Goal: Task Accomplishment & Management: Manage account settings

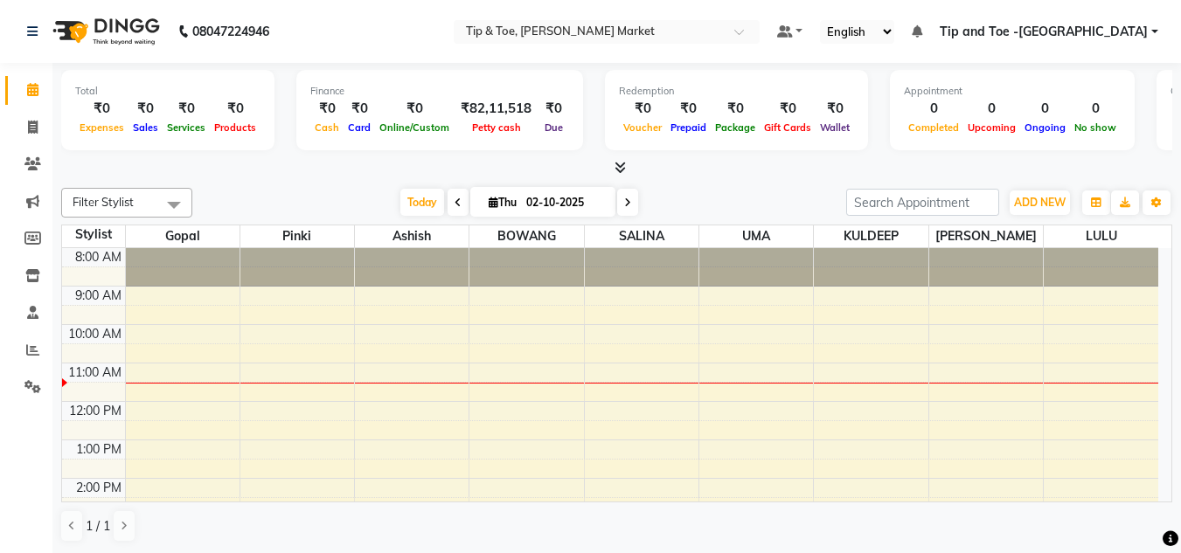
scroll to position [78, 0]
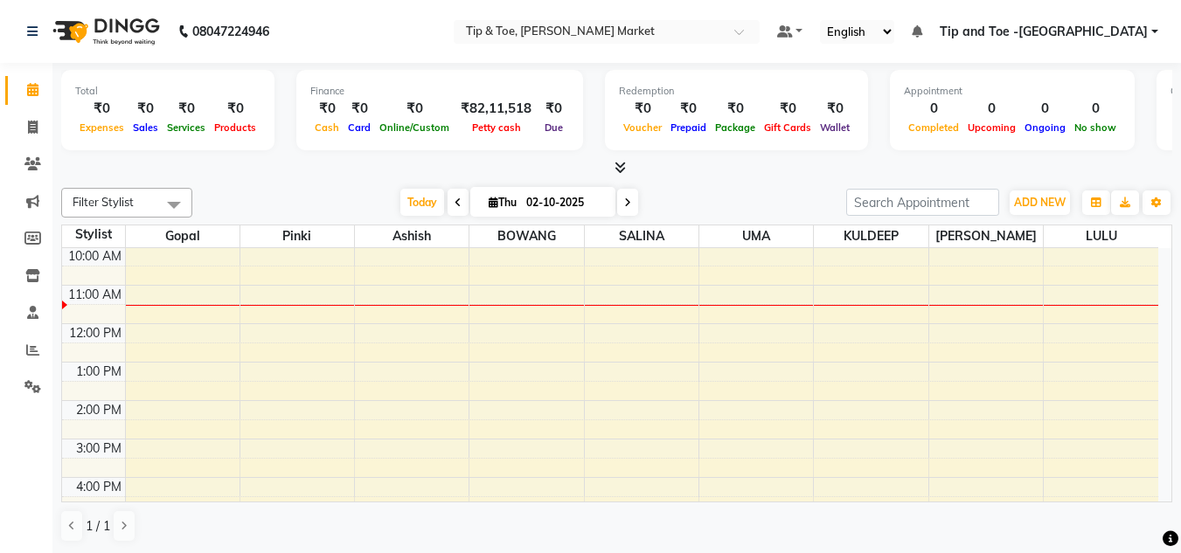
click at [509, 292] on div "8:00 AM 9:00 AM 10:00 AM 11:00 AM 12:00 PM 1:00 PM 2:00 PM 3:00 PM 4:00 PM 5:00…" at bounding box center [610, 419] width 1096 height 499
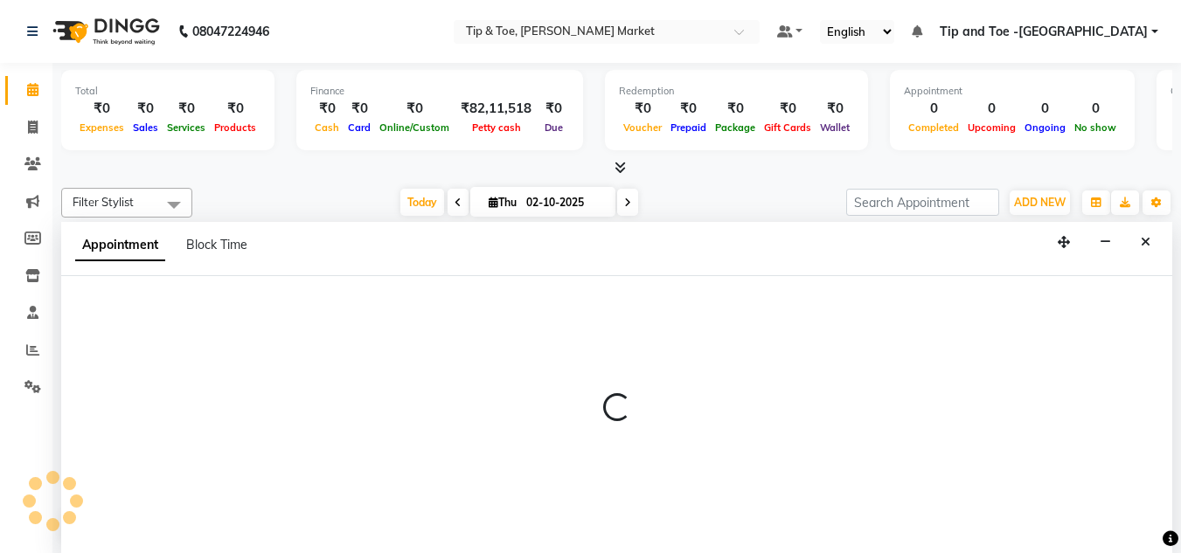
scroll to position [1, 0]
select select "41981"
select select "660"
select select "tentative"
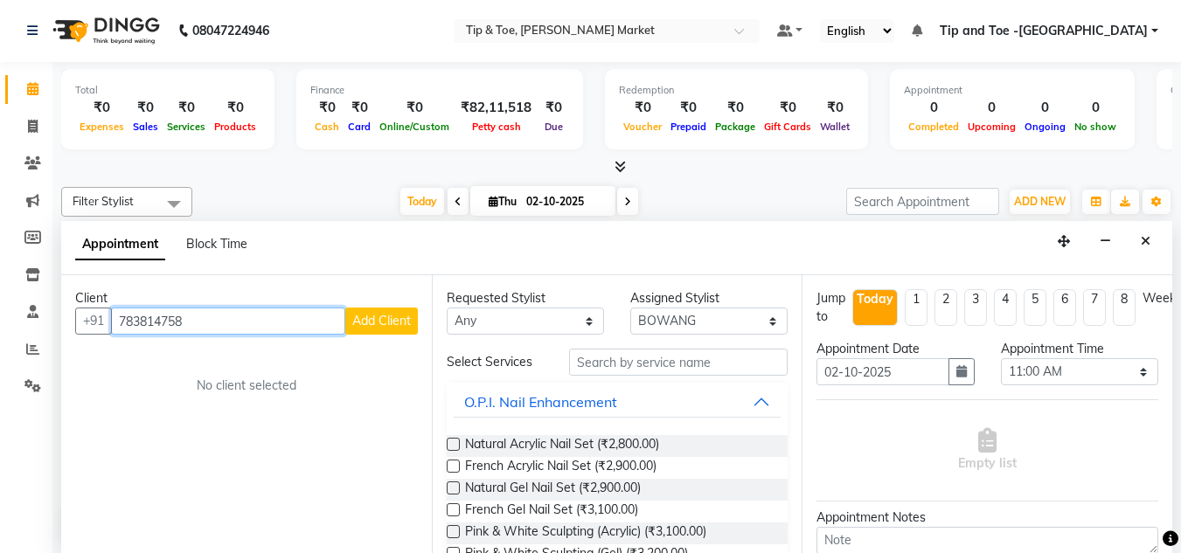
click at [172, 322] on input "783814758" at bounding box center [228, 321] width 234 height 27
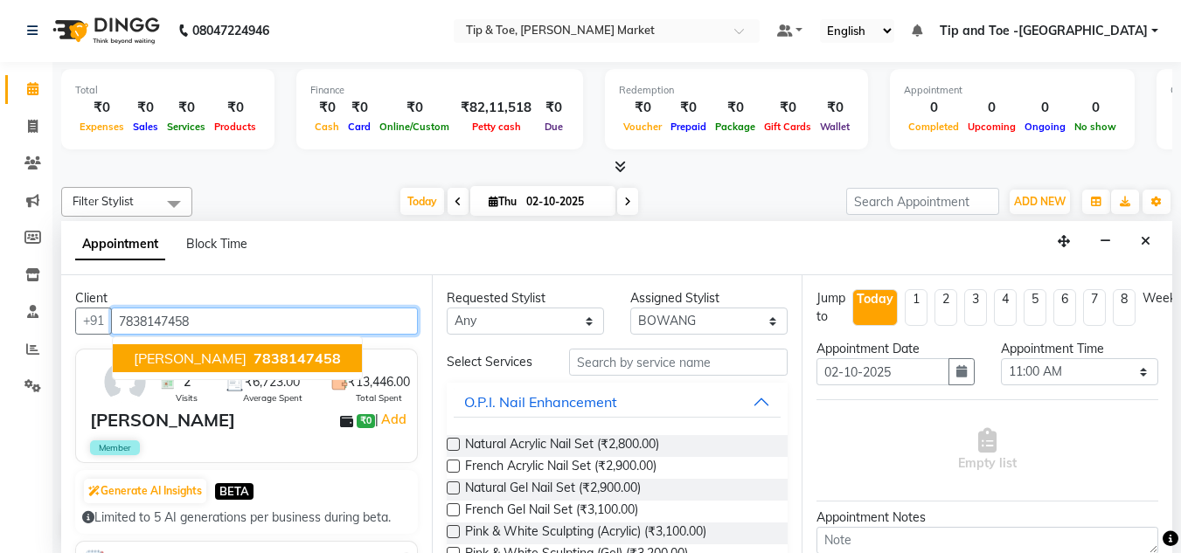
click at [250, 354] on ngb-highlight "7838147458" at bounding box center [295, 358] width 91 height 17
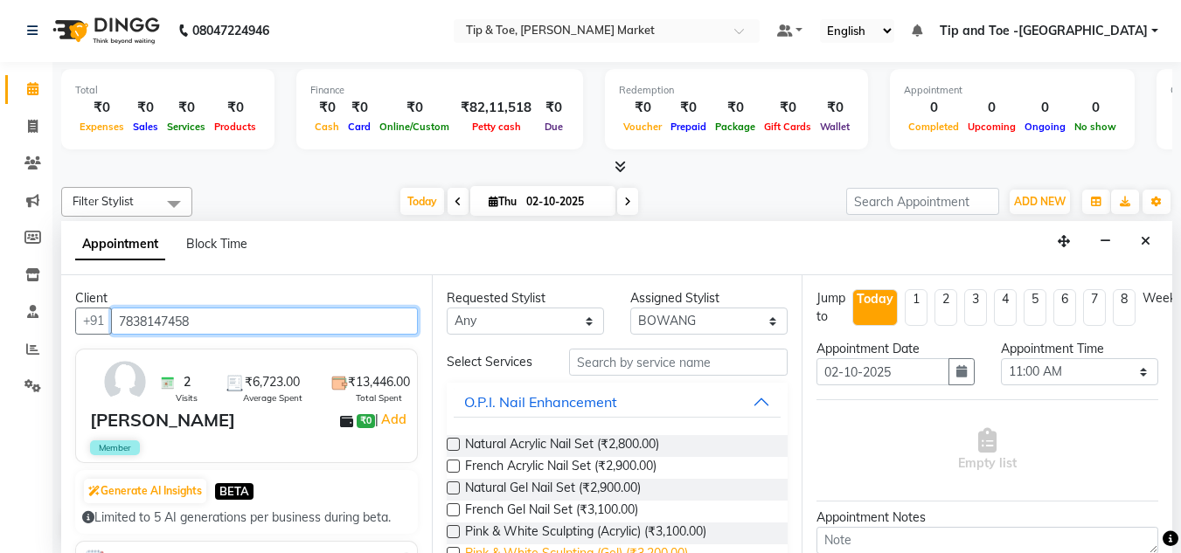
type input "7838147458"
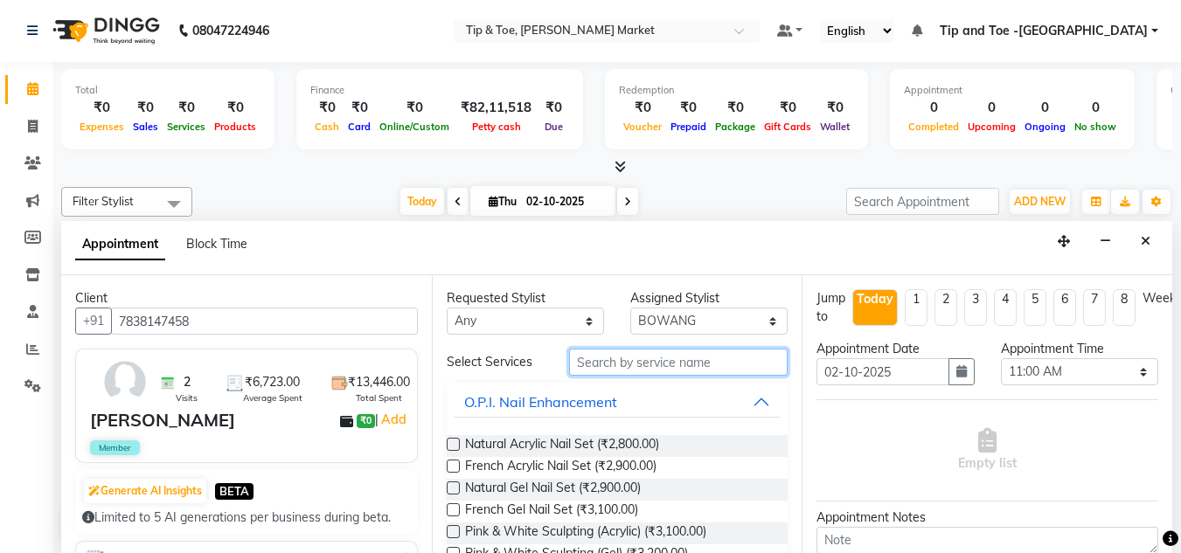
click at [636, 362] on input "text" at bounding box center [678, 362] width 219 height 27
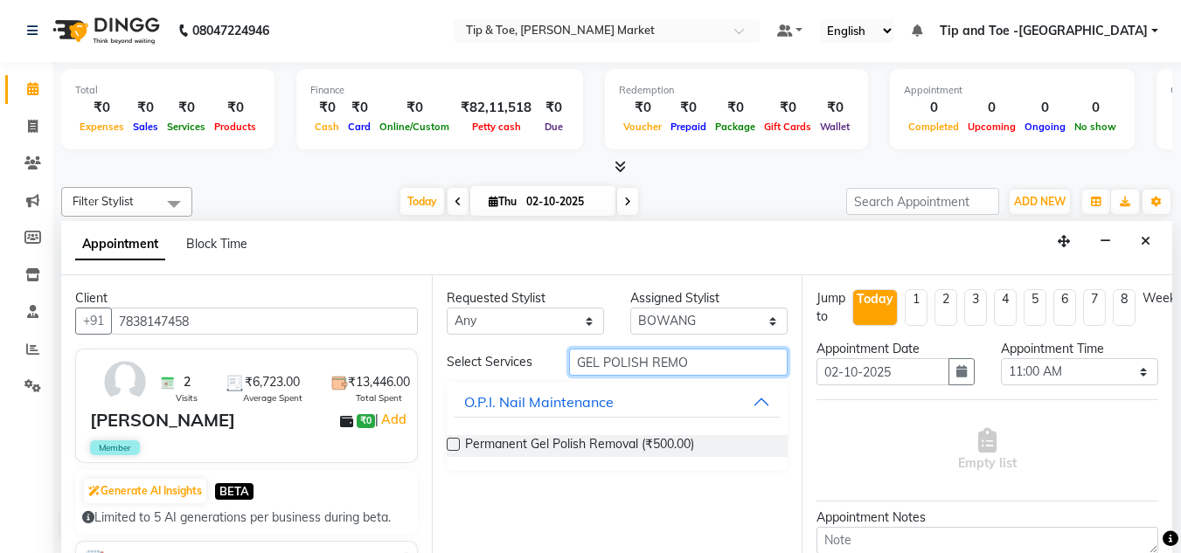
type input "GEL POLISH REMO"
click at [455, 442] on label at bounding box center [453, 444] width 13 height 13
click at [455, 442] on input "checkbox" at bounding box center [452, 446] width 11 height 11
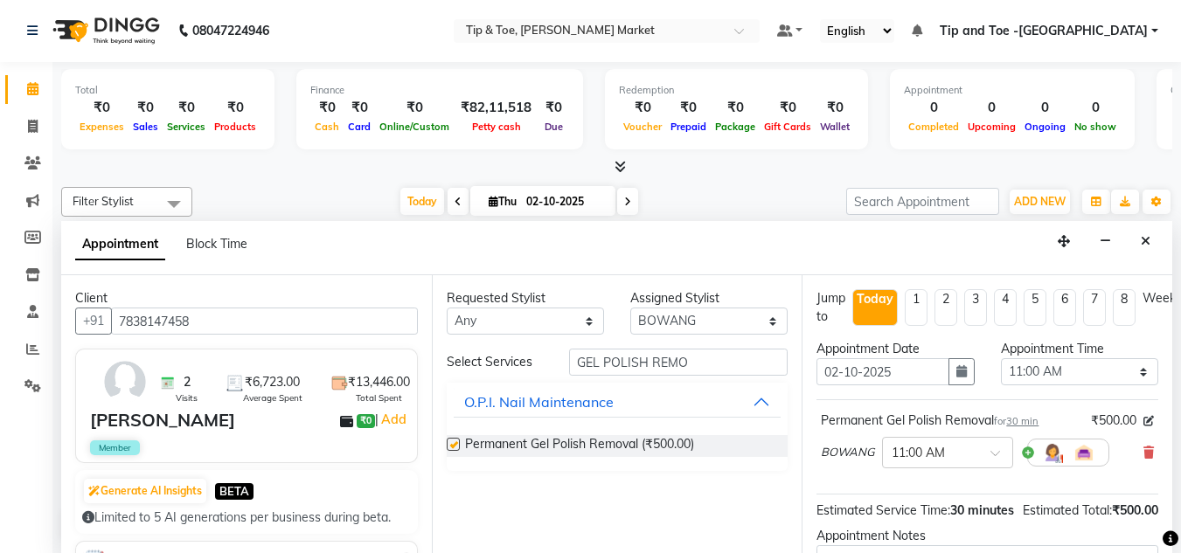
checkbox input "false"
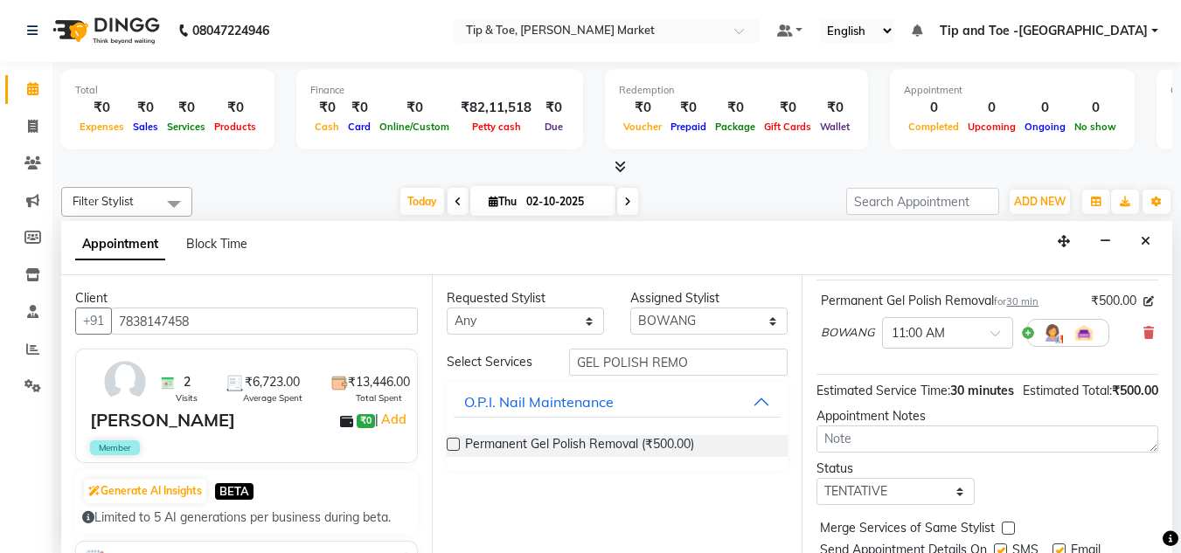
scroll to position [213, 0]
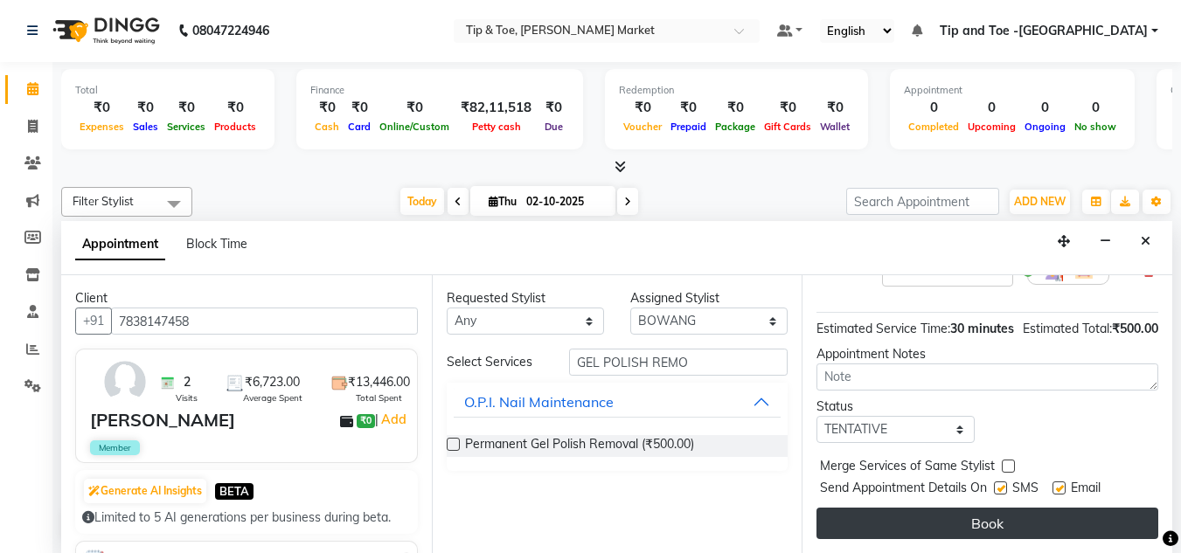
click at [997, 508] on button "Book" at bounding box center [988, 523] width 342 height 31
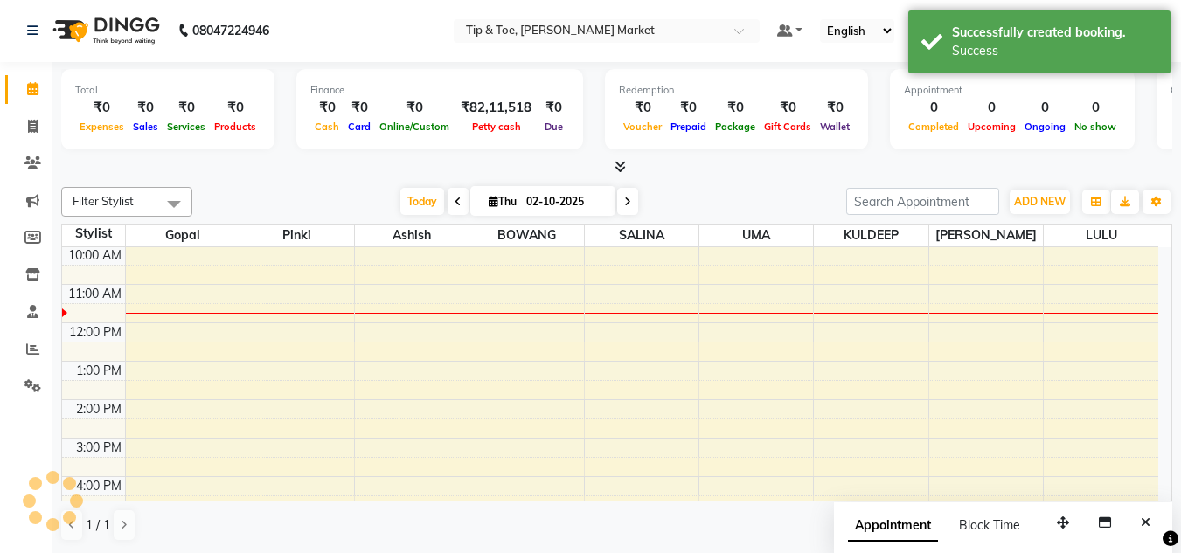
scroll to position [0, 0]
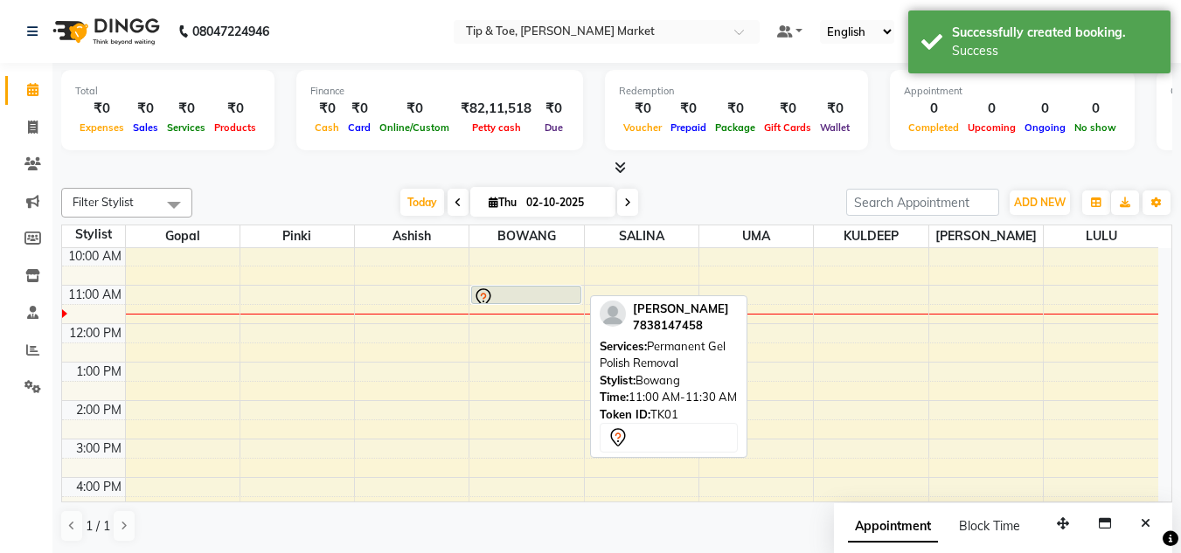
click at [528, 292] on div at bounding box center [526, 298] width 106 height 21
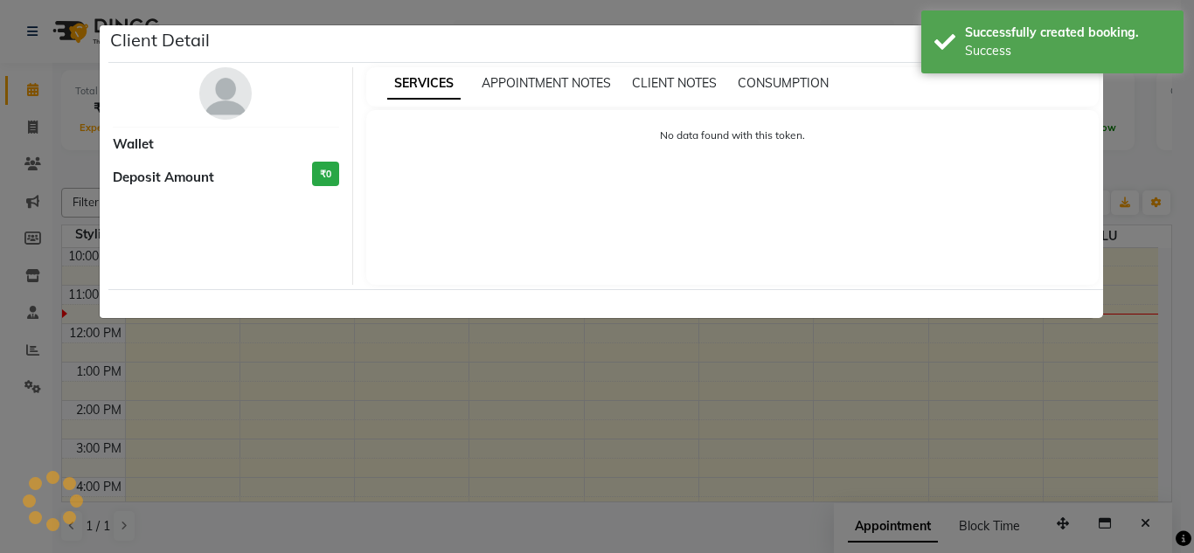
select select "7"
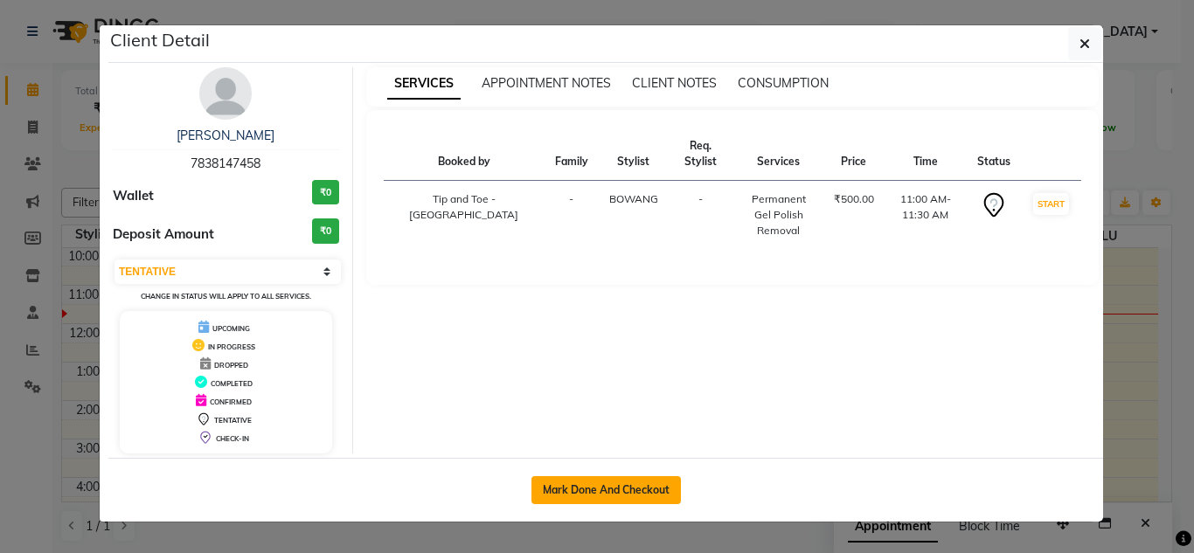
click at [592, 486] on button "Mark Done And Checkout" at bounding box center [606, 490] width 149 height 28
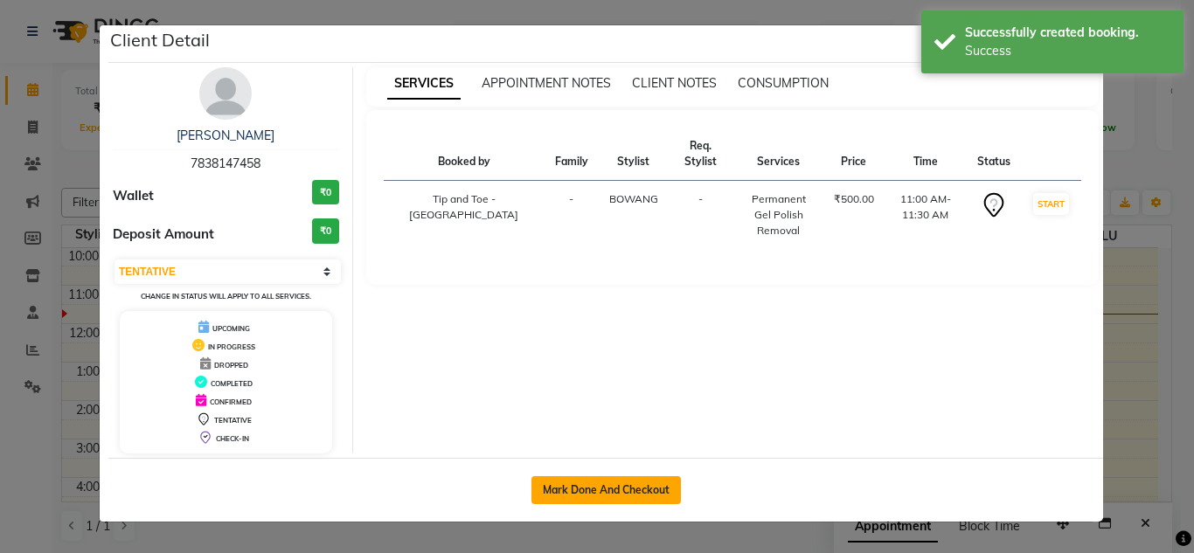
select select "service"
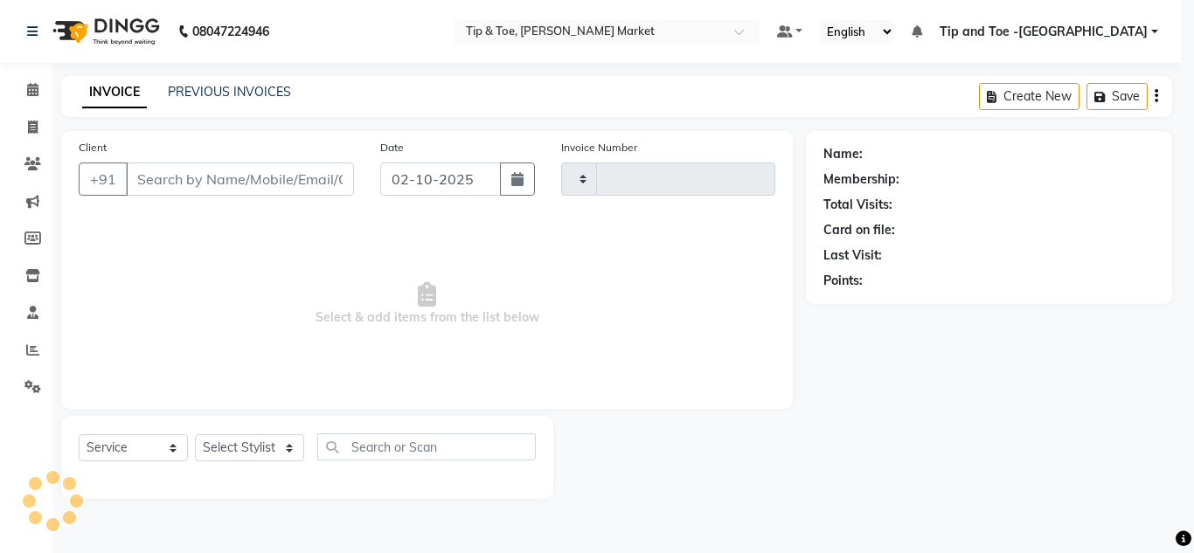
type input "1540"
select select "5940"
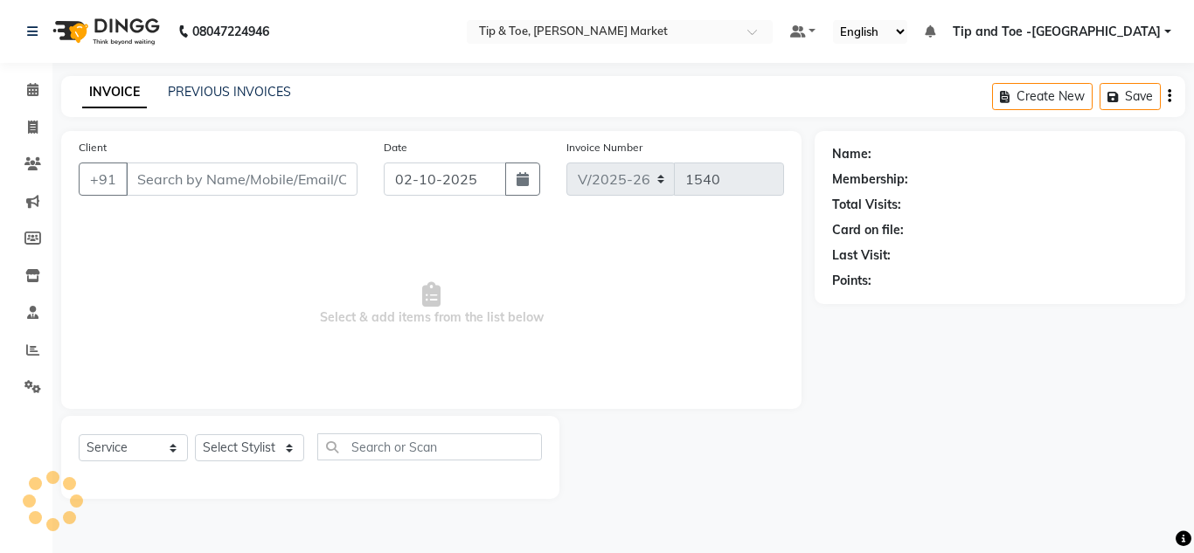
type input "7838147458"
select select "41981"
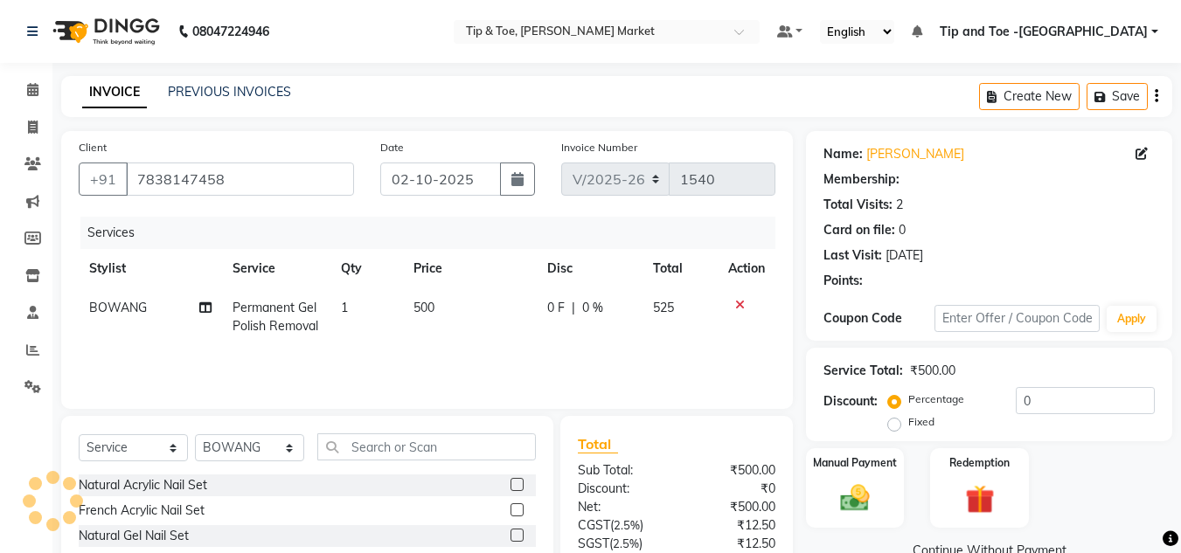
select select "1: Object"
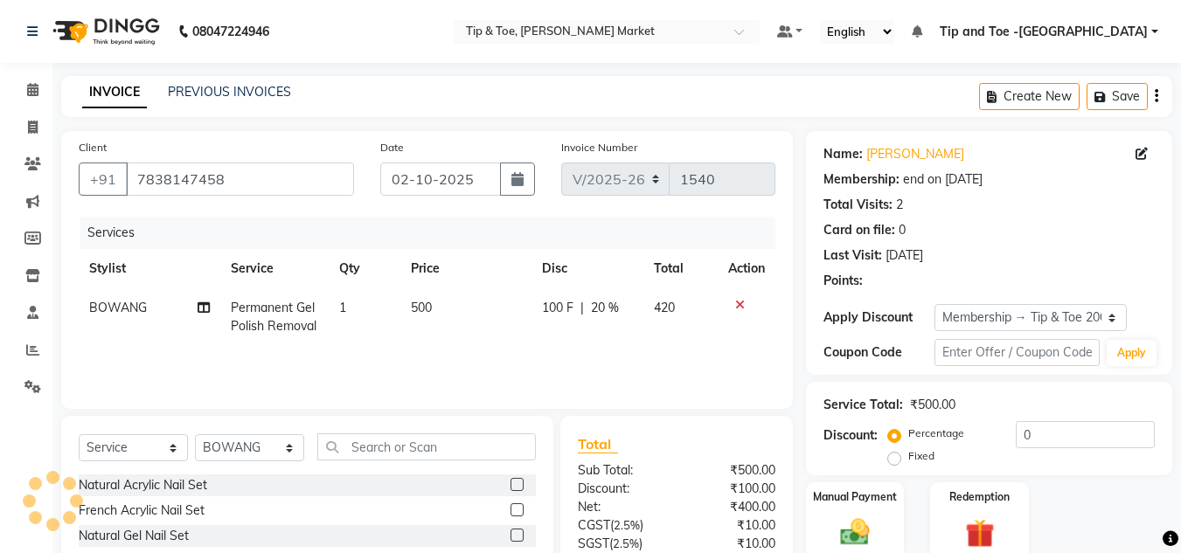
type input "20"
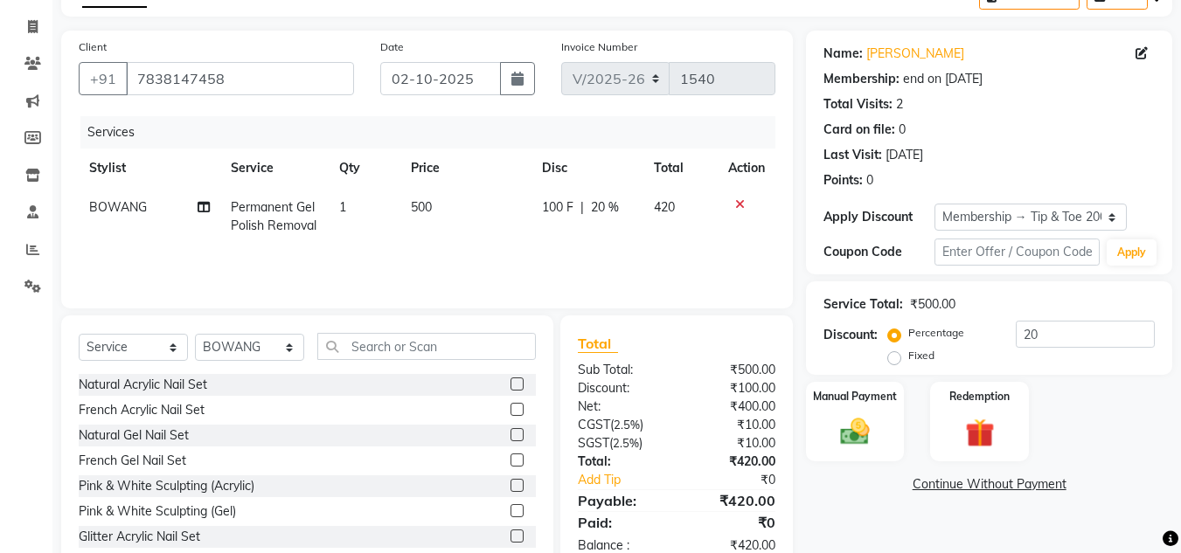
scroll to position [147, 0]
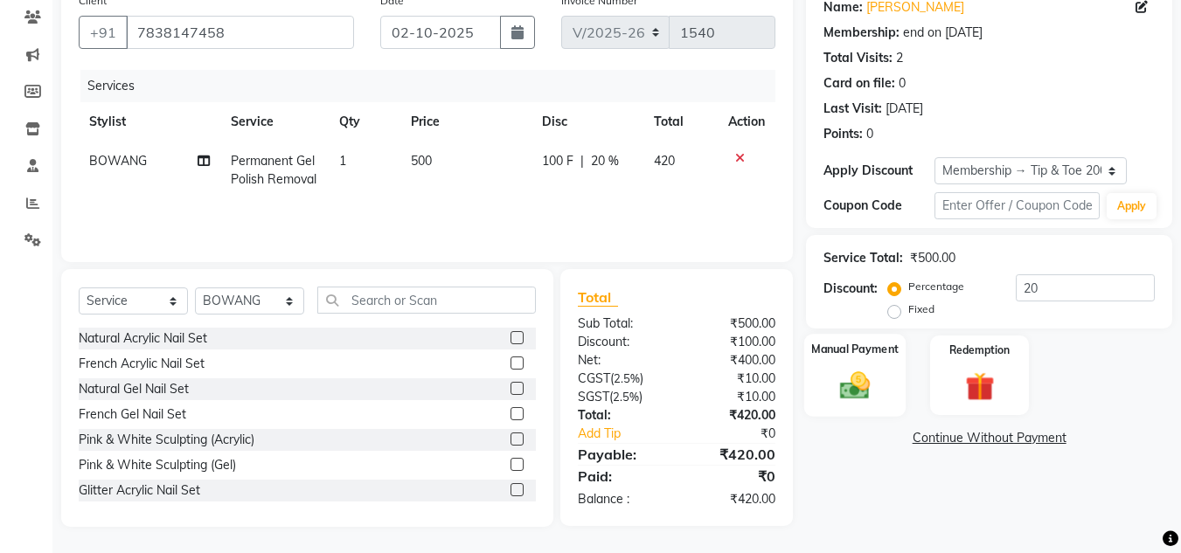
click at [853, 368] on img at bounding box center [855, 385] width 49 height 35
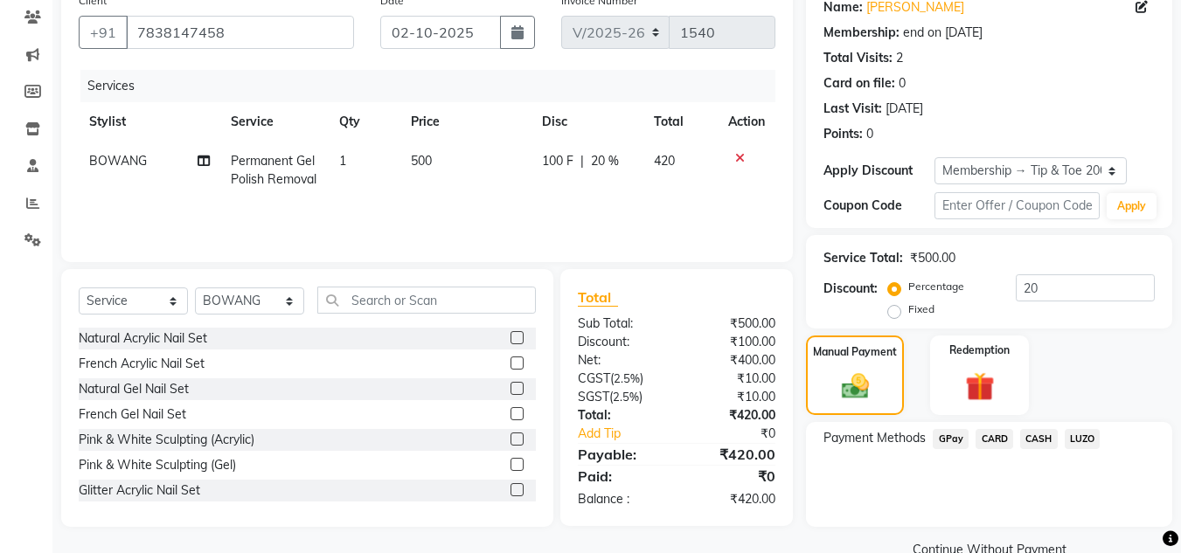
click at [997, 439] on span "CARD" at bounding box center [995, 439] width 38 height 20
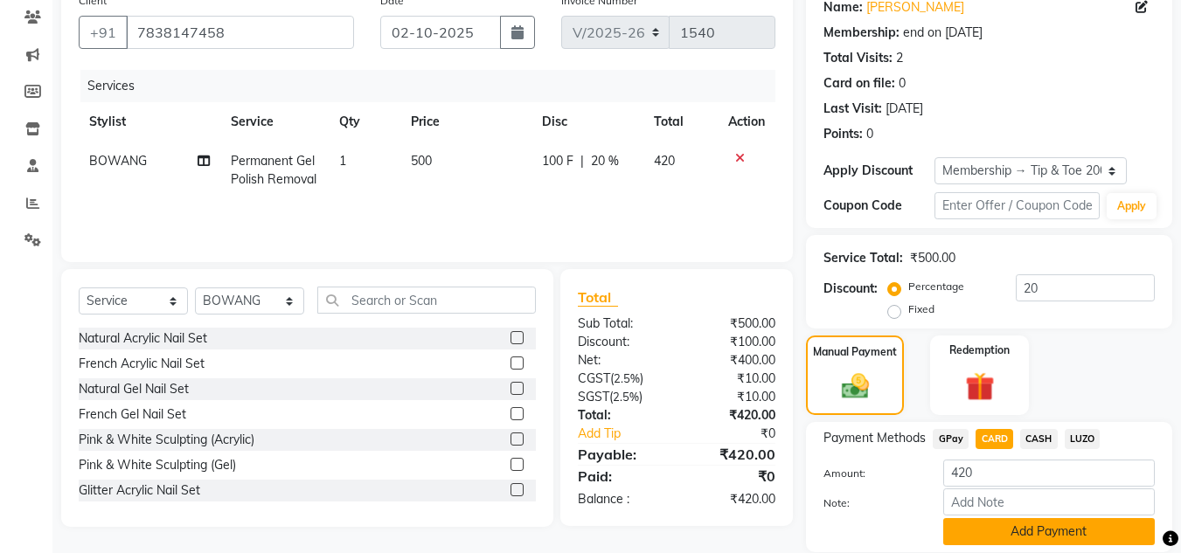
click at [1054, 538] on button "Add Payment" at bounding box center [1049, 531] width 212 height 27
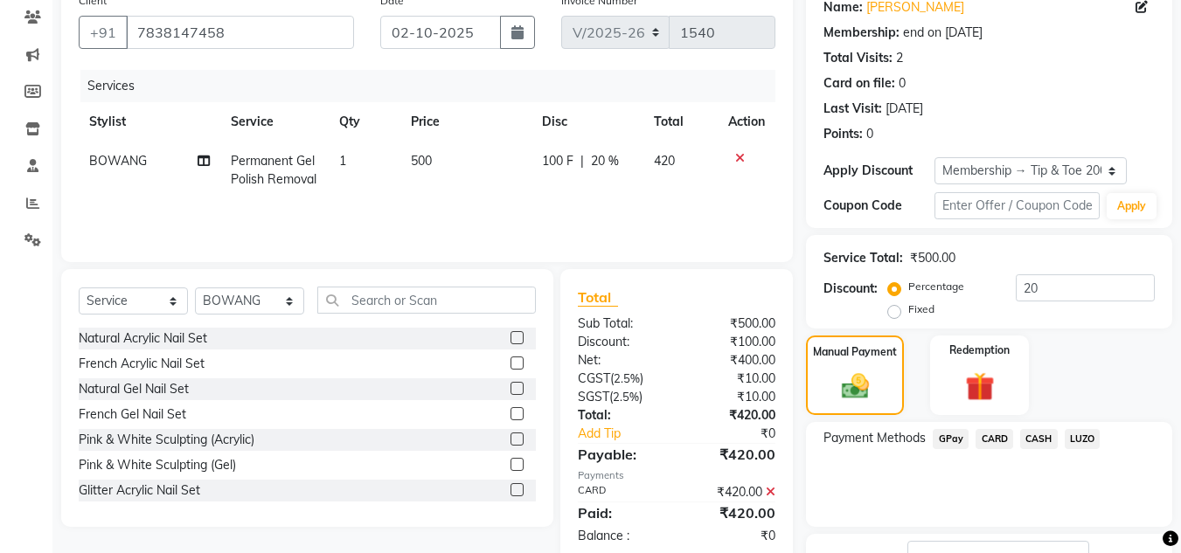
scroll to position [281, 0]
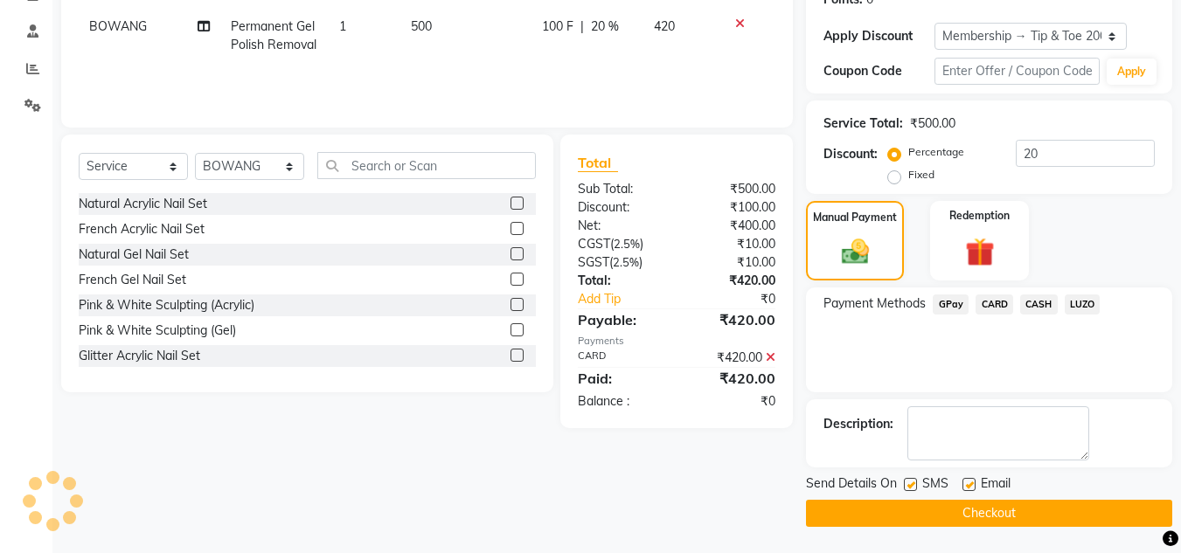
click at [990, 506] on button "Checkout" at bounding box center [989, 513] width 366 height 27
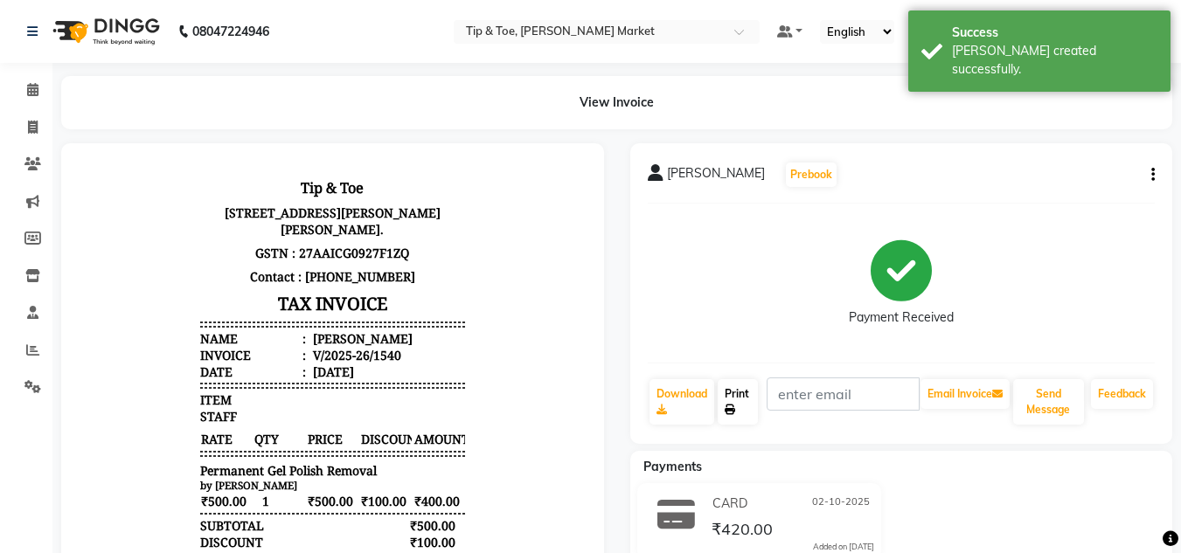
click at [734, 401] on link "Print" at bounding box center [738, 401] width 40 height 45
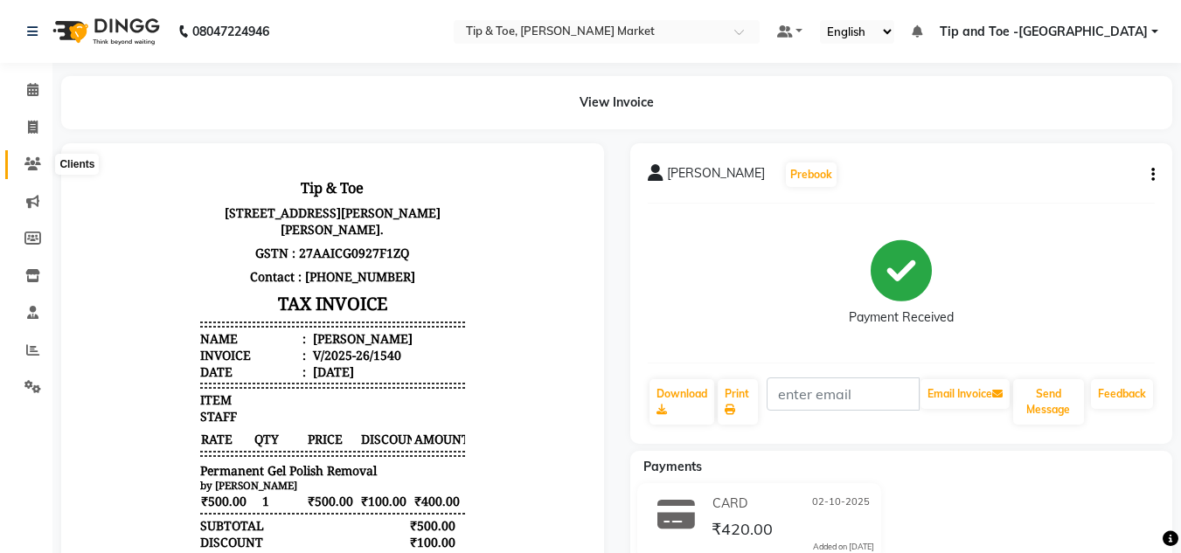
click at [31, 171] on span at bounding box center [32, 165] width 31 height 20
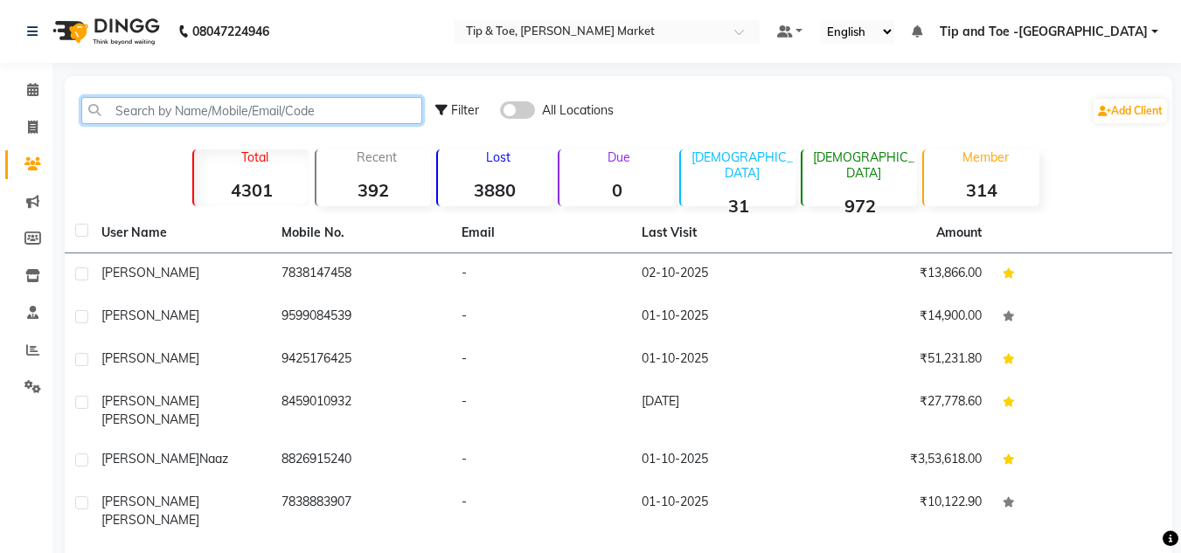
click at [136, 108] on input "text" at bounding box center [251, 110] width 341 height 27
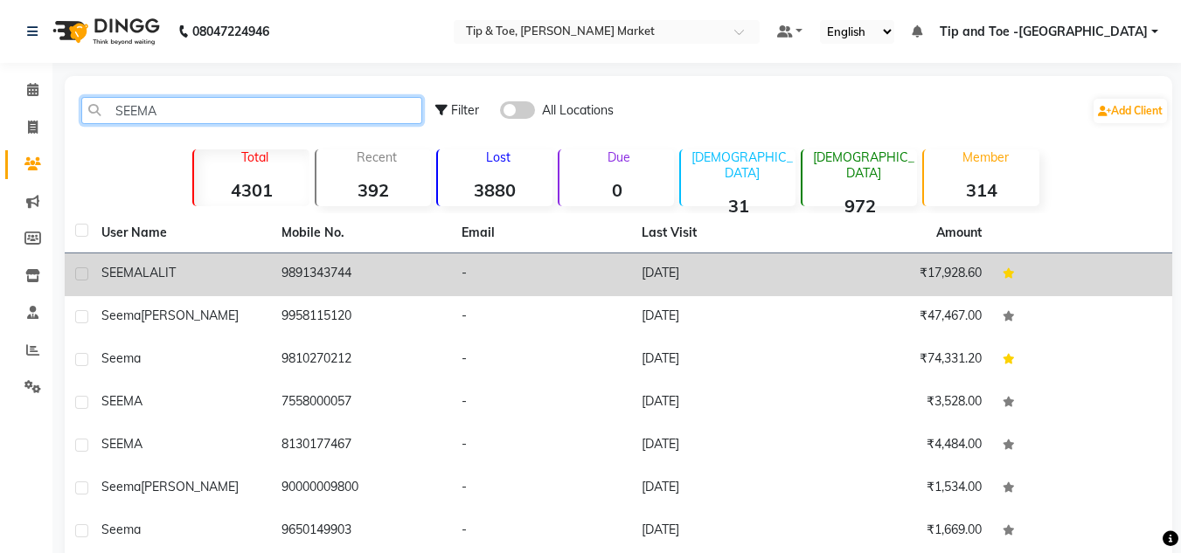
type input "SEEMA"
click at [317, 282] on td "9891343744" at bounding box center [361, 275] width 180 height 43
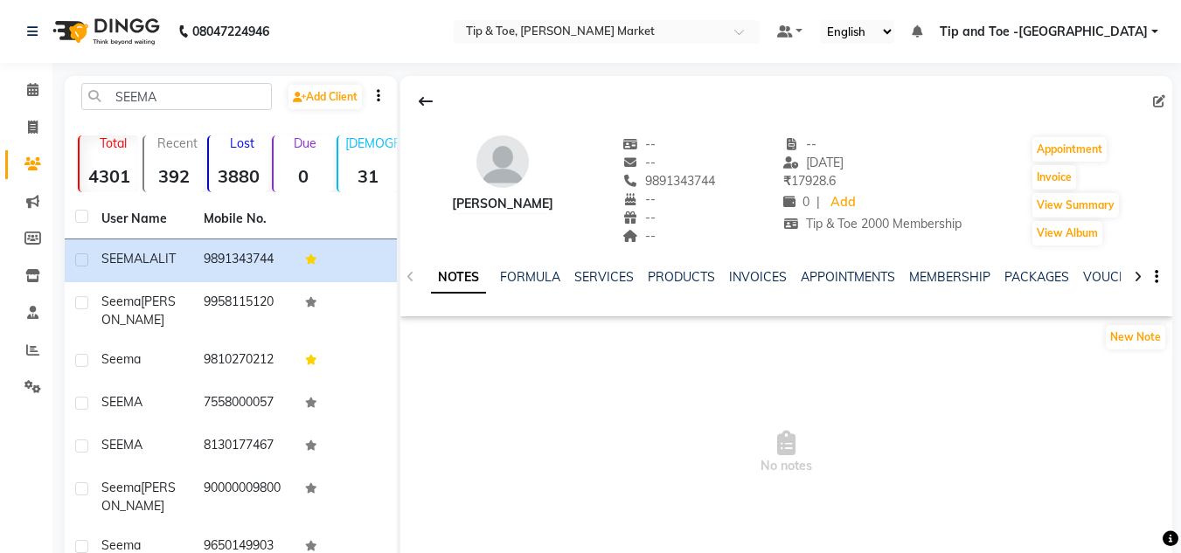
click at [947, 265] on div "NOTES FORMULA SERVICES PRODUCTS INVOICES APPOINTMENTS MEMBERSHIP PACKAGES VOUCH…" at bounding box center [786, 277] width 772 height 60
click at [957, 267] on div "NOTES FORMULA SERVICES PRODUCTS INVOICES APPOINTMENTS MEMBERSHIP PACKAGES VOUCH…" at bounding box center [786, 277] width 772 height 60
click at [935, 280] on link "MEMBERSHIP" at bounding box center [949, 277] width 81 height 16
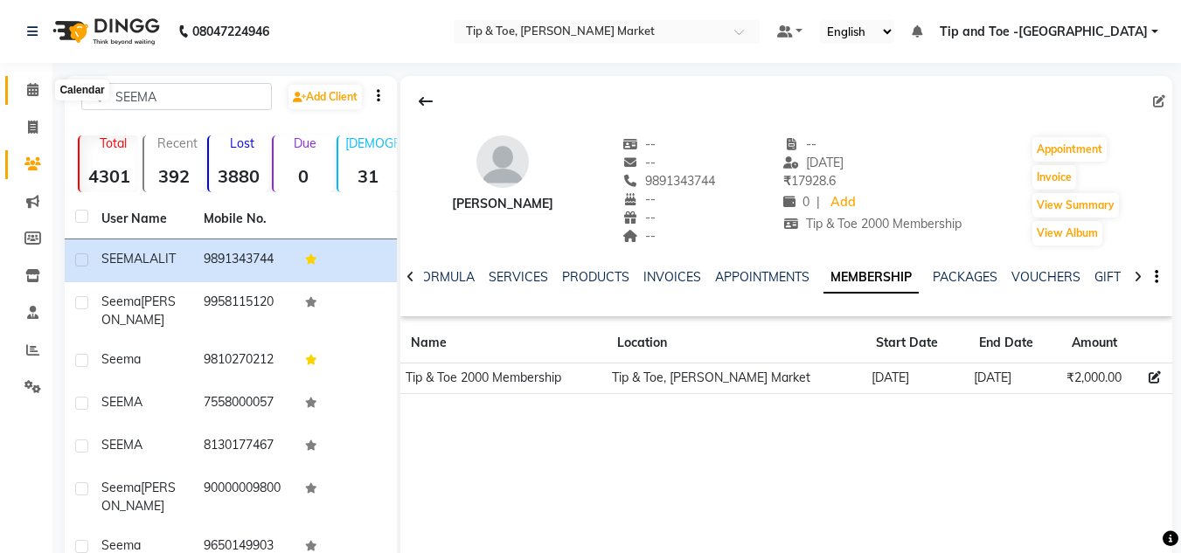
click at [41, 89] on span at bounding box center [32, 90] width 31 height 20
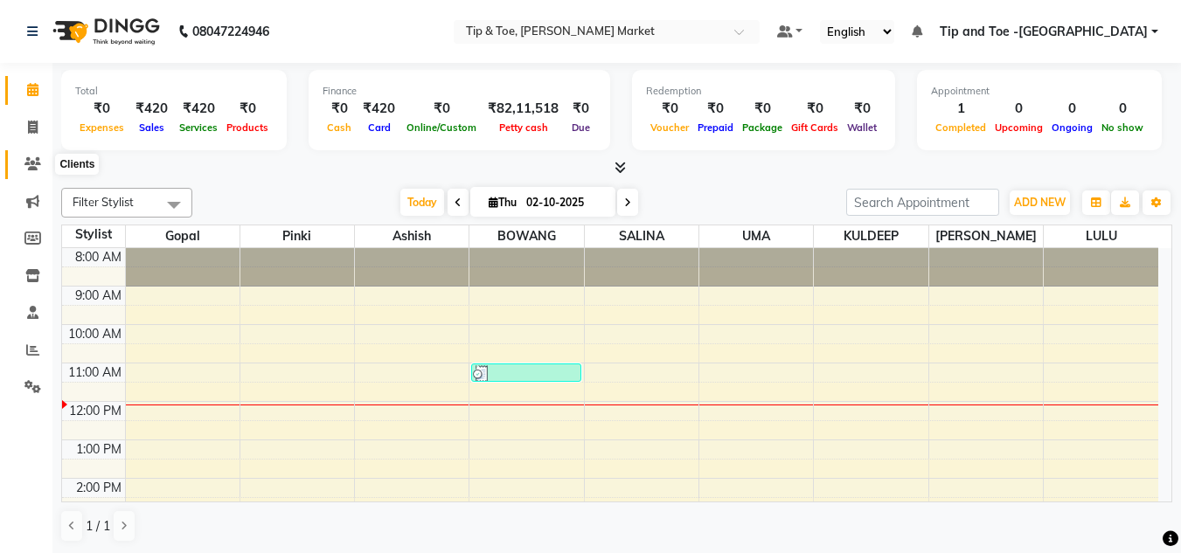
drag, startPoint x: 26, startPoint y: 163, endPoint x: 40, endPoint y: 156, distance: 16.0
click at [27, 163] on icon at bounding box center [32, 163] width 17 height 13
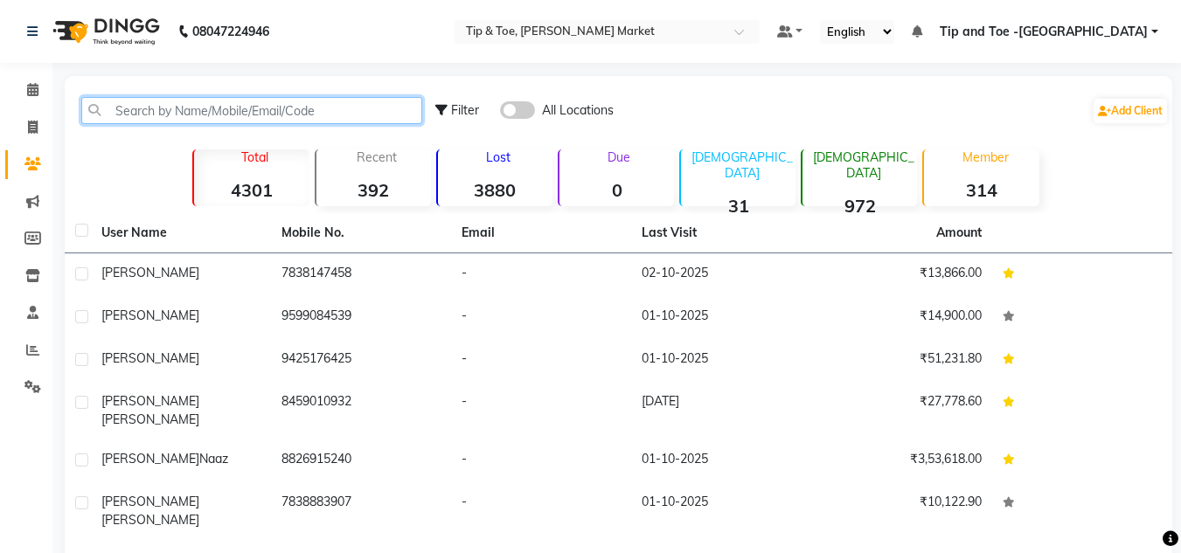
click at [113, 106] on input "text" at bounding box center [251, 110] width 341 height 27
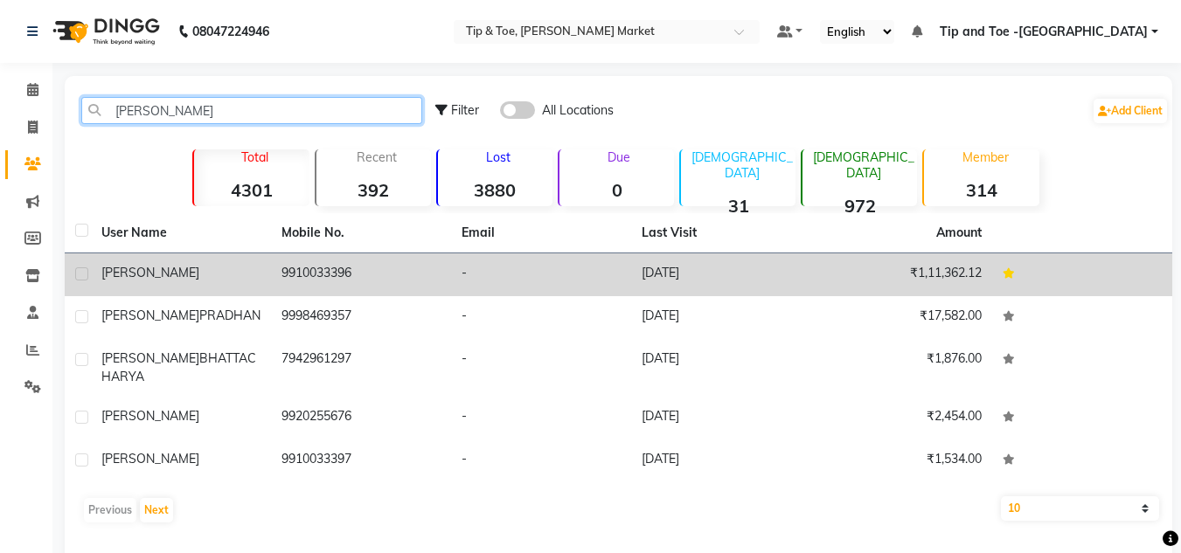
type input "[PERSON_NAME]"
click at [233, 265] on div "[PERSON_NAME]" at bounding box center [180, 273] width 159 height 18
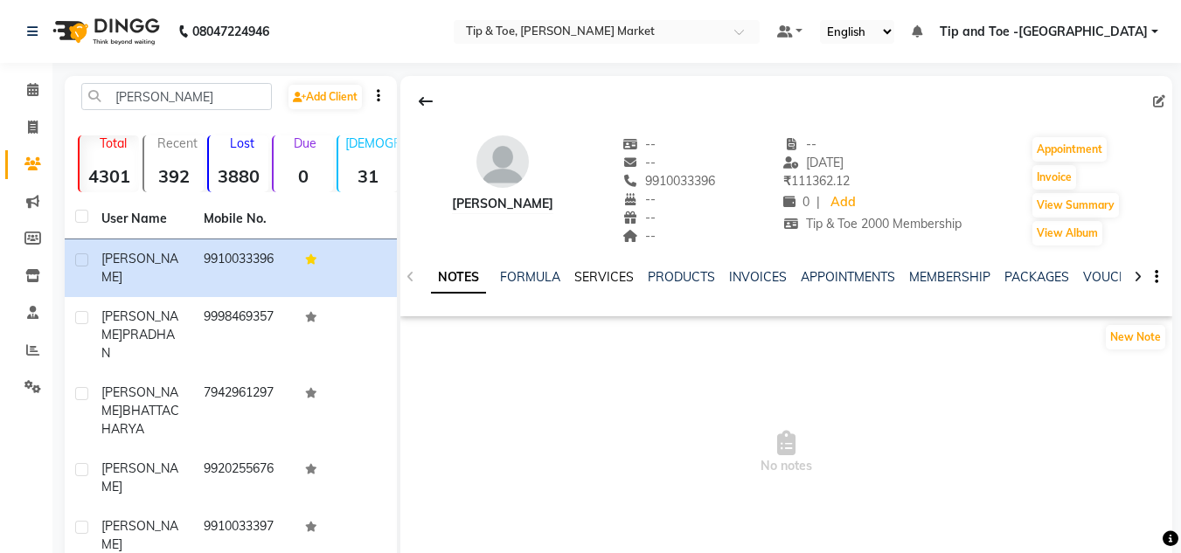
click at [606, 280] on link "SERVICES" at bounding box center [603, 277] width 59 height 16
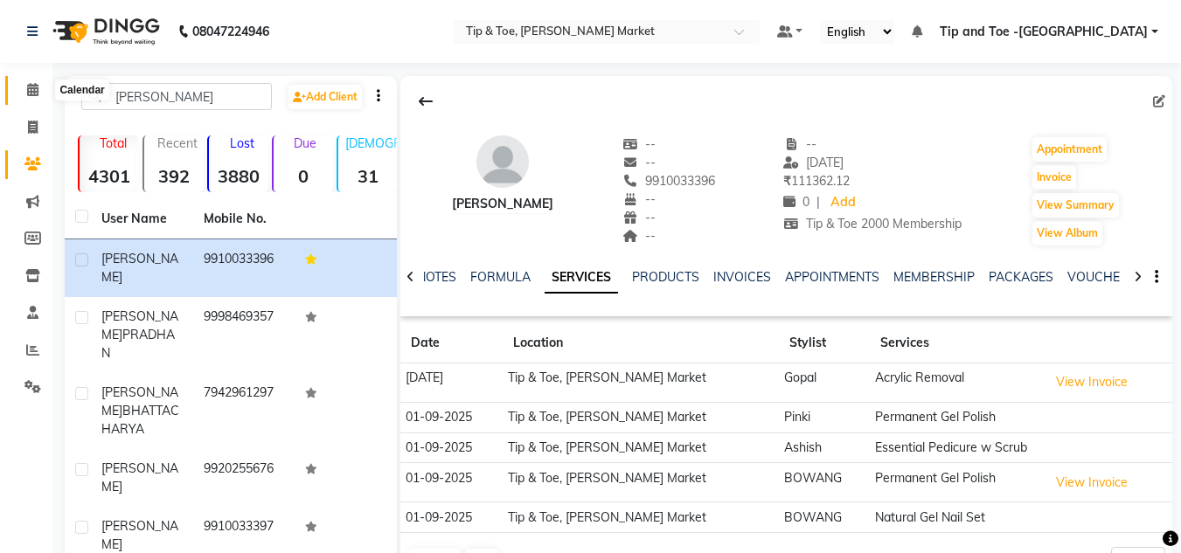
click at [35, 87] on icon at bounding box center [32, 89] width 11 height 13
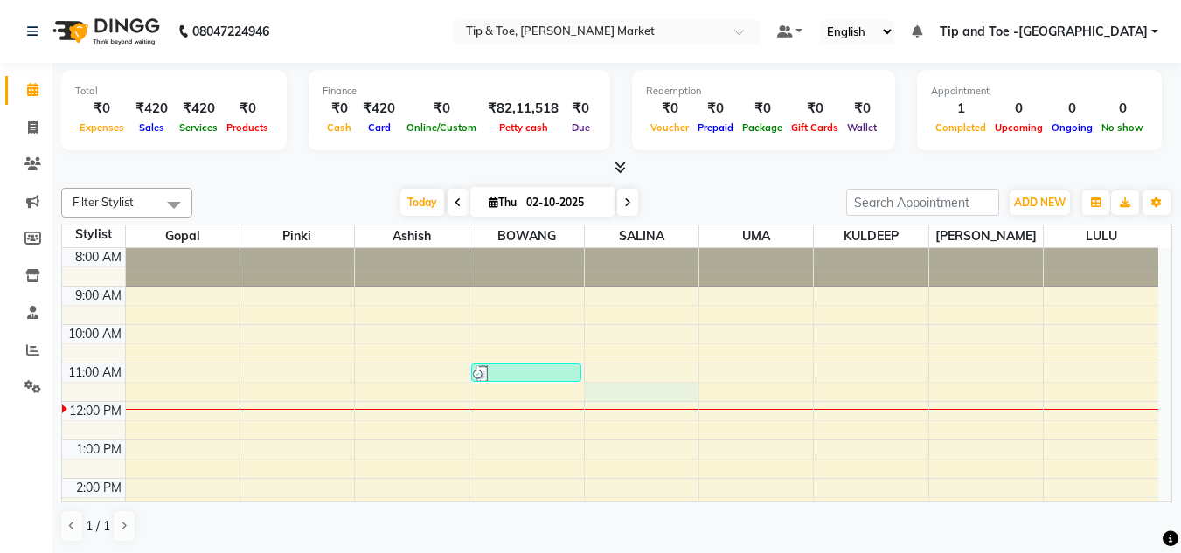
click at [634, 395] on div "8:00 AM 9:00 AM 10:00 AM 11:00 AM 12:00 PM 1:00 PM 2:00 PM 3:00 PM 4:00 PM 5:00…" at bounding box center [610, 497] width 1096 height 499
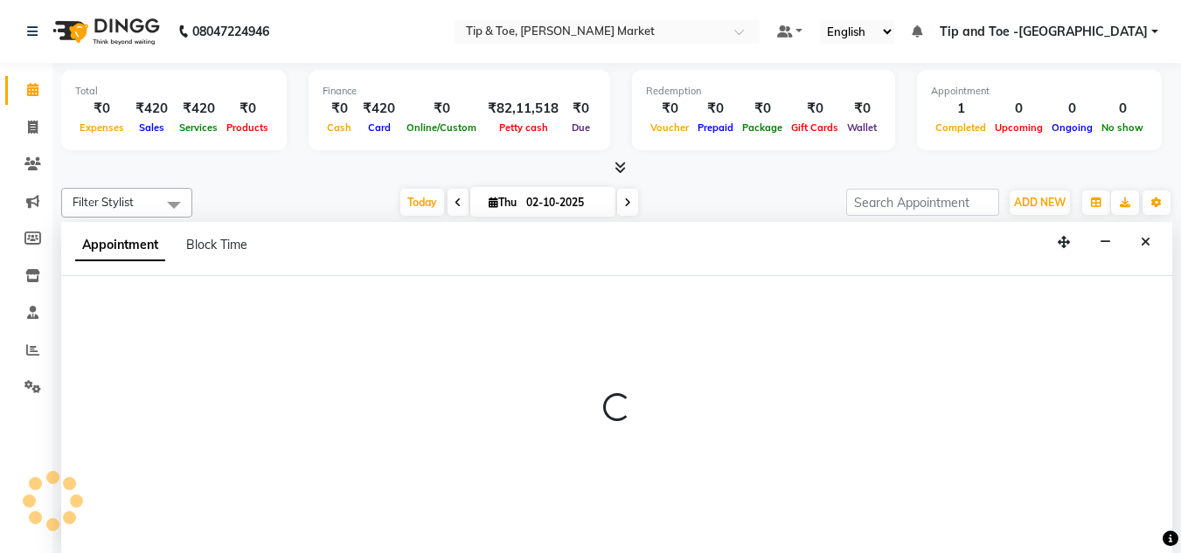
scroll to position [1, 0]
select select "41987"
select select "690"
select select "tentative"
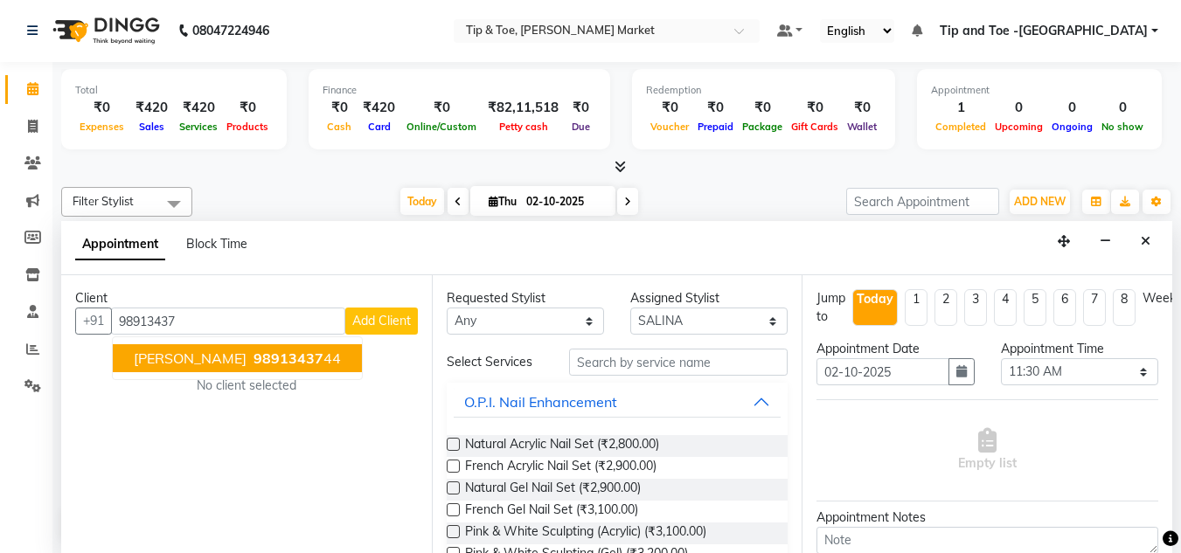
click at [214, 358] on span "[PERSON_NAME]" at bounding box center [190, 358] width 113 height 17
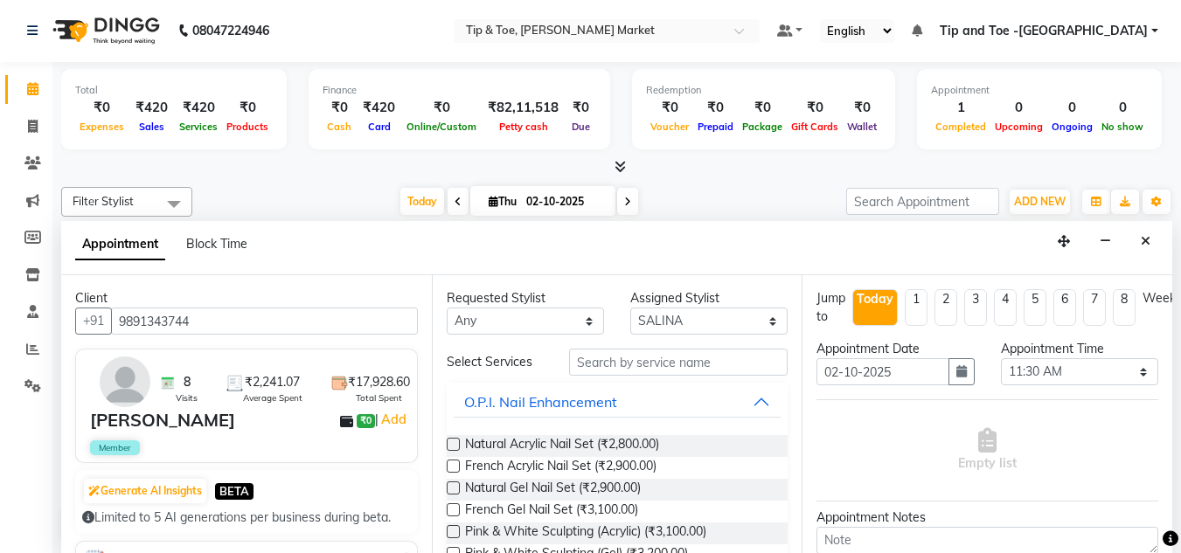
type input "9891343744"
click at [589, 365] on input "text" at bounding box center [678, 362] width 219 height 27
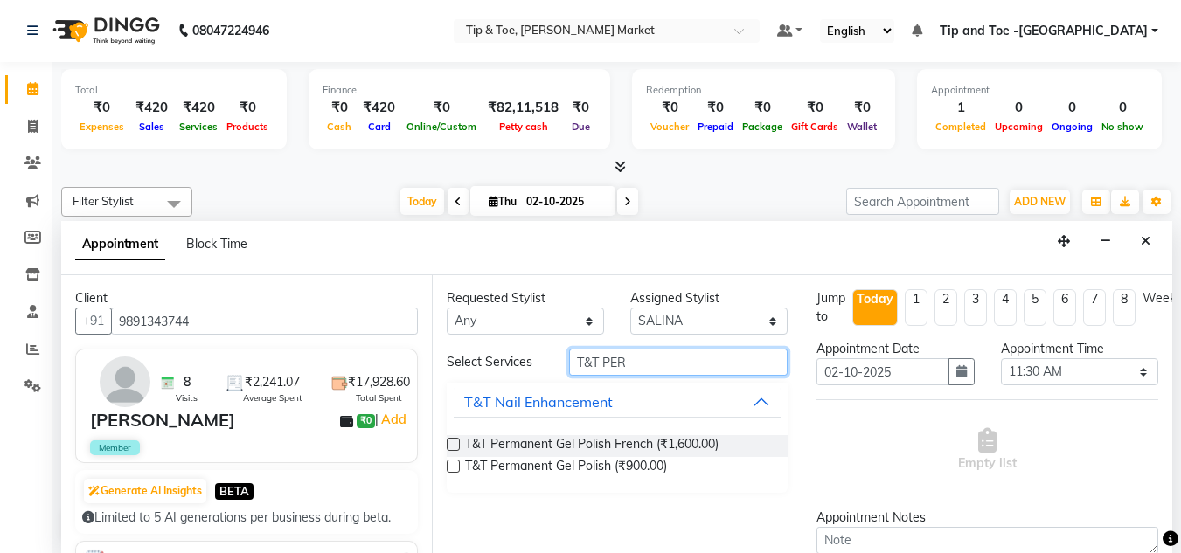
type input "T&T PER"
click at [453, 462] on label at bounding box center [453, 466] width 13 height 13
click at [453, 462] on input "checkbox" at bounding box center [452, 467] width 11 height 11
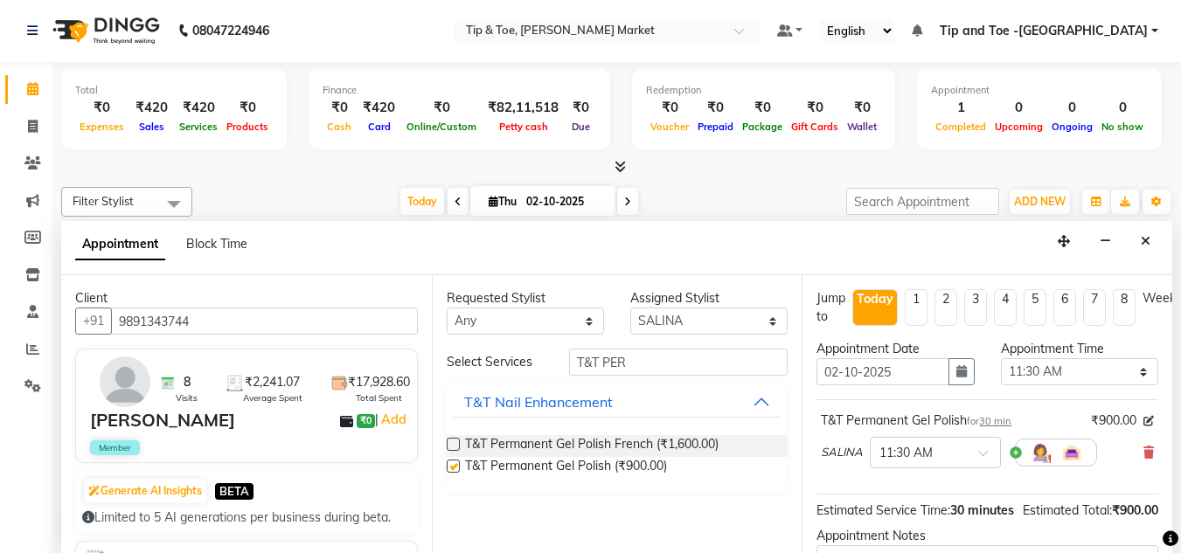
checkbox input "false"
click at [633, 363] on input "T&T PER" at bounding box center [678, 362] width 219 height 27
type input "T"
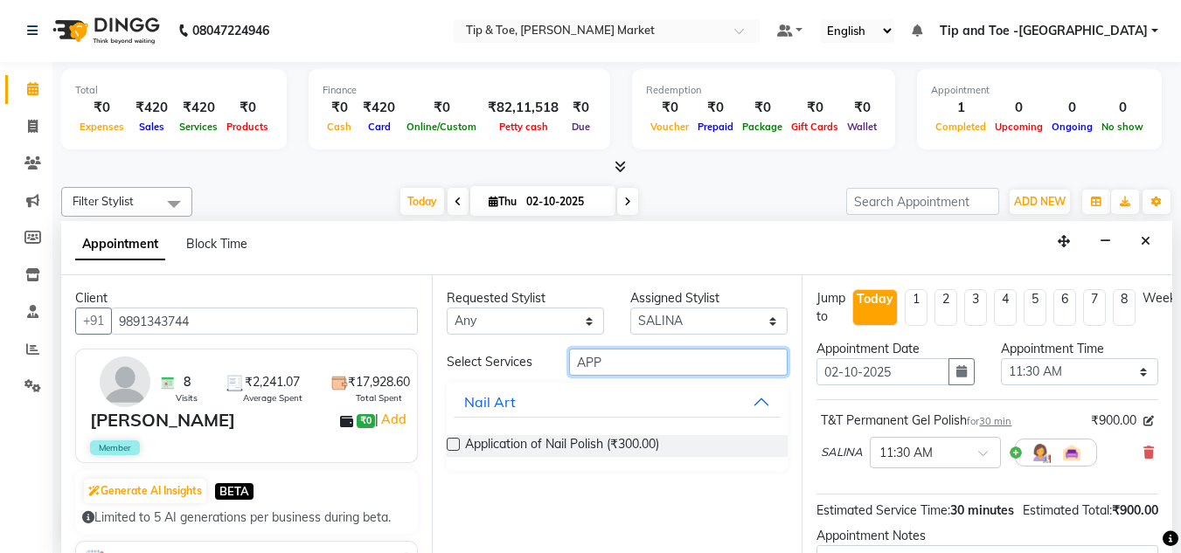
type input "APP"
click at [455, 440] on label at bounding box center [453, 444] width 13 height 13
click at [455, 441] on input "checkbox" at bounding box center [452, 446] width 11 height 11
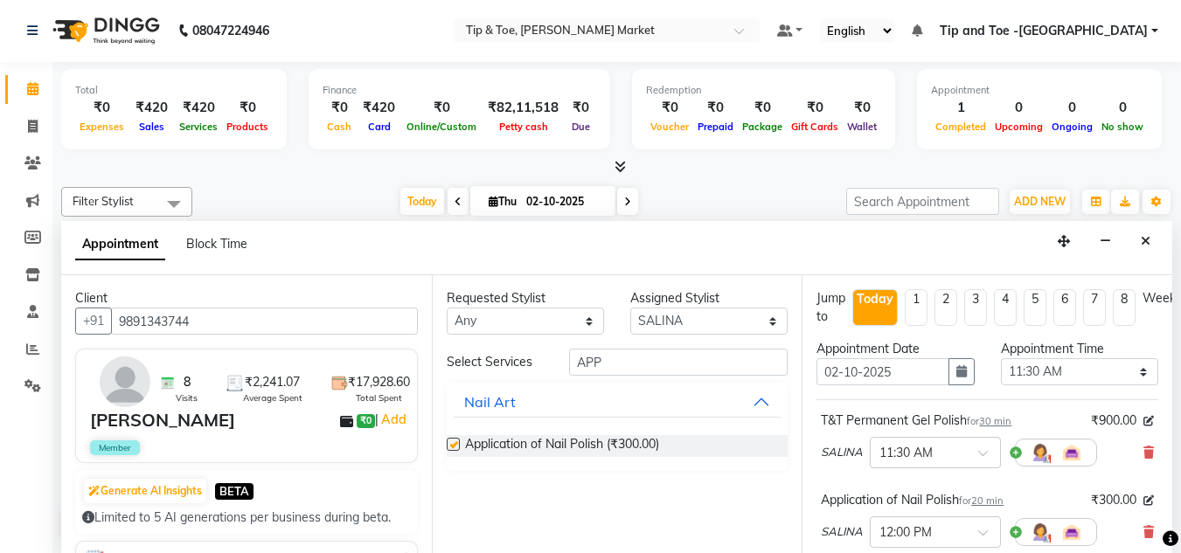
checkbox input "false"
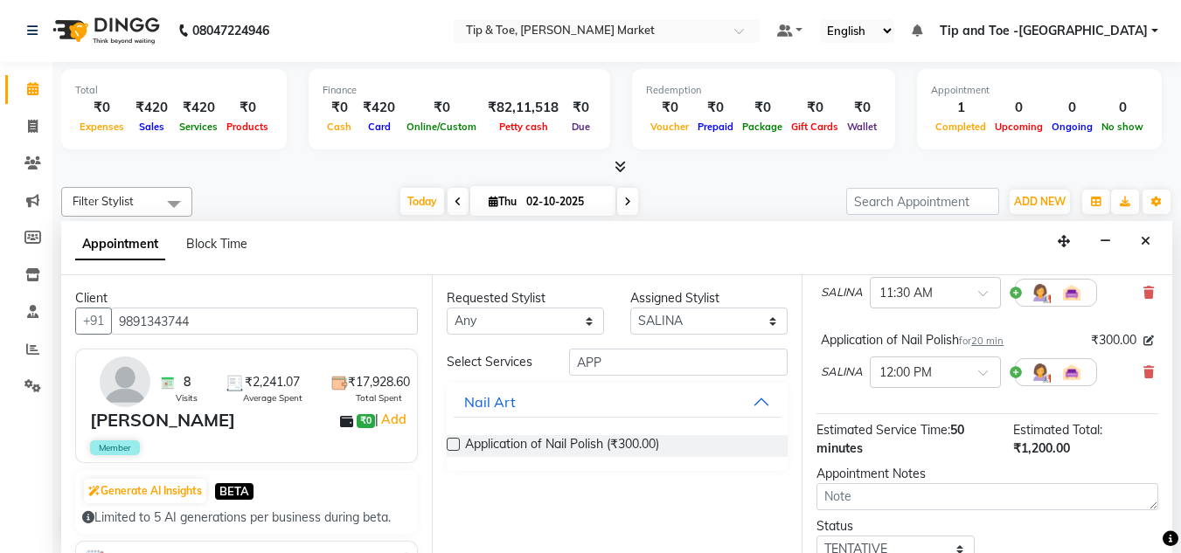
scroll to position [118, 0]
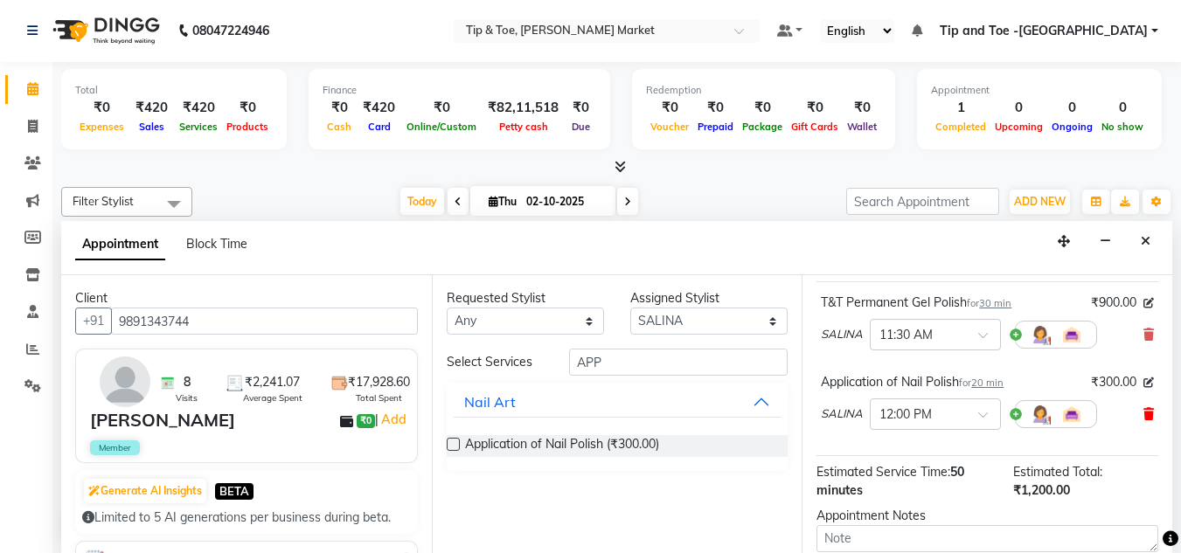
click at [1143, 412] on icon at bounding box center [1148, 414] width 10 height 12
drag, startPoint x: 1136, startPoint y: 412, endPoint x: 991, endPoint y: 412, distance: 145.1
click at [1136, 463] on div "Estimated Total: ₹1,200.00" at bounding box center [1085, 481] width 145 height 37
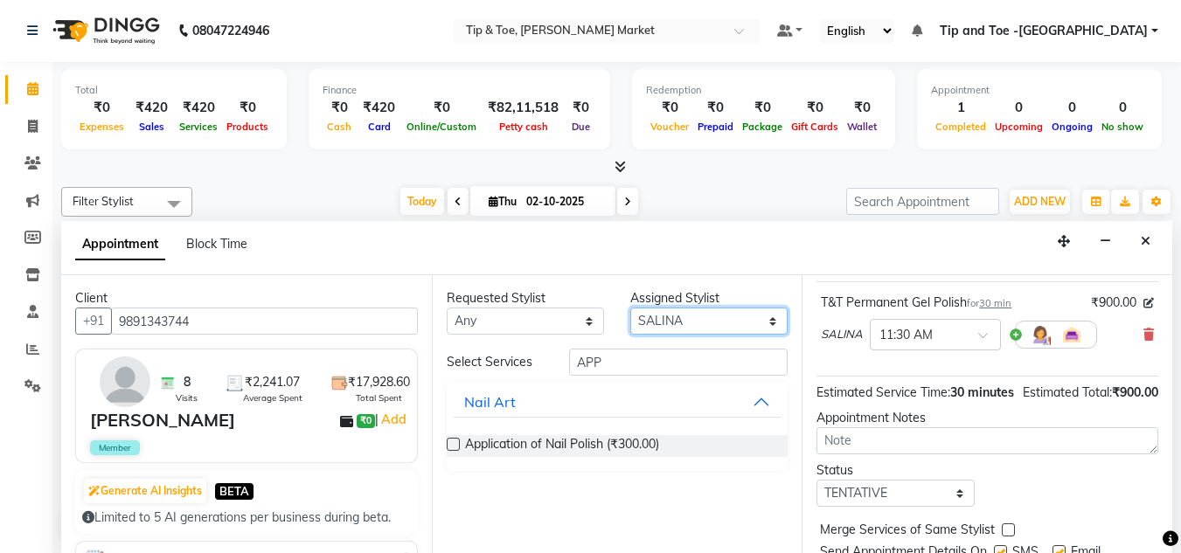
click at [775, 326] on select "Select [PERSON_NAME] [PERSON_NAME] [PERSON_NAME] [PERSON_NAME]" at bounding box center [708, 321] width 157 height 27
select select "75418"
click at [630, 308] on select "Select [PERSON_NAME] [PERSON_NAME] [PERSON_NAME] [PERSON_NAME]" at bounding box center [708, 321] width 157 height 27
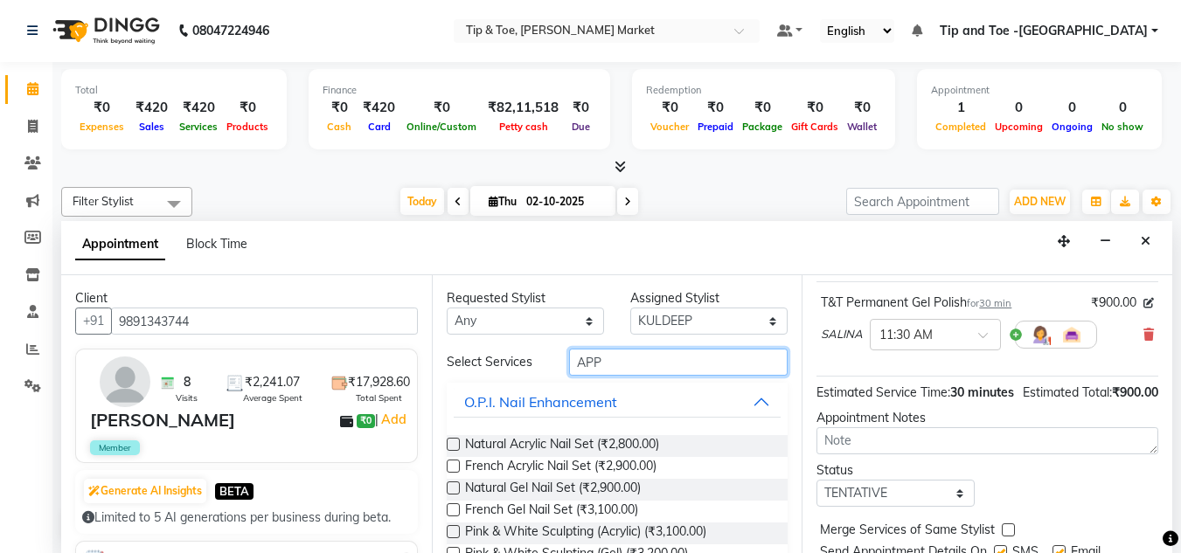
click at [605, 358] on input "APP" at bounding box center [678, 362] width 219 height 27
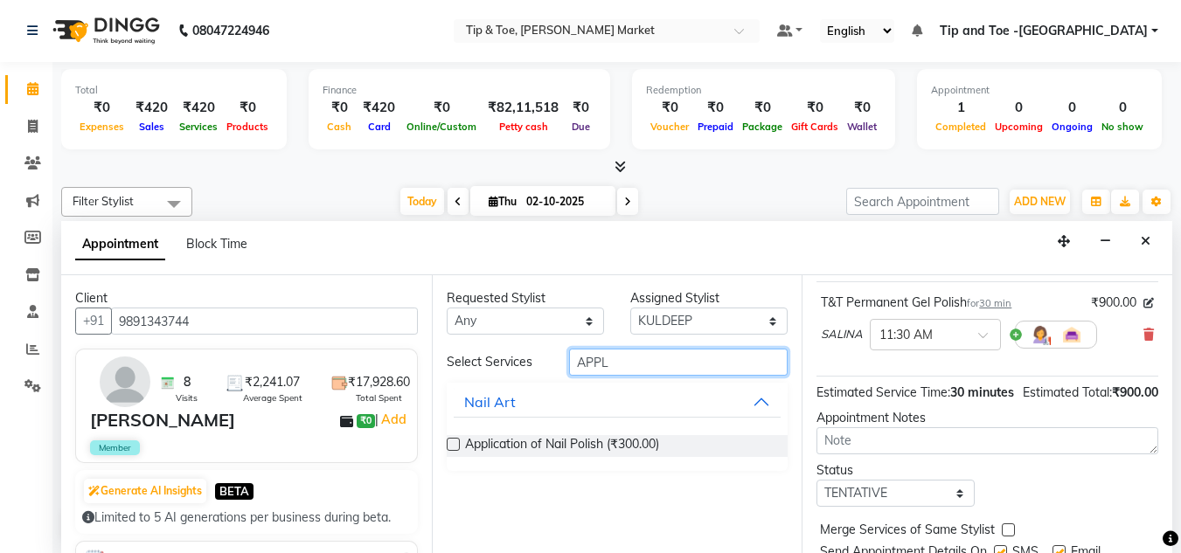
type input "APPL"
click at [451, 442] on label at bounding box center [453, 444] width 13 height 13
click at [451, 442] on input "checkbox" at bounding box center [452, 446] width 11 height 11
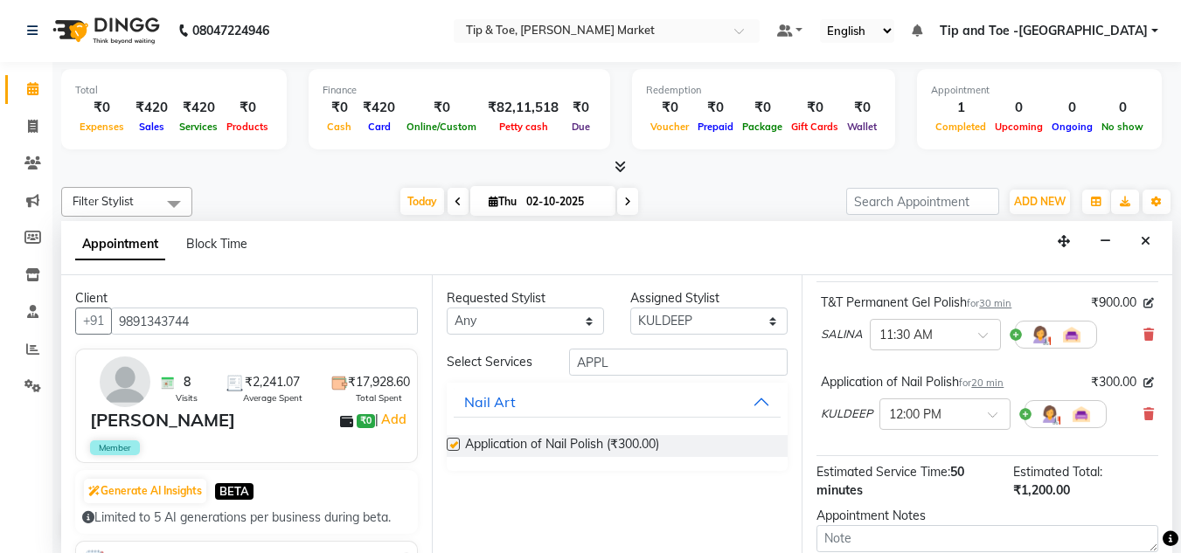
checkbox input "false"
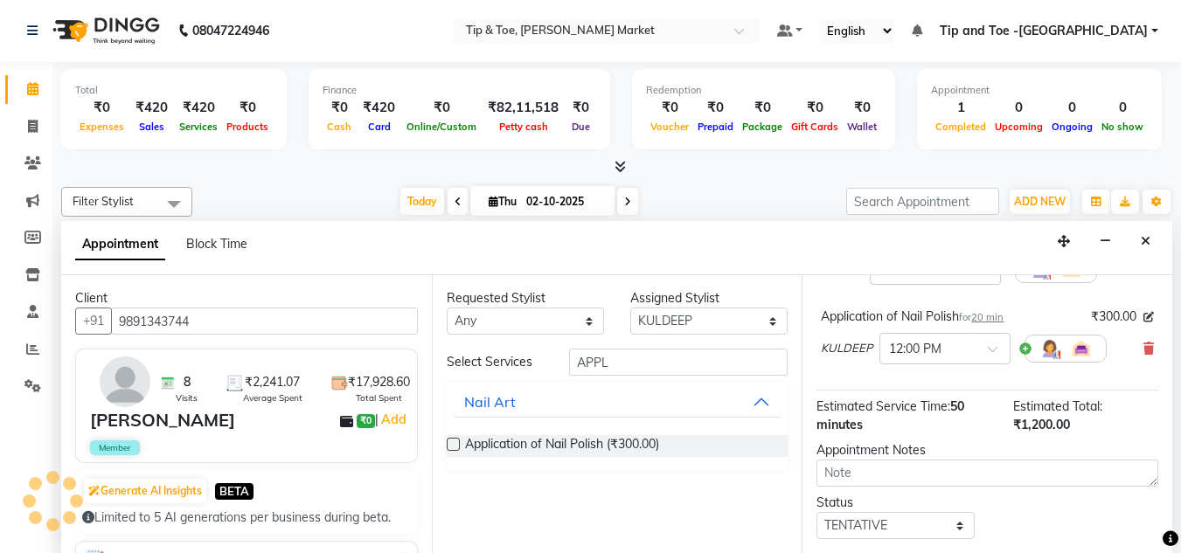
scroll to position [293, 0]
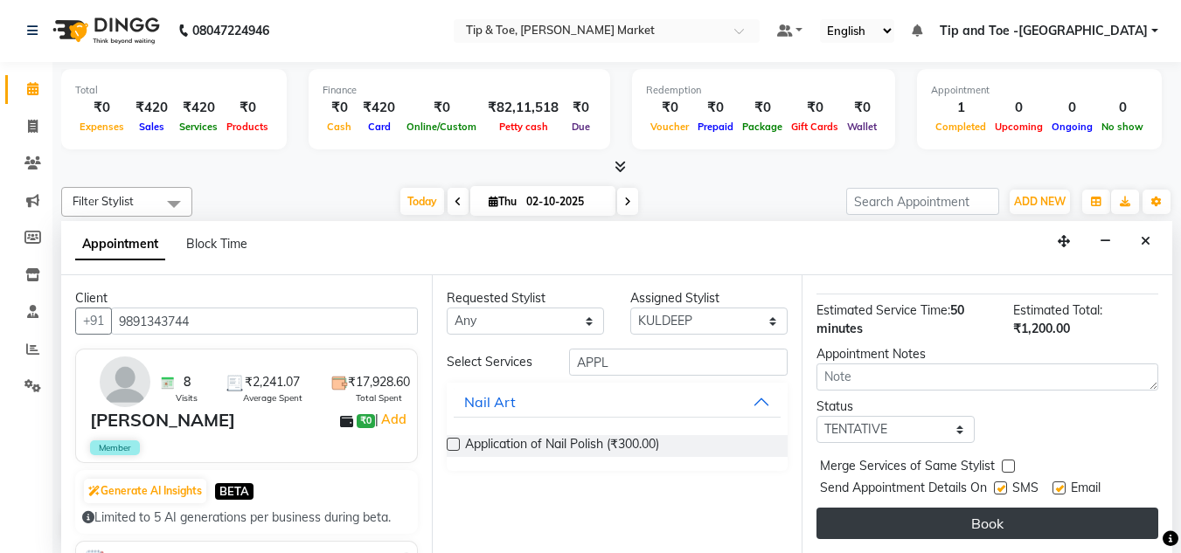
click at [986, 514] on button "Book" at bounding box center [988, 523] width 342 height 31
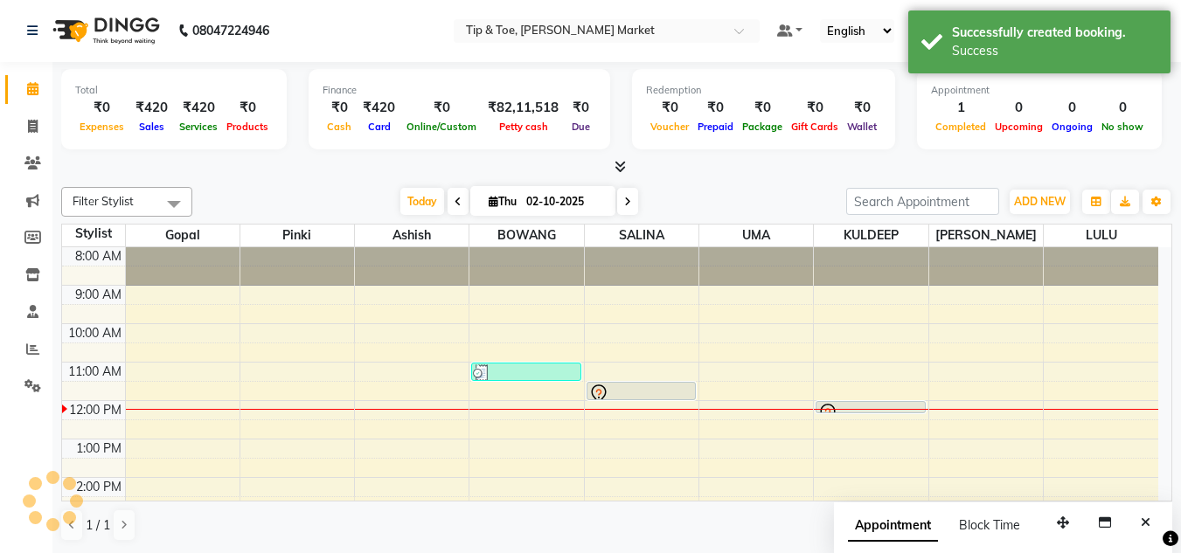
scroll to position [0, 0]
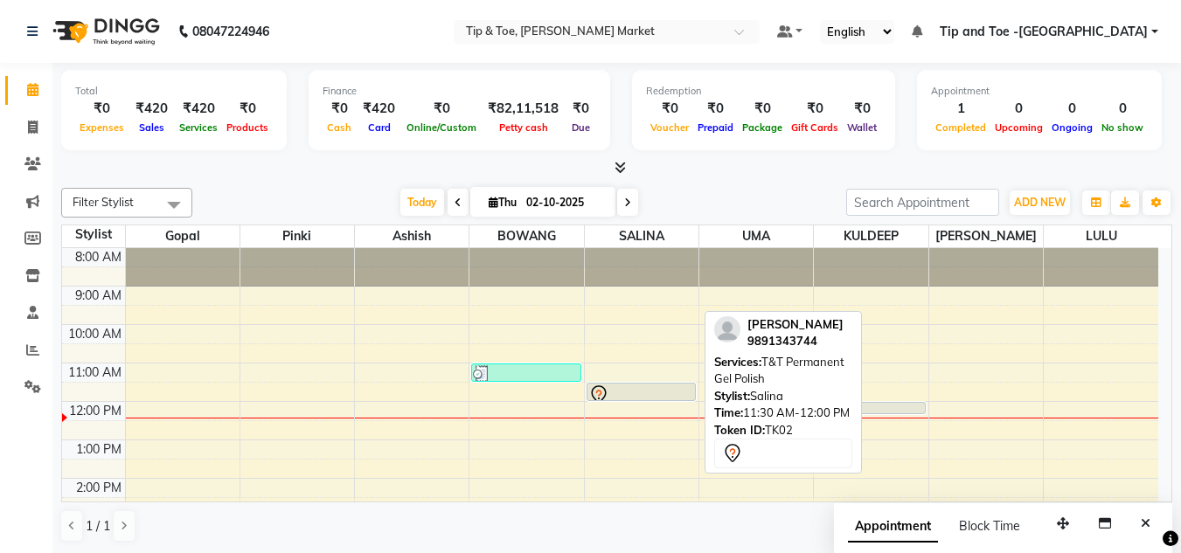
click at [622, 387] on div at bounding box center [641, 395] width 106 height 21
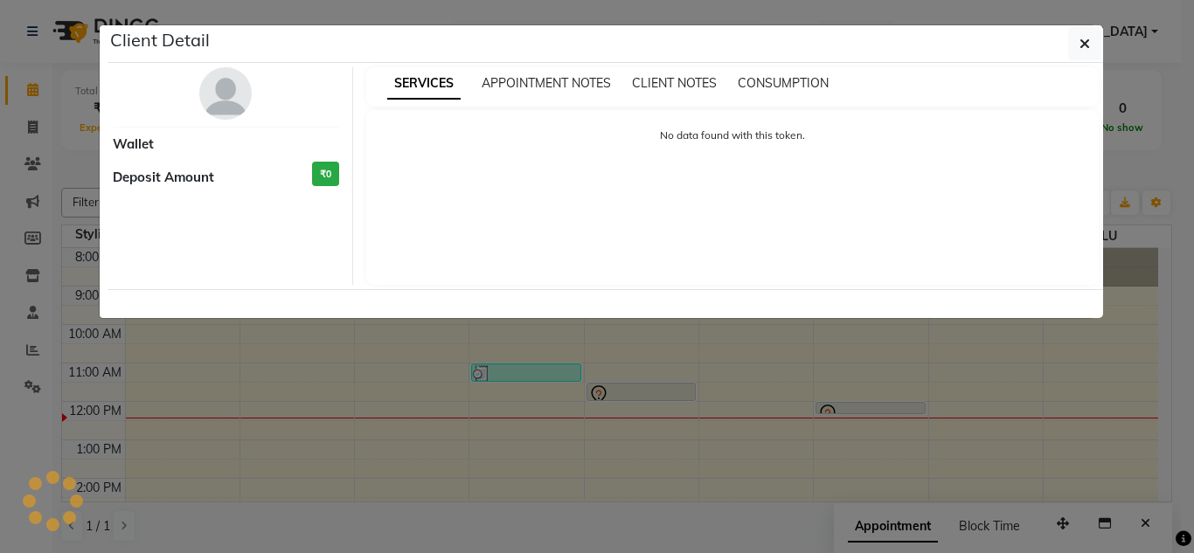
select select "7"
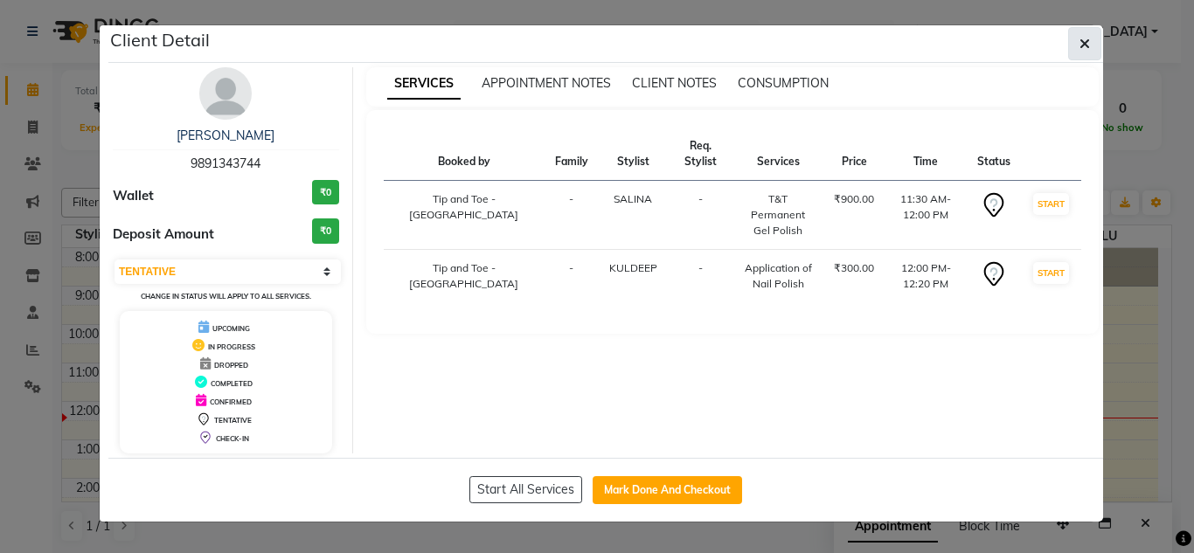
click at [1092, 29] on button "button" at bounding box center [1084, 43] width 33 height 33
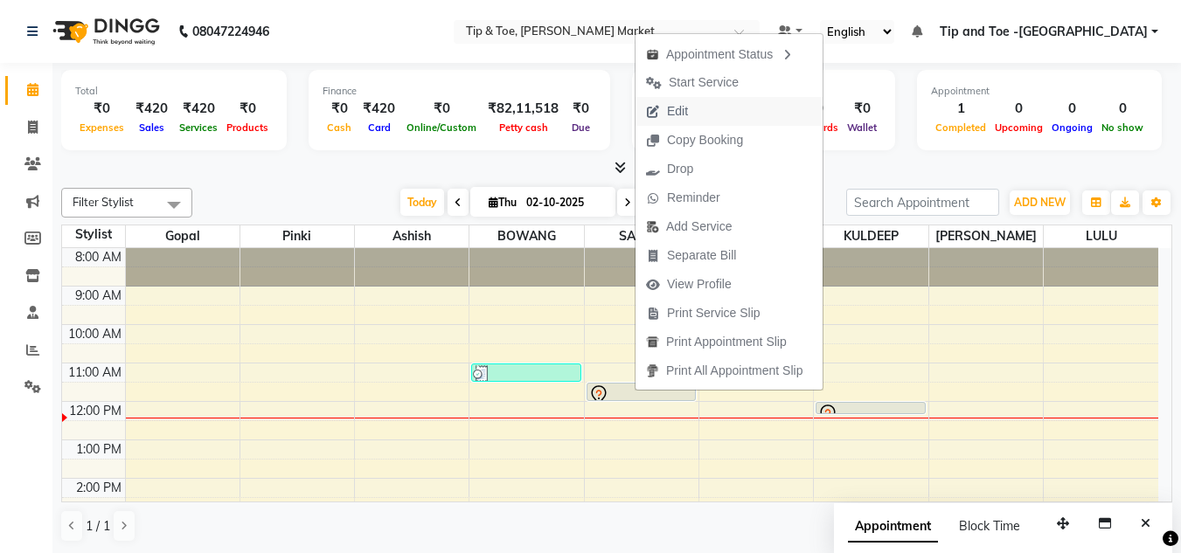
click at [683, 109] on span "Edit" at bounding box center [677, 111] width 21 height 18
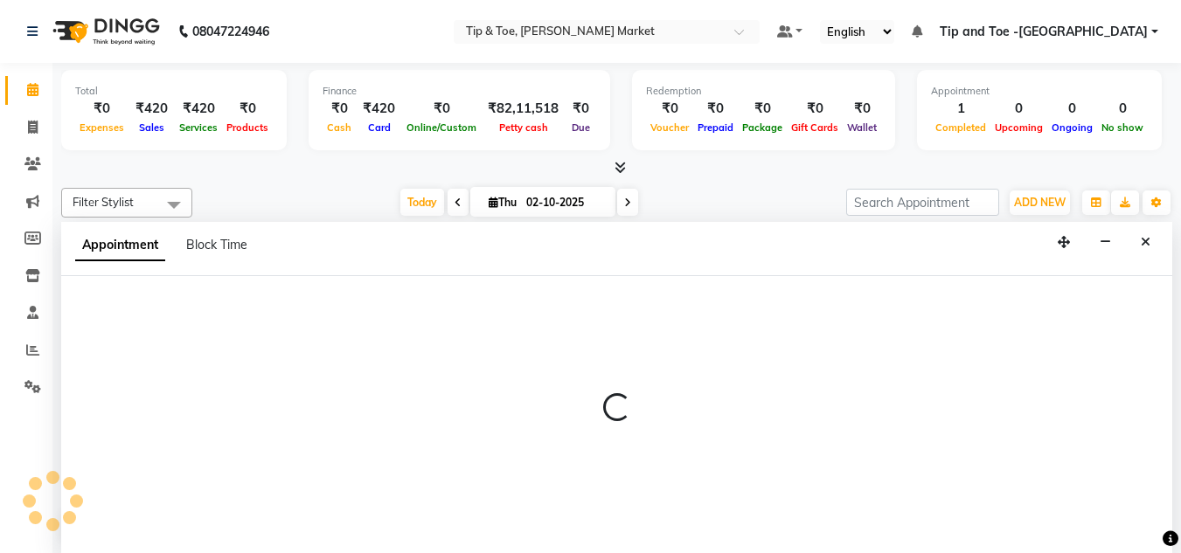
scroll to position [1, 0]
select select "tentative"
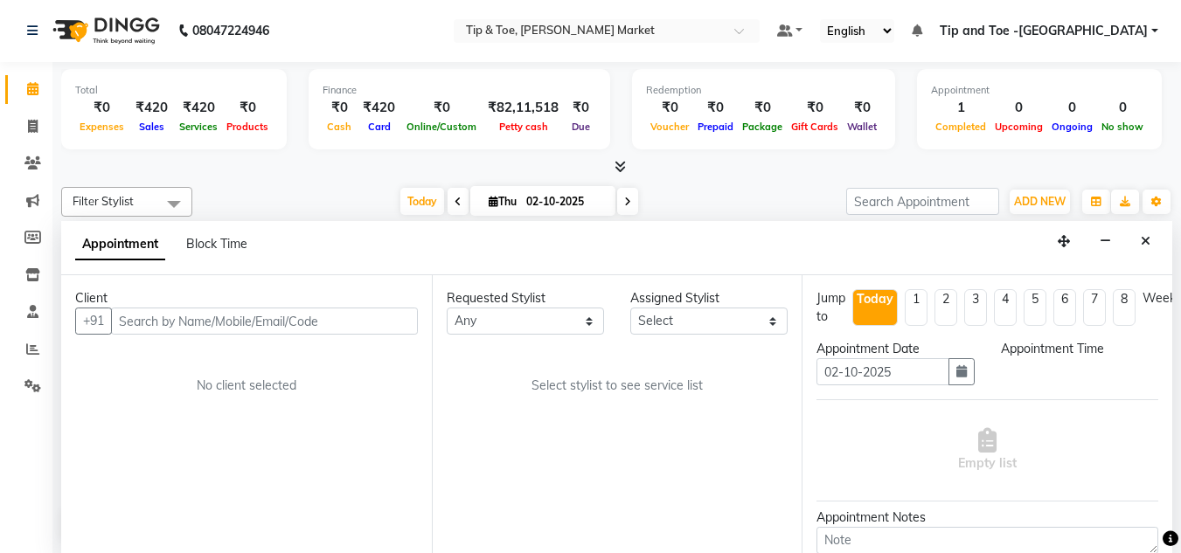
select select "690"
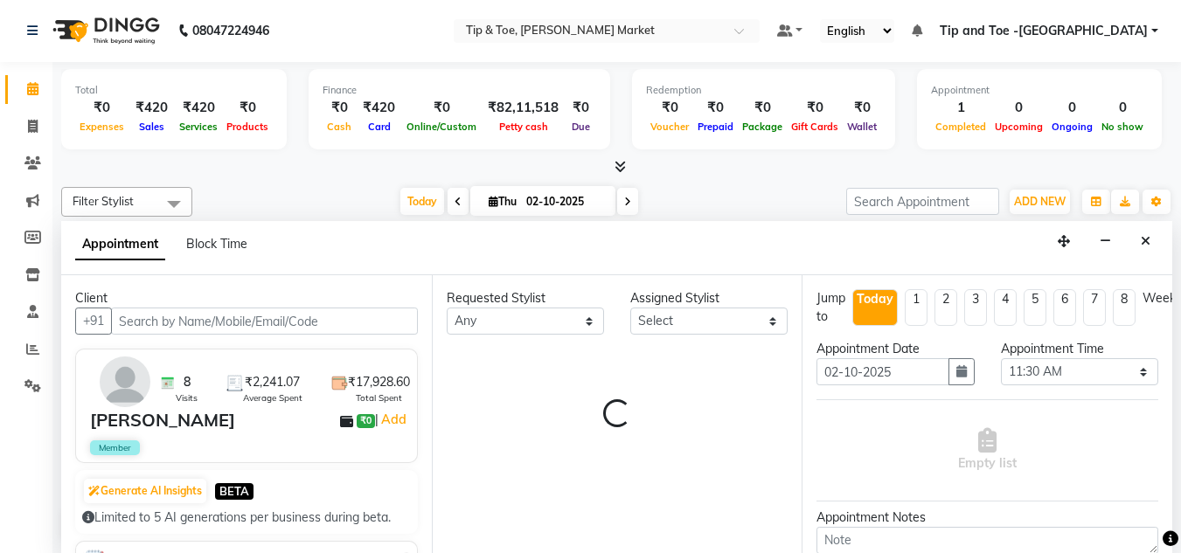
select select "75418"
select select "2880"
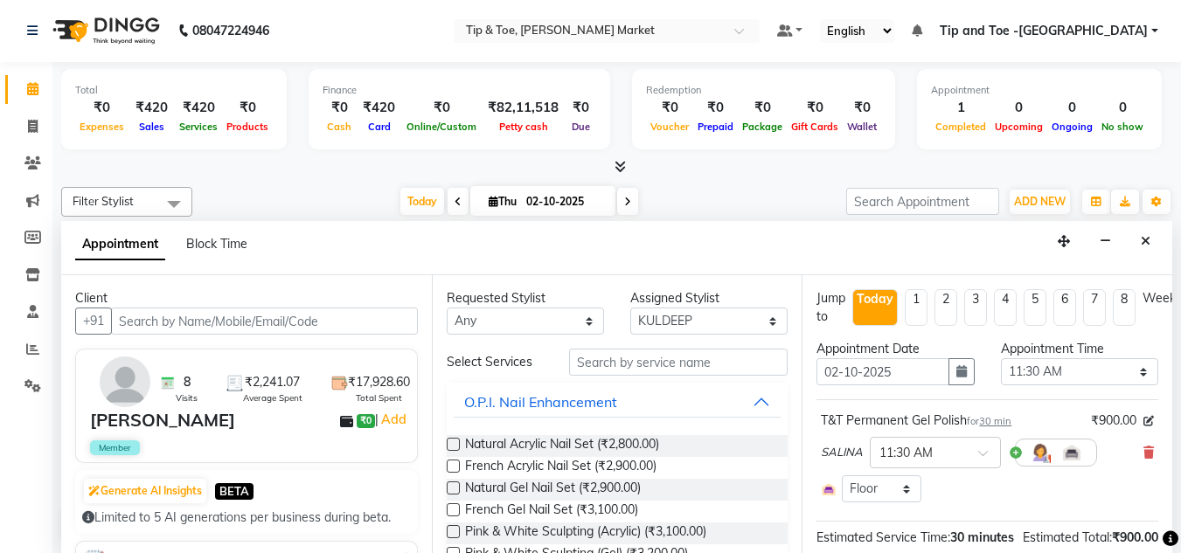
scroll to position [155, 0]
select select "2880"
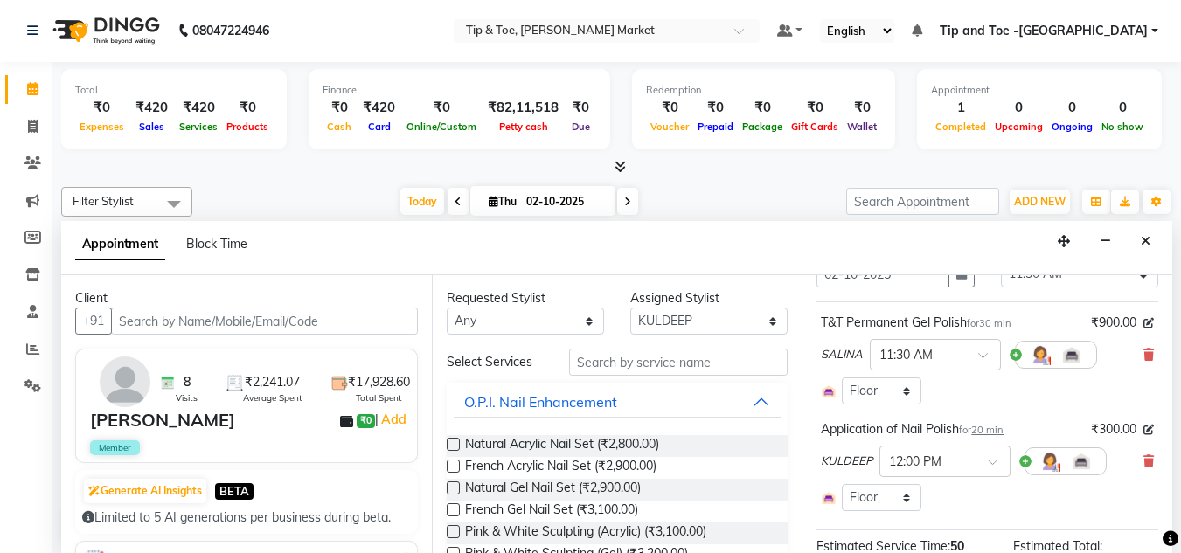
scroll to position [0, 0]
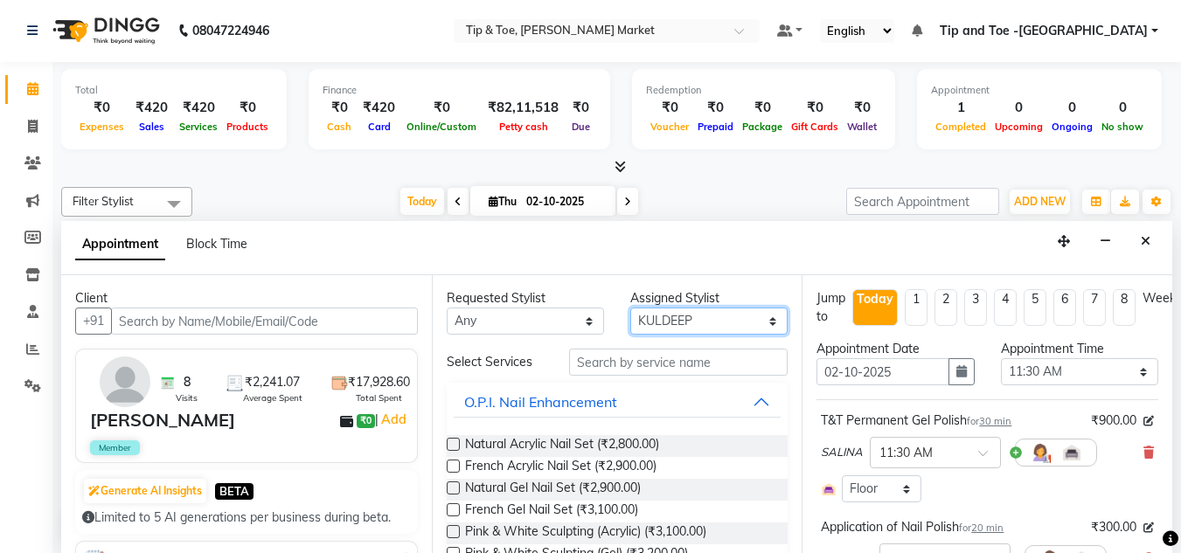
click at [766, 316] on select "Select [PERSON_NAME] [PERSON_NAME] [PERSON_NAME] [PERSON_NAME]" at bounding box center [708, 321] width 157 height 27
select select "41987"
click at [630, 308] on select "Select [PERSON_NAME] [PERSON_NAME] [PERSON_NAME] [PERSON_NAME]" at bounding box center [708, 321] width 157 height 27
click at [1143, 447] on icon at bounding box center [1148, 453] width 10 height 12
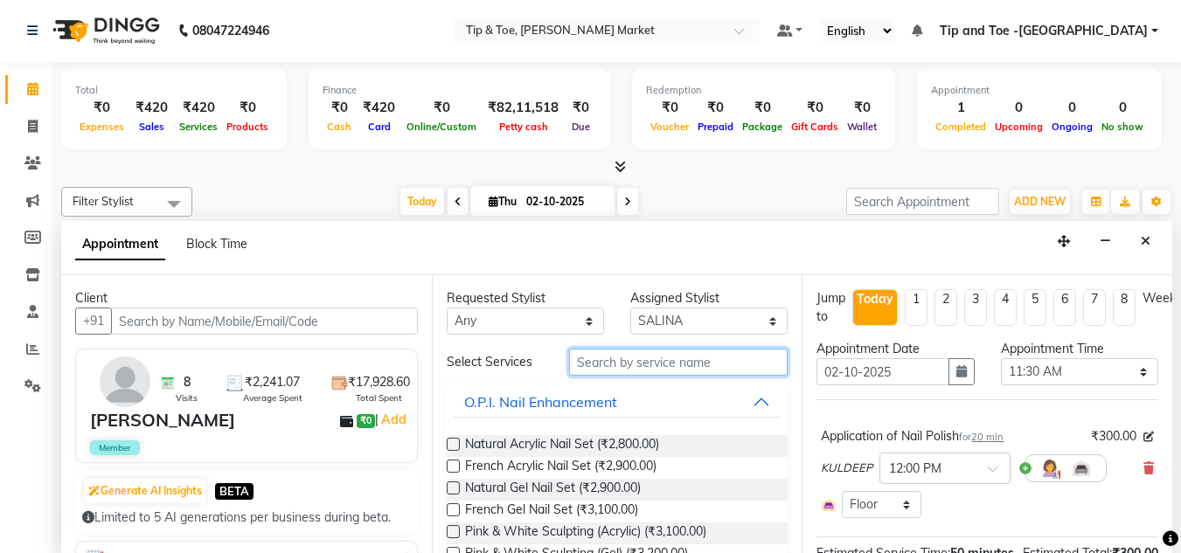
click at [628, 359] on input "text" at bounding box center [678, 362] width 219 height 27
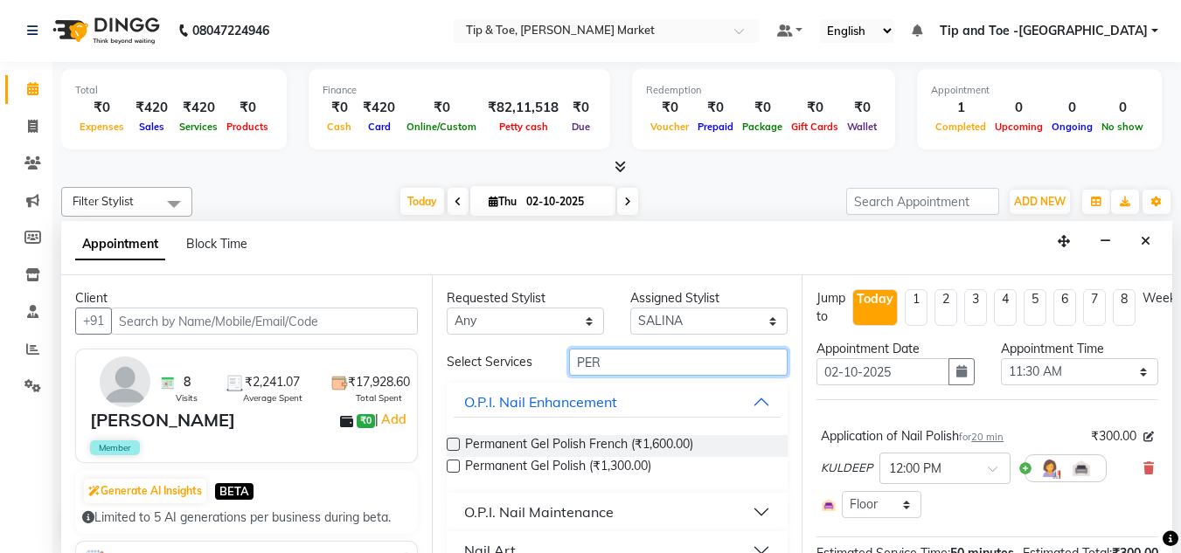
type input "PER"
click at [450, 466] on label at bounding box center [453, 466] width 13 height 13
click at [450, 466] on input "checkbox" at bounding box center [452, 467] width 11 height 11
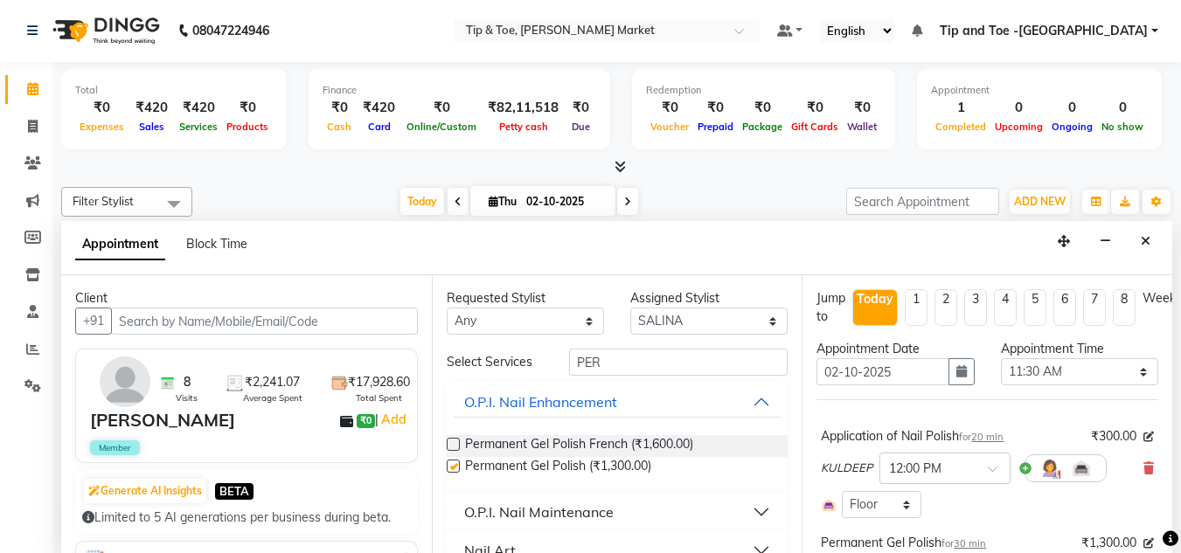
checkbox input "false"
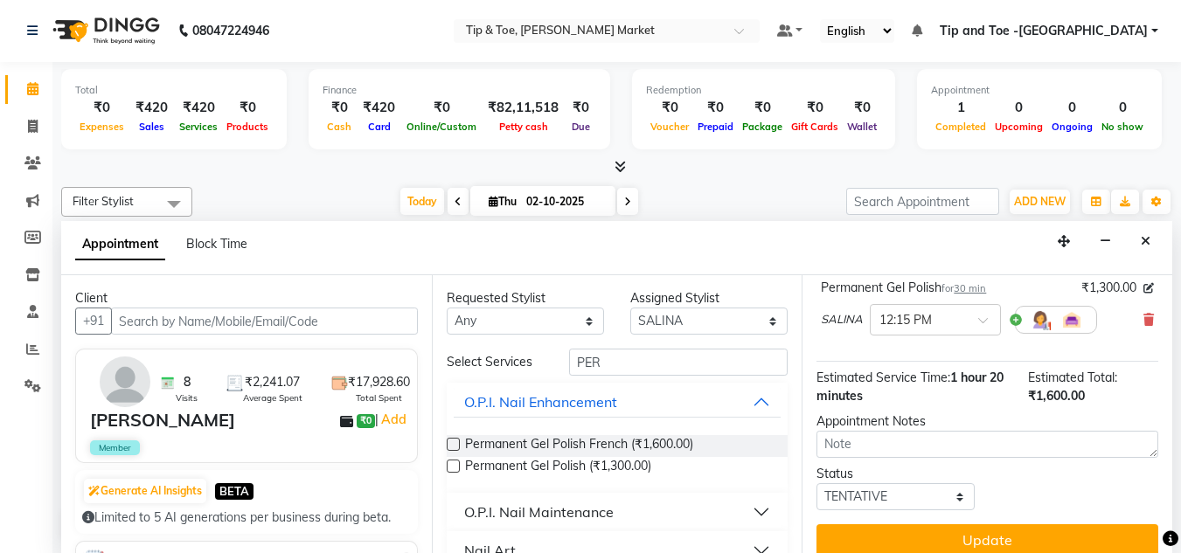
scroll to position [262, 0]
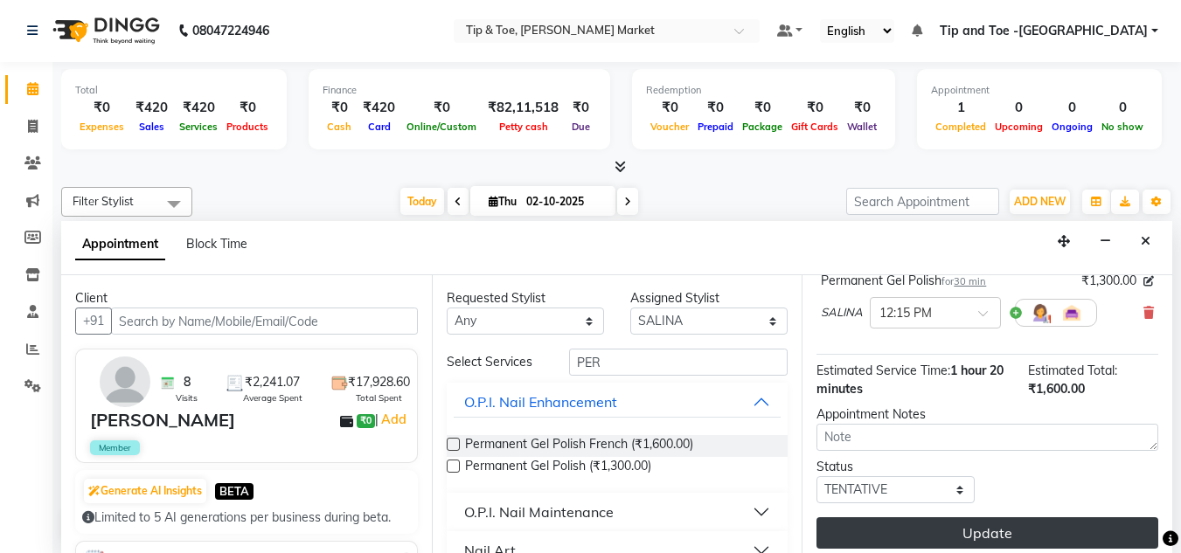
click at [1000, 532] on button "Update" at bounding box center [988, 533] width 342 height 31
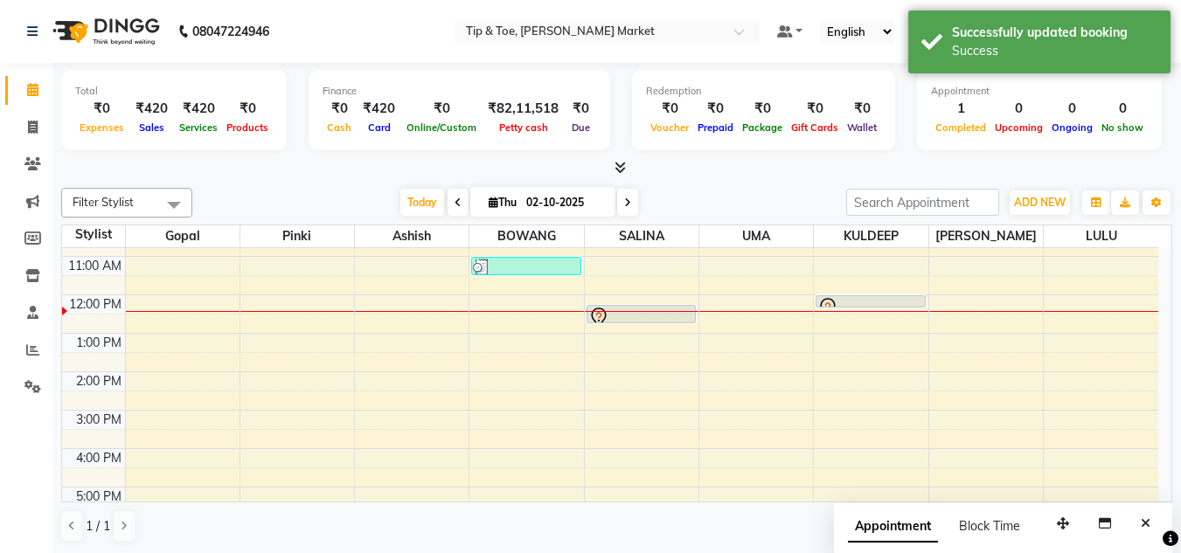
scroll to position [67, 0]
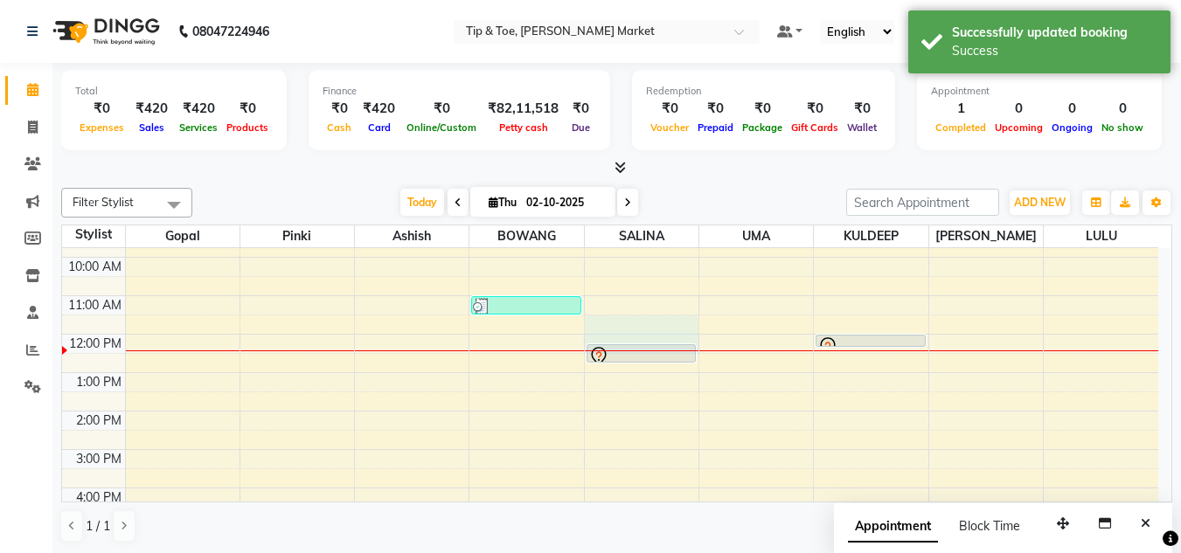
drag, startPoint x: 643, startPoint y: 351, endPoint x: 653, endPoint y: 328, distance: 25.5
click at [653, 328] on div "[PERSON_NAME], TK02, 12:15 PM-12:45 PM, Permanent Gel Polish" at bounding box center [642, 430] width 114 height 499
select select "41987"
select select "690"
select select "tentative"
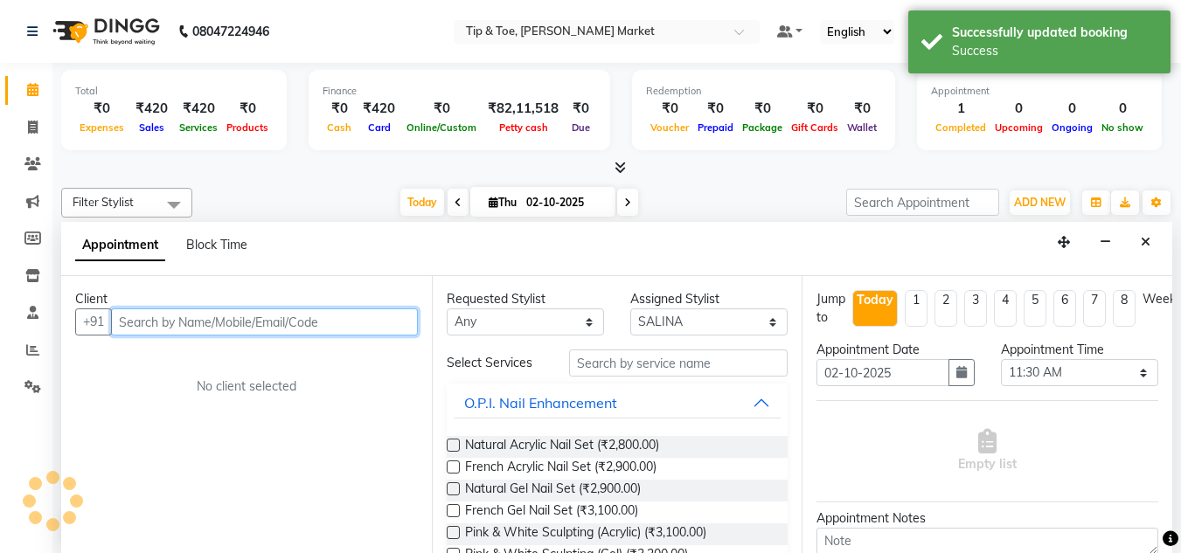
scroll to position [1, 0]
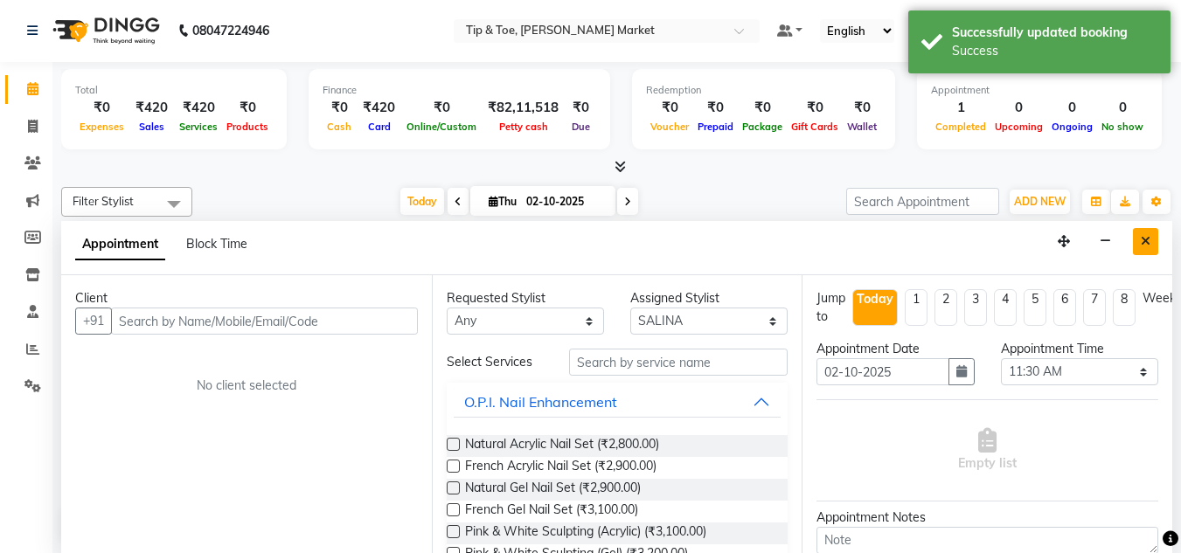
click at [1142, 245] on icon "Close" at bounding box center [1146, 241] width 10 height 12
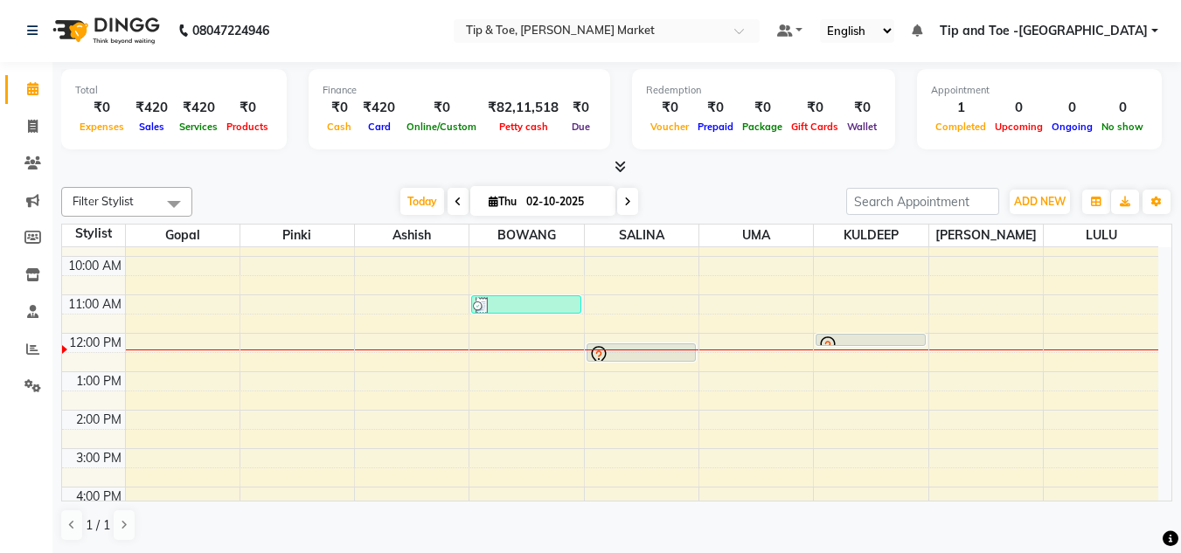
drag, startPoint x: 642, startPoint y: 361, endPoint x: 653, endPoint y: 325, distance: 37.6
click at [653, 325] on div "8:00 AM 9:00 AM 10:00 AM 11:00 AM 12:00 PM 1:00 PM 2:00 PM 3:00 PM 4:00 PM 5:00…" at bounding box center [610, 429] width 1096 height 499
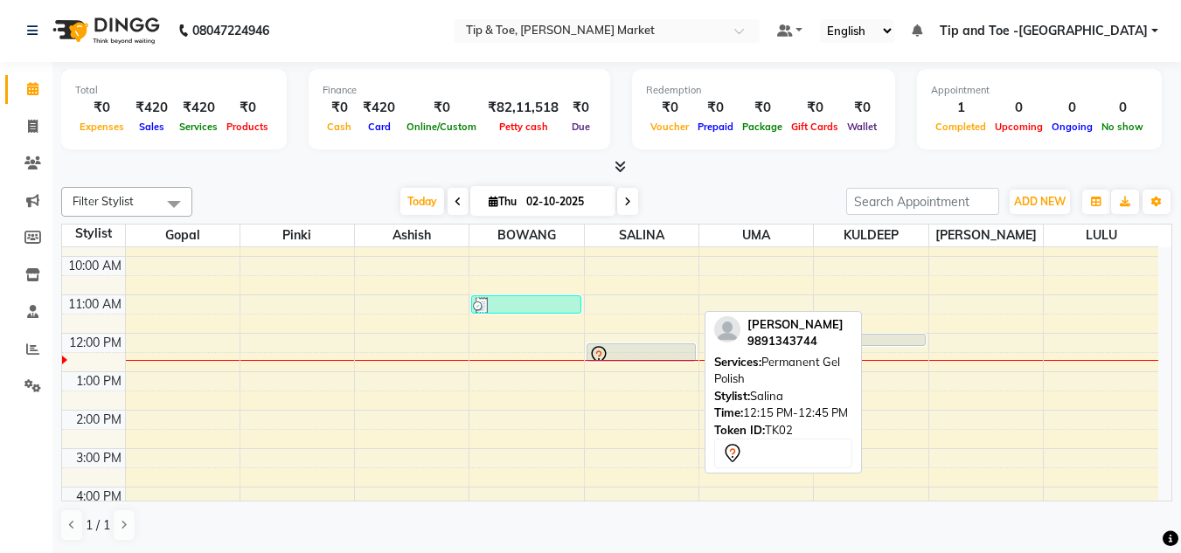
click at [638, 348] on div at bounding box center [641, 355] width 106 height 21
select select "7"
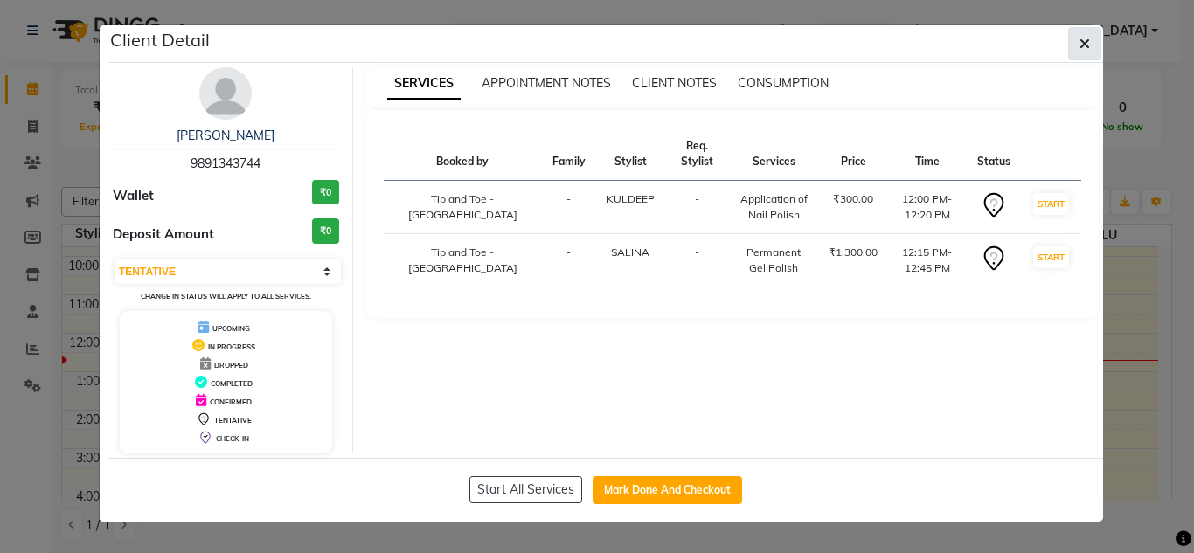
click at [1087, 38] on icon "button" at bounding box center [1085, 44] width 10 height 14
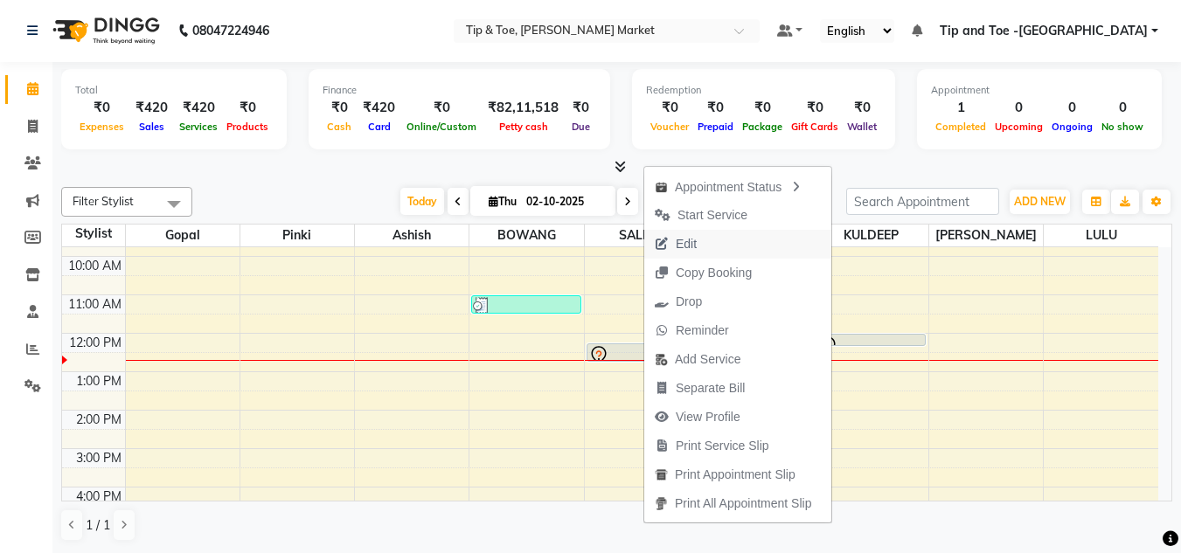
click at [688, 238] on span "Edit" at bounding box center [686, 244] width 21 height 18
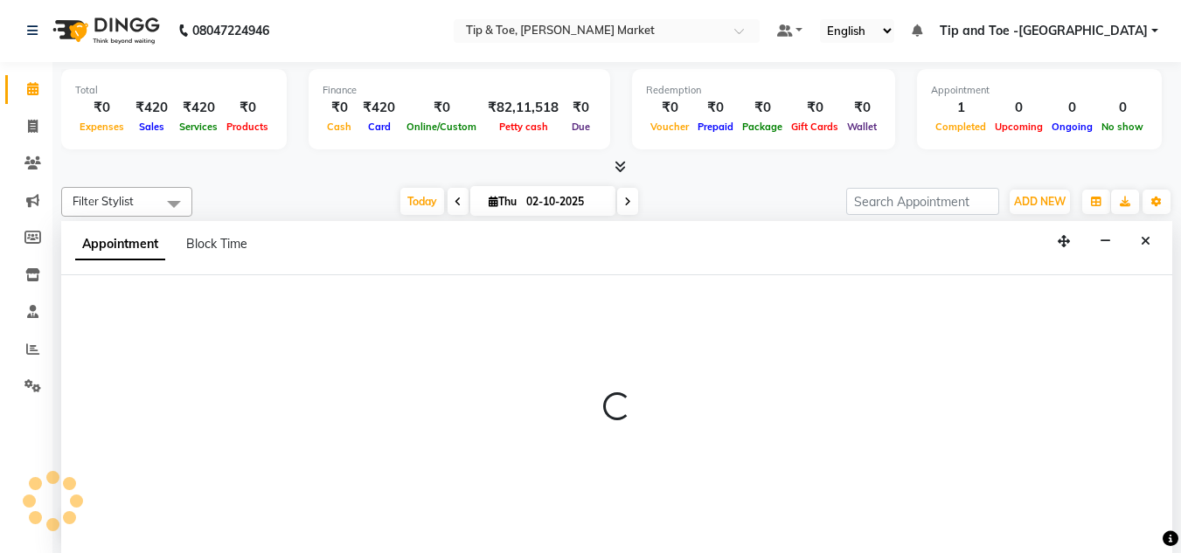
select select "tentative"
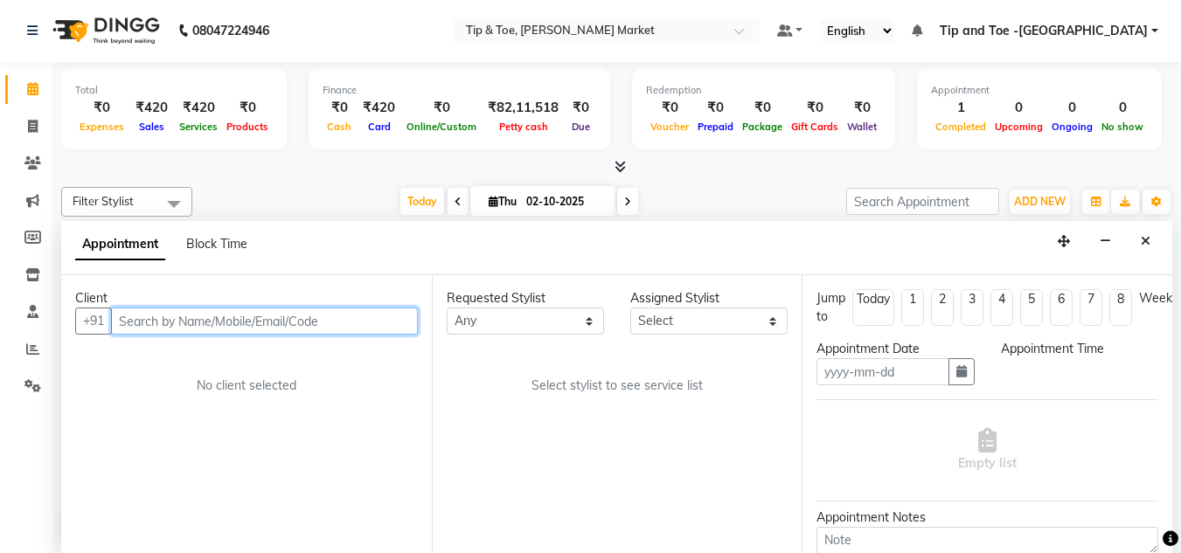
type input "02-10-2025"
select select "720"
select select "41987"
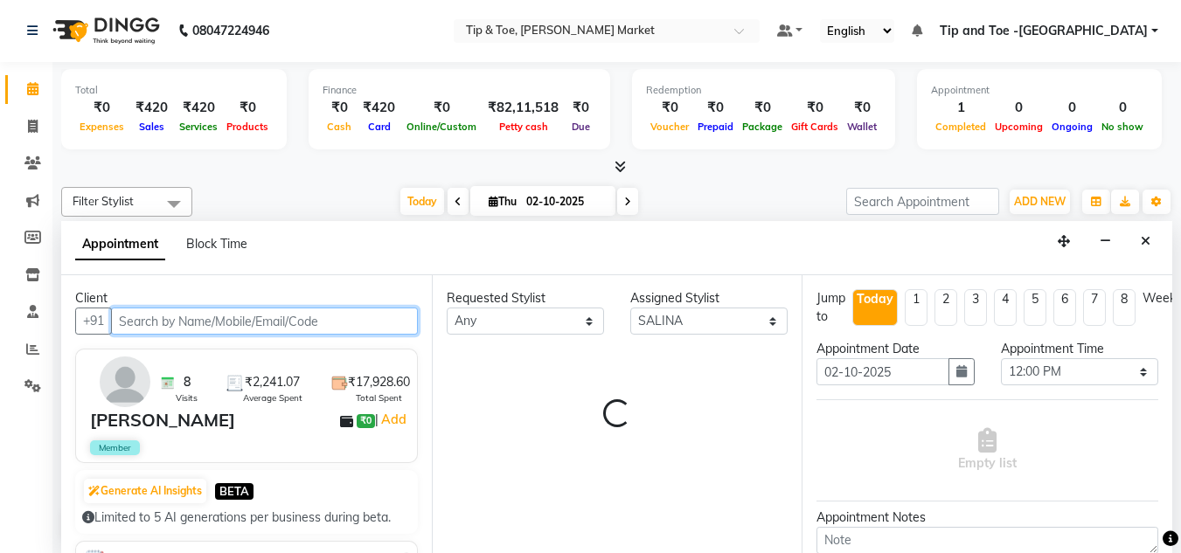
scroll to position [155, 0]
select select "2880"
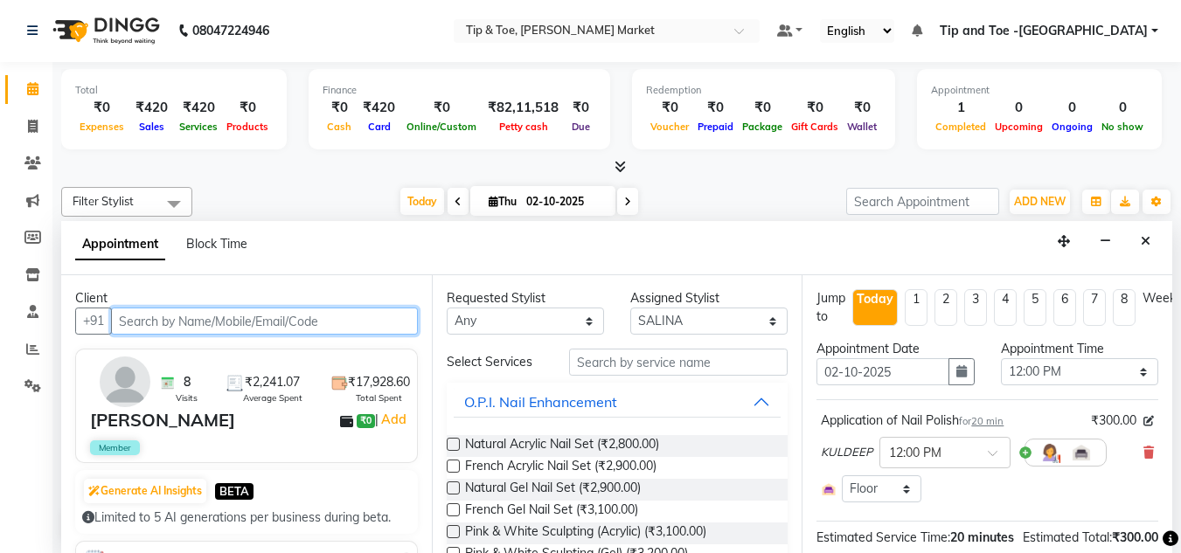
select select "2880"
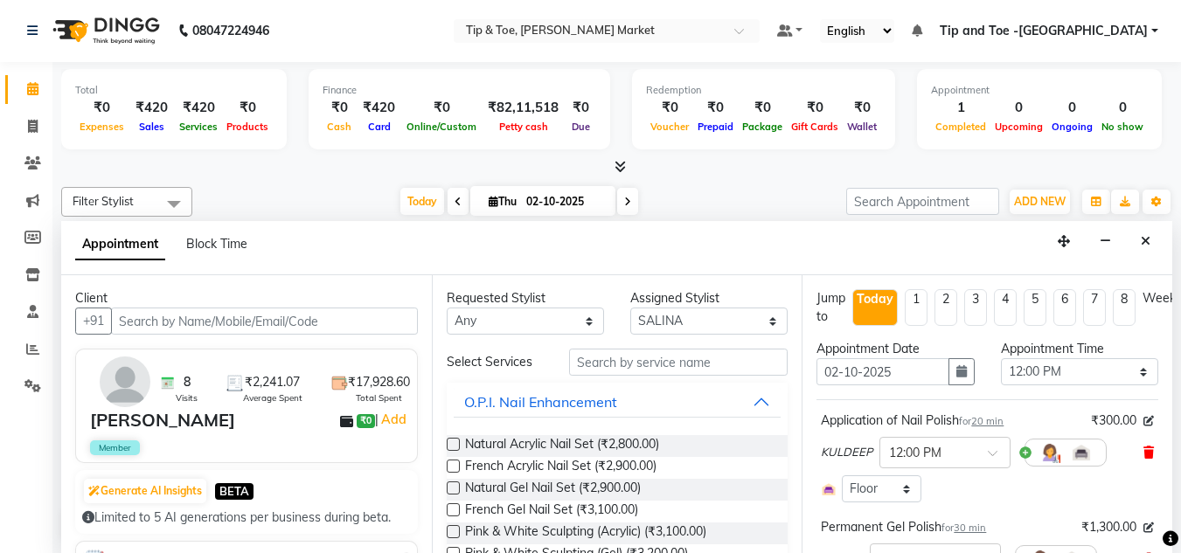
click at [1143, 447] on icon at bounding box center [1148, 453] width 10 height 12
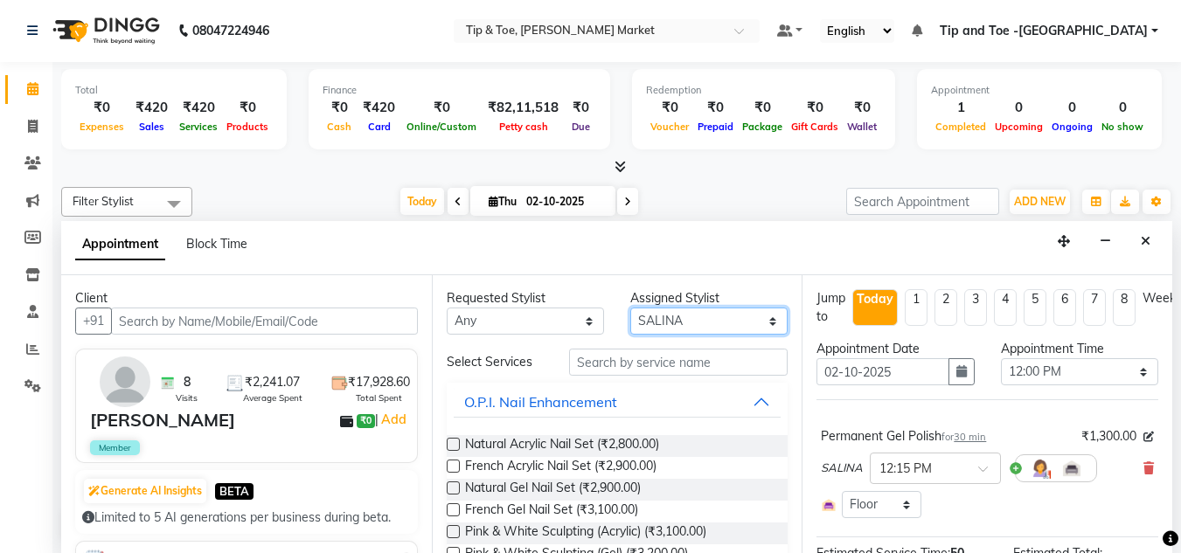
click at [759, 323] on select "Select [PERSON_NAME] [PERSON_NAME] [PERSON_NAME] [PERSON_NAME]" at bounding box center [708, 321] width 157 height 27
select select "75418"
click at [630, 308] on select "Select [PERSON_NAME] [PERSON_NAME] [PERSON_NAME] [PERSON_NAME]" at bounding box center [708, 321] width 157 height 27
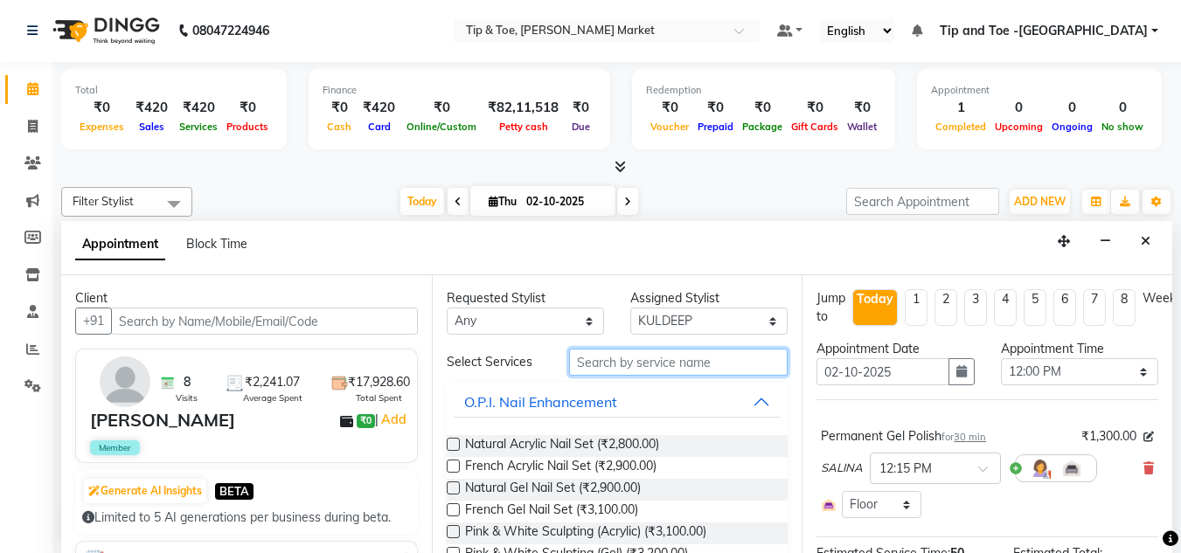
click at [612, 368] on input "text" at bounding box center [678, 362] width 219 height 27
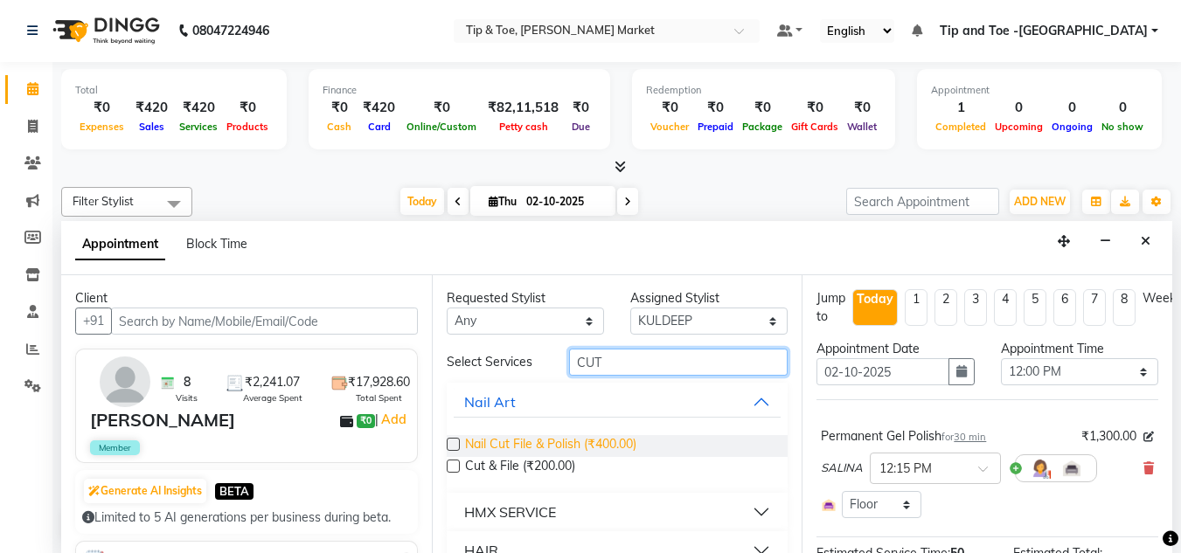
type input "CUT"
click at [468, 446] on span "Nail Cut File & Polish (₹400.00)" at bounding box center [550, 446] width 171 height 22
checkbox input "false"
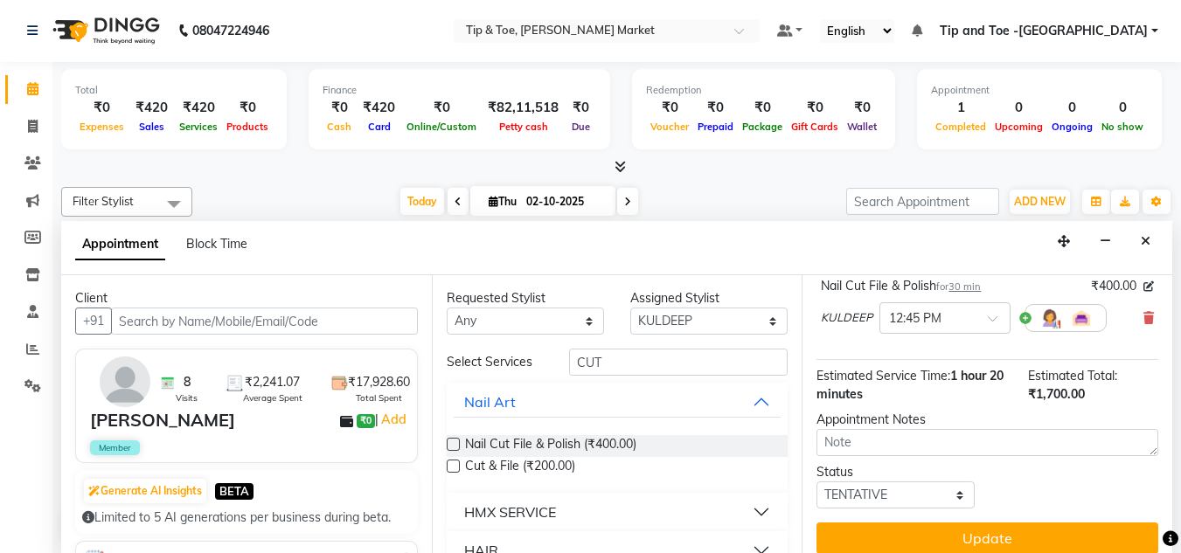
scroll to position [262, 0]
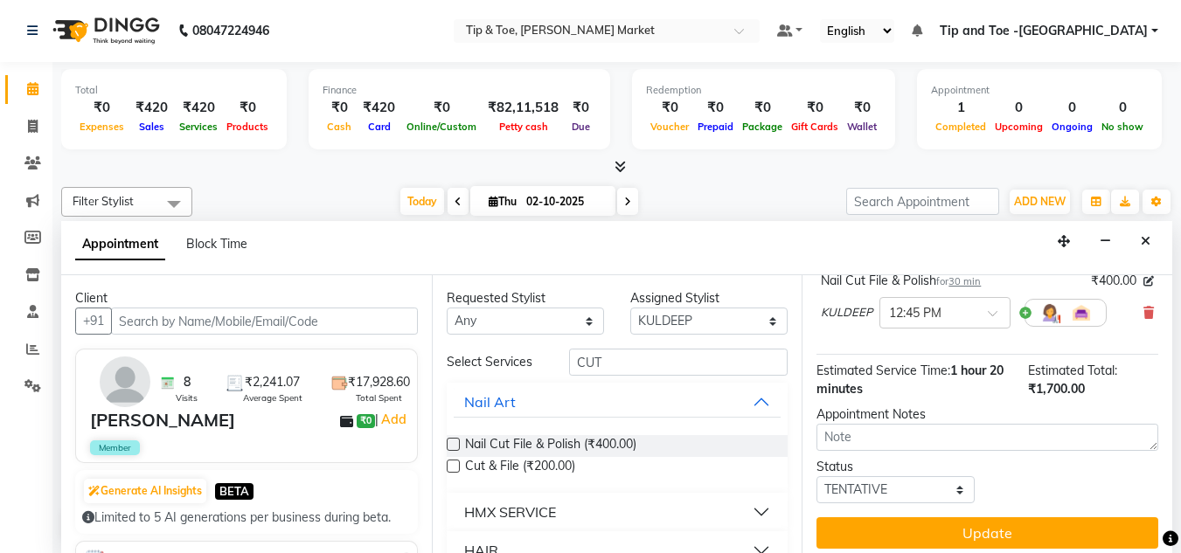
click at [997, 529] on button "Update" at bounding box center [988, 533] width 342 height 31
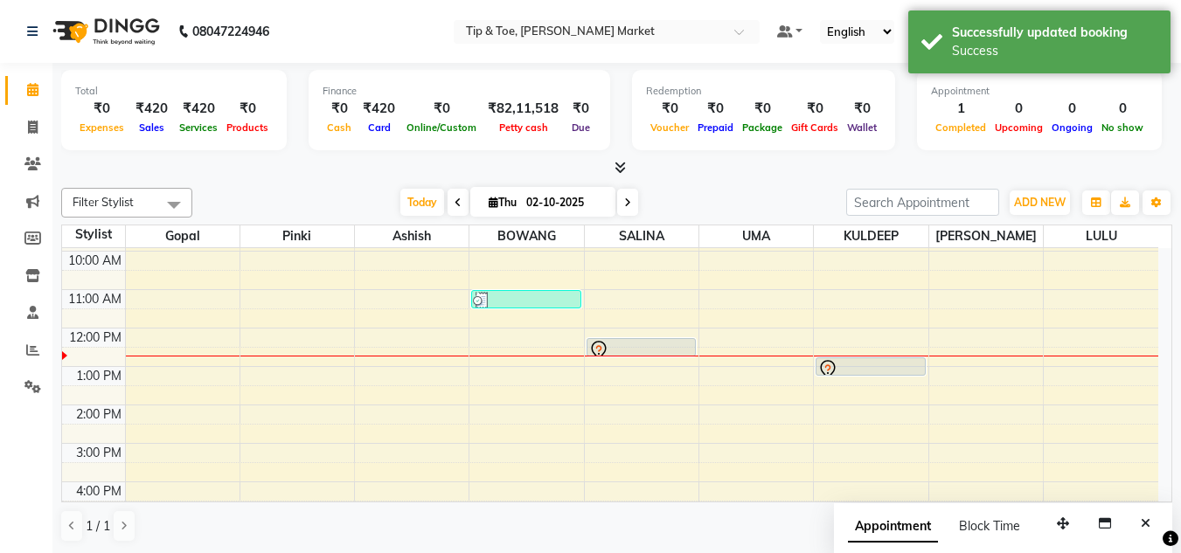
scroll to position [0, 0]
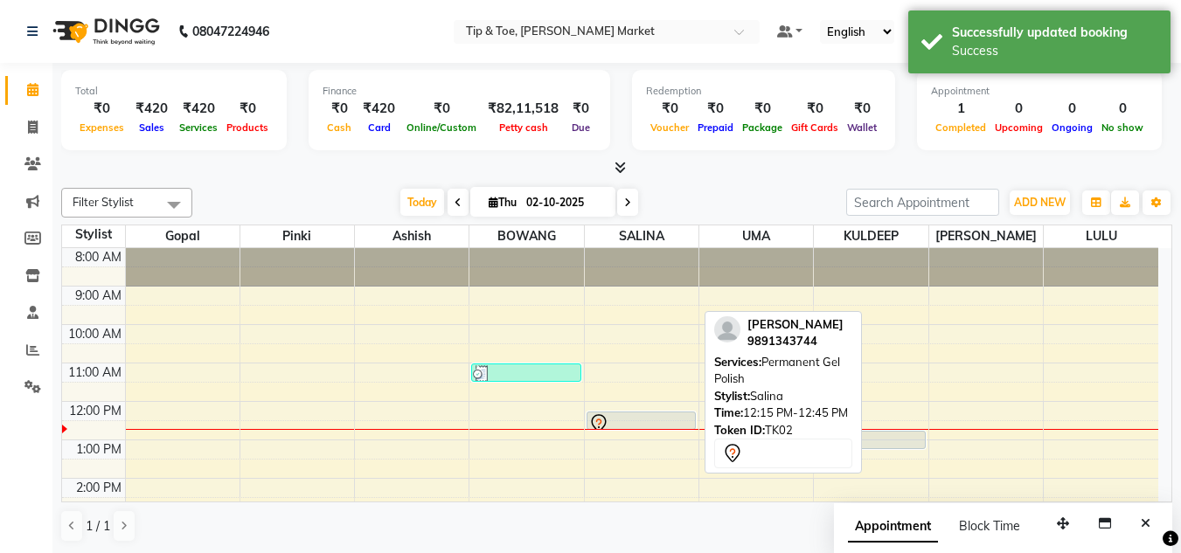
click at [638, 420] on div at bounding box center [641, 424] width 106 height 21
select select "7"
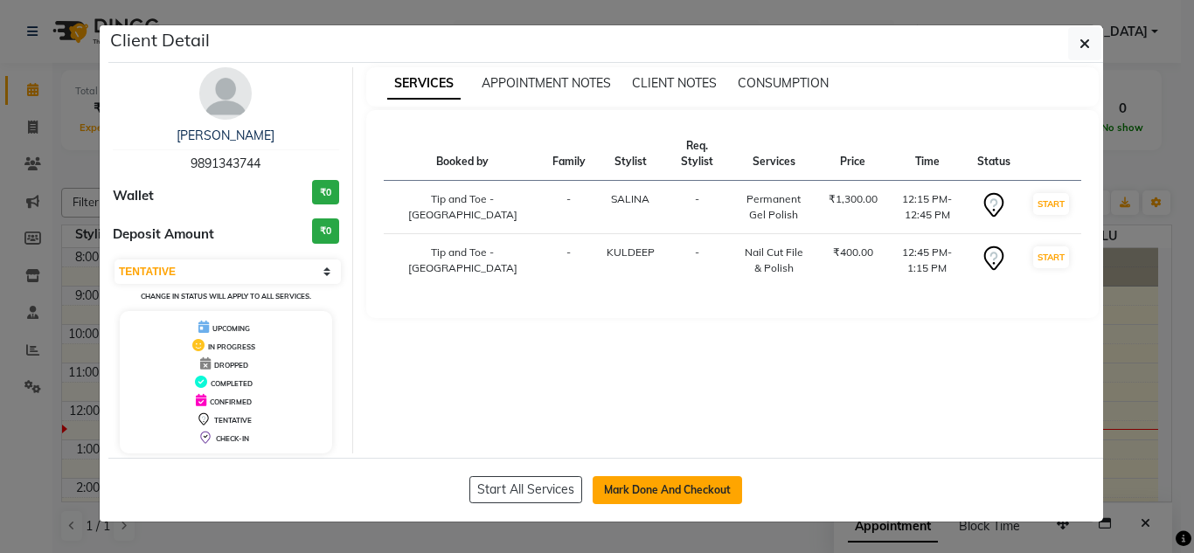
click at [661, 483] on button "Mark Done And Checkout" at bounding box center [667, 490] width 149 height 28
select select "service"
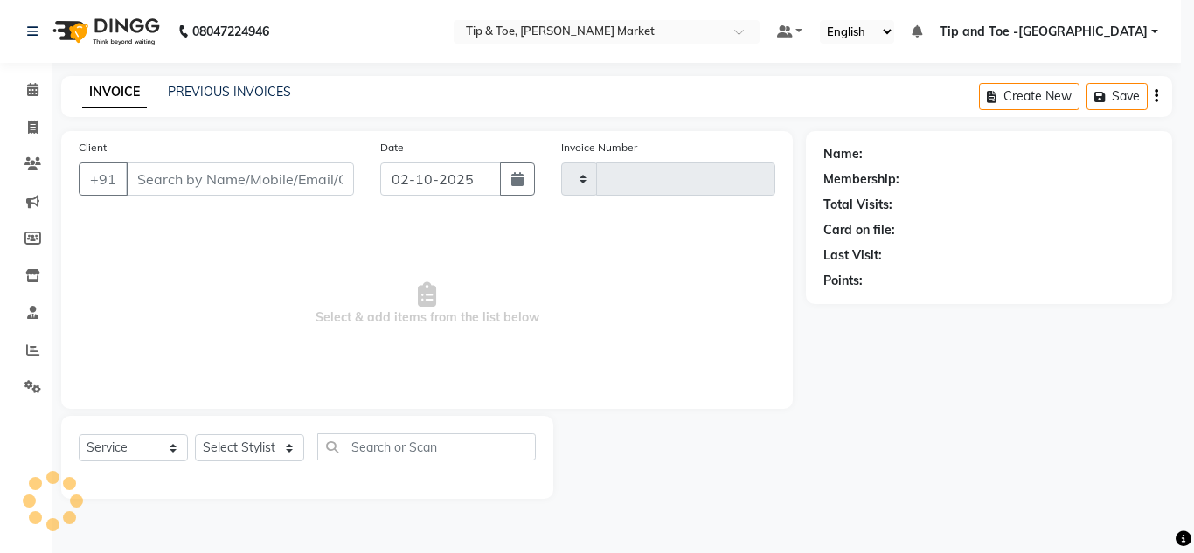
type input "1541"
select select "5940"
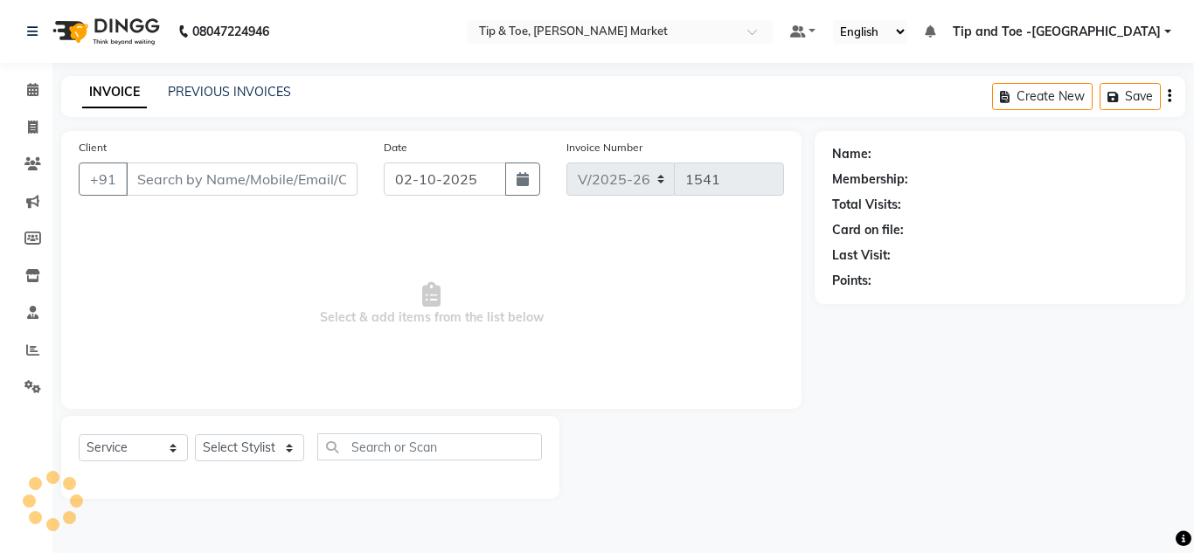
type input "9891343744"
select select "75418"
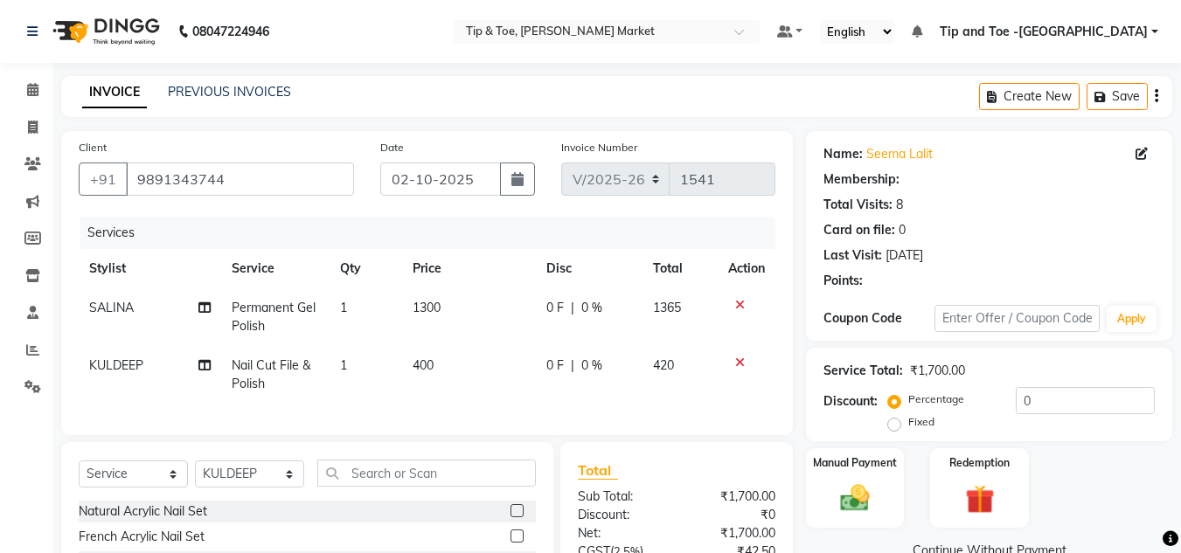
select select "1: Object"
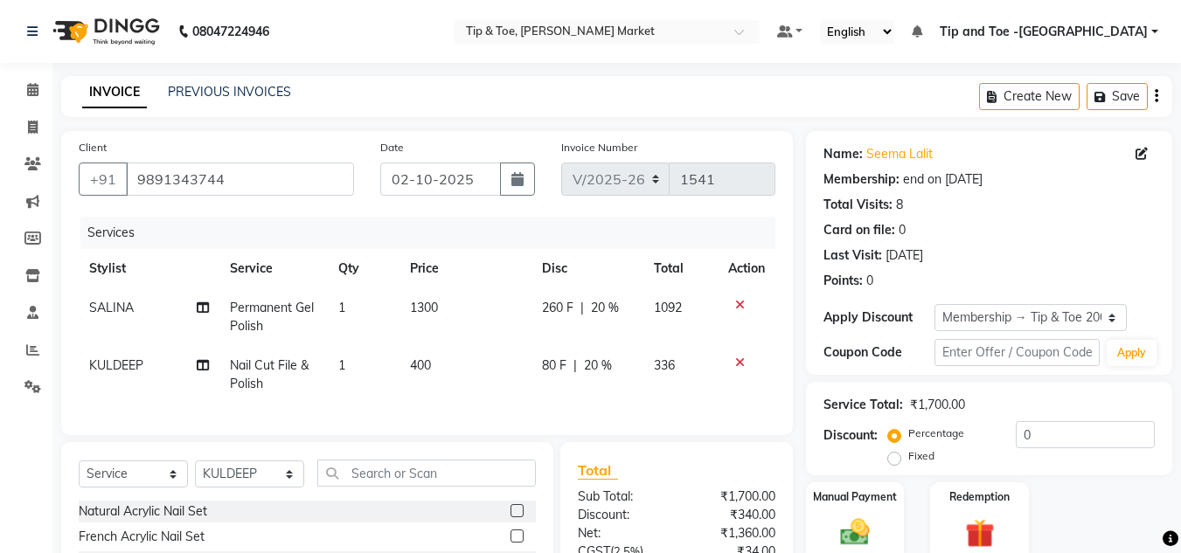
type input "20"
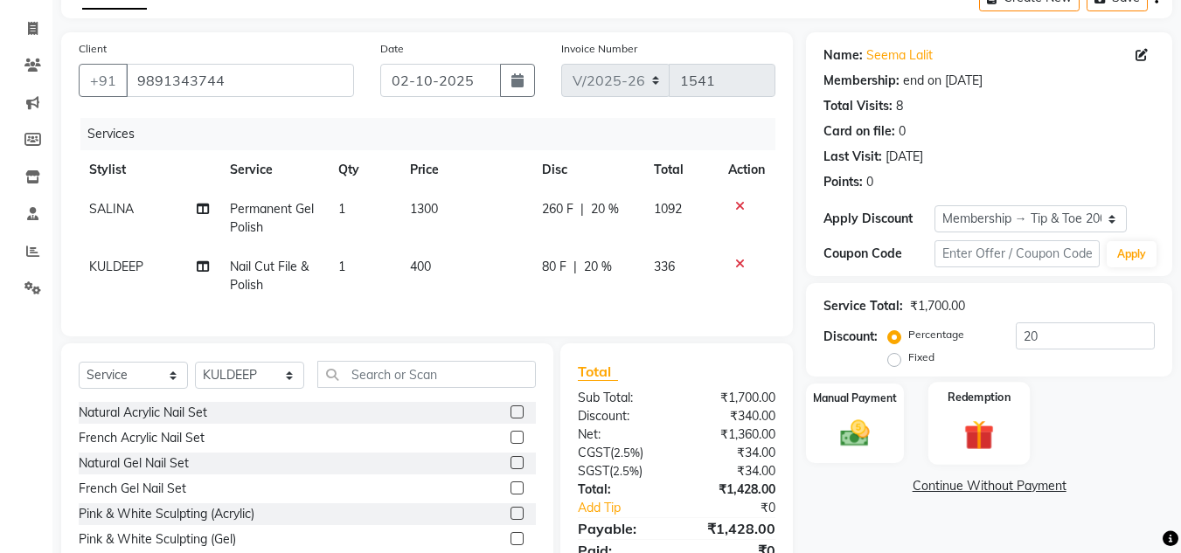
scroll to position [186, 0]
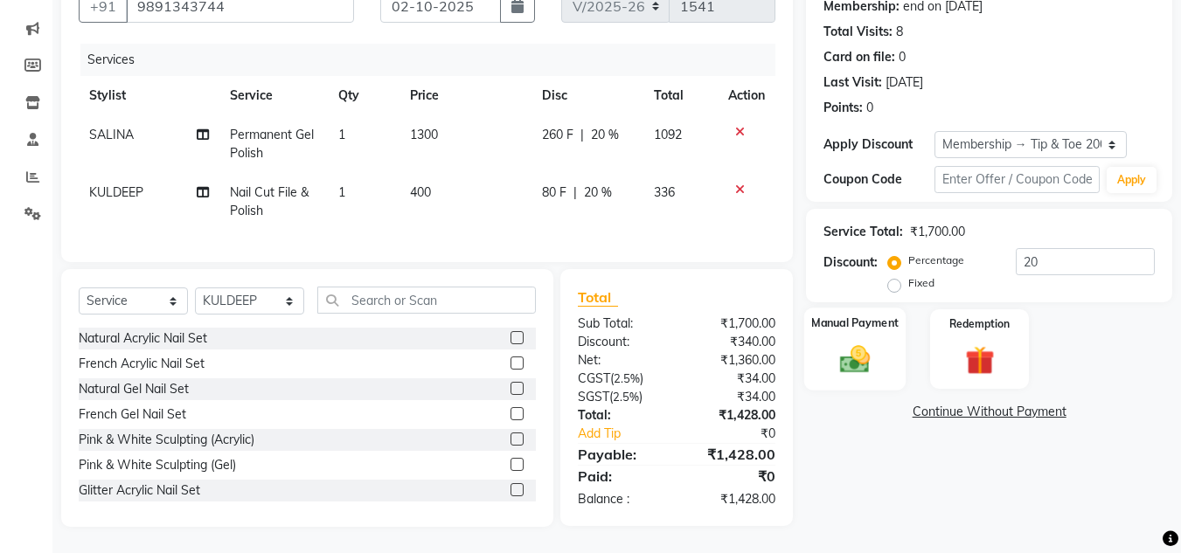
click at [863, 344] on img at bounding box center [855, 359] width 49 height 35
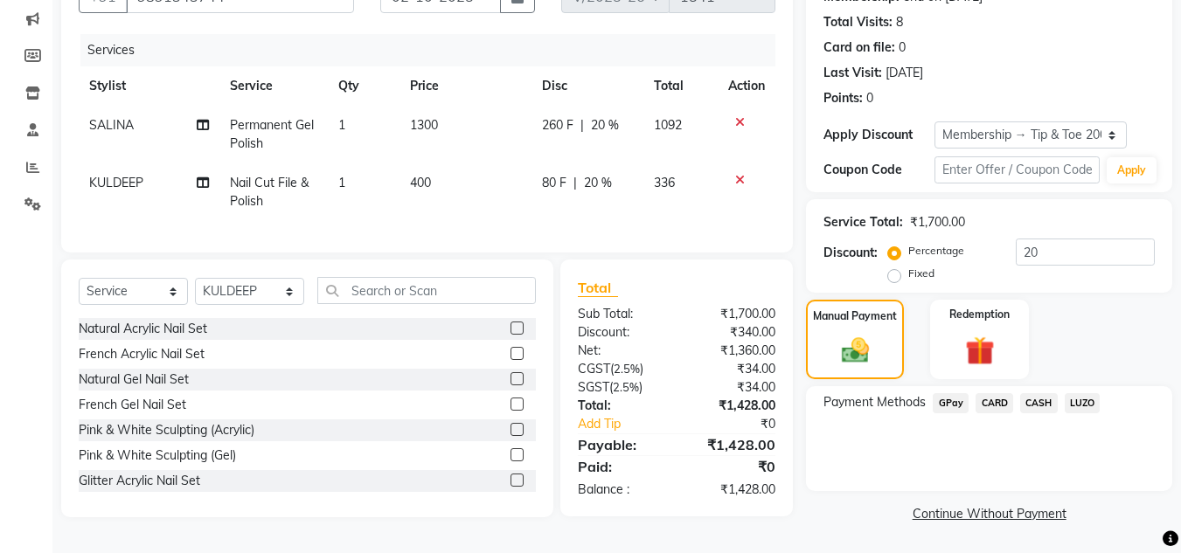
click at [994, 399] on span "CARD" at bounding box center [995, 403] width 38 height 20
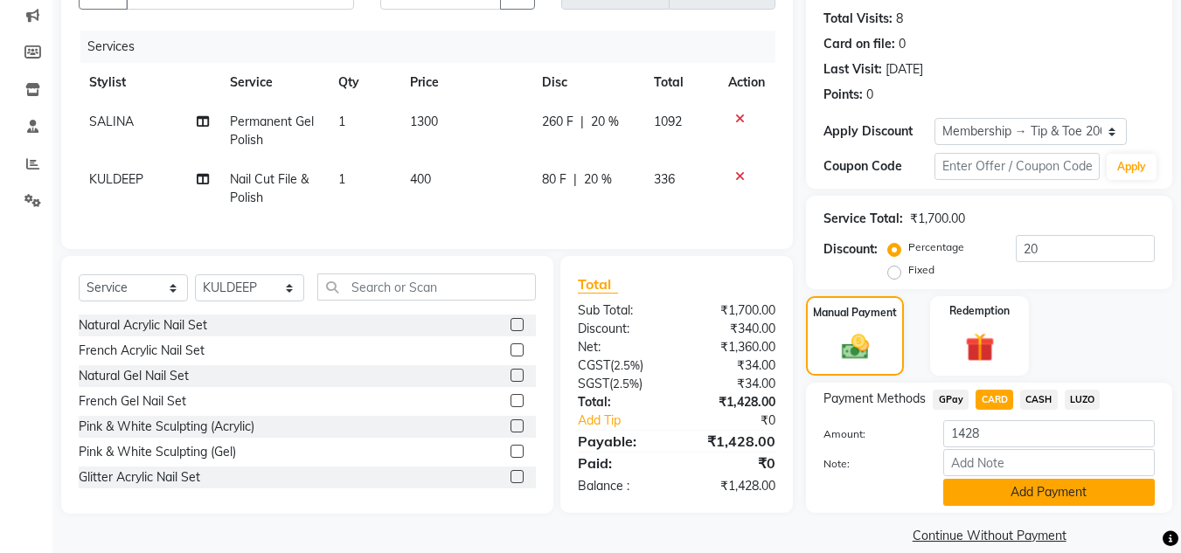
click at [1069, 490] on button "Add Payment" at bounding box center [1049, 492] width 212 height 27
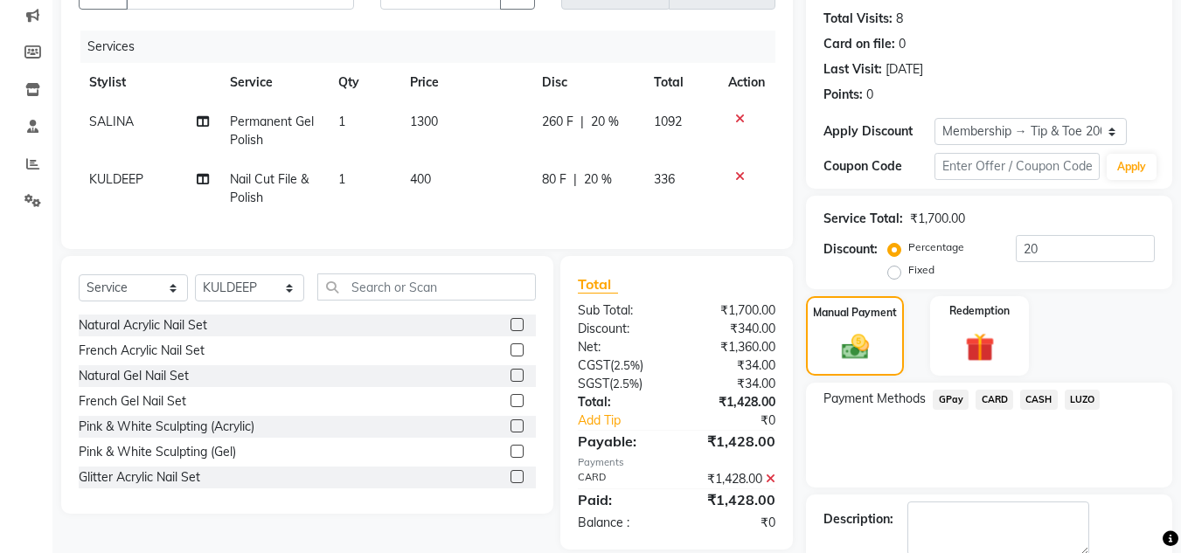
scroll to position [281, 0]
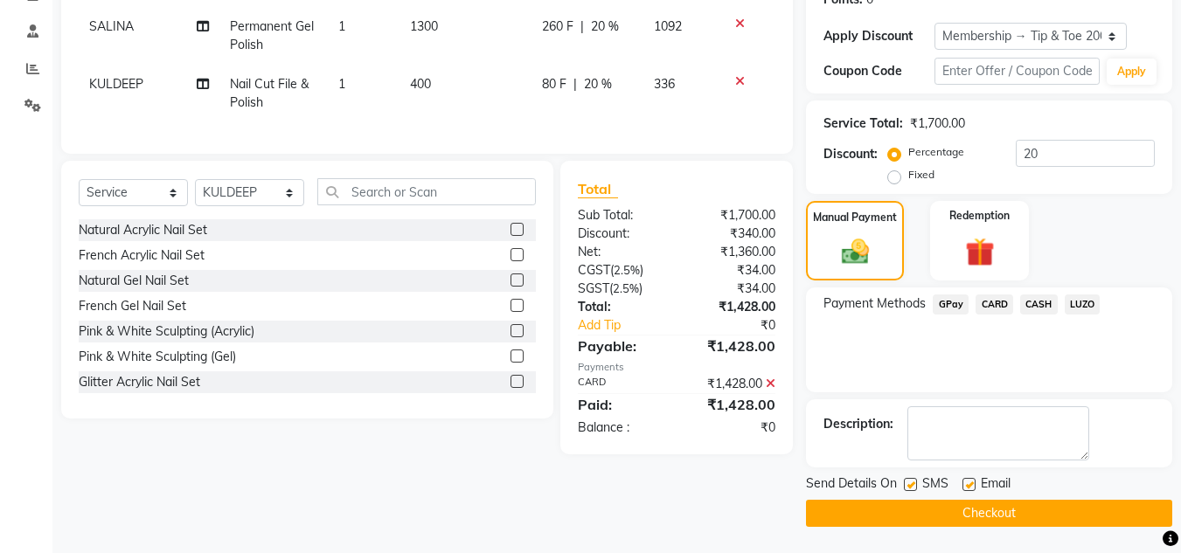
click at [1013, 510] on button "Checkout" at bounding box center [989, 513] width 366 height 27
click at [1013, 510] on div "Checkout" at bounding box center [989, 513] width 366 height 27
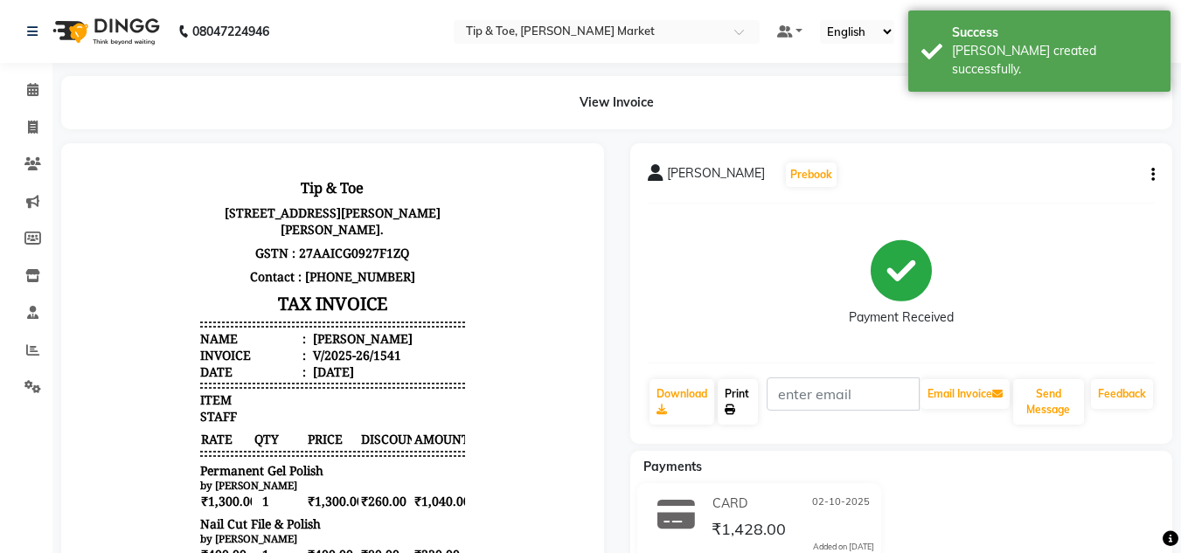
click at [740, 400] on link "Print" at bounding box center [738, 401] width 40 height 45
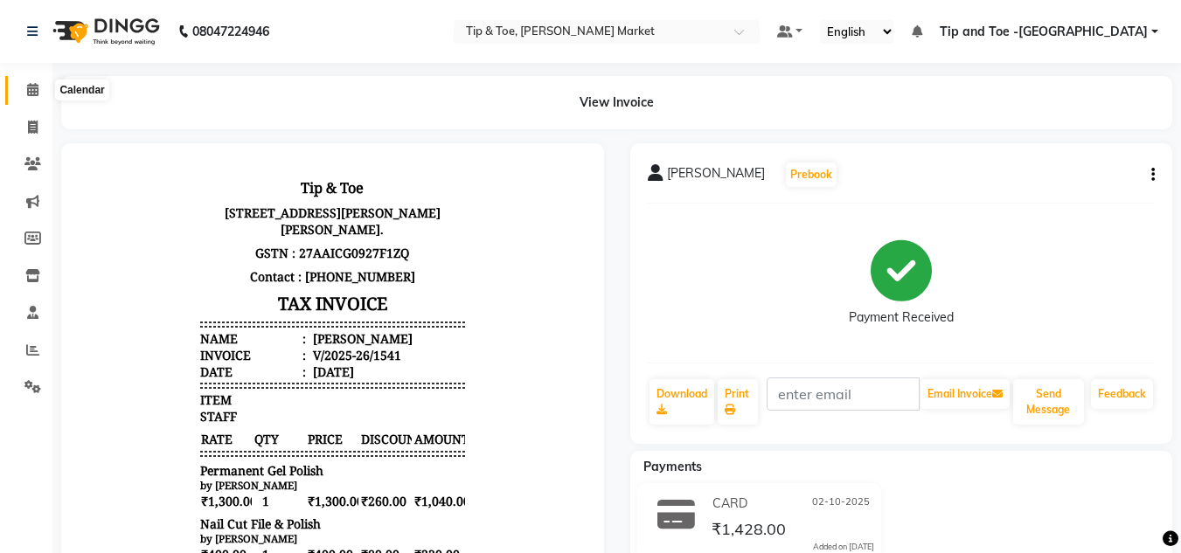
drag, startPoint x: 34, startPoint y: 86, endPoint x: 234, endPoint y: 6, distance: 215.4
click at [34, 85] on icon at bounding box center [32, 89] width 11 height 13
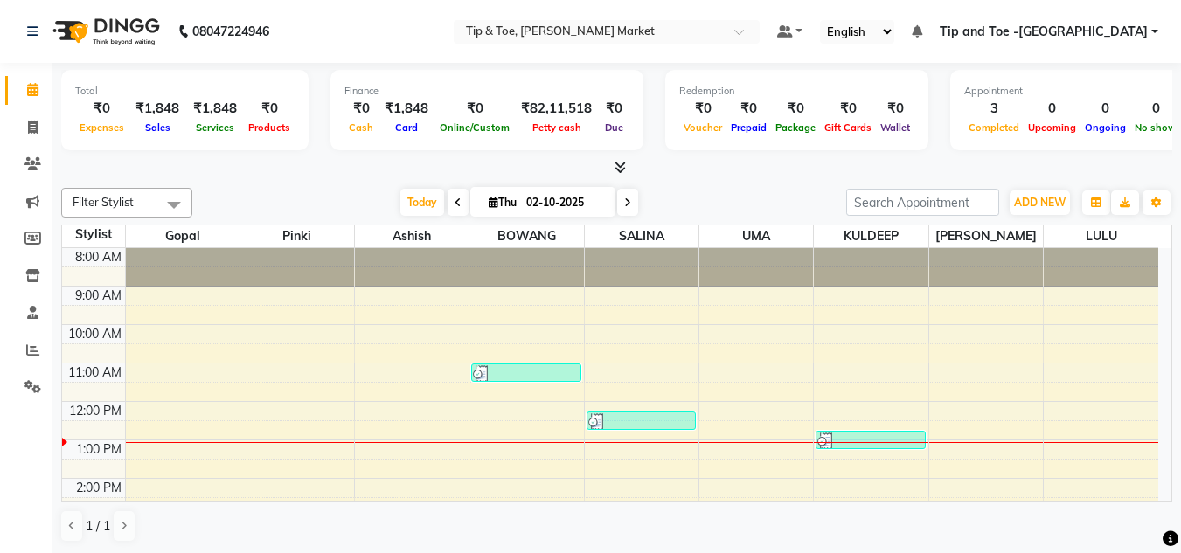
click at [515, 413] on div "8:00 AM 9:00 AM 10:00 AM 11:00 AM 12:00 PM 1:00 PM 2:00 PM 3:00 PM 4:00 PM 5:00…" at bounding box center [610, 497] width 1096 height 499
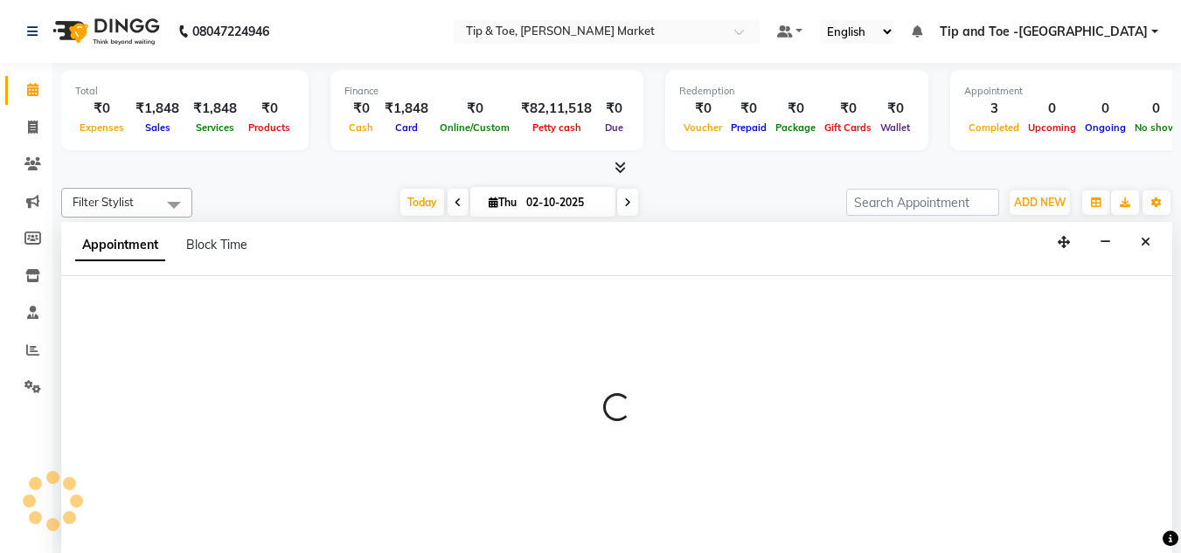
scroll to position [1, 0]
select select "41981"
select select "tentative"
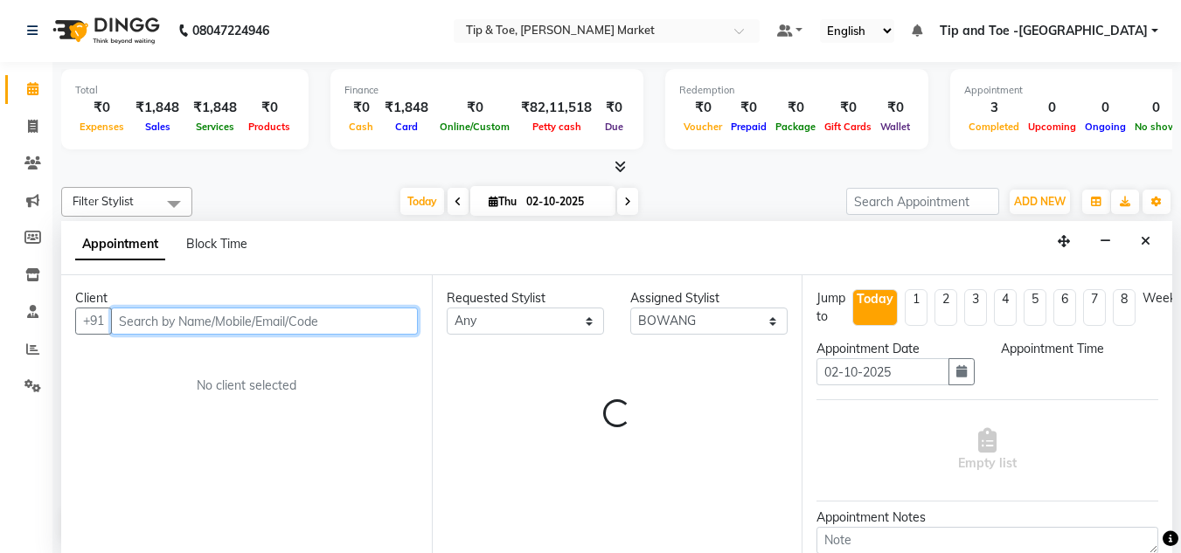
select select "720"
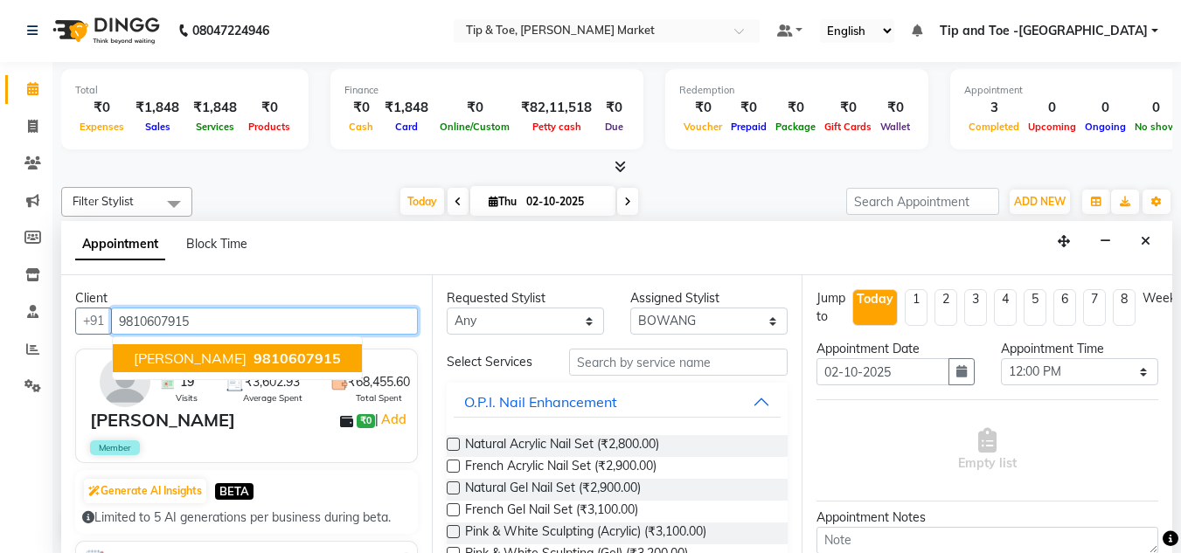
click at [254, 354] on span "9810607915" at bounding box center [297, 358] width 87 height 17
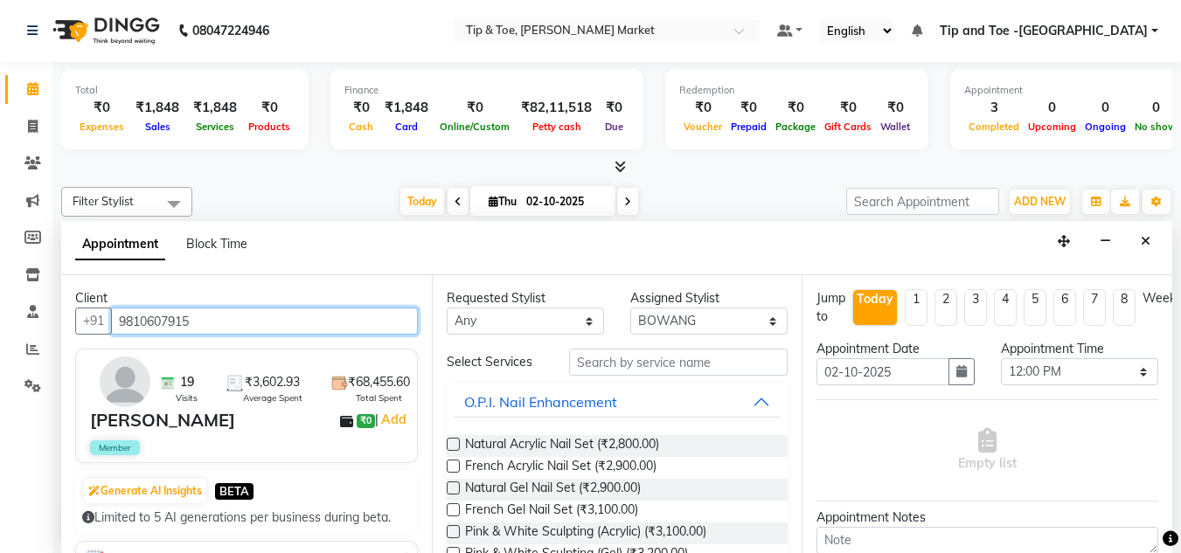
type input "9810607915"
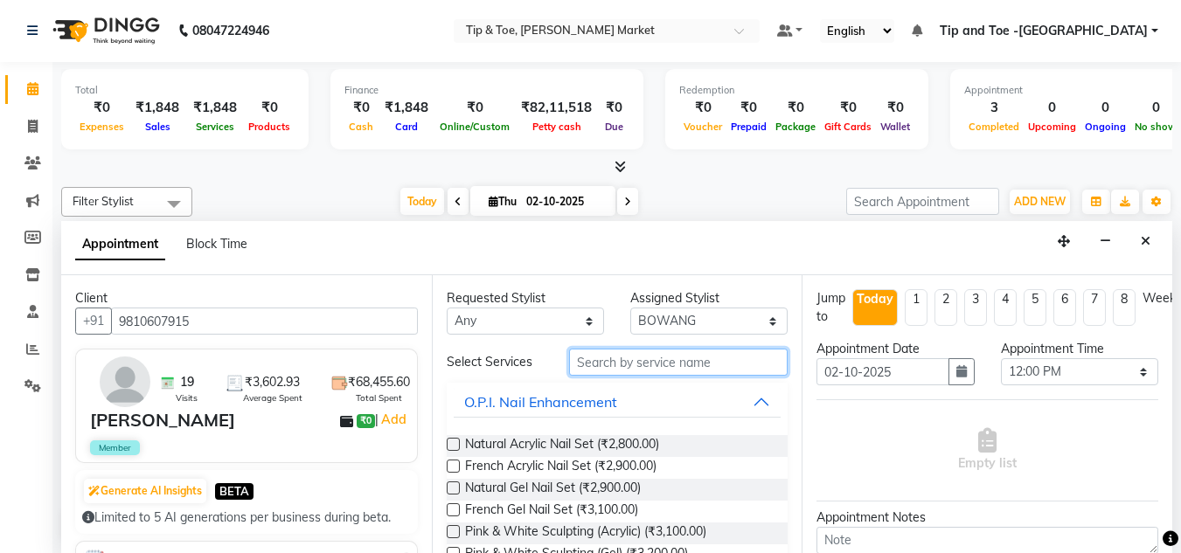
click at [595, 358] on input "text" at bounding box center [678, 362] width 219 height 27
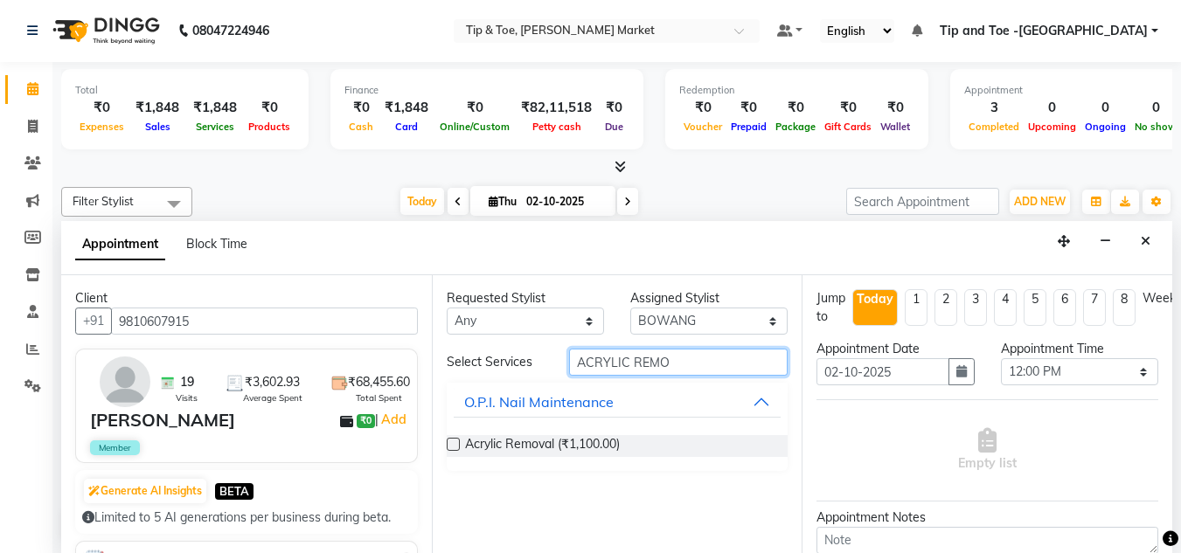
type input "ACRYLIC REMO"
click at [455, 443] on label at bounding box center [453, 444] width 13 height 13
click at [455, 443] on input "checkbox" at bounding box center [452, 446] width 11 height 11
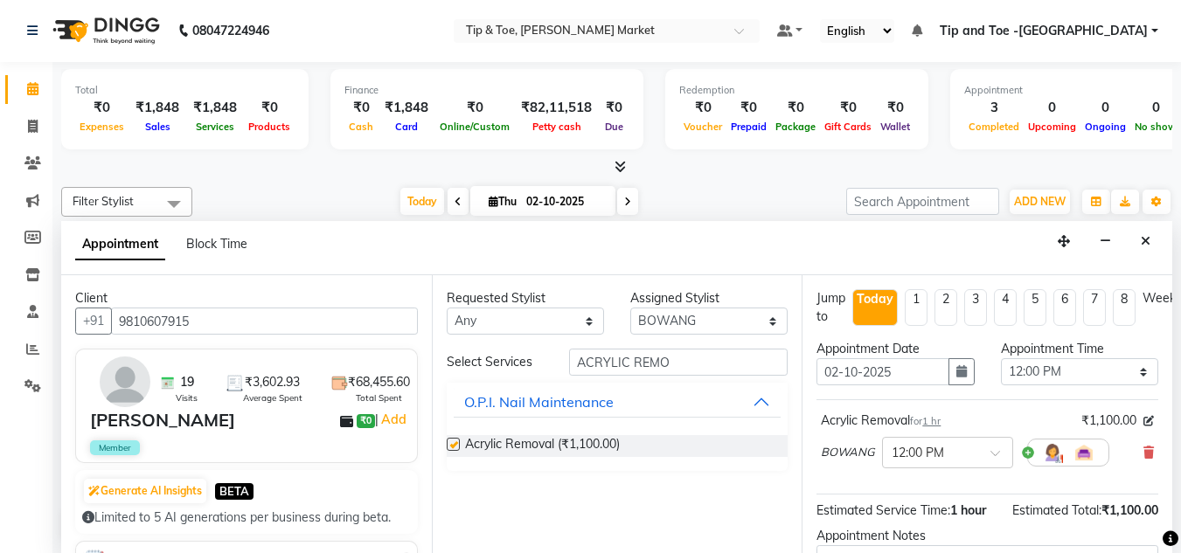
checkbox input "false"
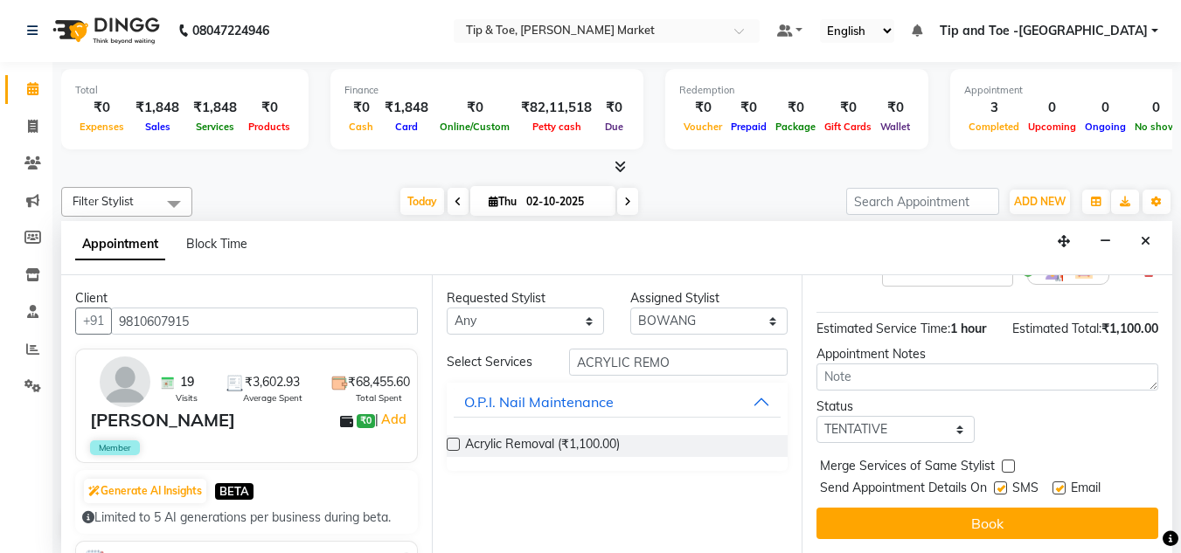
scroll to position [195, 0]
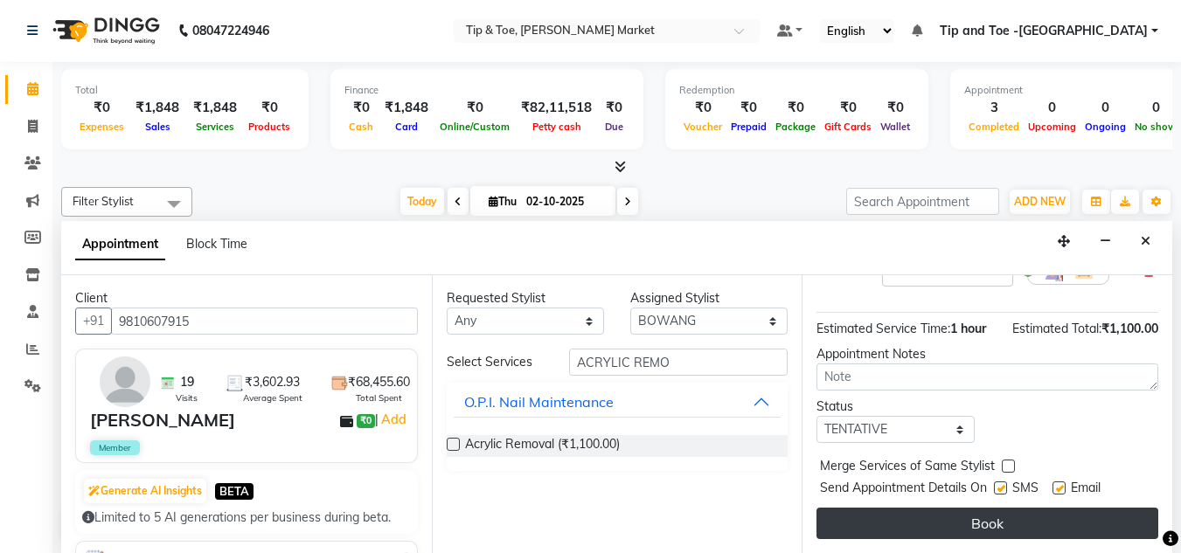
click at [982, 511] on button "Book" at bounding box center [988, 523] width 342 height 31
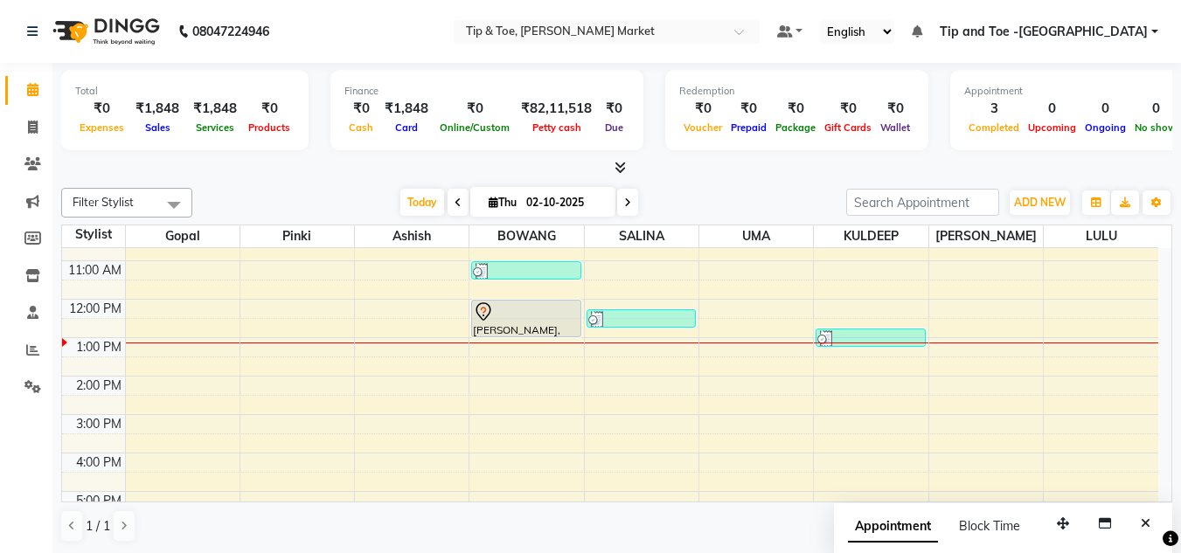
scroll to position [0, 0]
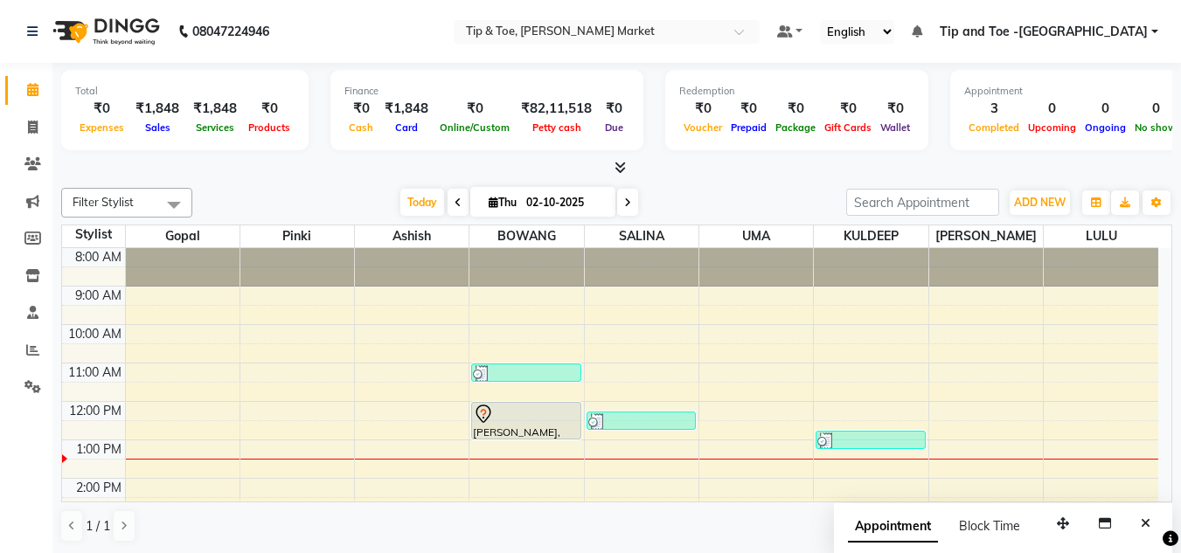
click at [928, 414] on div "8:00 AM 9:00 AM 10:00 AM 11:00 AM 12:00 PM 1:00 PM 2:00 PM 3:00 PM 4:00 PM 5:00…" at bounding box center [610, 497] width 1096 height 499
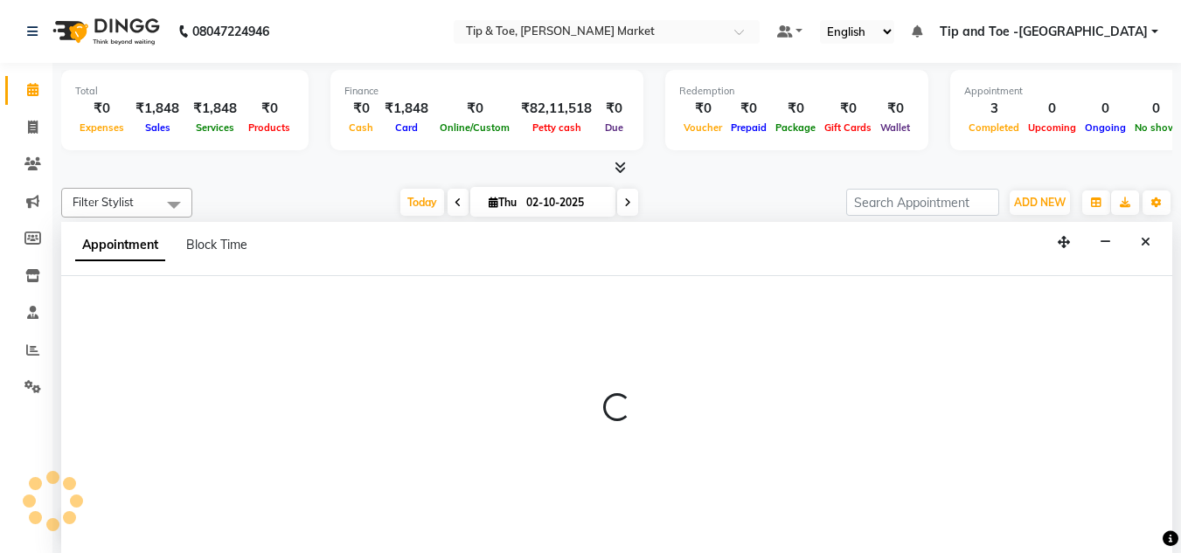
scroll to position [1, 0]
select select "75418"
select select "tentative"
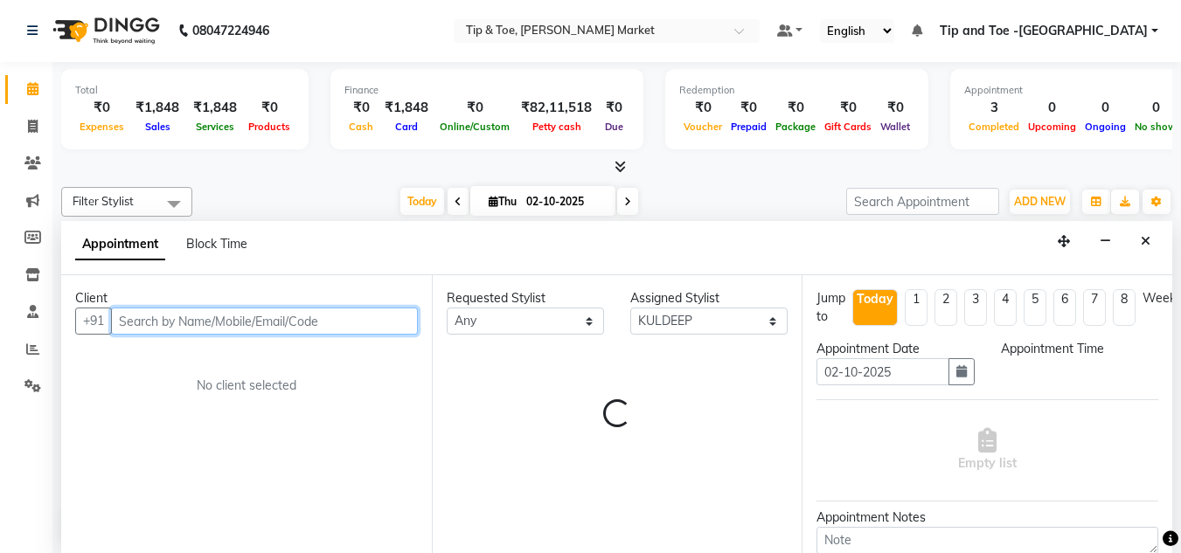
select select "720"
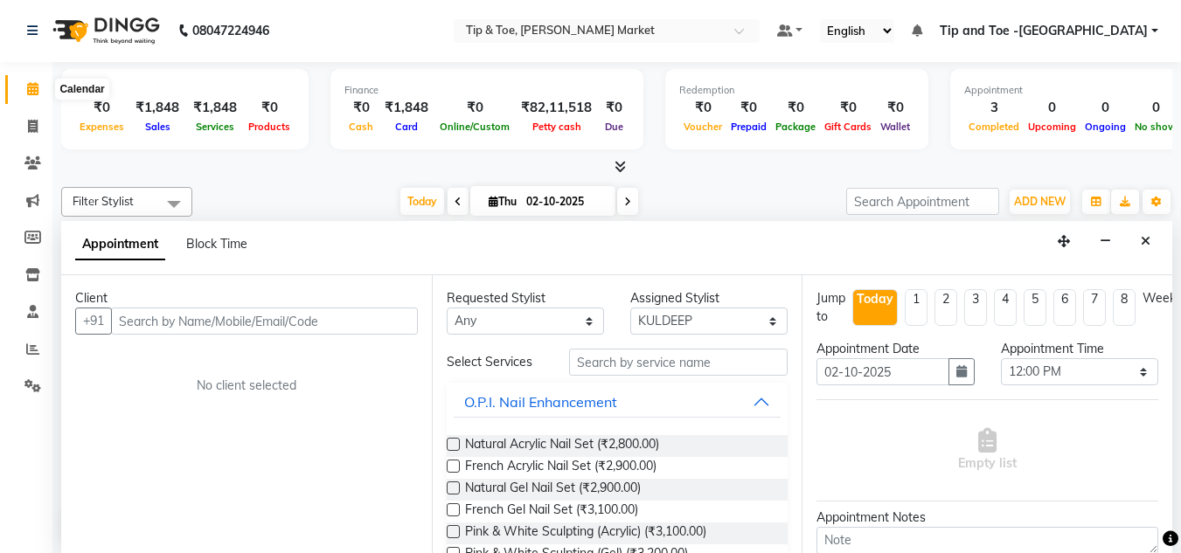
click at [27, 83] on icon at bounding box center [32, 88] width 11 height 13
click at [33, 90] on icon at bounding box center [32, 88] width 11 height 13
click at [36, 80] on span at bounding box center [32, 90] width 31 height 20
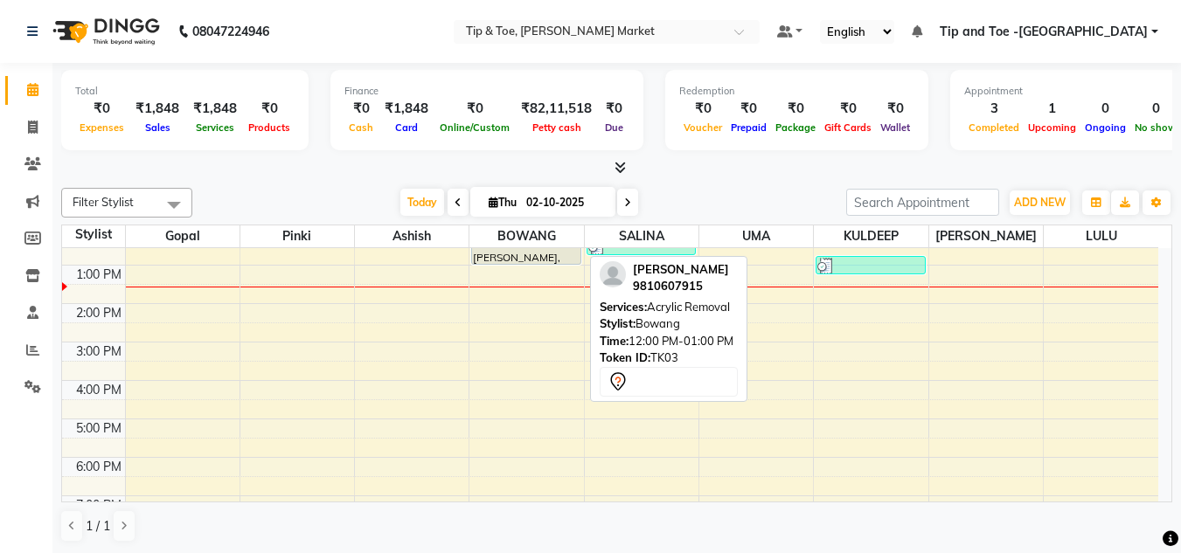
click at [513, 252] on div "[PERSON_NAME], TK03, 12:00 PM-01:00 PM, Acrylic Removal" at bounding box center [526, 246] width 108 height 36
select select "7"
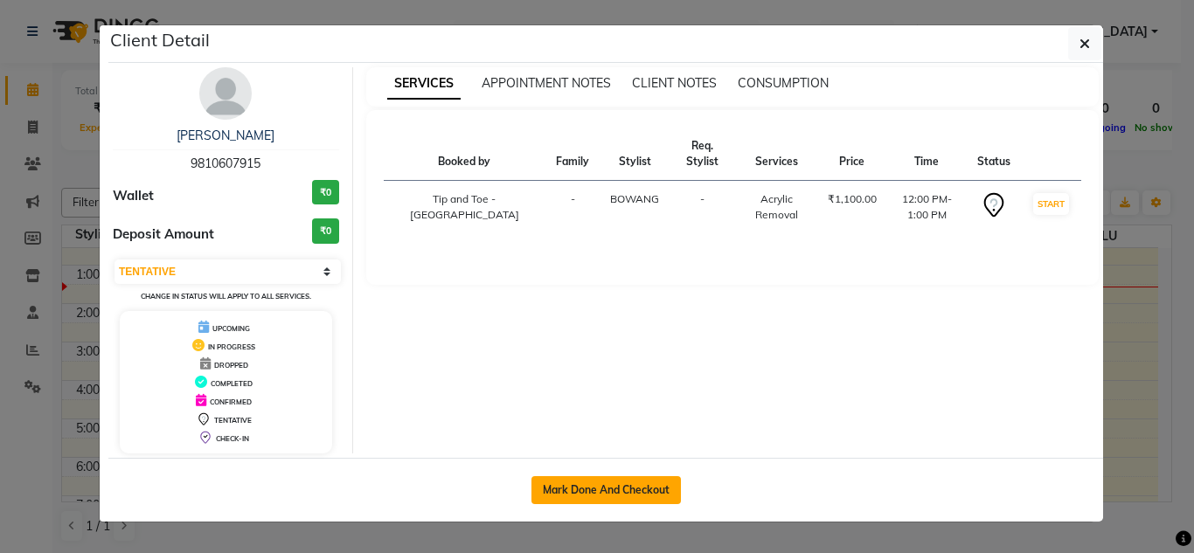
click at [567, 489] on button "Mark Done And Checkout" at bounding box center [606, 490] width 149 height 28
select select "service"
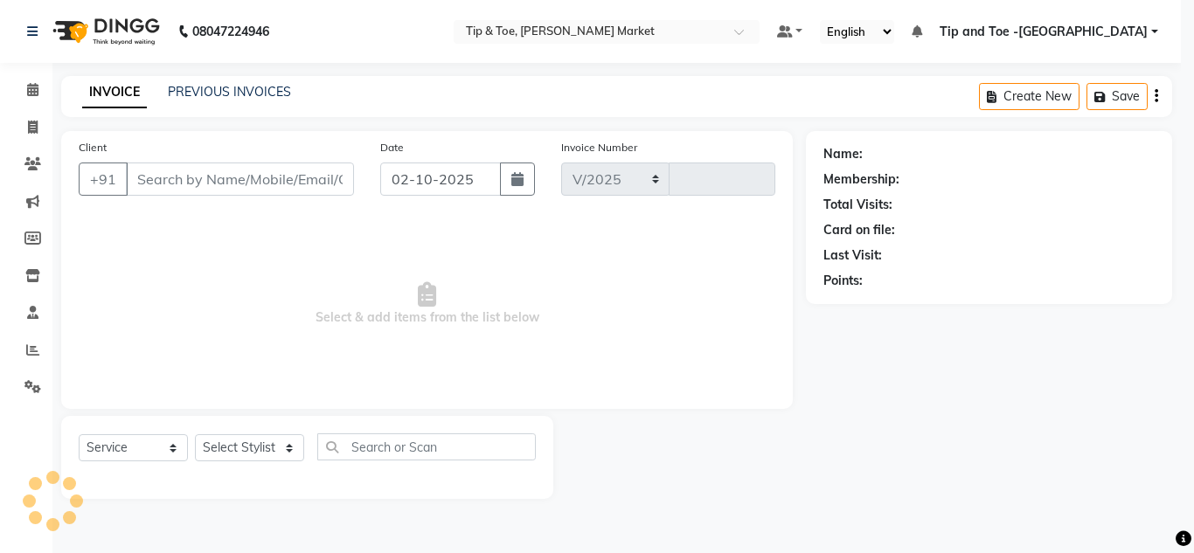
select select "5940"
type input "1542"
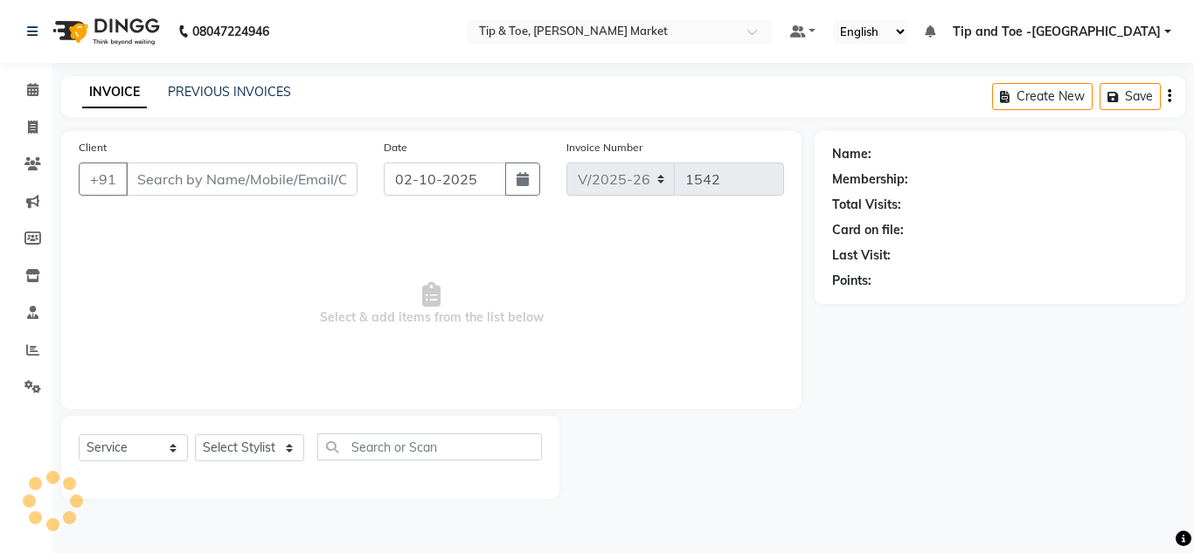
type input "9810607915"
select select "41981"
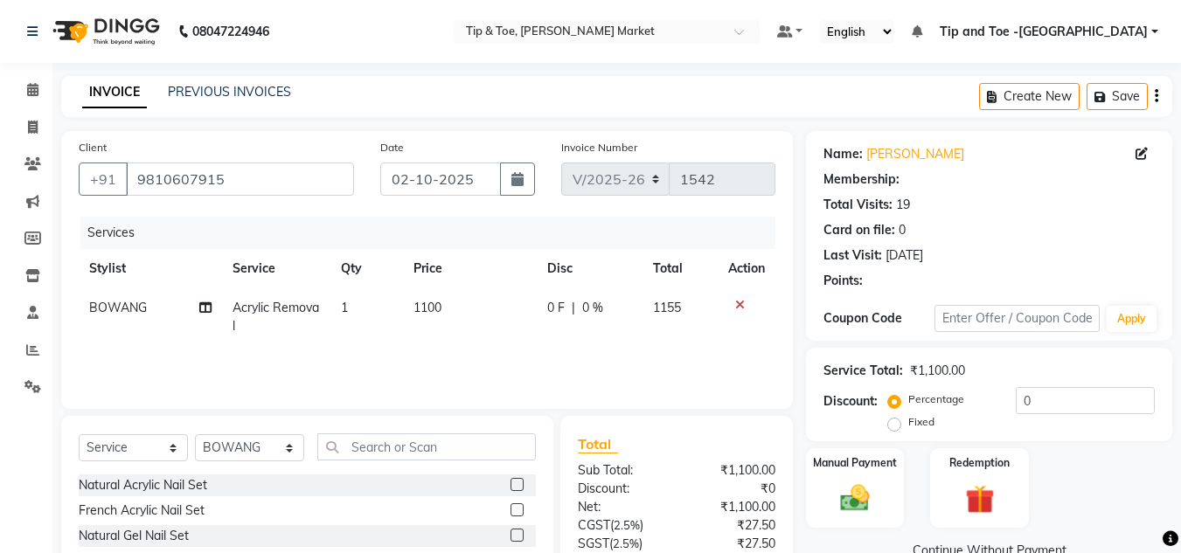
select select "1: Object"
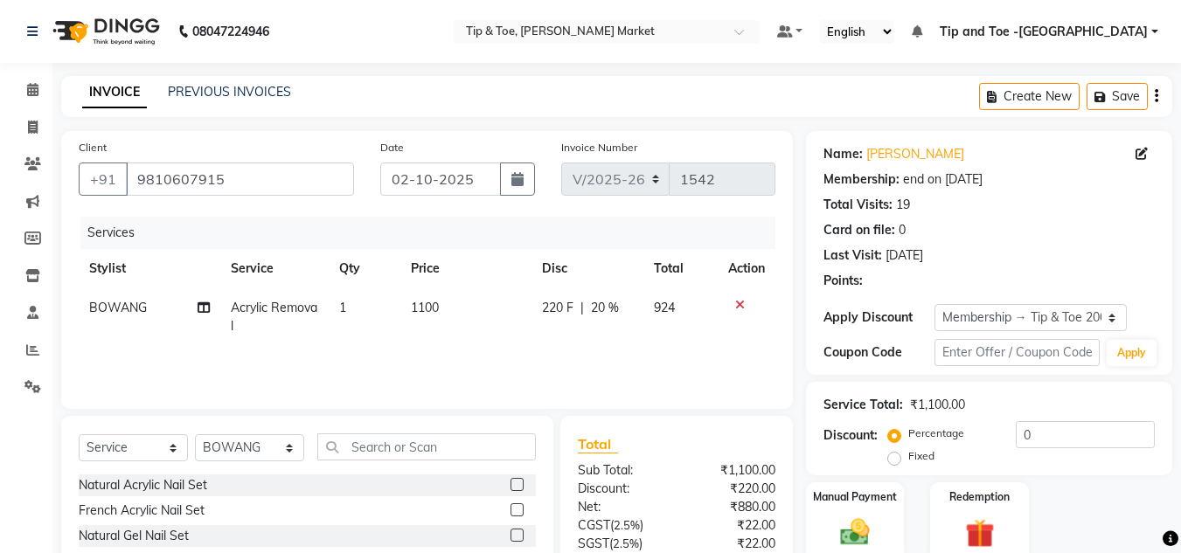
type input "20"
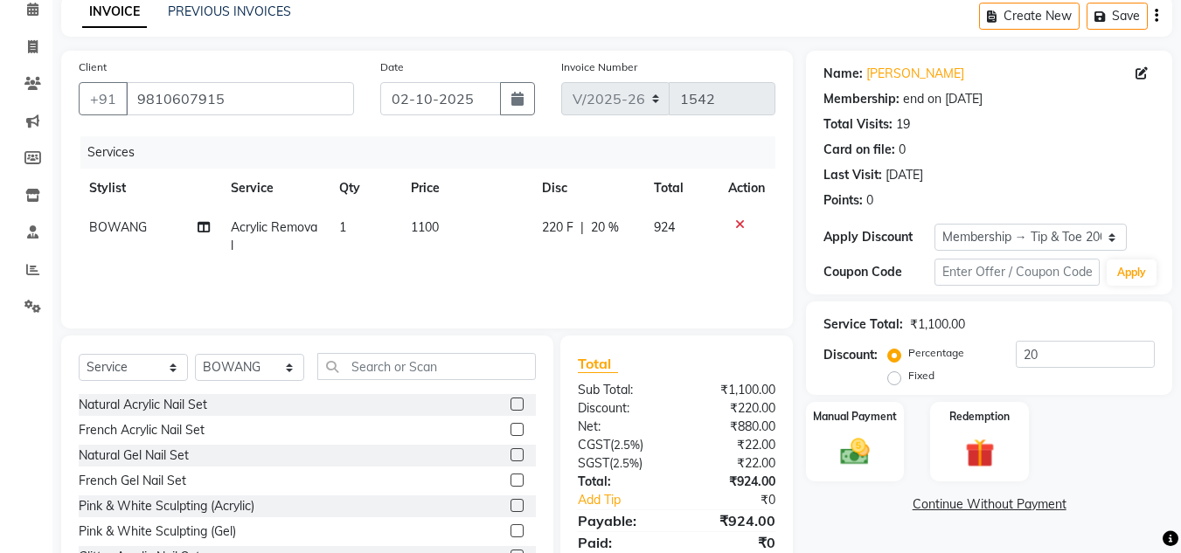
scroll to position [147, 0]
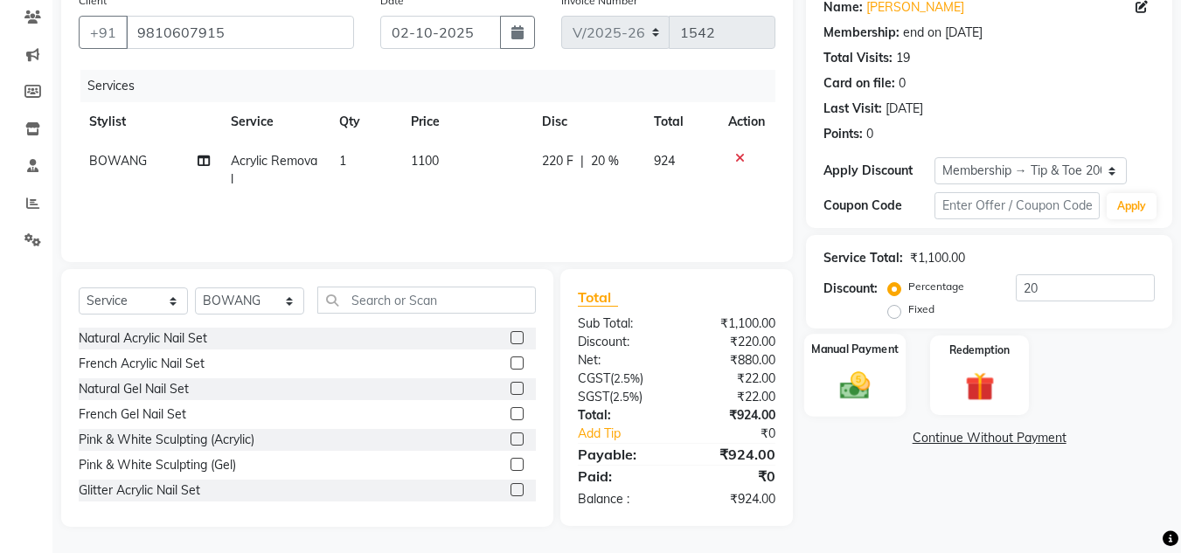
click at [847, 381] on img at bounding box center [855, 385] width 49 height 35
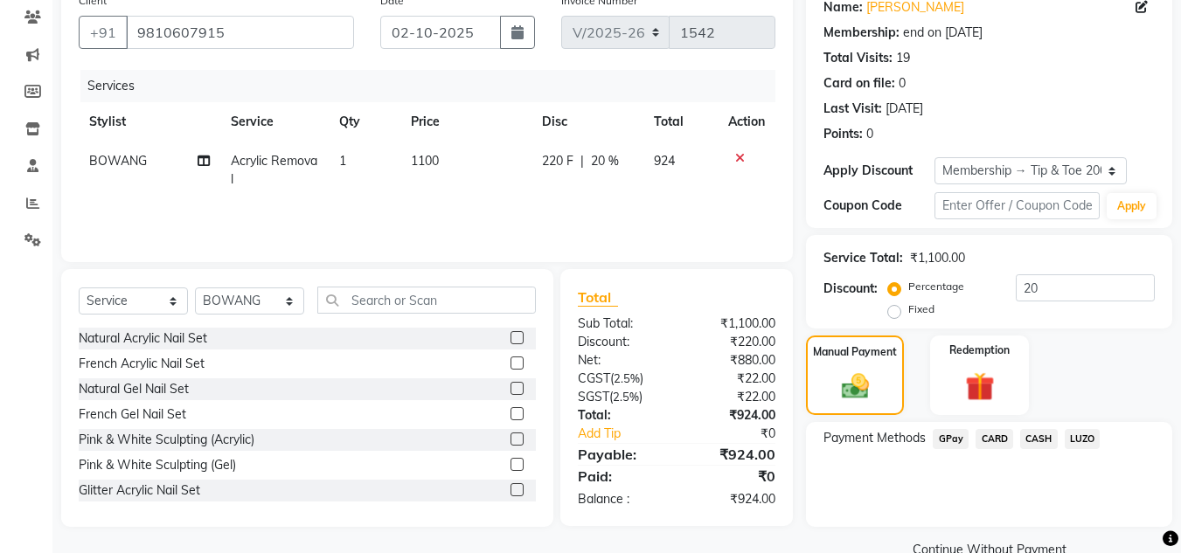
click at [1036, 434] on span "CASH" at bounding box center [1039, 439] width 38 height 20
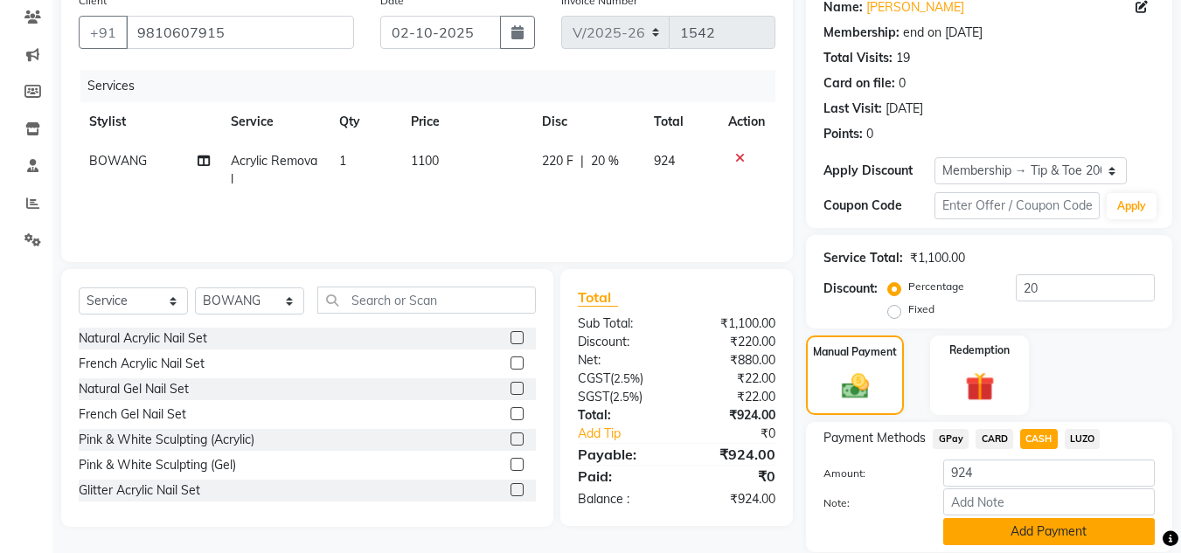
click at [1074, 525] on button "Add Payment" at bounding box center [1049, 531] width 212 height 27
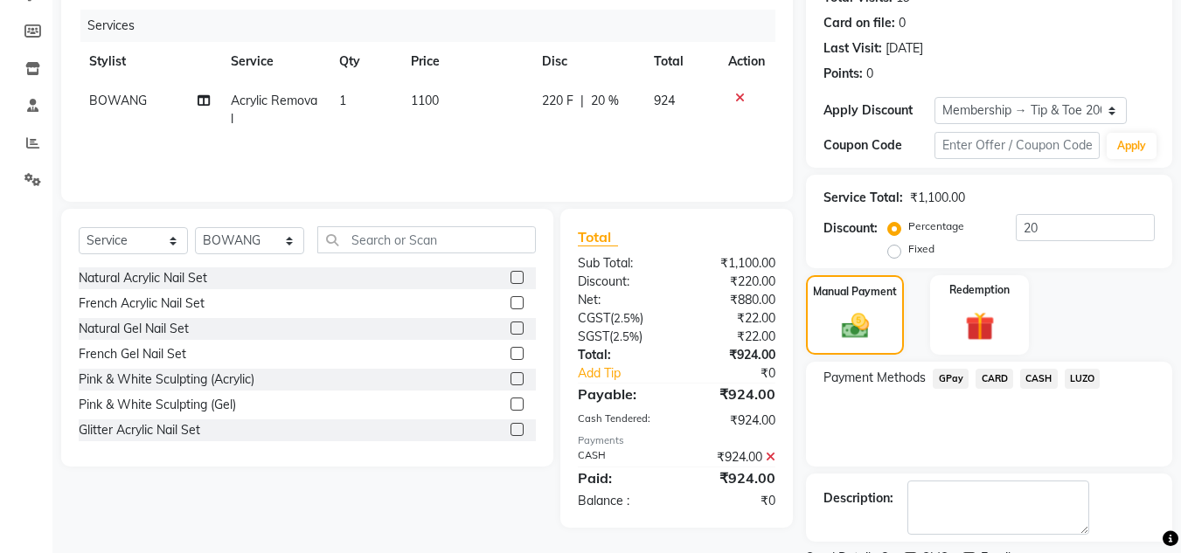
scroll to position [281, 0]
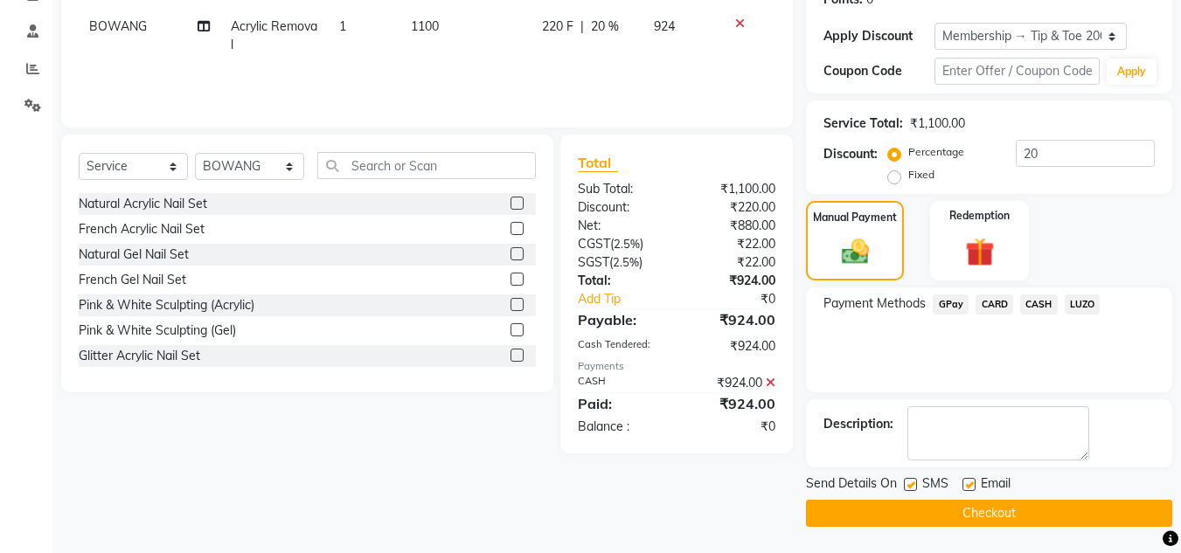
click at [1003, 507] on button "Checkout" at bounding box center [989, 513] width 366 height 27
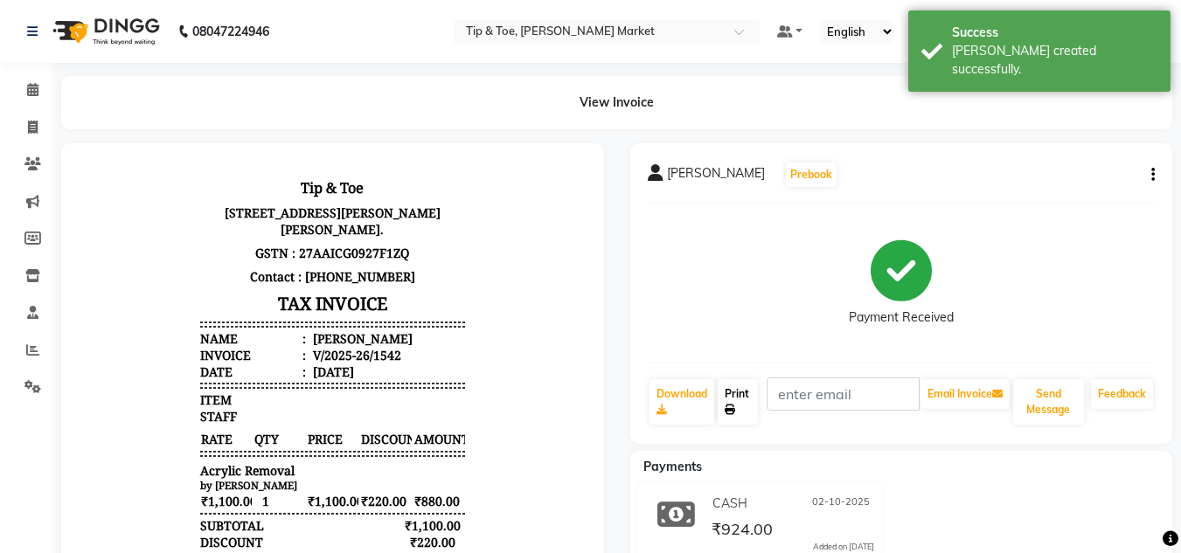
click at [737, 414] on link "Print" at bounding box center [738, 401] width 40 height 45
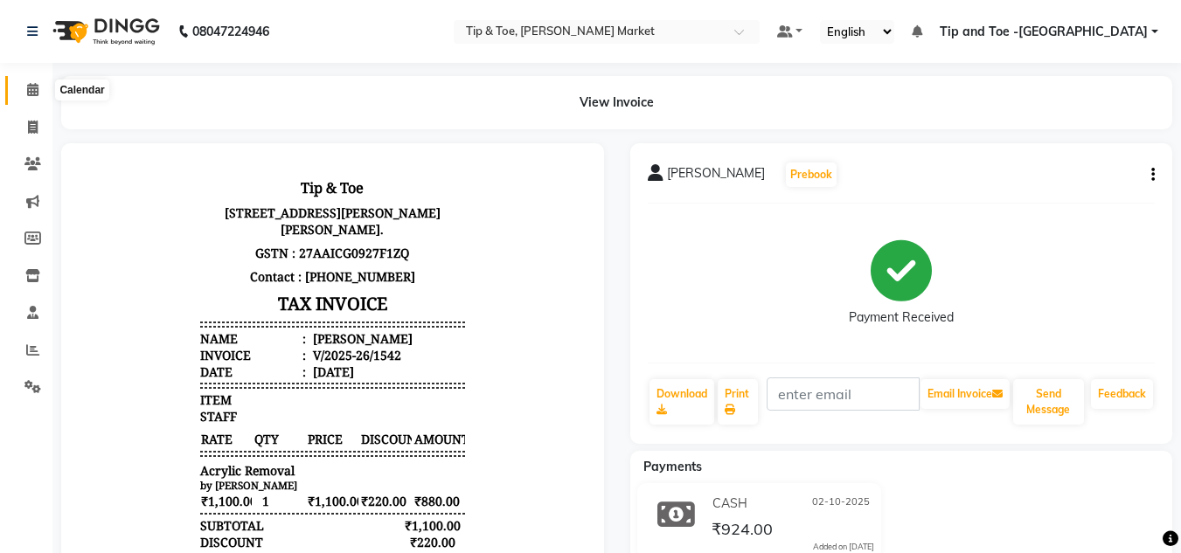
click at [36, 90] on icon at bounding box center [32, 89] width 11 height 13
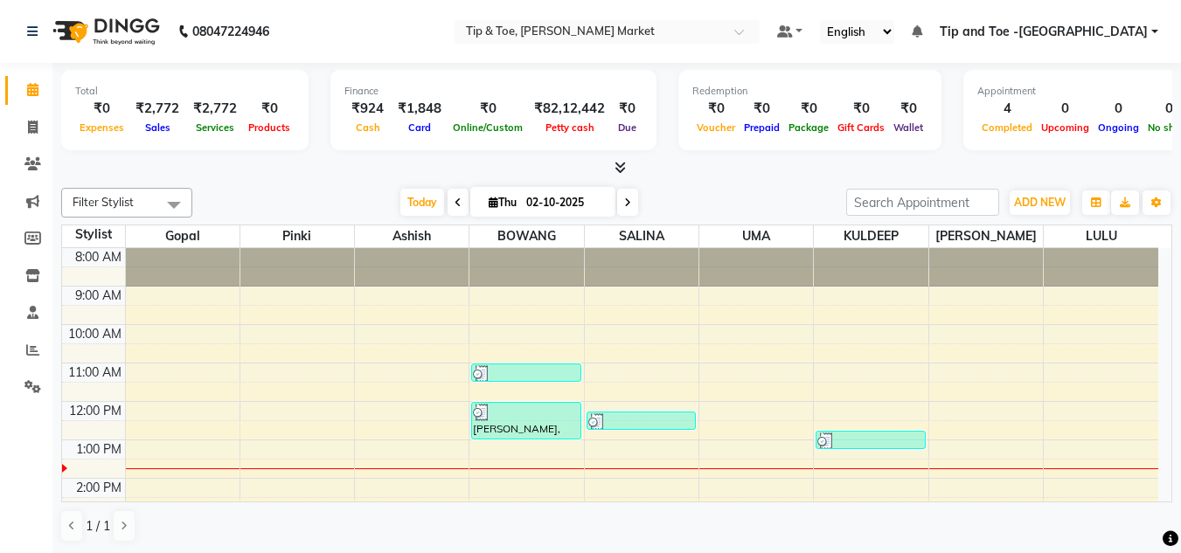
click at [632, 456] on div "8:00 AM 9:00 AM 10:00 AM 11:00 AM 12:00 PM 1:00 PM 2:00 PM 3:00 PM 4:00 PM 5:00…" at bounding box center [610, 497] width 1096 height 499
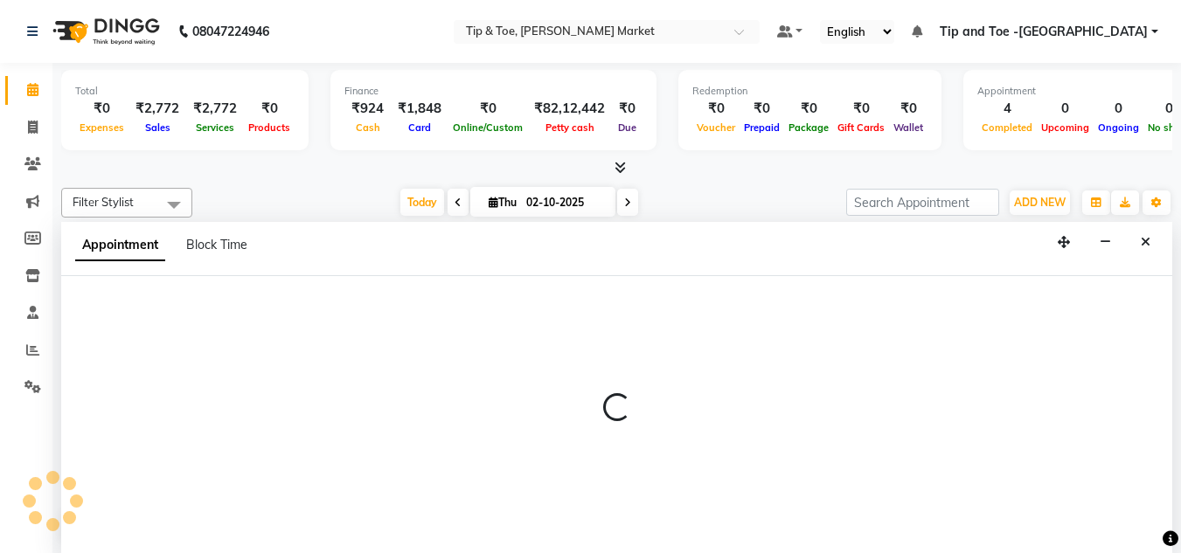
scroll to position [1, 0]
select select "41987"
select select "780"
select select "tentative"
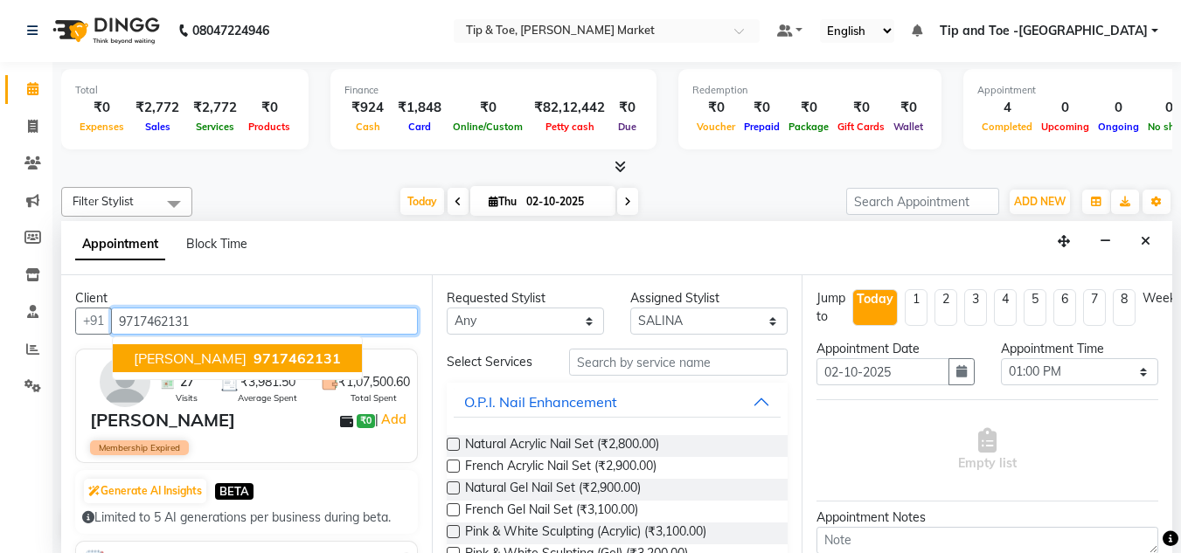
click at [223, 350] on span "Ramneek Grover" at bounding box center [190, 358] width 113 height 17
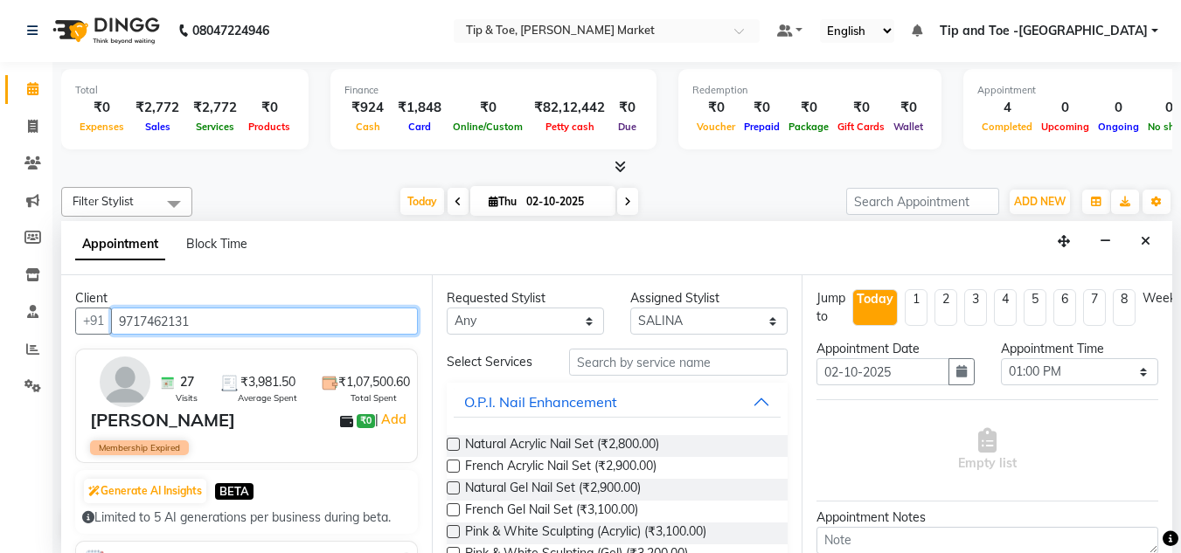
type input "9717462131"
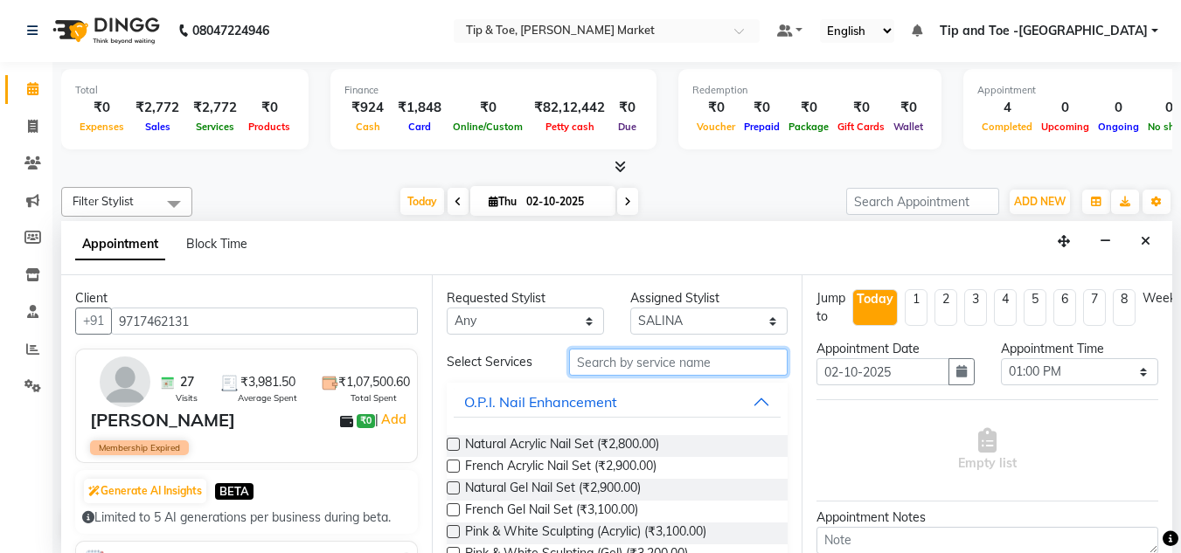
click at [598, 362] on input "text" at bounding box center [678, 362] width 219 height 27
type input "TIP"
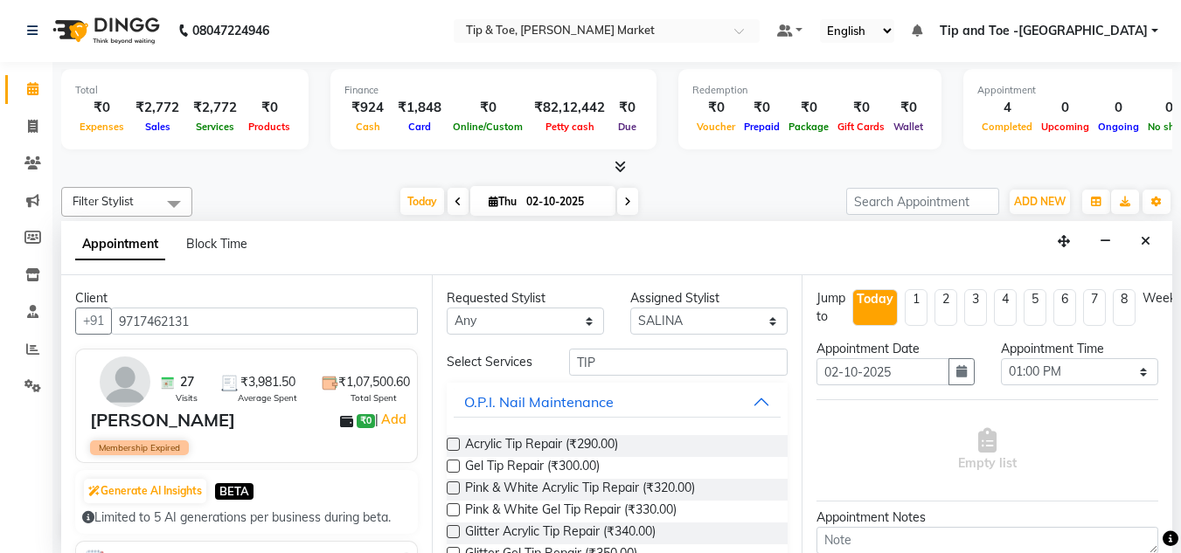
click at [452, 448] on label at bounding box center [453, 444] width 13 height 13
click at [452, 448] on input "checkbox" at bounding box center [452, 446] width 11 height 11
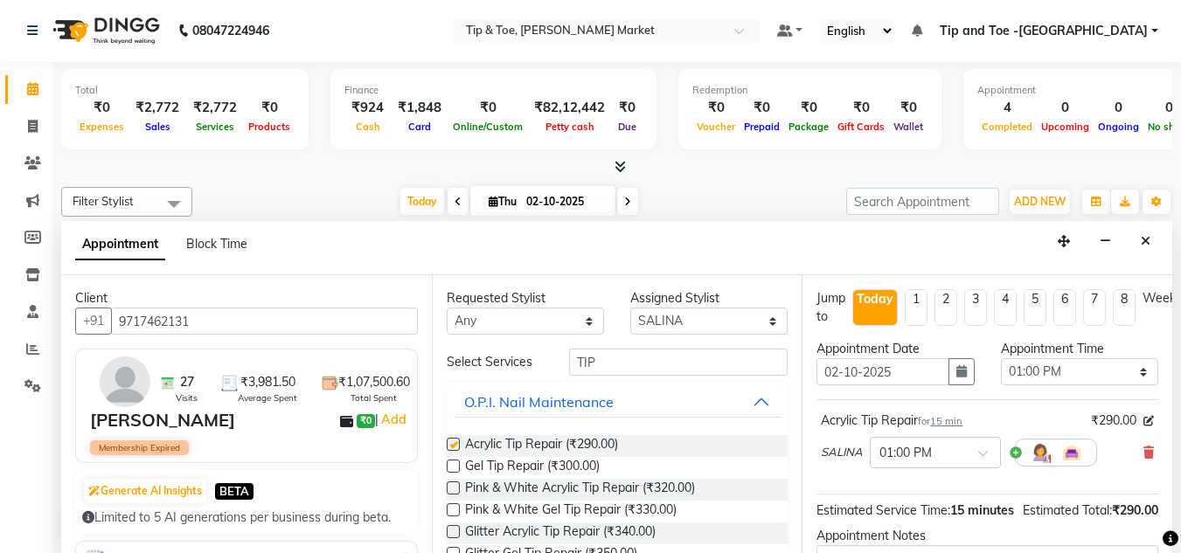
checkbox input "false"
click at [761, 321] on select "Select [PERSON_NAME] [PERSON_NAME] [PERSON_NAME] [PERSON_NAME]" at bounding box center [708, 321] width 157 height 27
select select "41981"
click at [630, 308] on select "Select [PERSON_NAME] [PERSON_NAME] [PERSON_NAME] [PERSON_NAME]" at bounding box center [708, 321] width 157 height 27
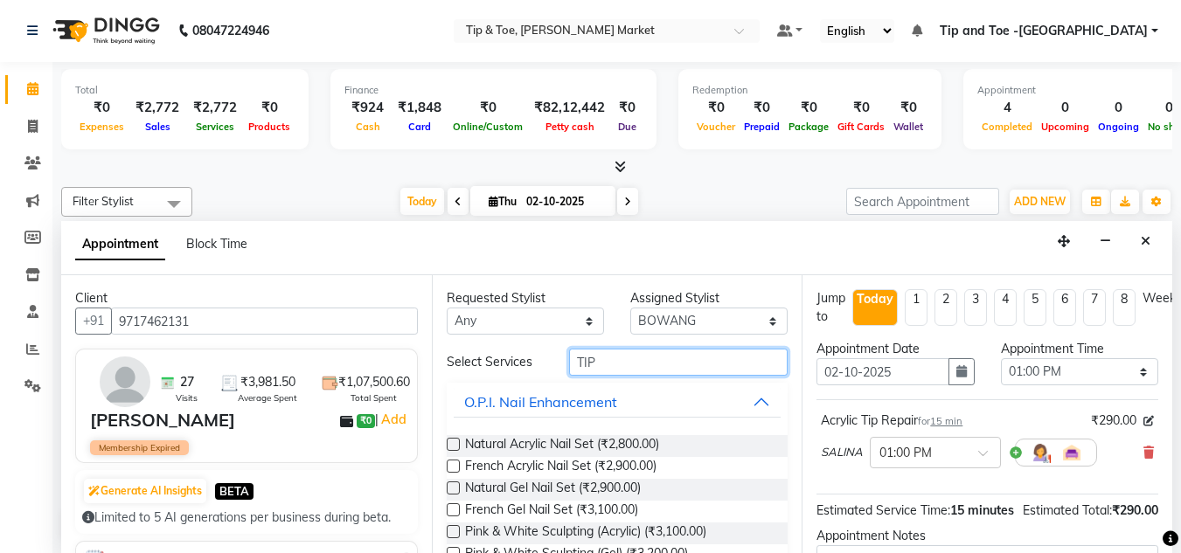
click at [616, 359] on input "TIP" at bounding box center [678, 362] width 219 height 27
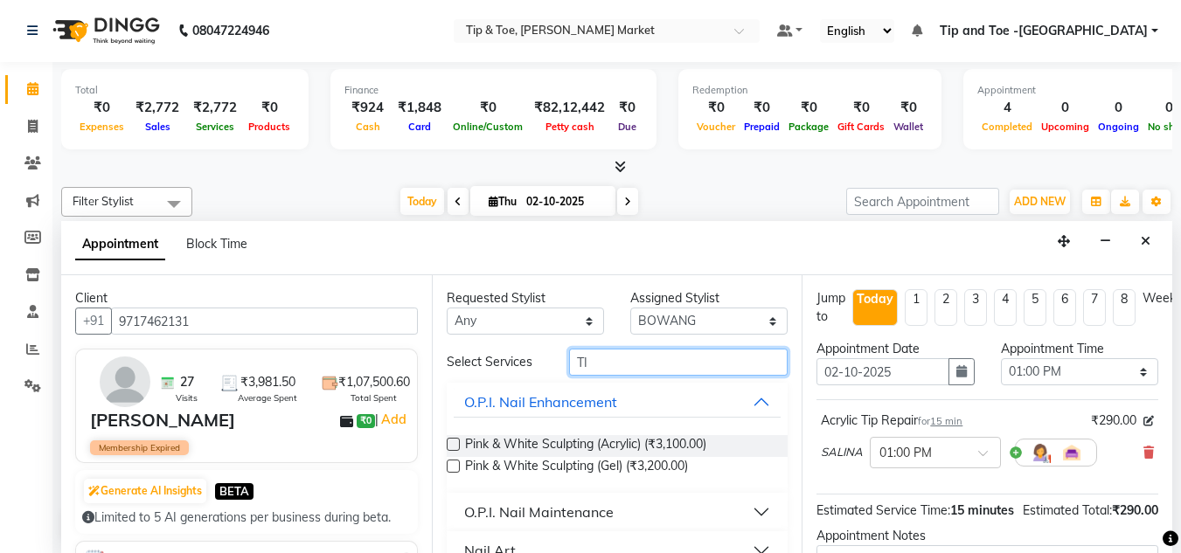
type input "T"
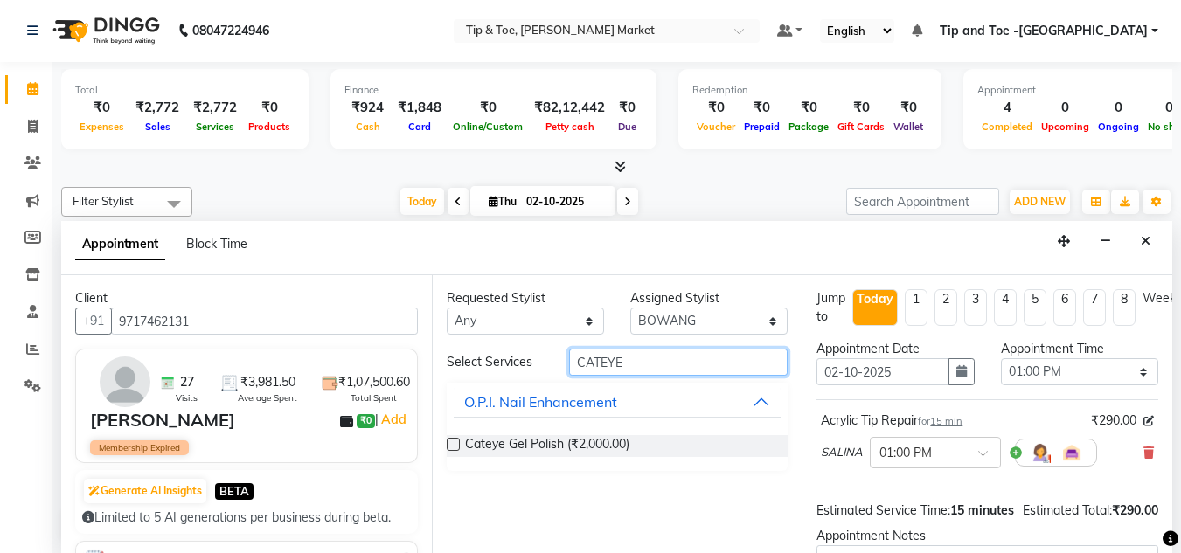
type input "CATEYE"
click at [447, 447] on label at bounding box center [453, 444] width 13 height 13
click at [447, 447] on input "checkbox" at bounding box center [452, 446] width 11 height 11
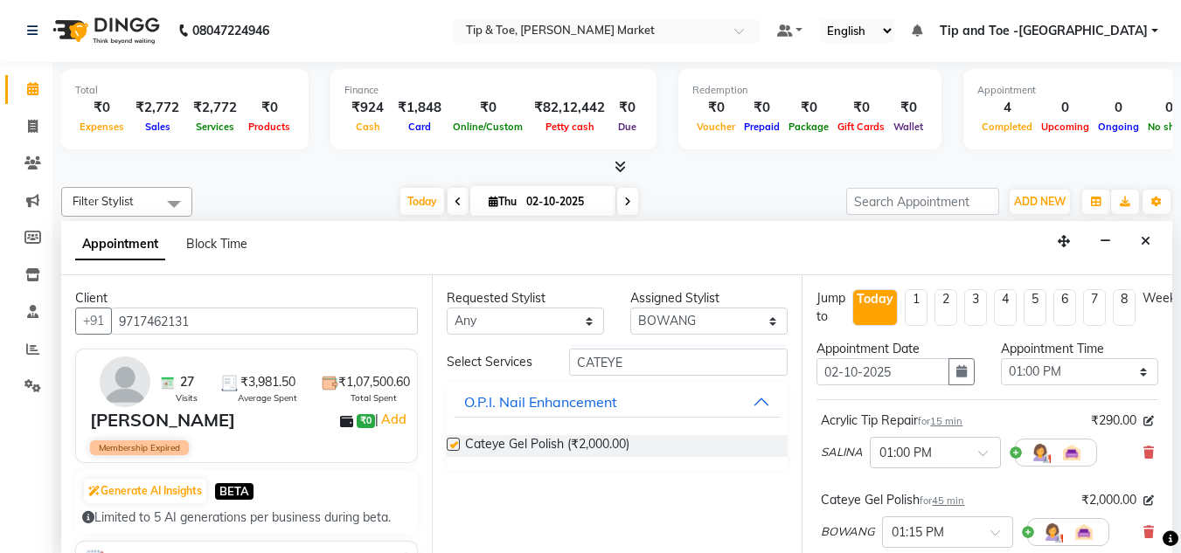
checkbox input "false"
click at [626, 362] on input "CATEYE" at bounding box center [678, 362] width 219 height 27
type input "C"
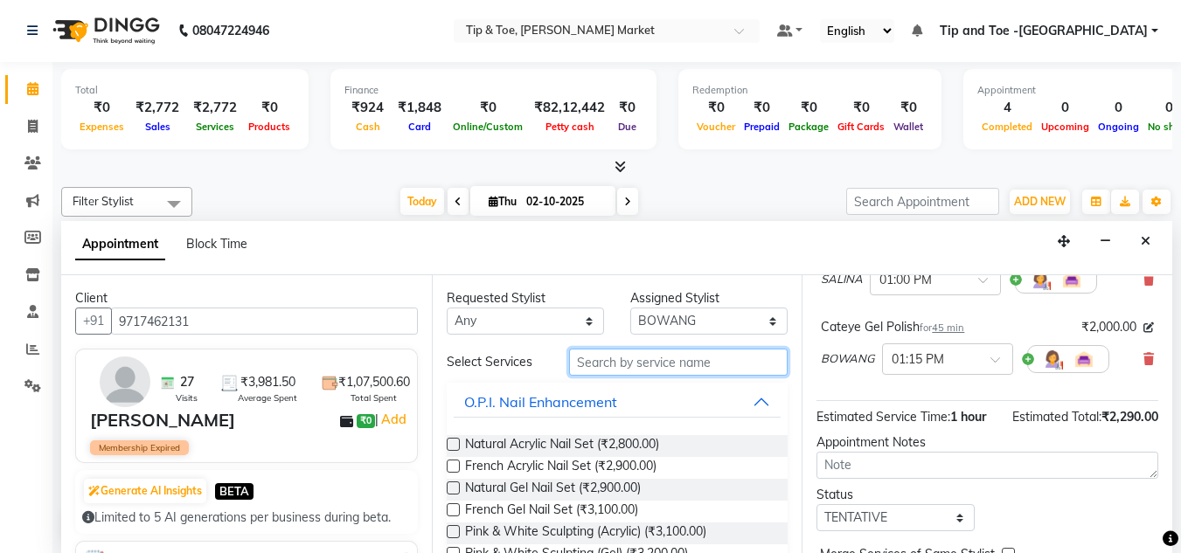
scroll to position [175, 0]
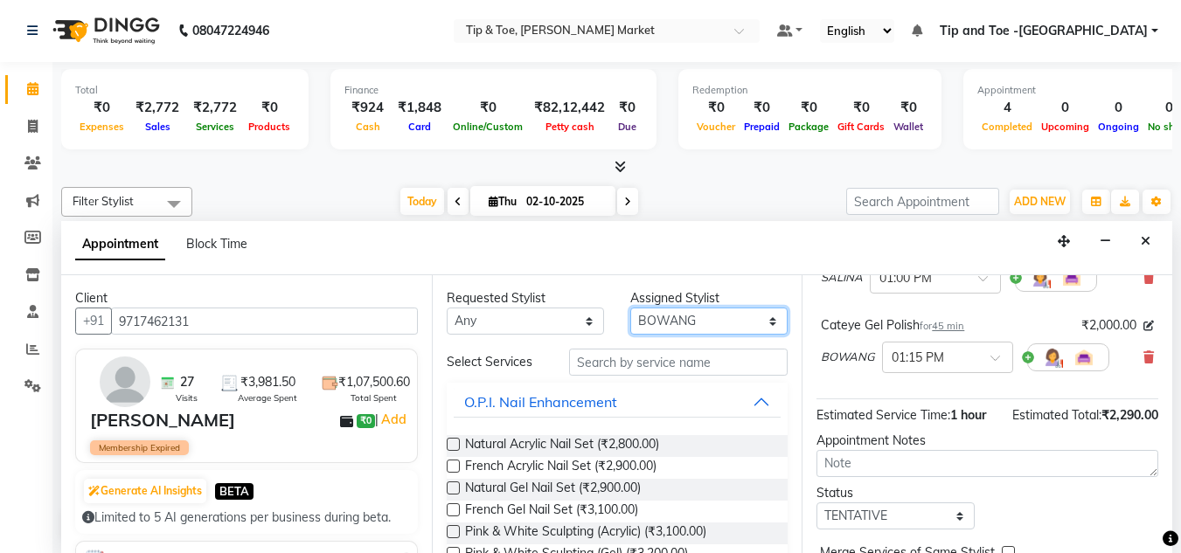
click at [760, 318] on select "Select [PERSON_NAME] [PERSON_NAME] [PERSON_NAME] [PERSON_NAME]" at bounding box center [708, 321] width 157 height 27
select select "90516"
click at [630, 308] on select "Select [PERSON_NAME] [PERSON_NAME] [PERSON_NAME] [PERSON_NAME]" at bounding box center [708, 321] width 157 height 27
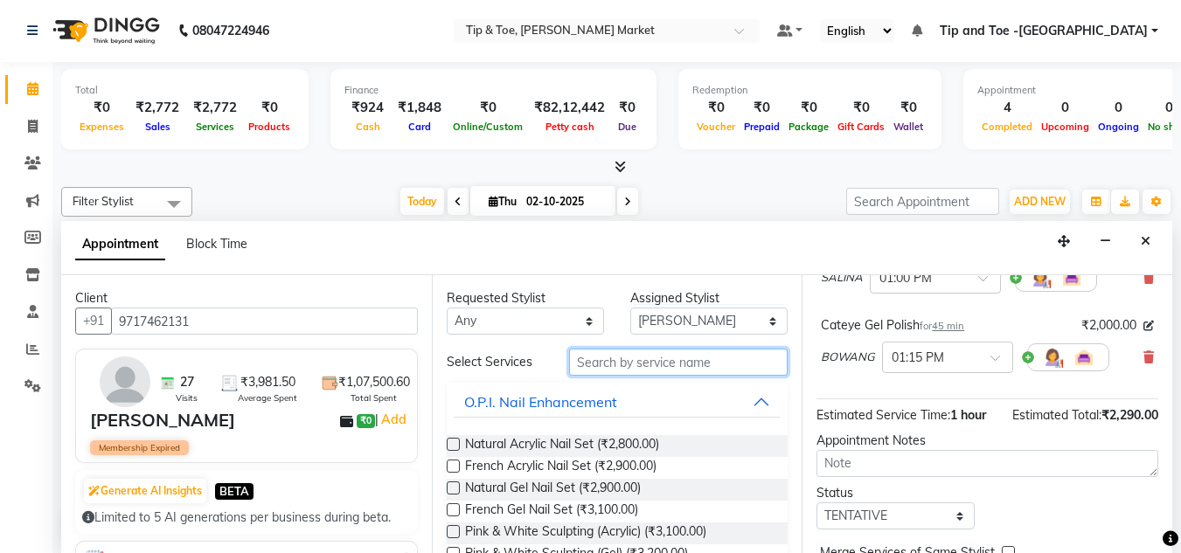
click at [610, 372] on input "text" at bounding box center [678, 362] width 219 height 27
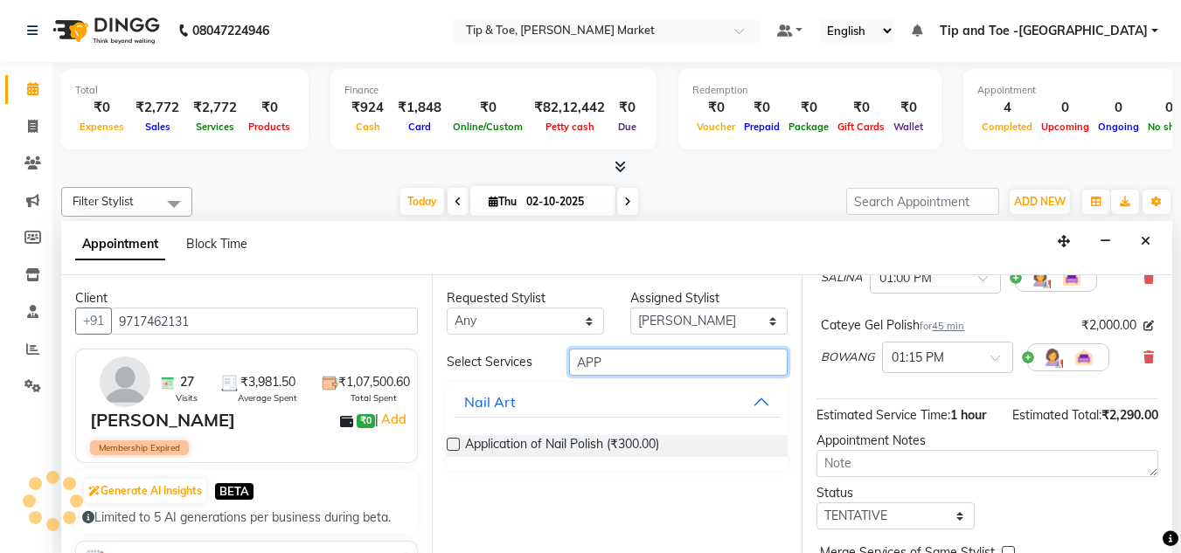
type input "APP"
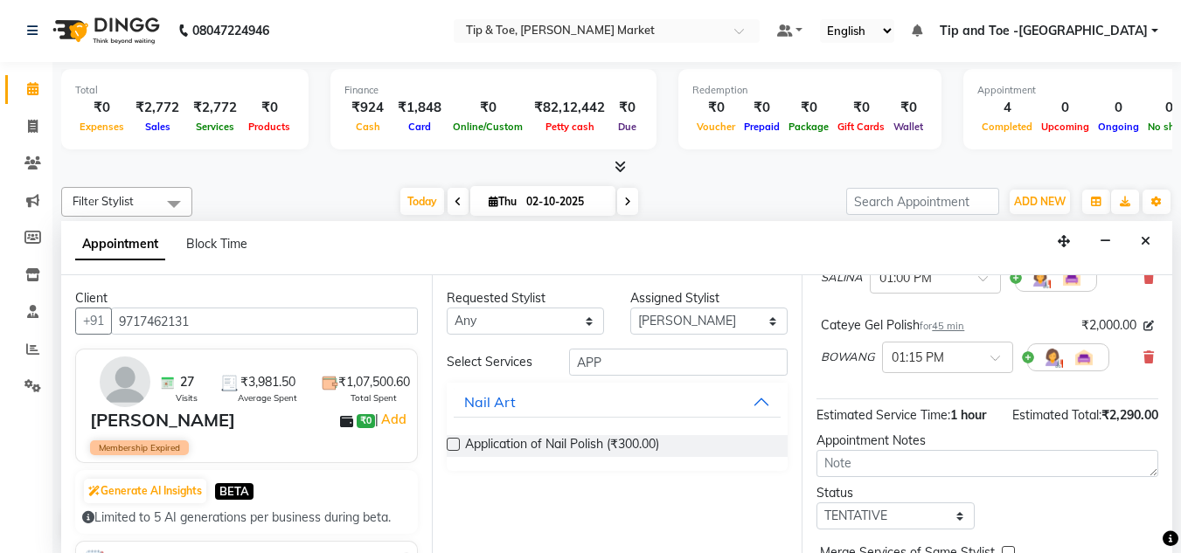
click at [450, 442] on label at bounding box center [453, 444] width 13 height 13
click at [450, 442] on input "checkbox" at bounding box center [452, 446] width 11 height 11
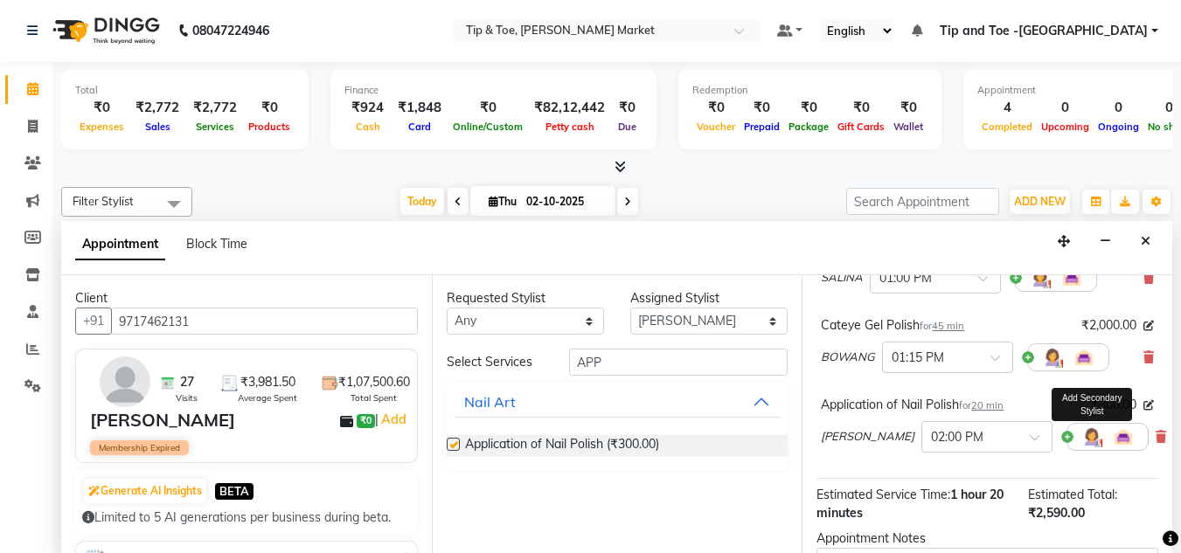
checkbox input "false"
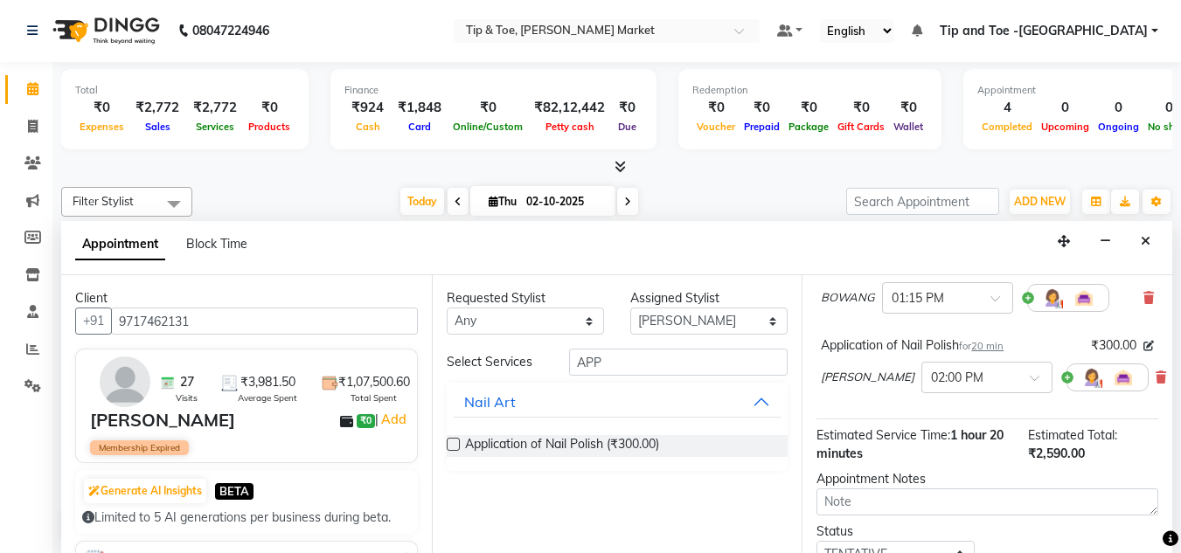
scroll to position [372, 0]
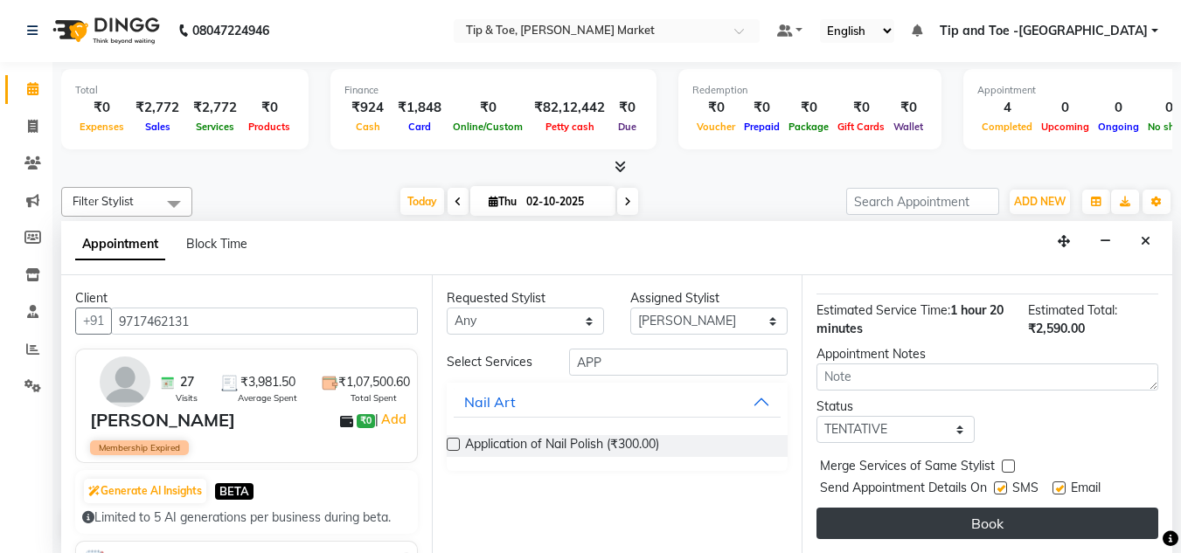
click at [996, 509] on button "Book" at bounding box center [988, 523] width 342 height 31
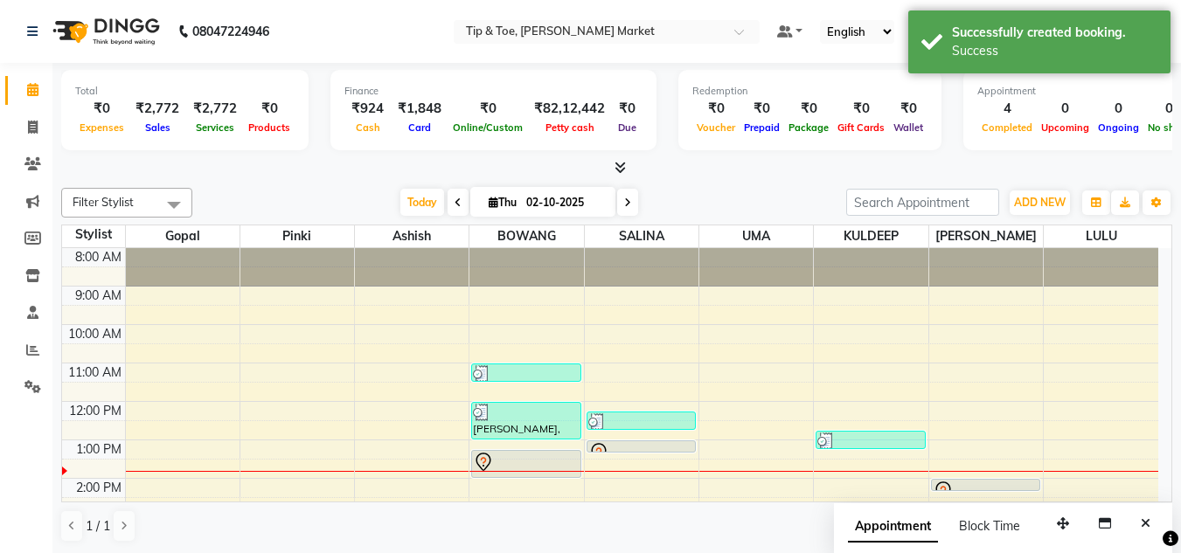
scroll to position [87, 0]
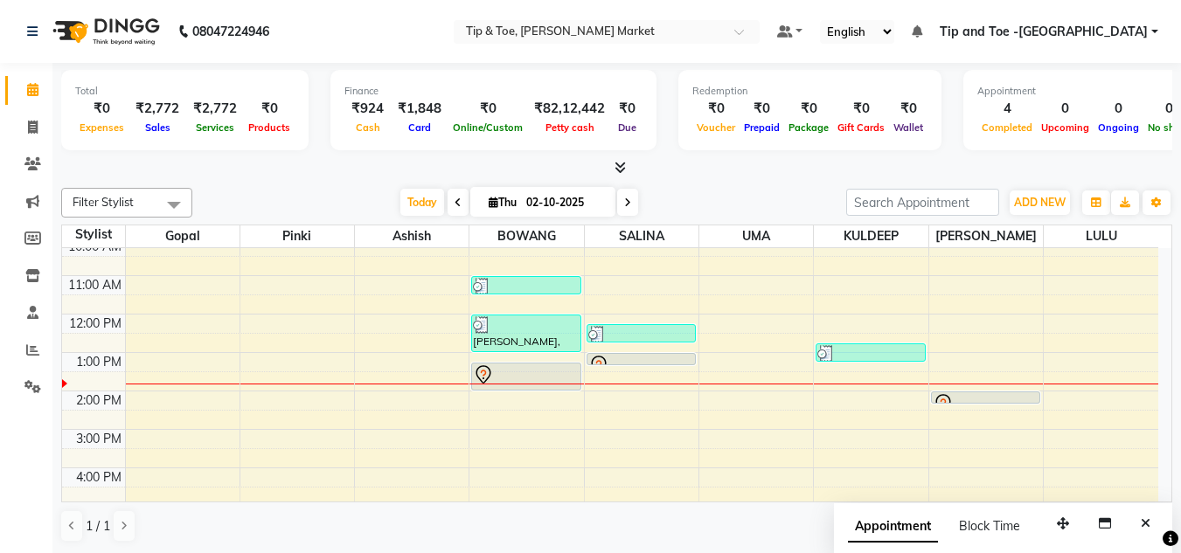
drag, startPoint x: 532, startPoint y: 333, endPoint x: 543, endPoint y: 309, distance: 27.0
click at [546, 301] on div "8:00 AM 9:00 AM 10:00 AM 11:00 AM 12:00 PM 1:00 PM 2:00 PM 3:00 PM 4:00 PM 5:00…" at bounding box center [610, 410] width 1096 height 499
drag, startPoint x: 523, startPoint y: 336, endPoint x: 528, endPoint y: 303, distance: 32.8
click at [529, 304] on div "8:00 AM 9:00 AM 10:00 AM 11:00 AM 12:00 PM 1:00 PM 2:00 PM 3:00 PM 4:00 PM 5:00…" at bounding box center [610, 410] width 1096 height 499
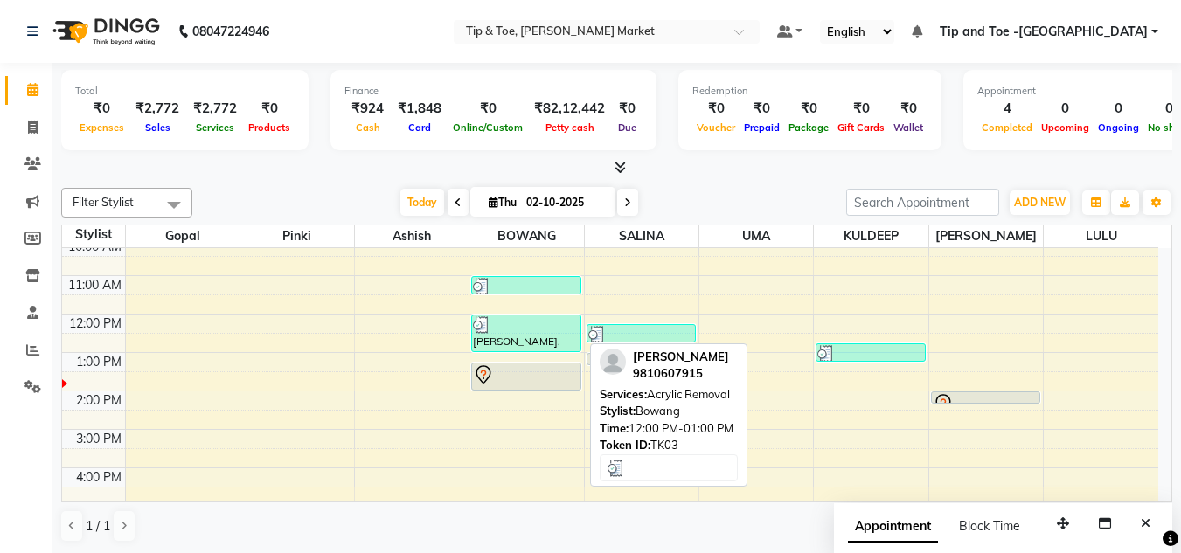
click at [520, 316] on div at bounding box center [526, 324] width 106 height 17
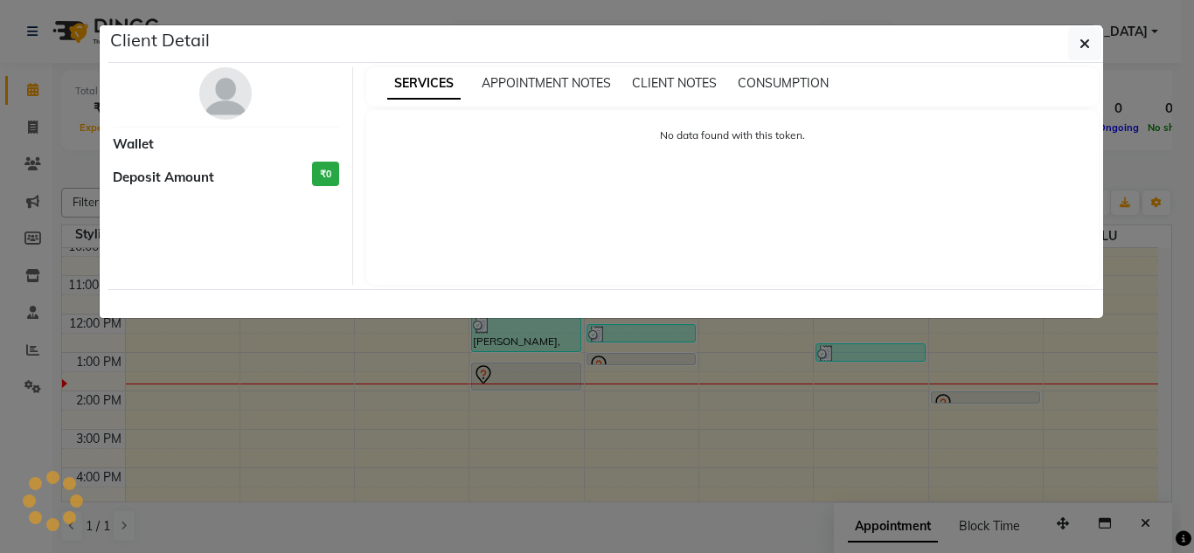
select select "3"
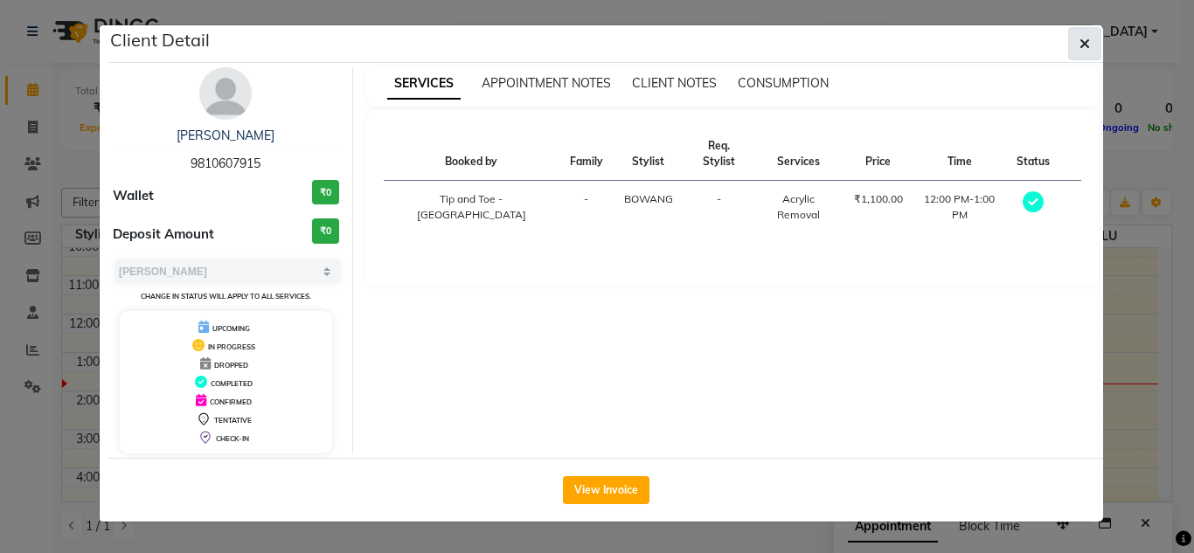
click at [1095, 42] on button "button" at bounding box center [1084, 43] width 33 height 33
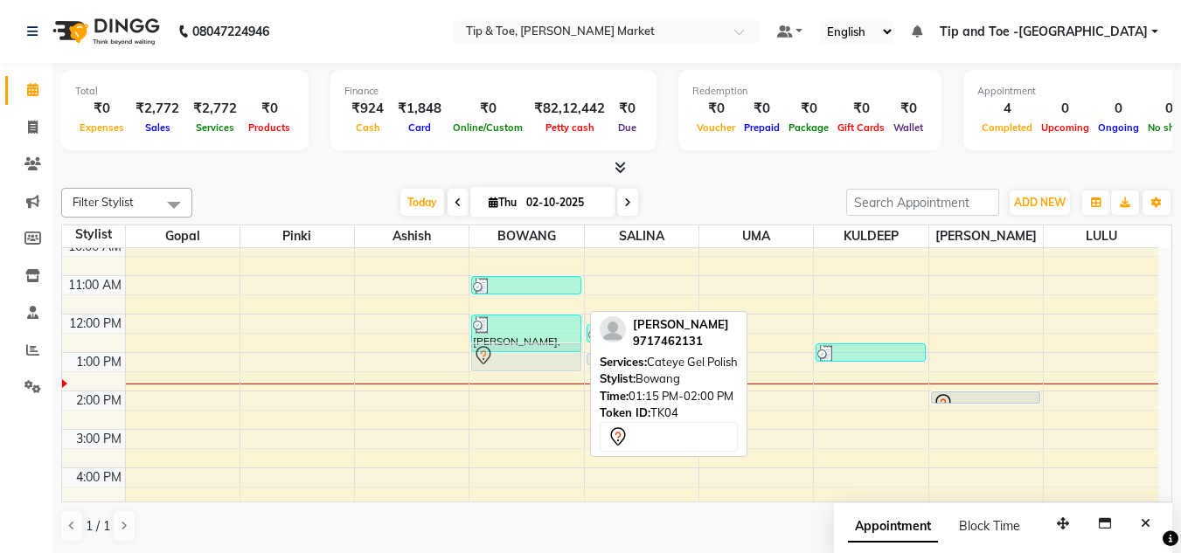
drag, startPoint x: 535, startPoint y: 376, endPoint x: 535, endPoint y: 353, distance: 22.7
click at [536, 355] on div "CHRISTEL, TK01, 11:00 AM-11:30 AM, Permanent Gel Polish Removal HARMEET, TK03, …" at bounding box center [526, 410] width 114 height 499
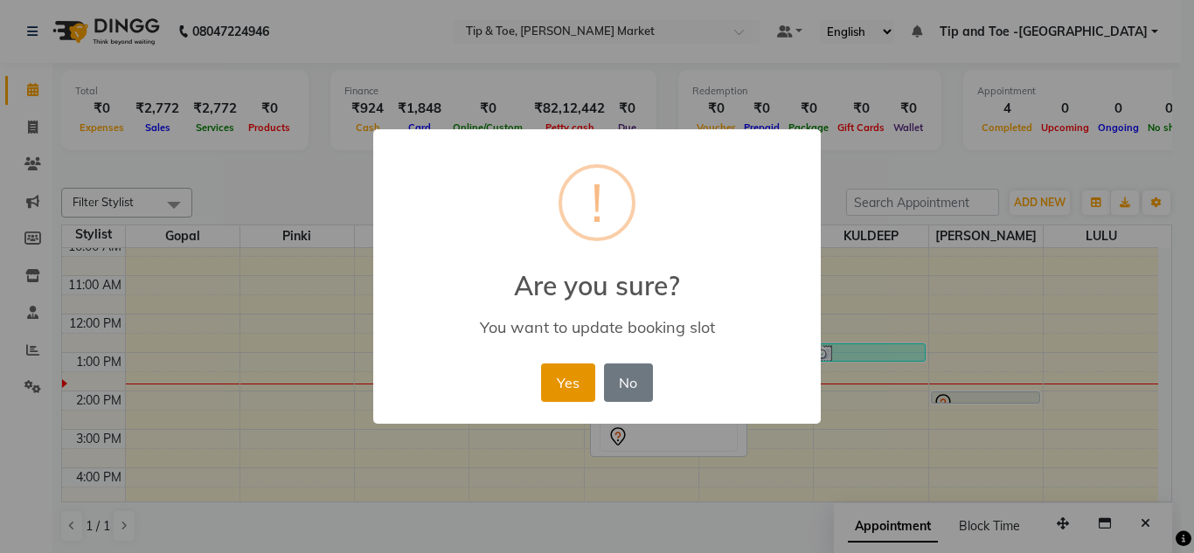
click at [566, 381] on button "Yes" at bounding box center [567, 383] width 53 height 38
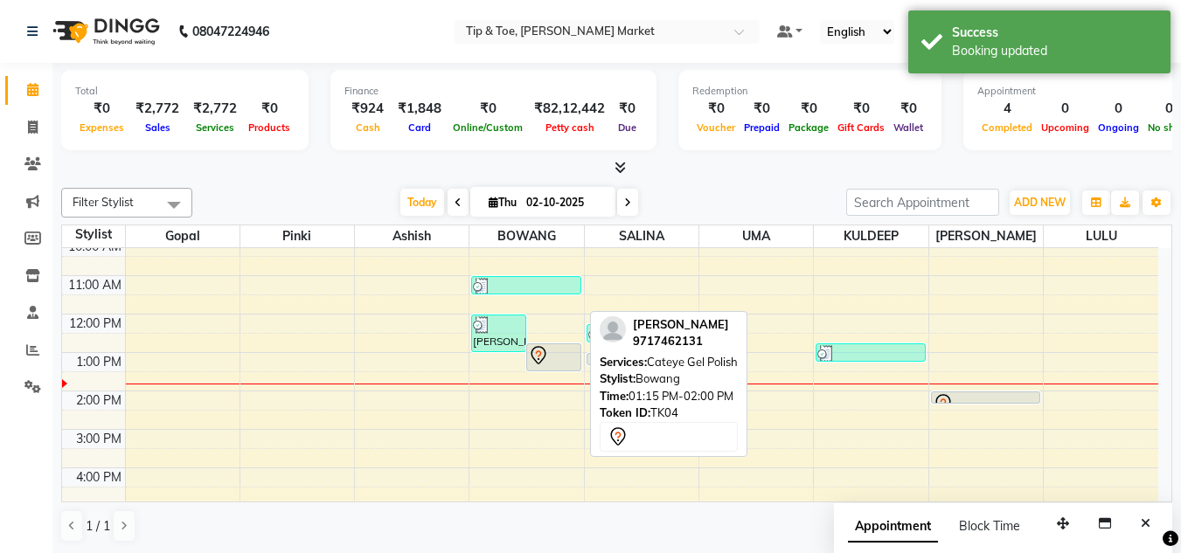
click at [510, 379] on div "8:00 AM 9:00 AM 10:00 AM 11:00 AM 12:00 PM 1:00 PM 2:00 PM 3:00 PM 4:00 PM 5:00…" at bounding box center [610, 410] width 1096 height 499
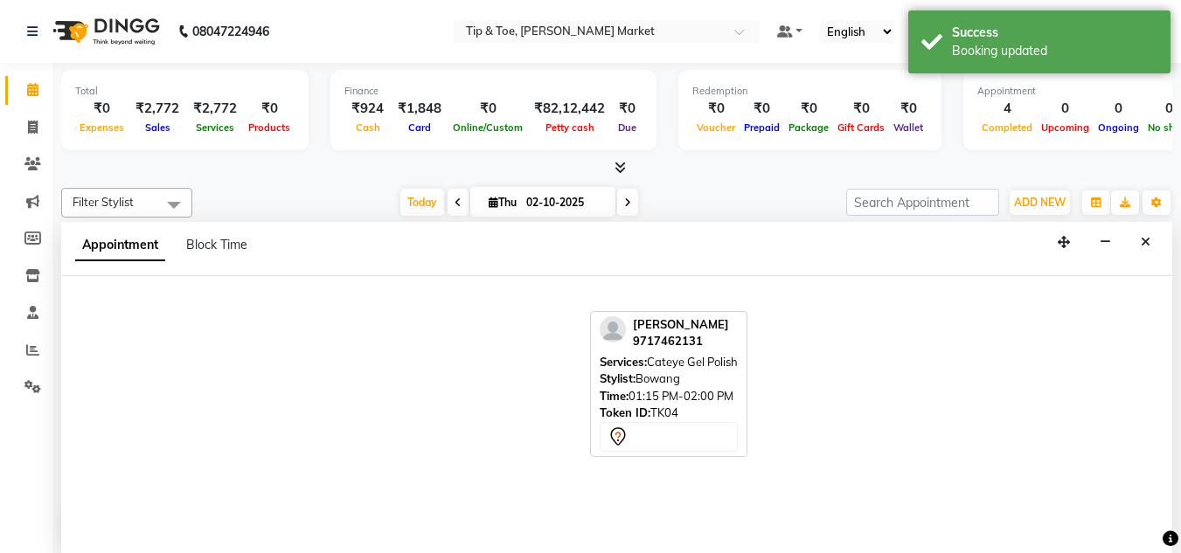
scroll to position [1, 0]
select select "41981"
select select "tentative"
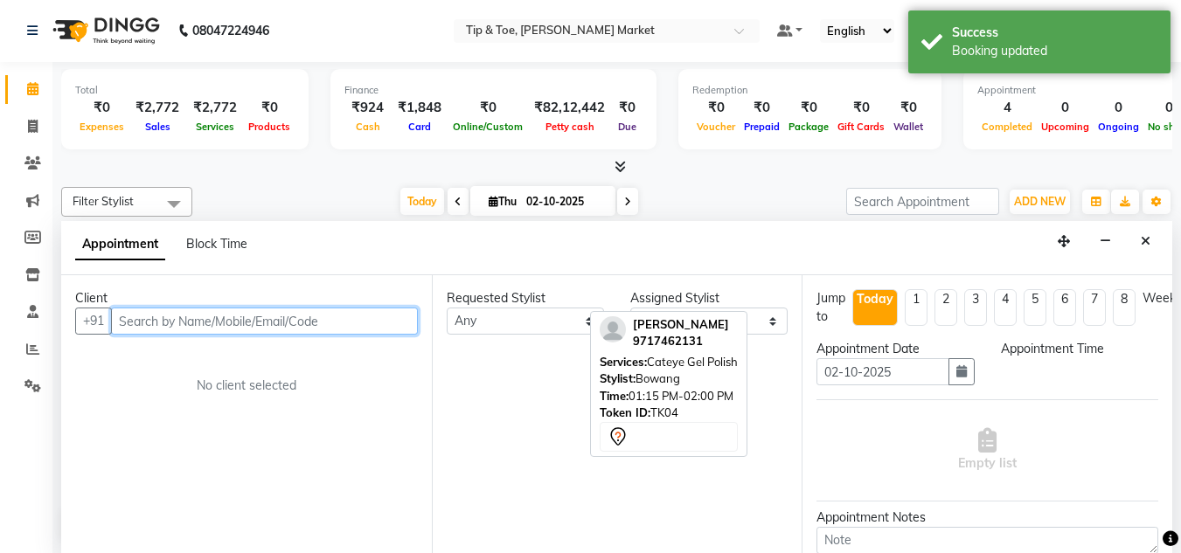
select select "810"
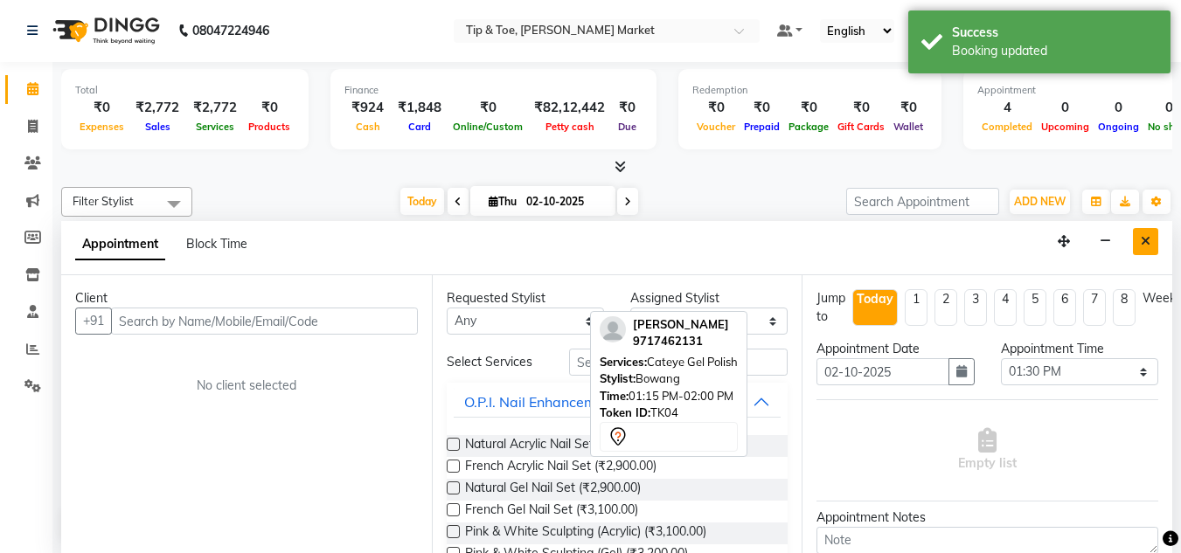
click at [1143, 236] on icon "Close" at bounding box center [1146, 241] width 10 height 12
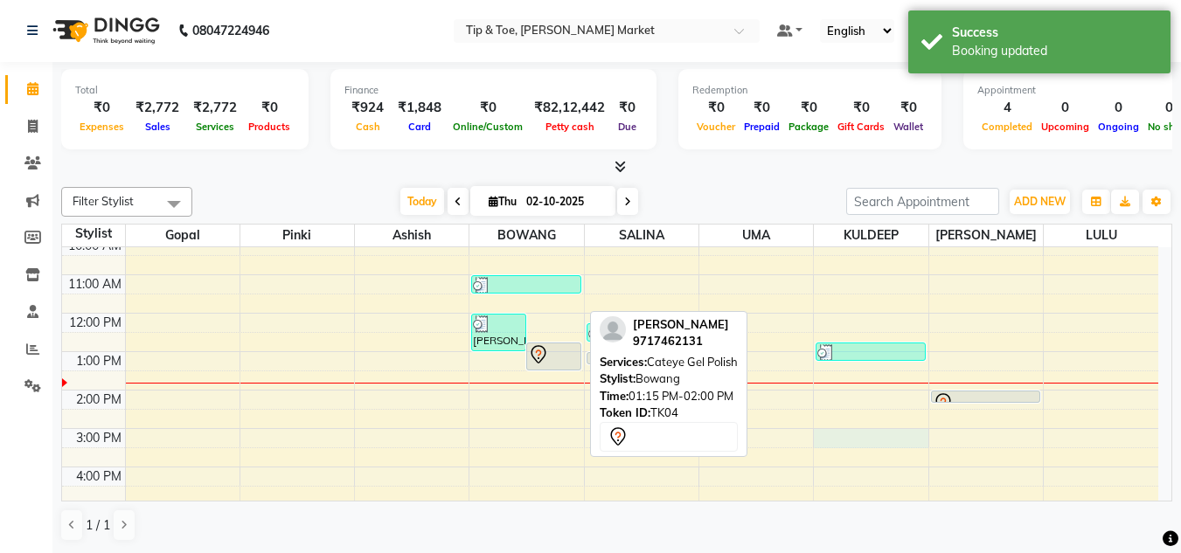
click at [827, 438] on div "8:00 AM 9:00 AM 10:00 AM 11:00 AM 12:00 PM 1:00 PM 2:00 PM 3:00 PM 4:00 PM 5:00…" at bounding box center [610, 409] width 1096 height 499
select select "75418"
select select "900"
select select "tentative"
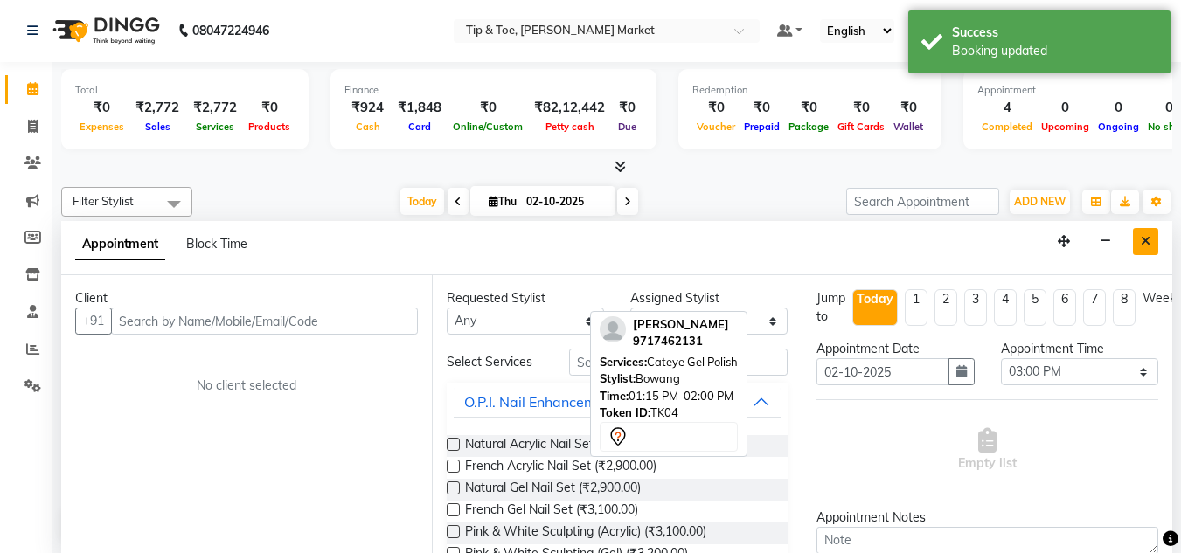
click at [1143, 243] on icon "Close" at bounding box center [1146, 241] width 10 height 12
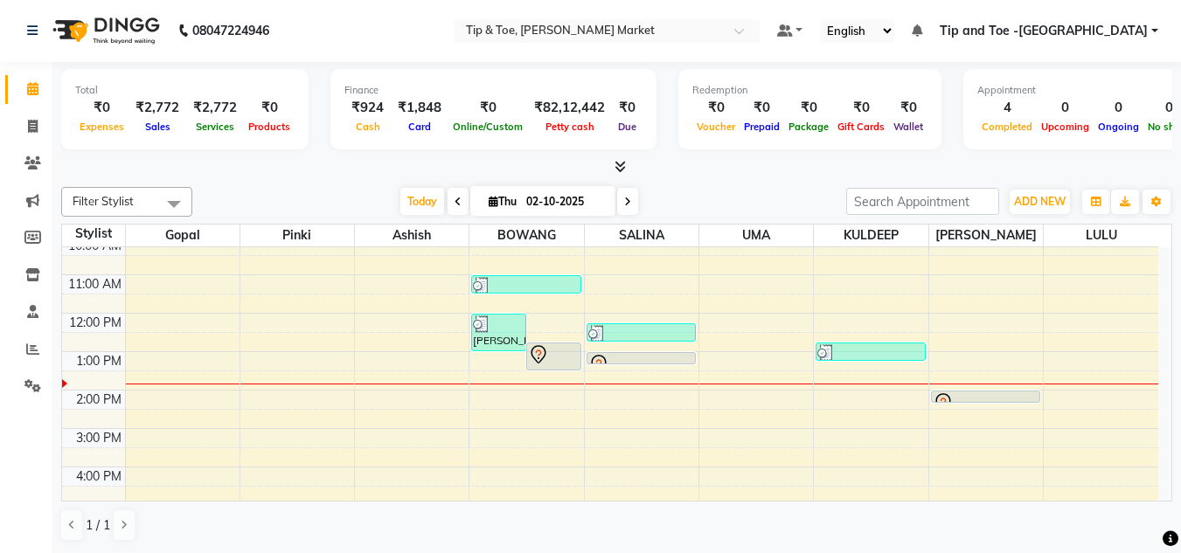
drag, startPoint x: 988, startPoint y: 401, endPoint x: 999, endPoint y: 364, distance: 39.3
click at [999, 364] on div "8:00 AM 9:00 AM 10:00 AM 11:00 AM 12:00 PM 1:00 PM 2:00 PM 3:00 PM 4:00 PM 5:00…" at bounding box center [610, 409] width 1096 height 499
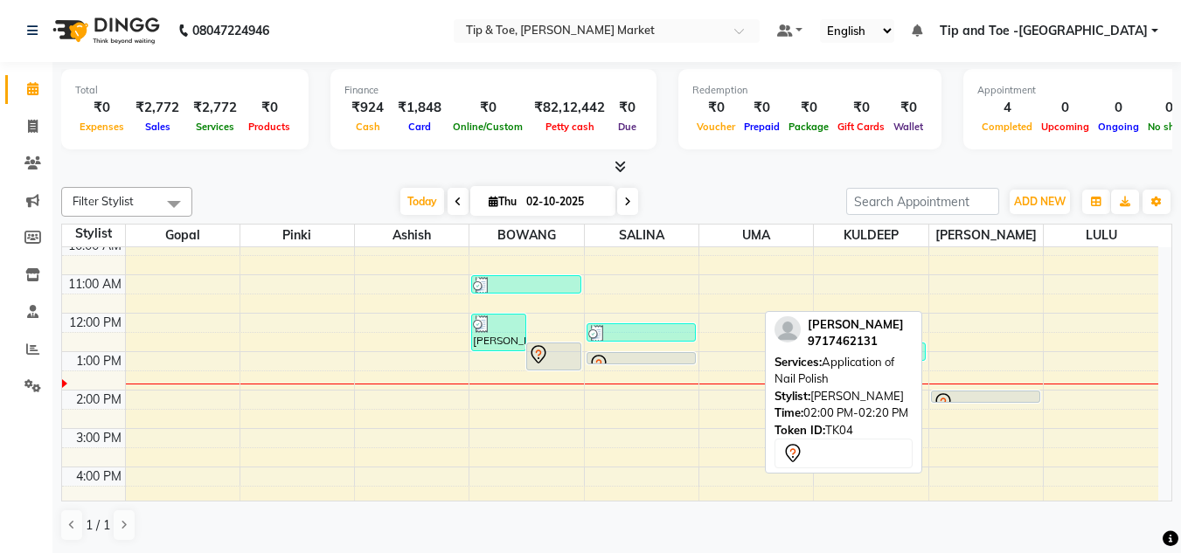
drag, startPoint x: 1003, startPoint y: 401, endPoint x: 1007, endPoint y: 357, distance: 44.8
click at [1007, 357] on div "8:00 AM 9:00 AM 10:00 AM 11:00 AM 12:00 PM 1:00 PM 2:00 PM 3:00 PM 4:00 PM 5:00…" at bounding box center [610, 409] width 1096 height 499
drag, startPoint x: 952, startPoint y: 398, endPoint x: 963, endPoint y: 363, distance: 36.5
click at [966, 353] on div "8:00 AM 9:00 AM 10:00 AM 11:00 AM 12:00 PM 1:00 PM 2:00 PM 3:00 PM 4:00 PM 5:00…" at bounding box center [610, 409] width 1096 height 499
drag, startPoint x: 974, startPoint y: 396, endPoint x: 983, endPoint y: 362, distance: 35.2
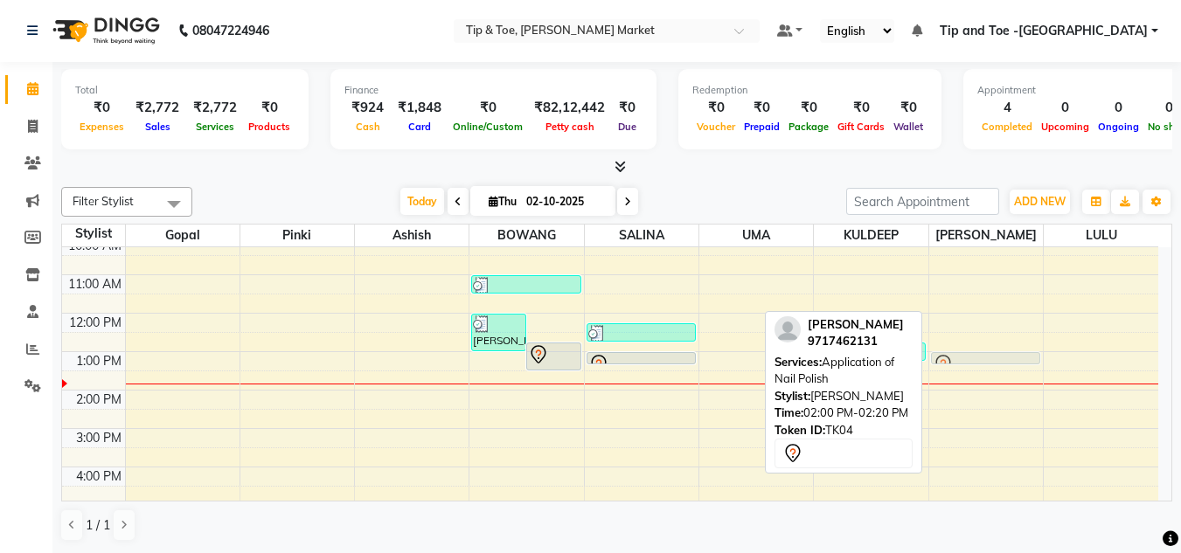
click at [983, 362] on div "Ramneek Grover, TK04, 02:00 PM-02:20 PM, Application of Nail Polish Ramneek Gro…" at bounding box center [986, 409] width 114 height 499
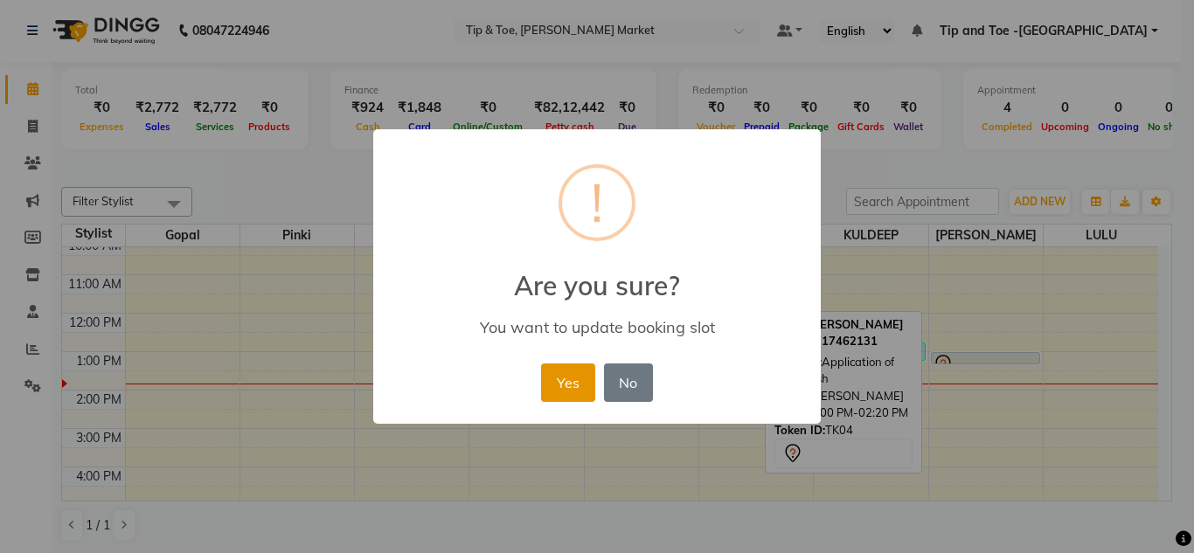
click at [575, 380] on button "Yes" at bounding box center [567, 383] width 53 height 38
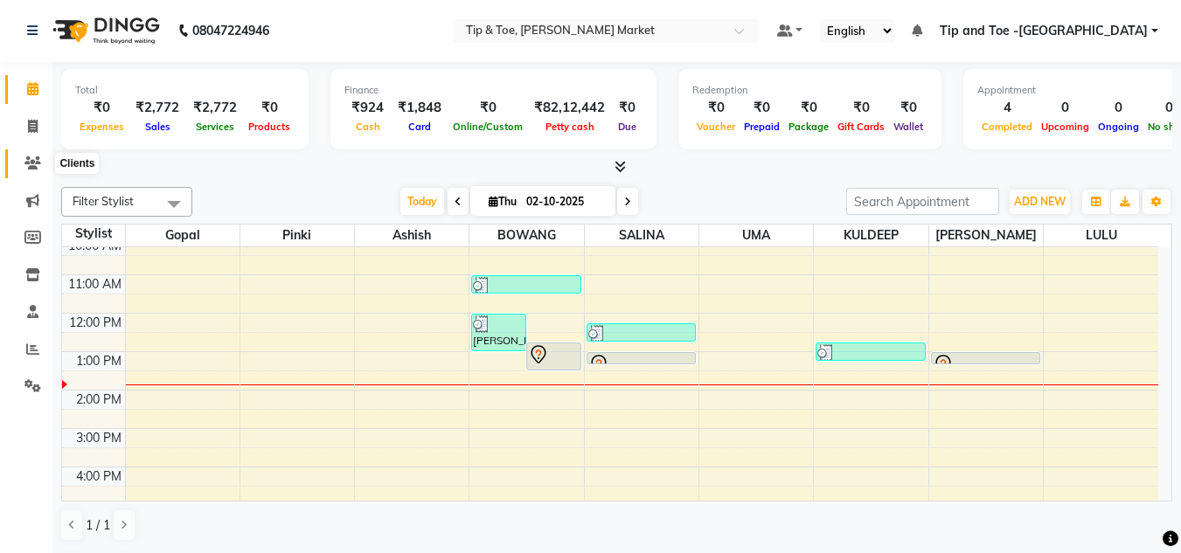
click at [27, 166] on icon at bounding box center [32, 162] width 17 height 13
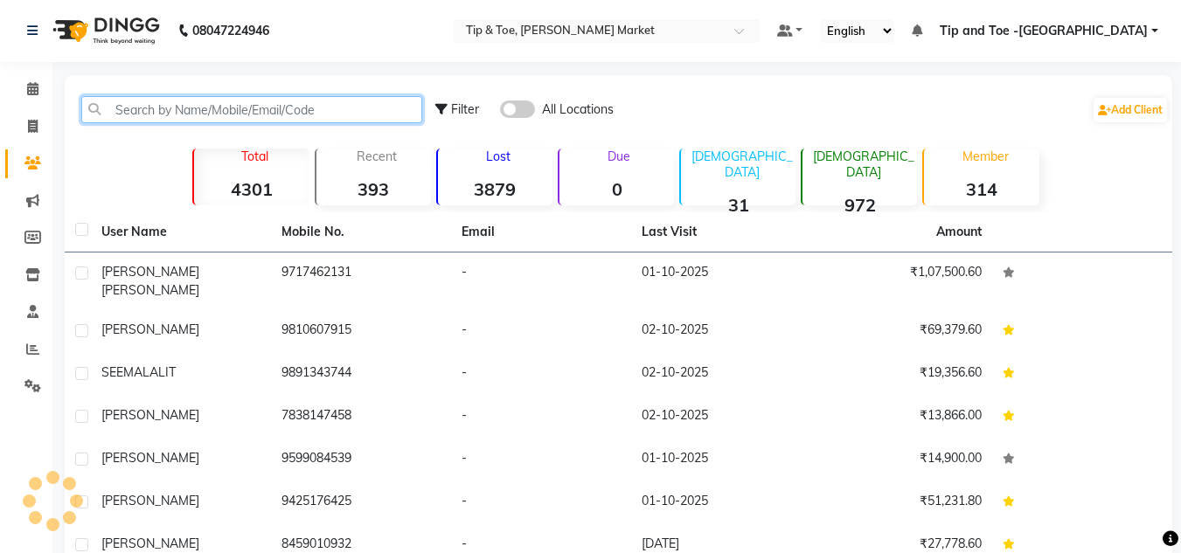
click at [129, 109] on input "text" at bounding box center [251, 109] width 341 height 27
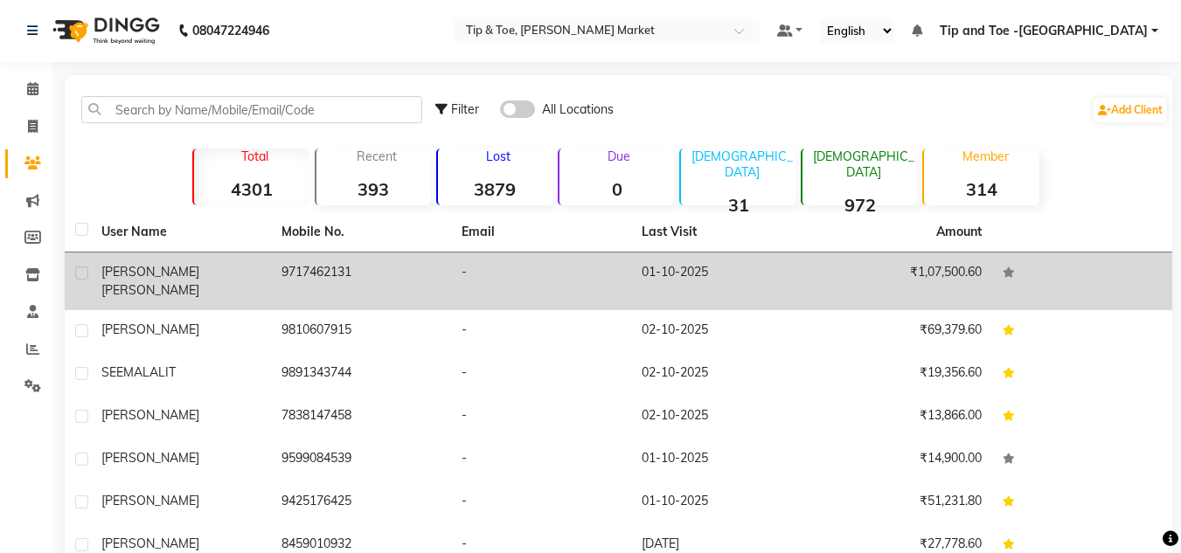
click at [245, 273] on div "Ramneek Grover" at bounding box center [180, 281] width 159 height 37
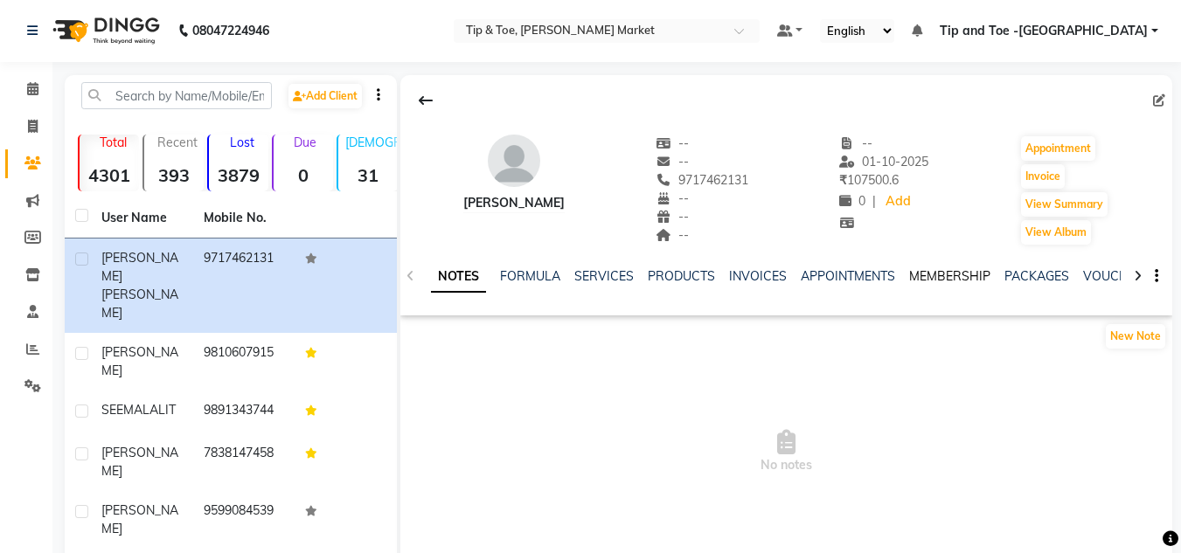
click at [954, 272] on link "MEMBERSHIP" at bounding box center [949, 276] width 81 height 16
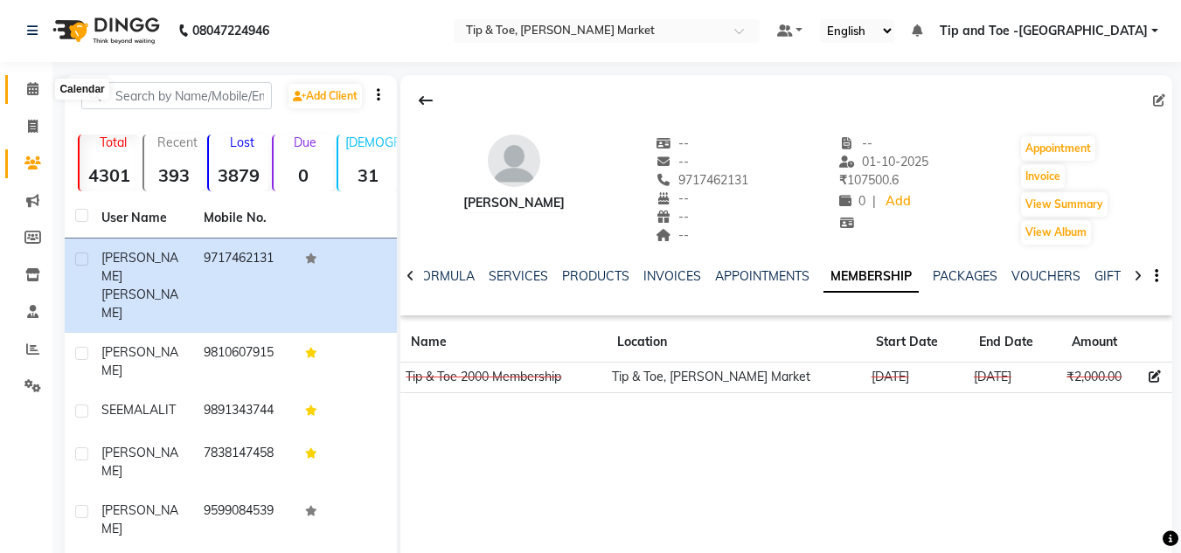
click at [38, 96] on span at bounding box center [32, 90] width 31 height 20
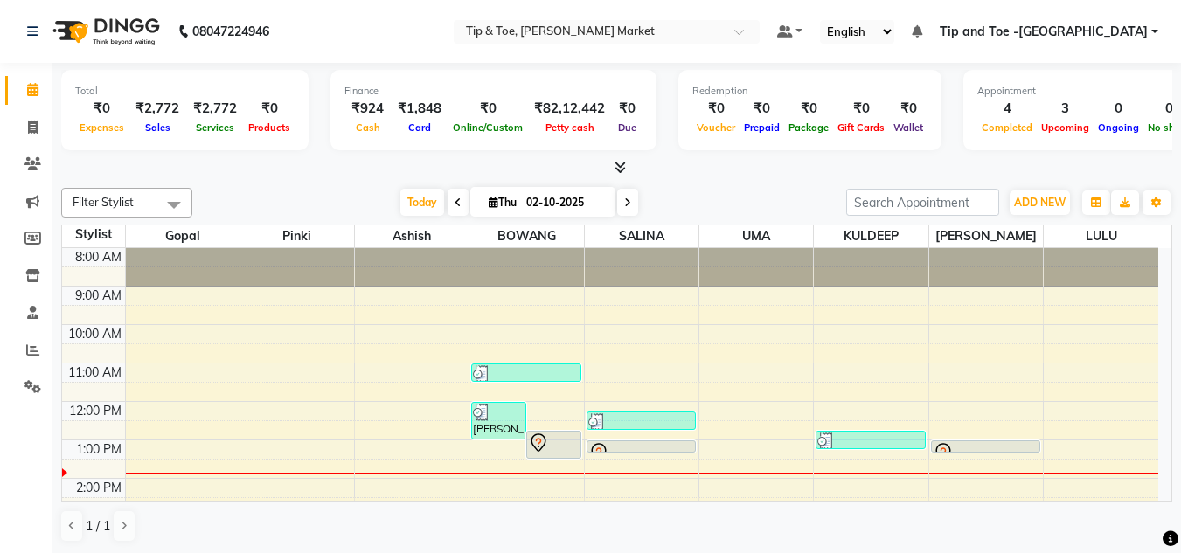
click at [455, 206] on icon at bounding box center [458, 203] width 7 height 10
type input "01-10-2025"
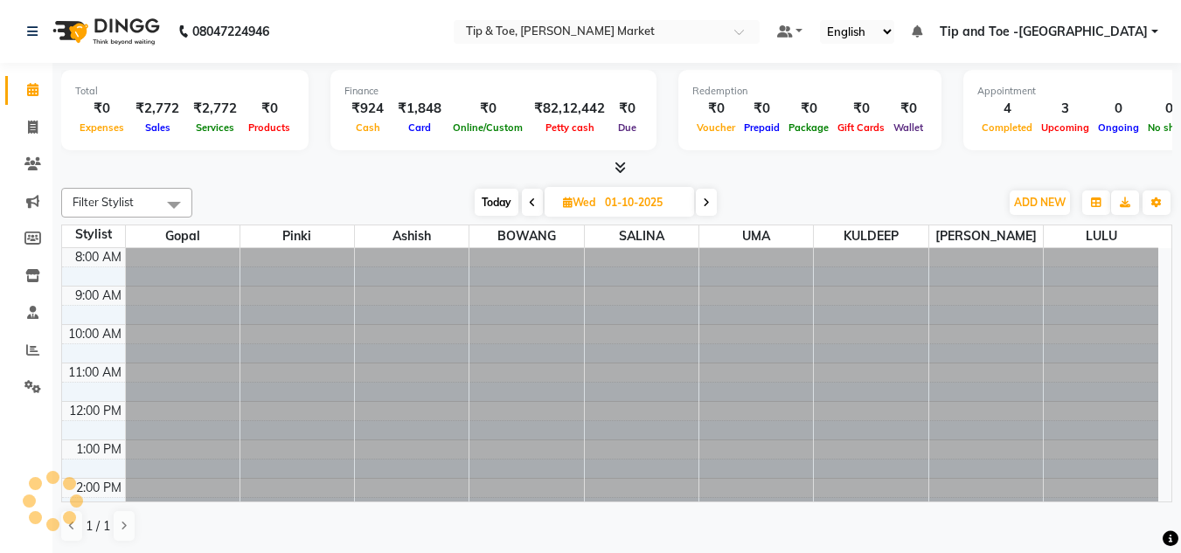
scroll to position [193, 0]
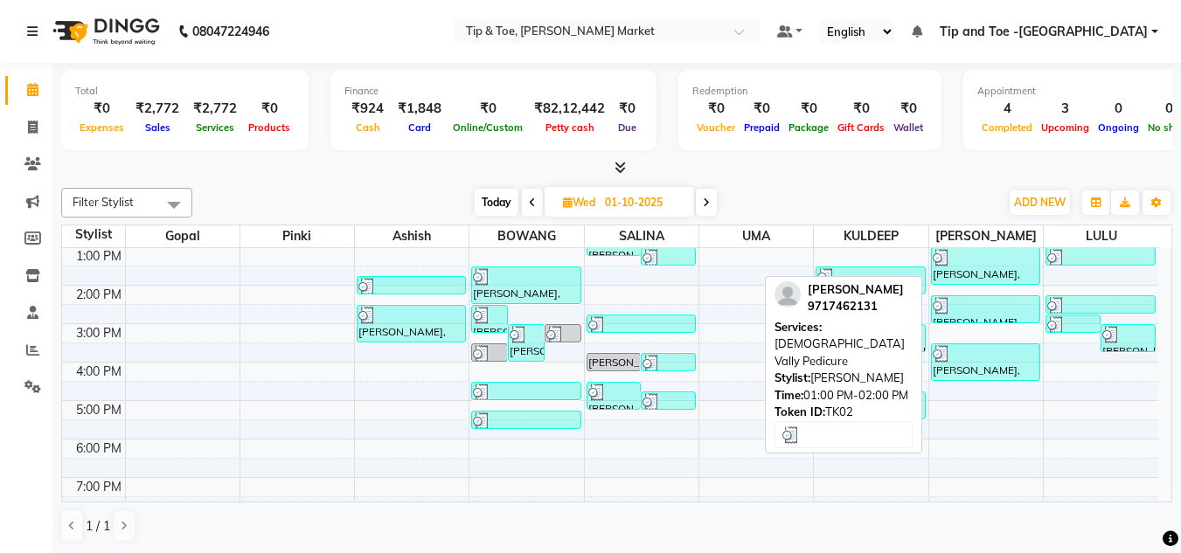
click at [965, 266] on div "Ramneek Grover, TK02, 01:00 PM-02:00 PM, Vedic Vally Pedicure" at bounding box center [986, 266] width 108 height 36
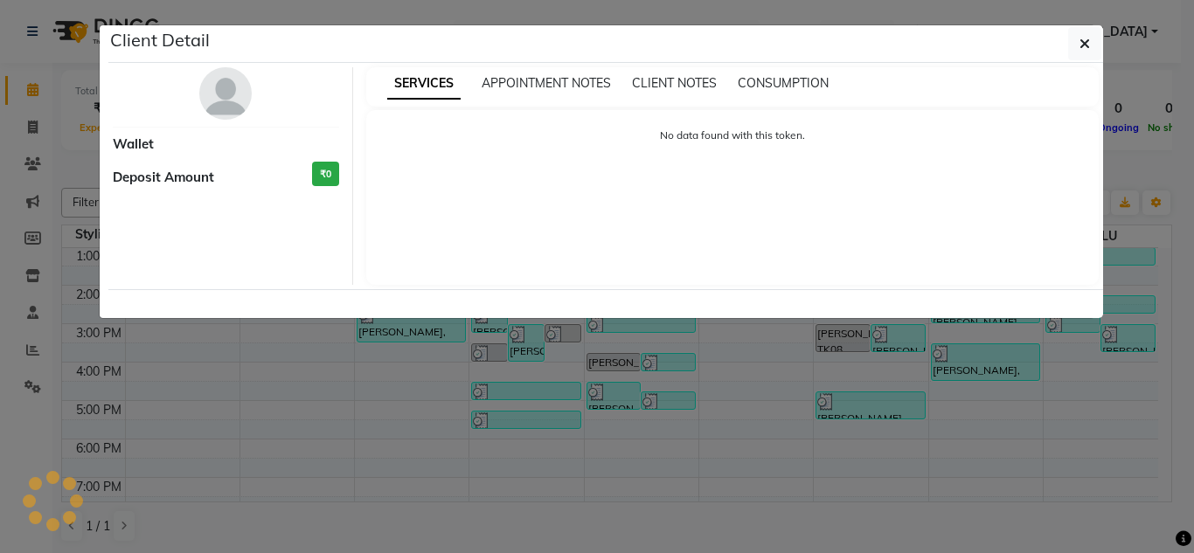
select select "3"
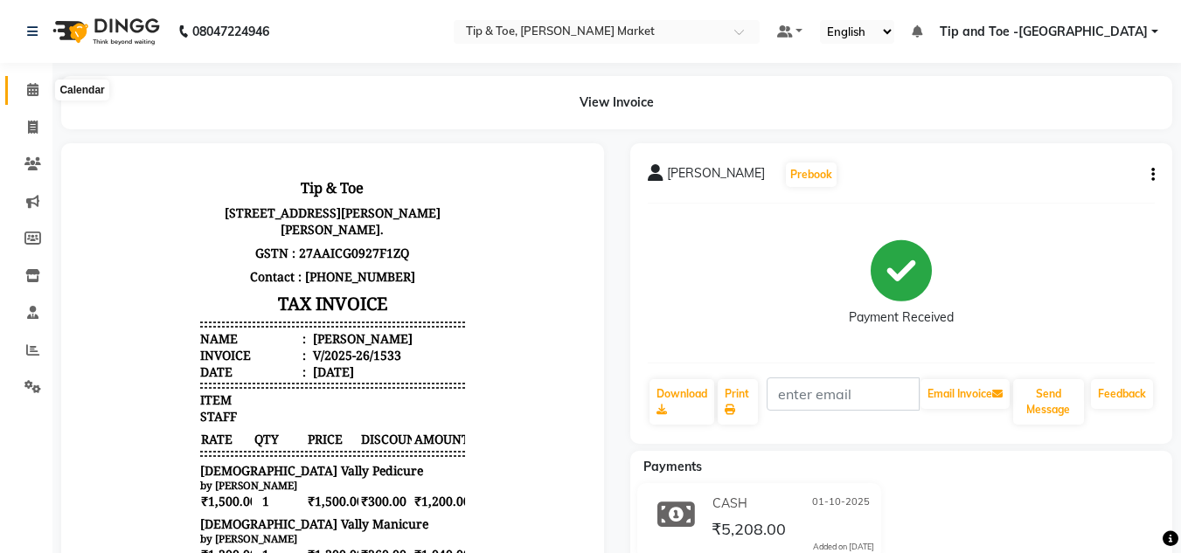
click at [33, 88] on icon at bounding box center [32, 89] width 11 height 13
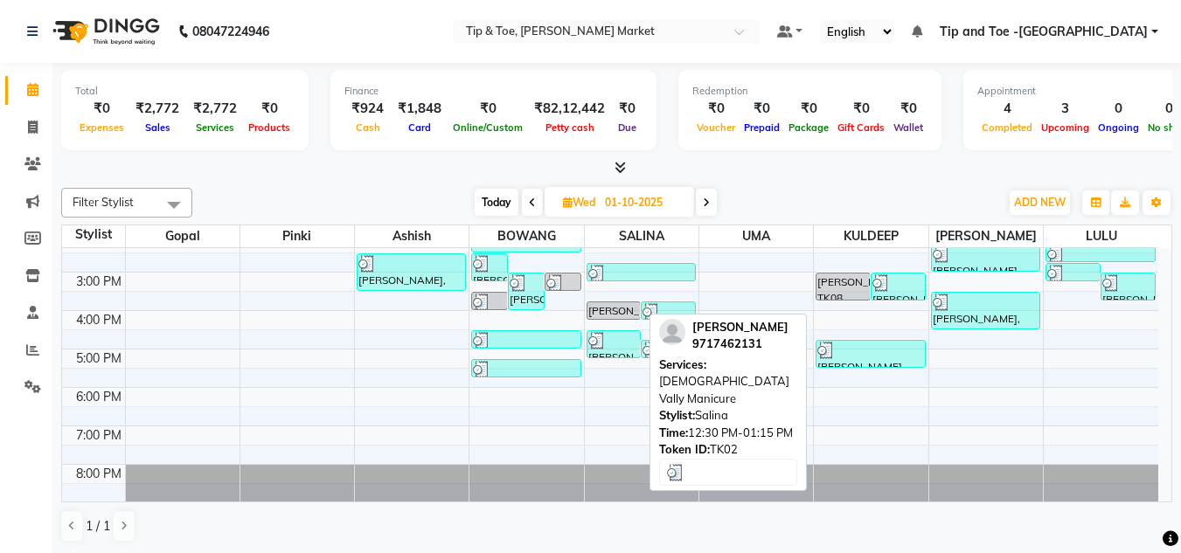
scroll to position [246, 0]
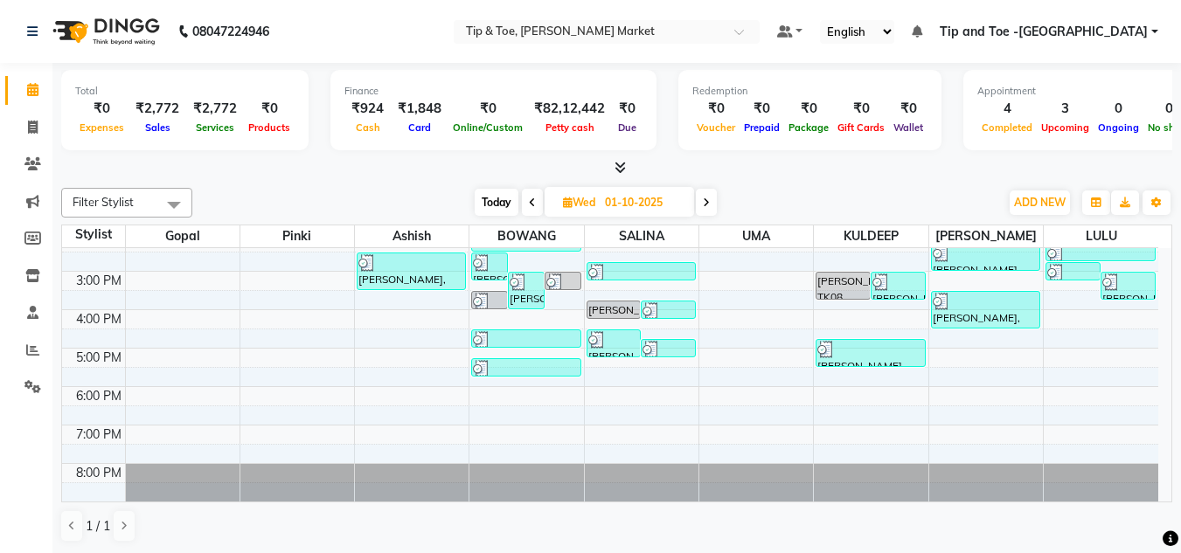
click at [715, 205] on span at bounding box center [706, 202] width 21 height 27
type input "02-10-2025"
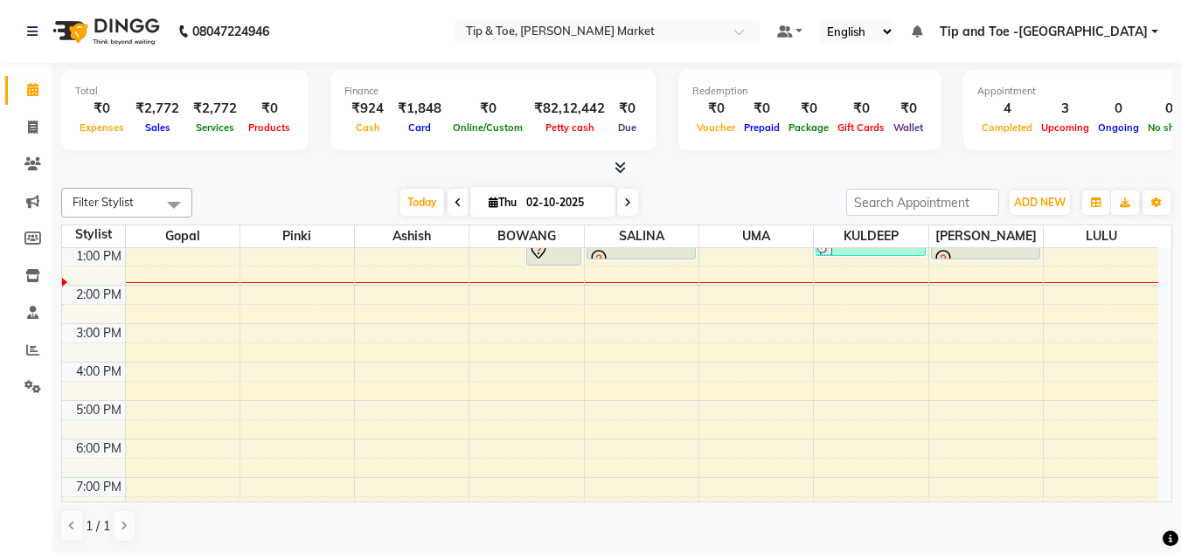
scroll to position [18, 0]
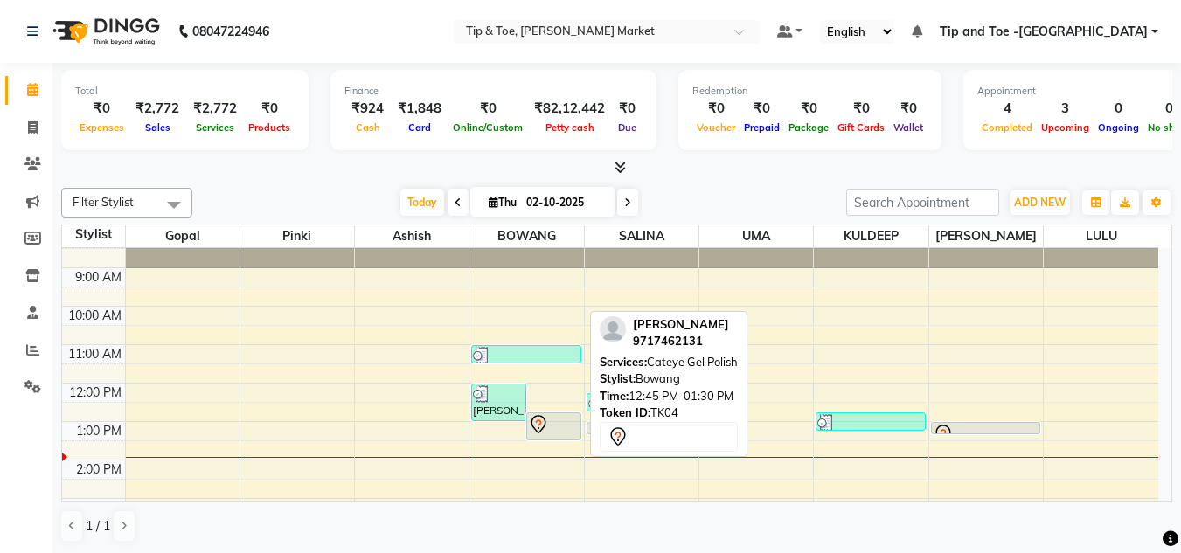
click at [552, 434] on div at bounding box center [554, 424] width 52 height 21
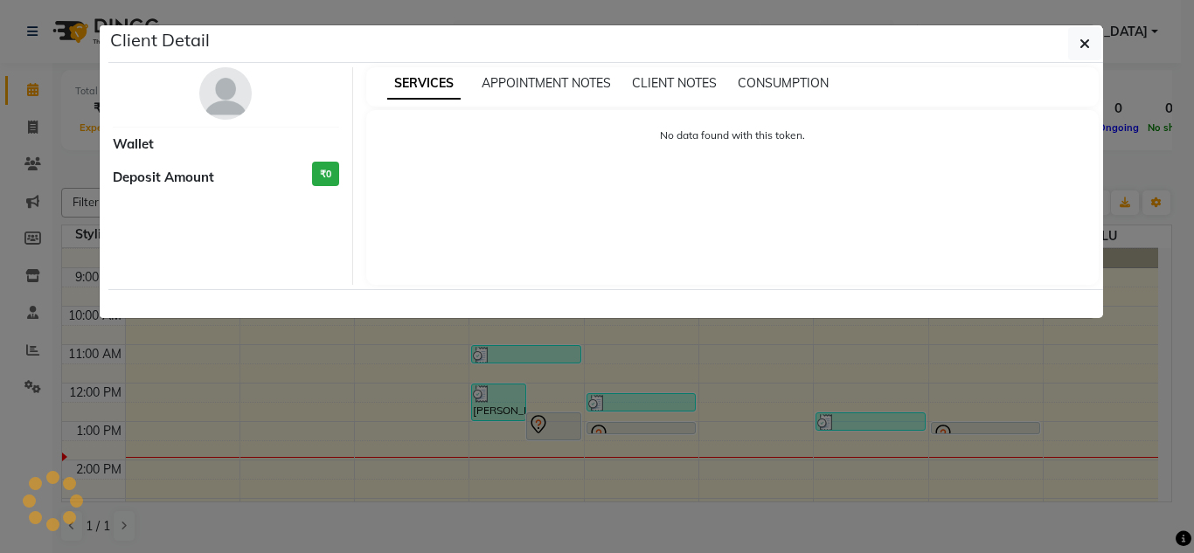
select select "7"
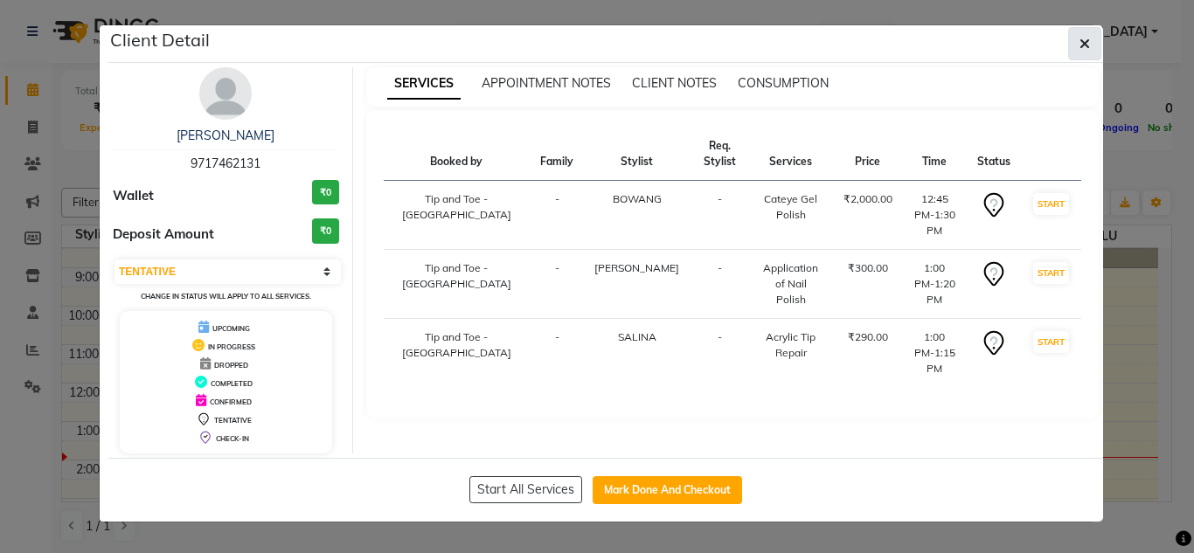
click at [1088, 49] on icon "button" at bounding box center [1085, 44] width 10 height 14
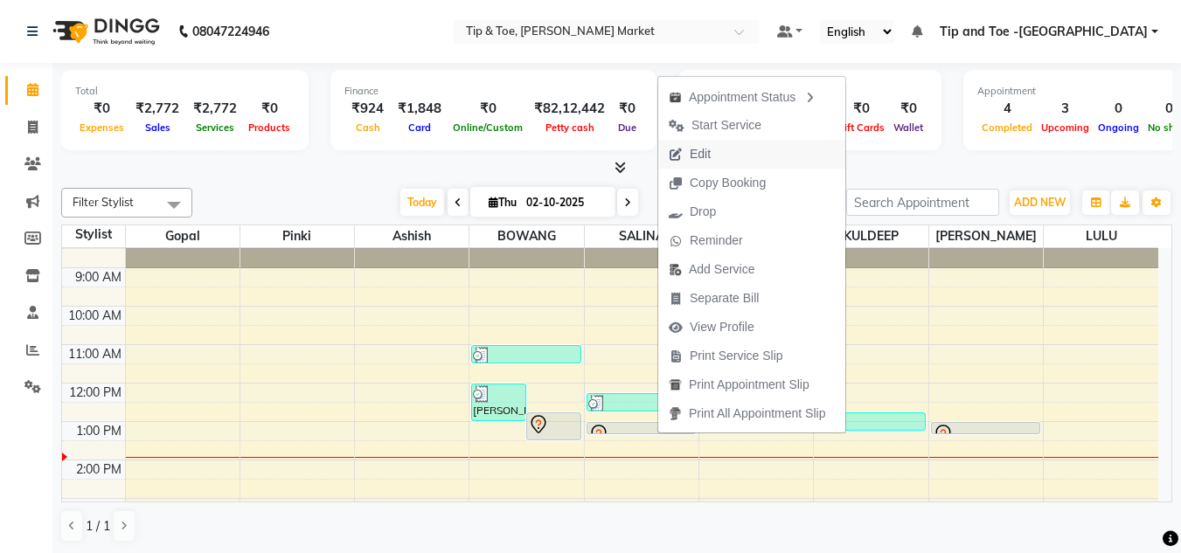
click at [696, 153] on span "Edit" at bounding box center [700, 154] width 21 height 18
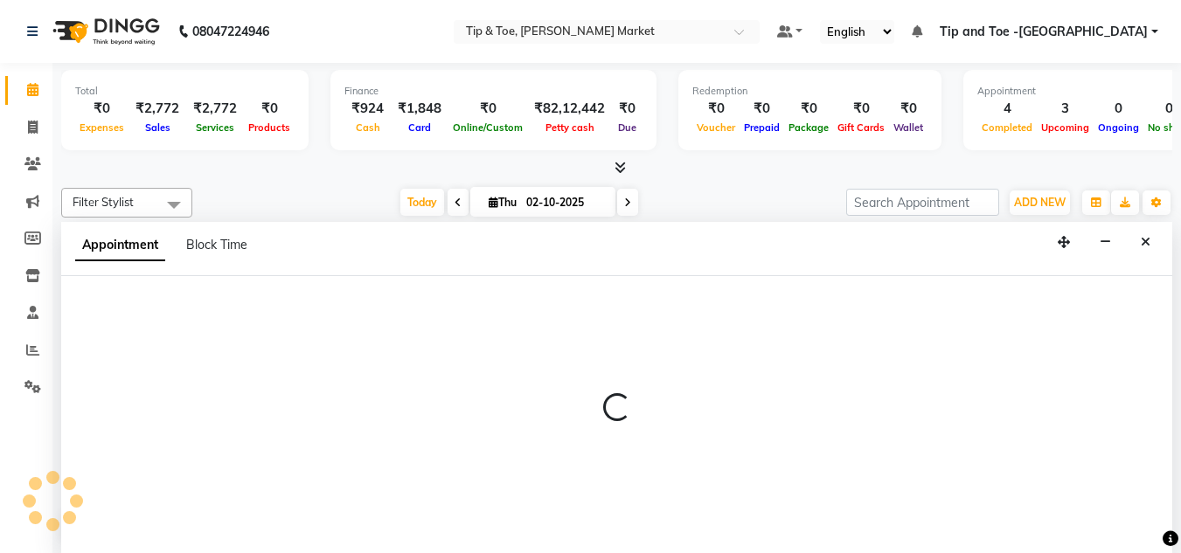
scroll to position [1, 0]
select select "tentative"
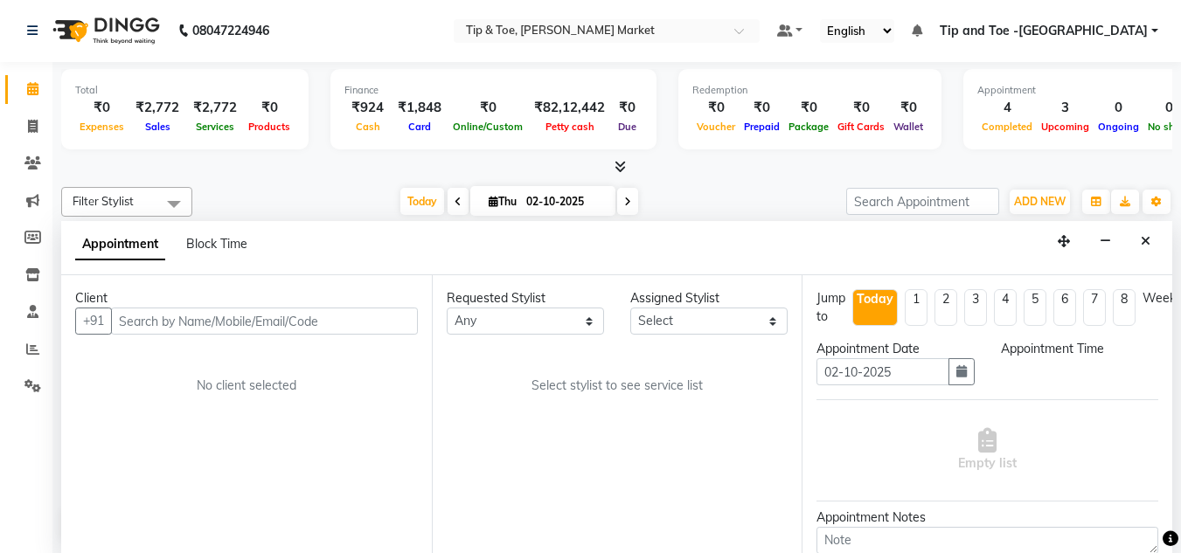
select select "90516"
select select "765"
select select "2880"
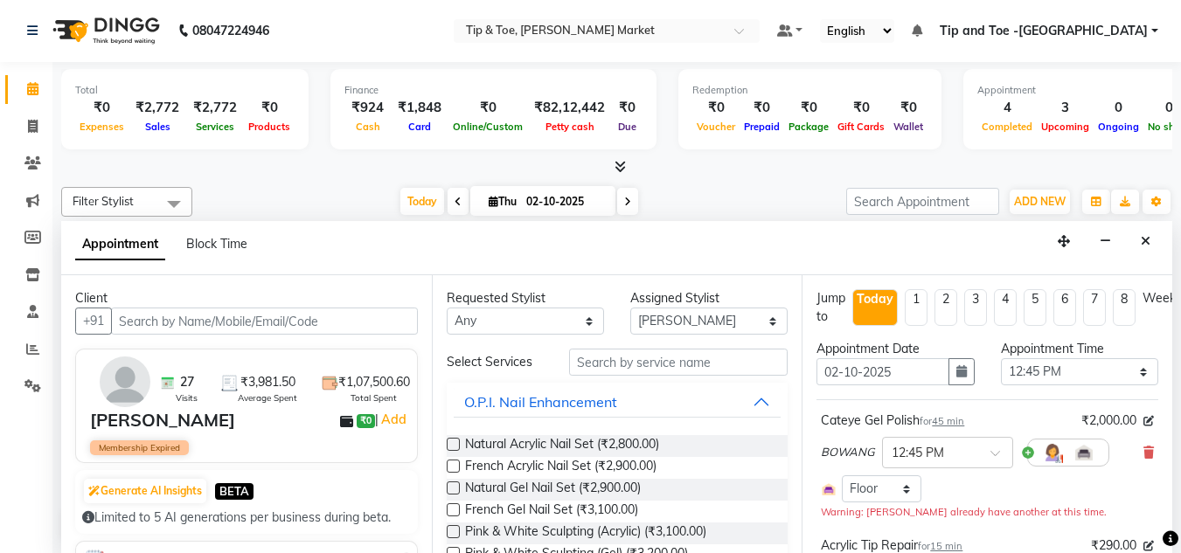
select select "2880"
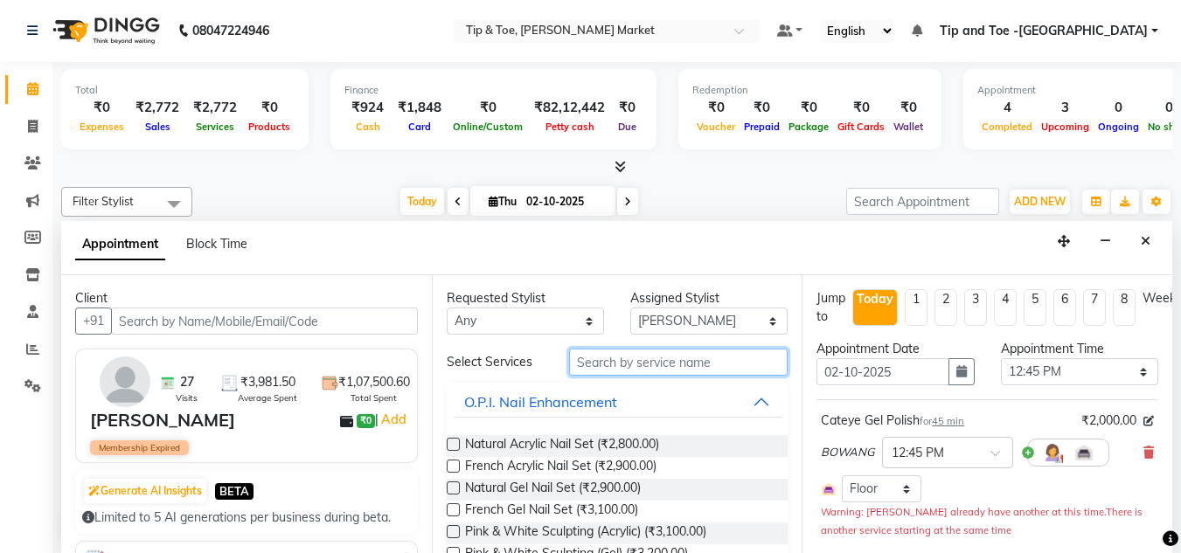
click at [618, 359] on input "text" at bounding box center [678, 362] width 219 height 27
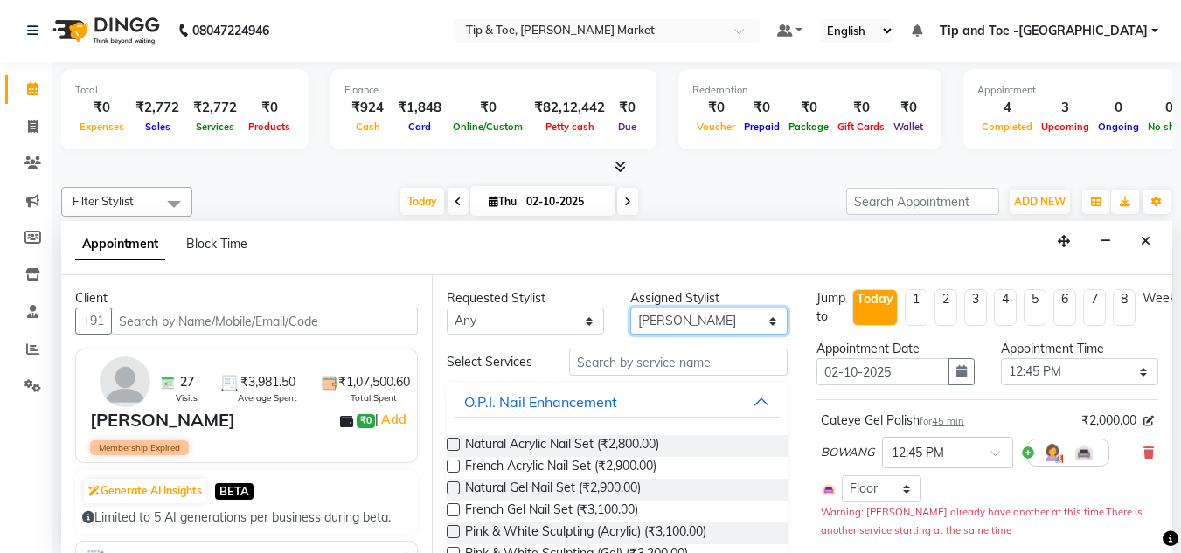
click at [757, 326] on select "Select [PERSON_NAME] [PERSON_NAME] [PERSON_NAME] [PERSON_NAME]" at bounding box center [708, 321] width 157 height 27
select select "41987"
click at [630, 308] on select "Select [PERSON_NAME] [PERSON_NAME] [PERSON_NAME] [PERSON_NAME]" at bounding box center [708, 321] width 157 height 27
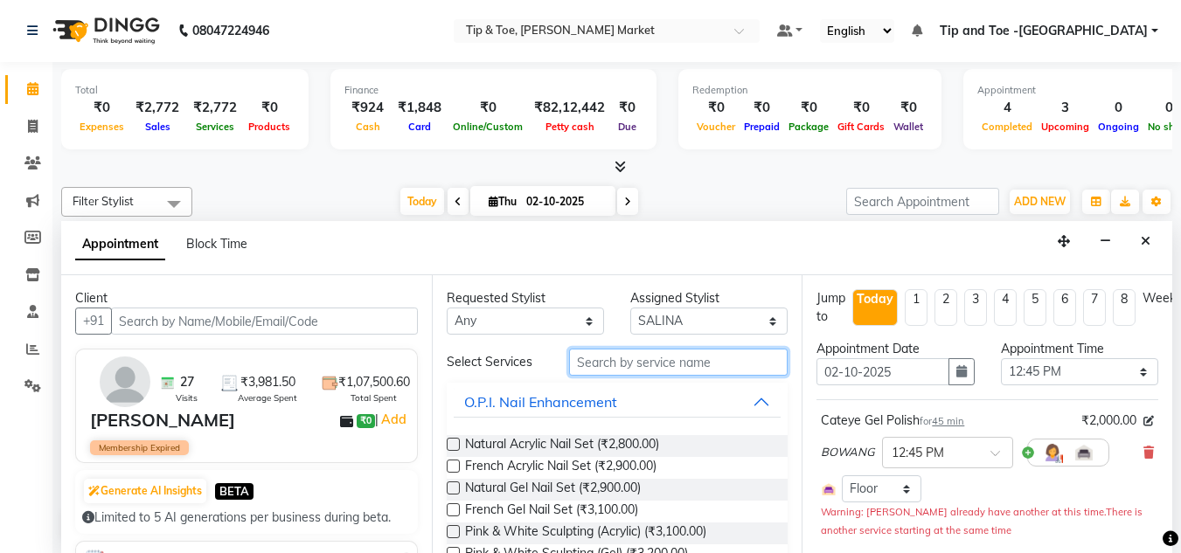
click at [592, 372] on input "text" at bounding box center [678, 362] width 219 height 27
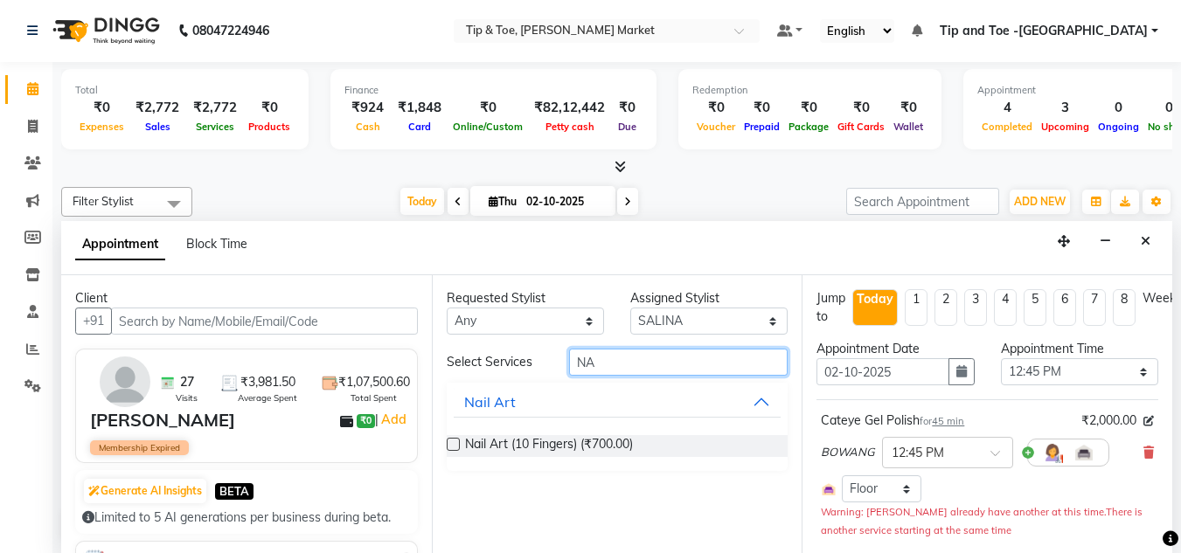
type input "N"
type input "SINGLE"
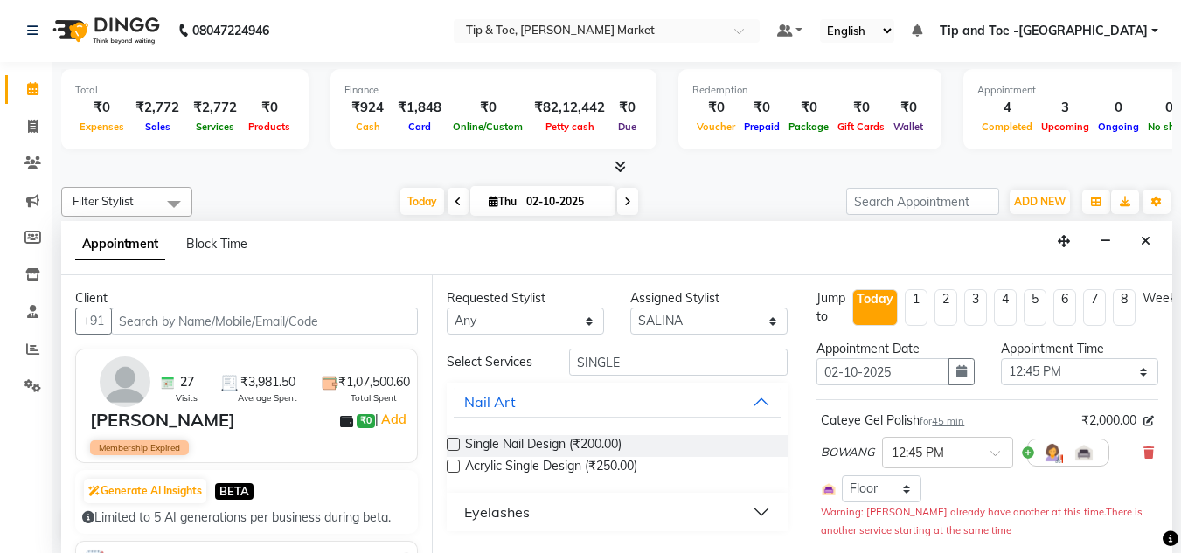
click at [458, 444] on label at bounding box center [453, 444] width 13 height 13
click at [458, 444] on input "checkbox" at bounding box center [452, 446] width 11 height 11
checkbox input "false"
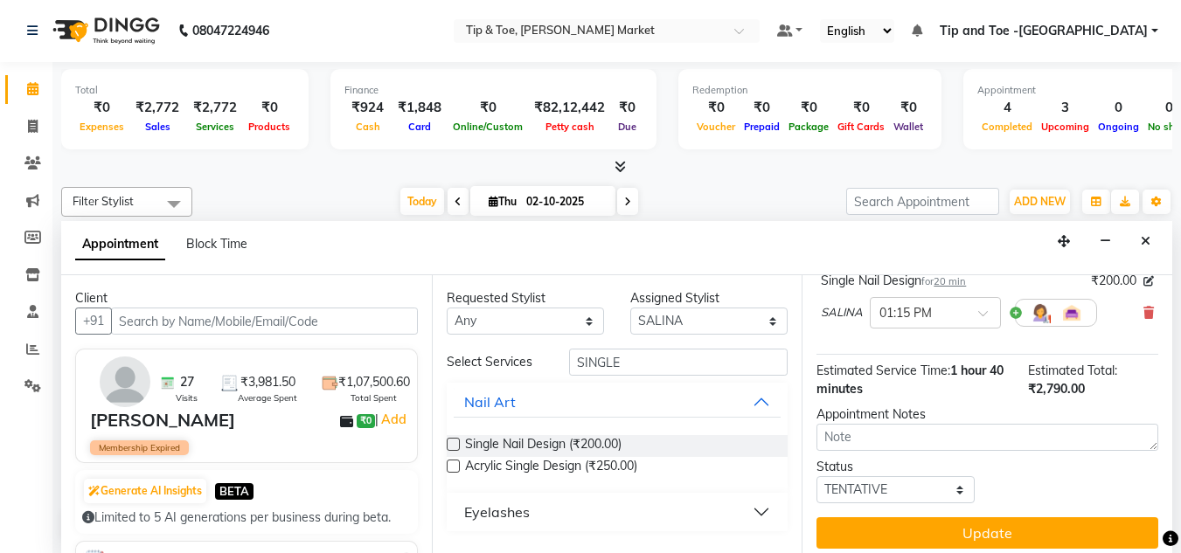
scroll to position [501, 0]
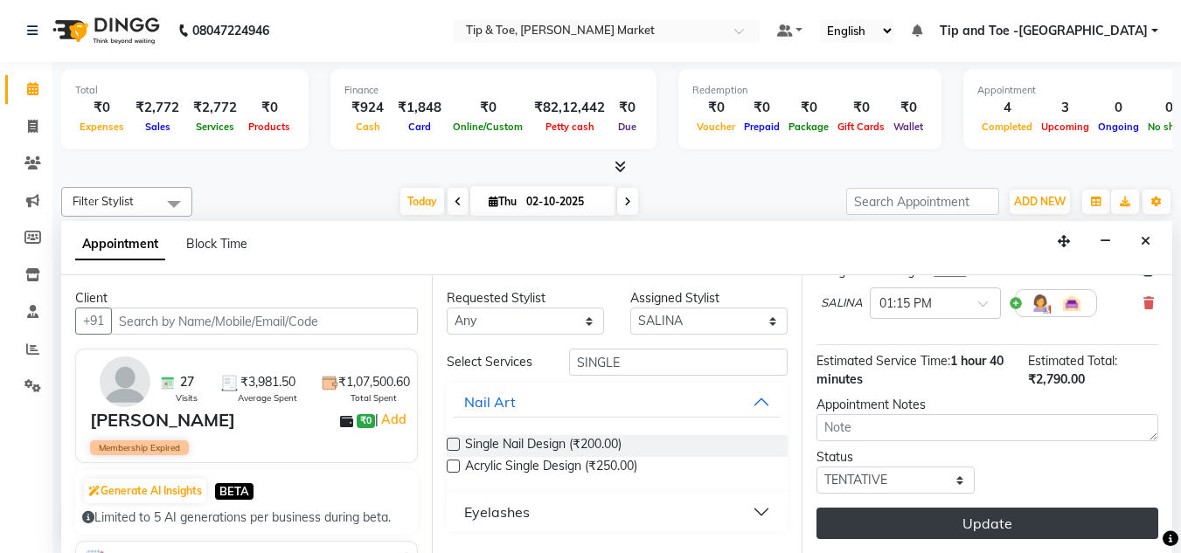
click at [976, 517] on button "Update" at bounding box center [988, 523] width 342 height 31
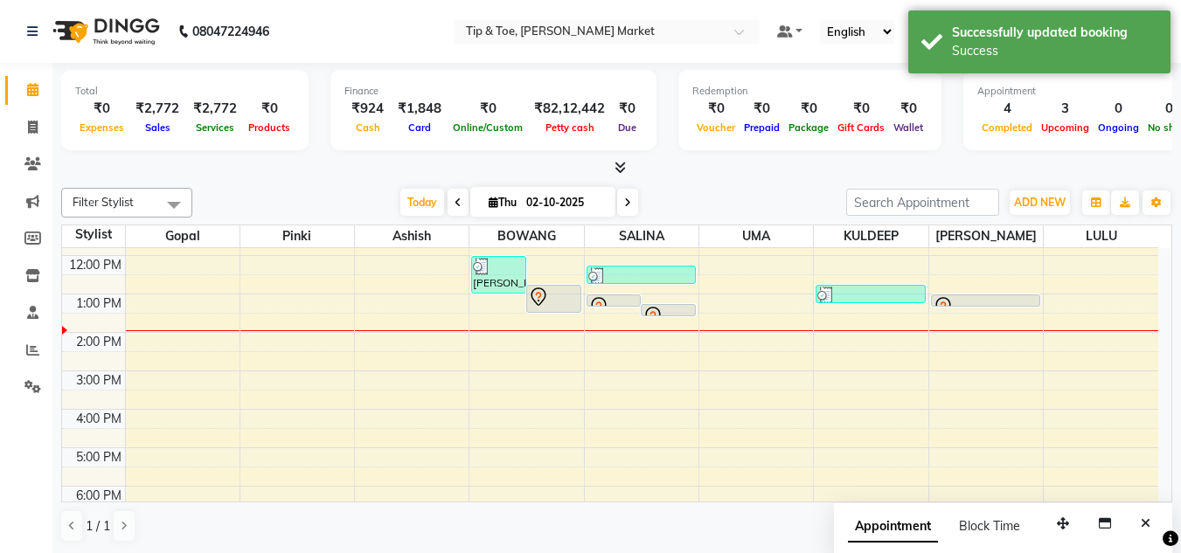
scroll to position [106, 0]
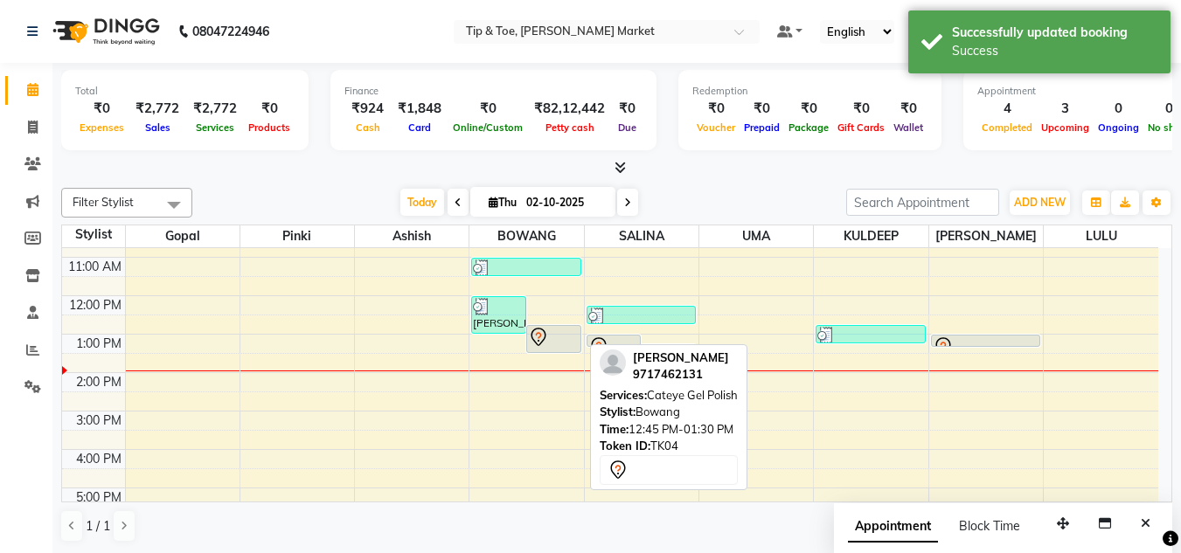
click at [566, 331] on div at bounding box center [554, 337] width 52 height 21
select select "7"
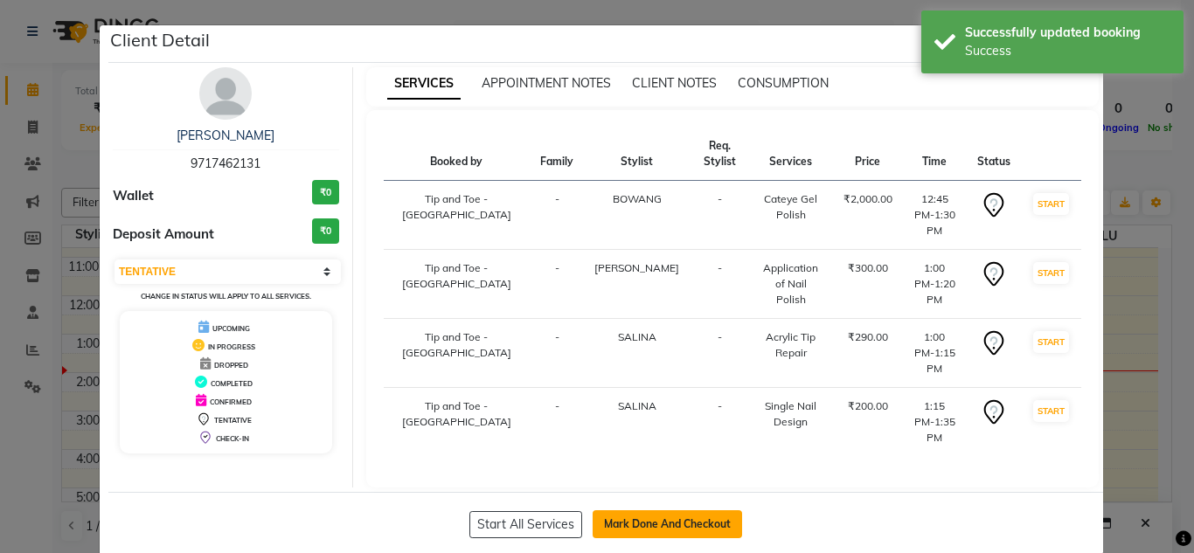
click at [644, 511] on button "Mark Done And Checkout" at bounding box center [667, 525] width 149 height 28
select select "service"
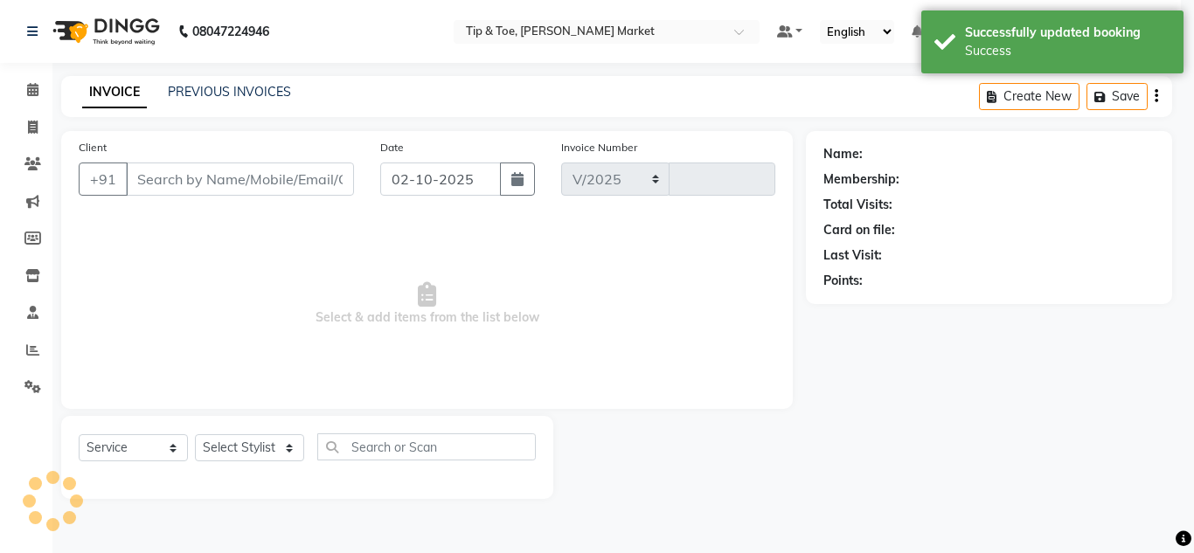
select select "5940"
type input "1543"
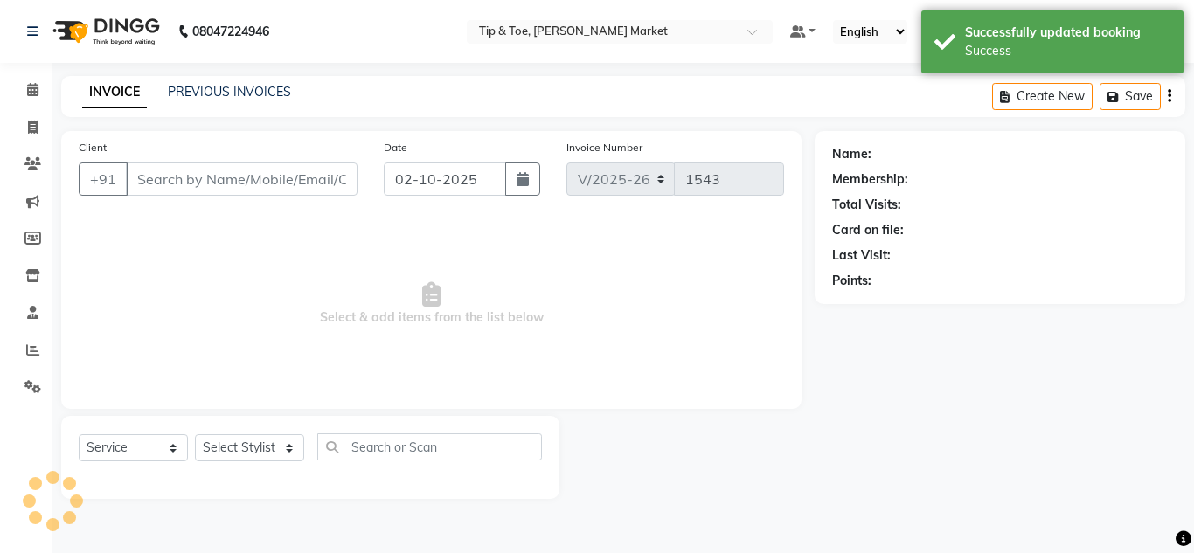
type input "9717462131"
select select "41987"
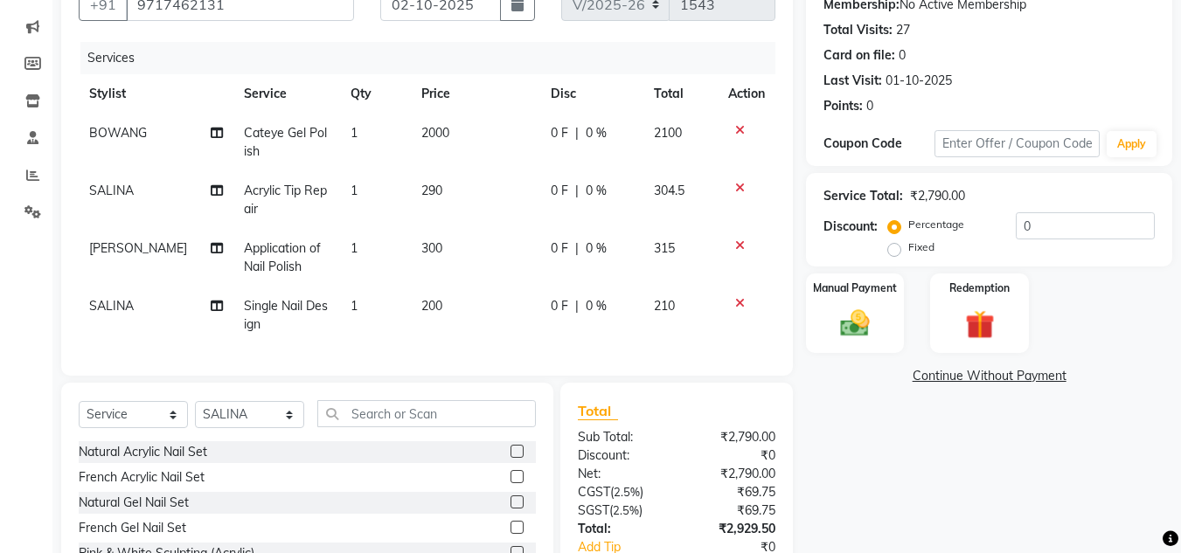
scroll to position [302, 0]
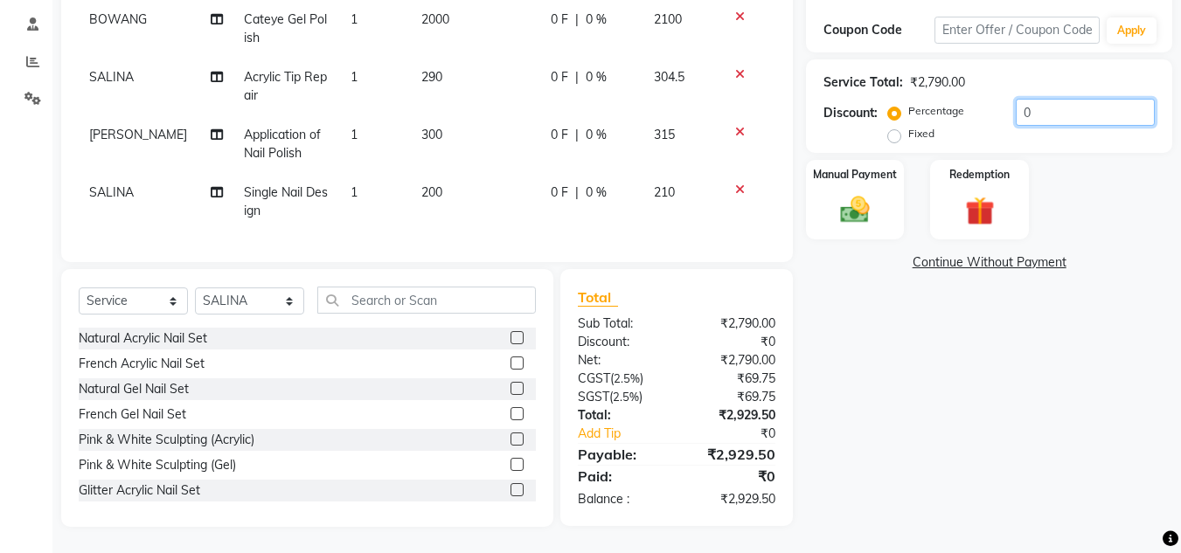
click at [1032, 100] on input "0" at bounding box center [1085, 112] width 139 height 27
type input "20"
click at [1125, 198] on div "Manual Payment Redemption" at bounding box center [989, 200] width 393 height 80
click at [848, 192] on img at bounding box center [855, 209] width 49 height 35
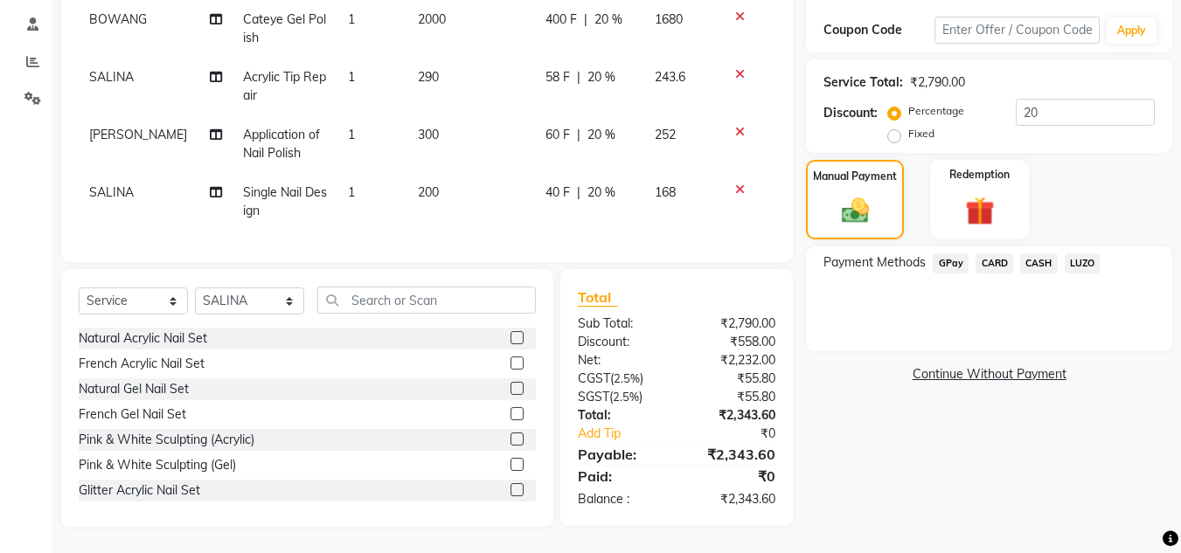
click at [1037, 254] on span "CASH" at bounding box center [1039, 264] width 38 height 20
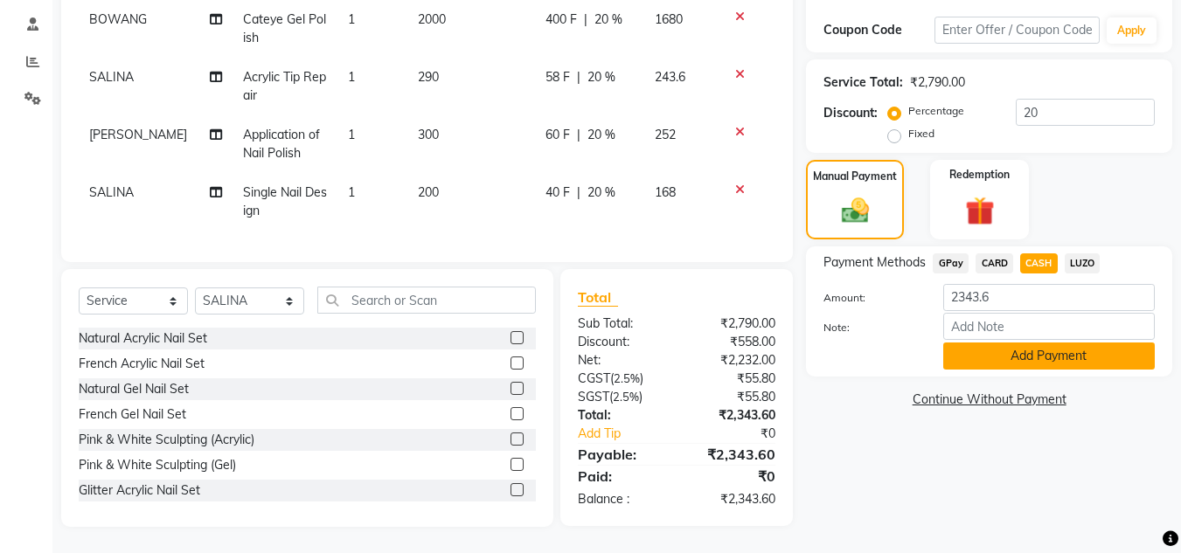
click at [1063, 343] on button "Add Payment" at bounding box center [1049, 356] width 212 height 27
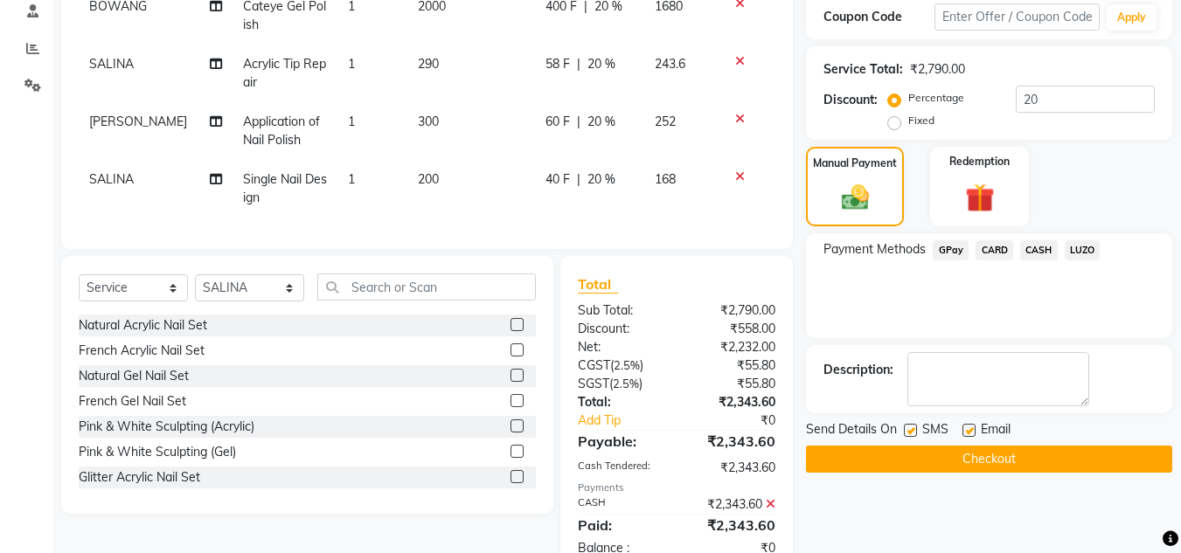
click at [1024, 453] on button "Checkout" at bounding box center [989, 459] width 366 height 27
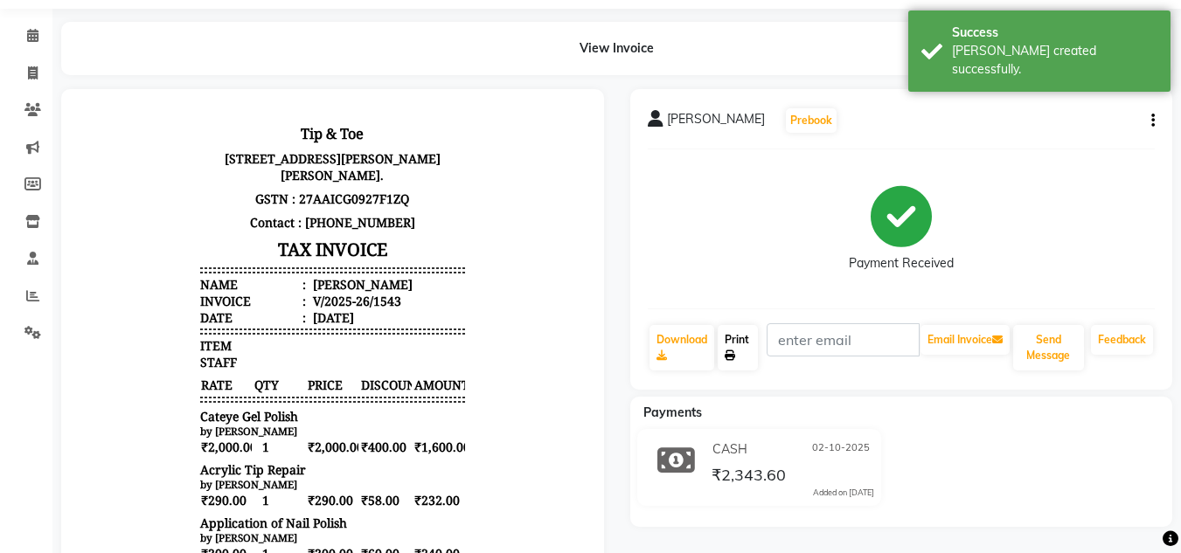
click at [737, 351] on link "Print" at bounding box center [738, 347] width 40 height 45
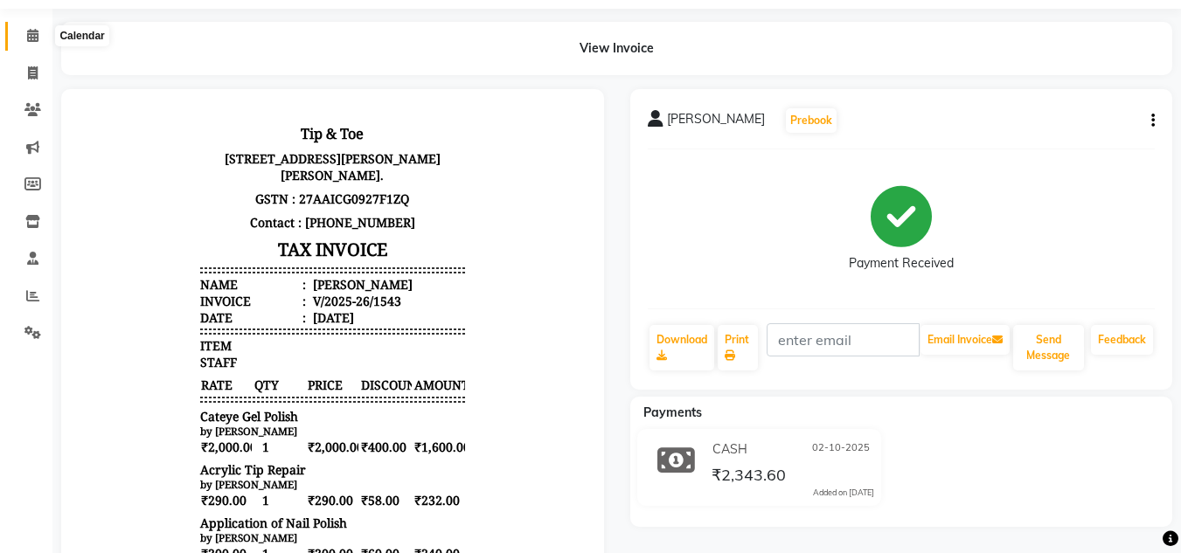
click at [27, 32] on icon at bounding box center [32, 35] width 11 height 13
